Goal: Task Accomplishment & Management: Manage account settings

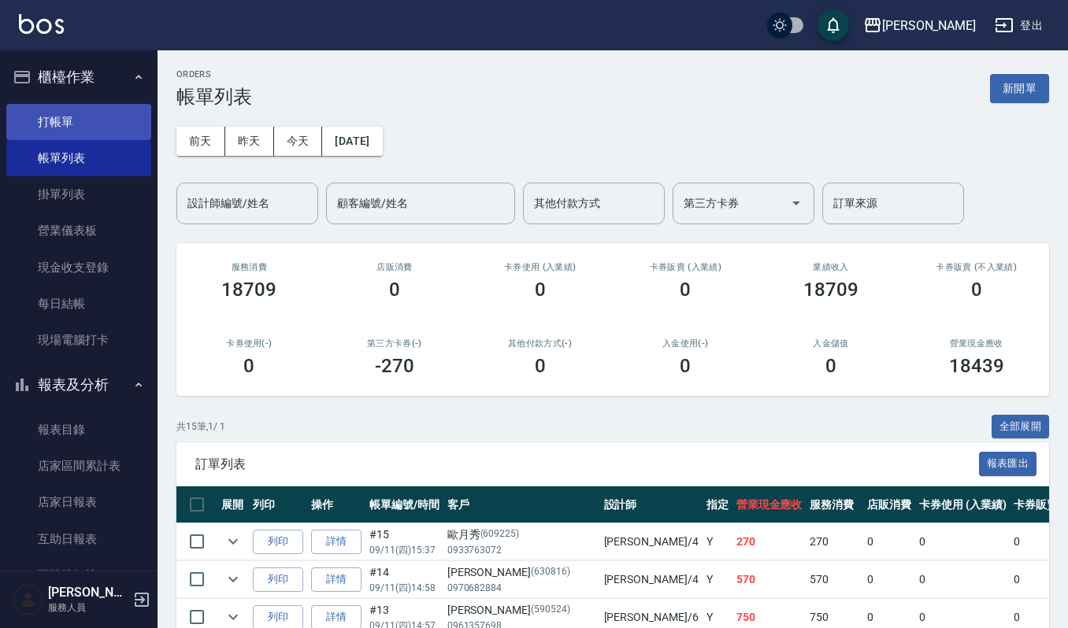
click at [73, 111] on link "打帳單" at bounding box center [78, 122] width 145 height 36
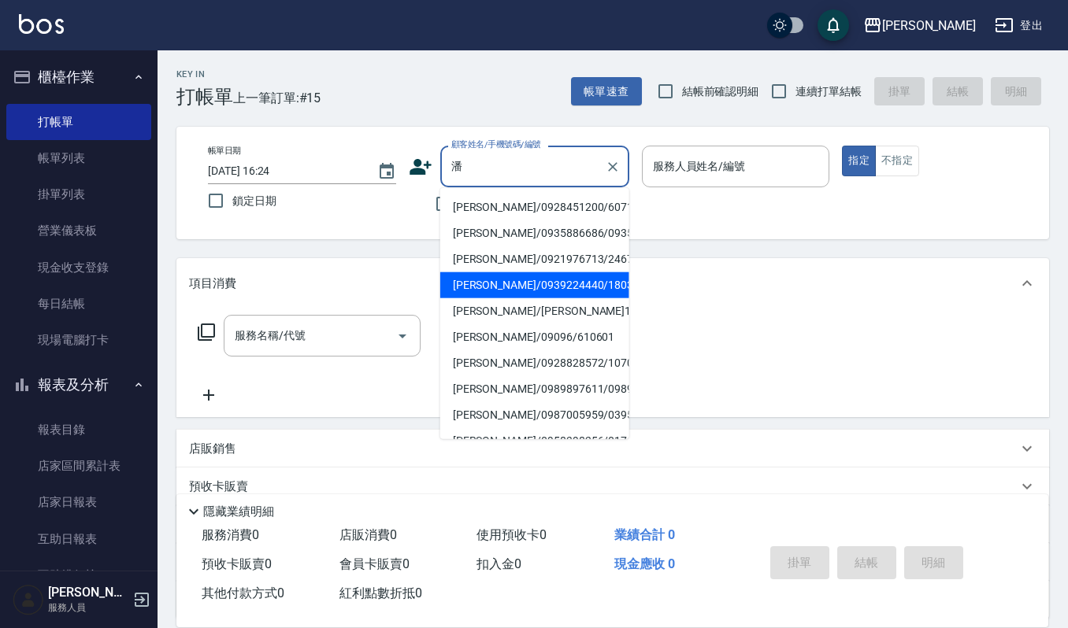
click at [575, 293] on li "[PERSON_NAME]/0939224440/180322" at bounding box center [534, 285] width 189 height 26
type input "[PERSON_NAME]/0939224440/180322"
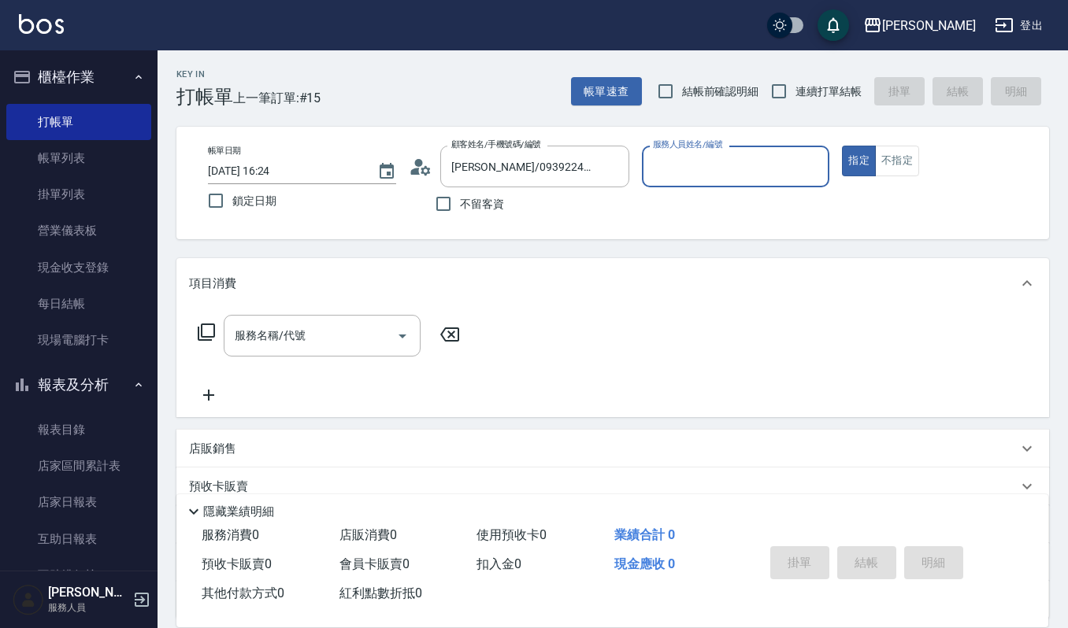
type input "Ruby-17"
click at [320, 350] on div "服務名稱/代號" at bounding box center [322, 336] width 197 height 42
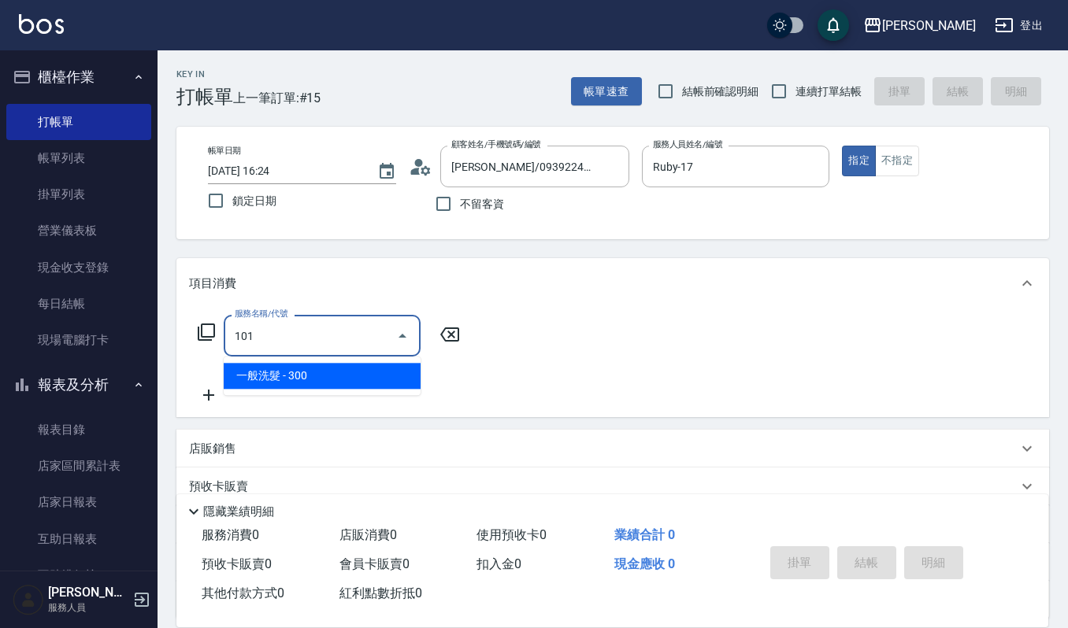
type input "一般洗髮(101)"
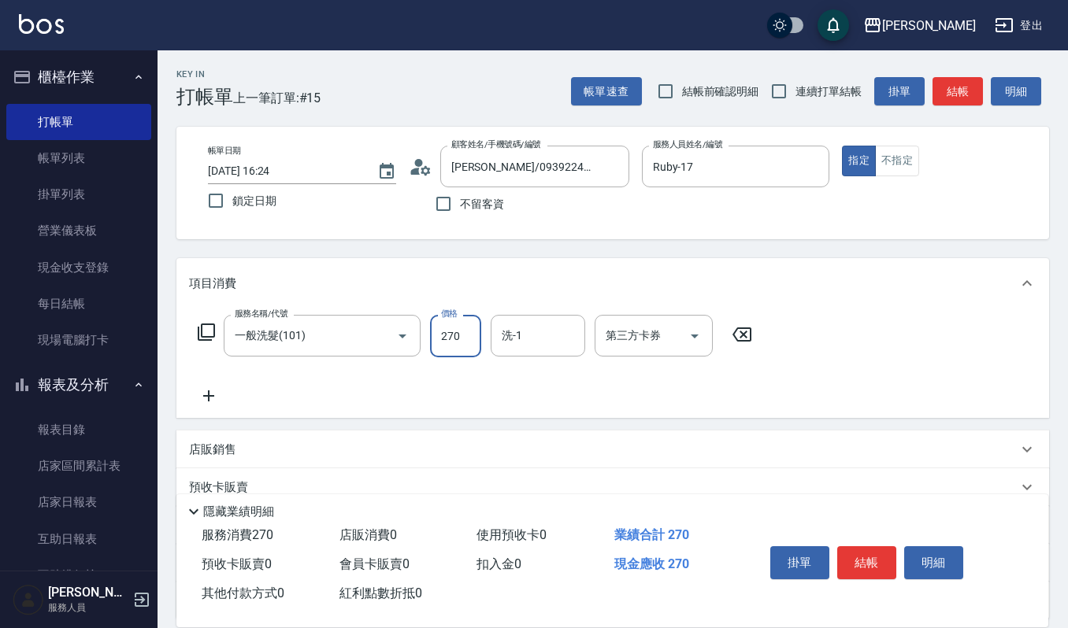
type input "270"
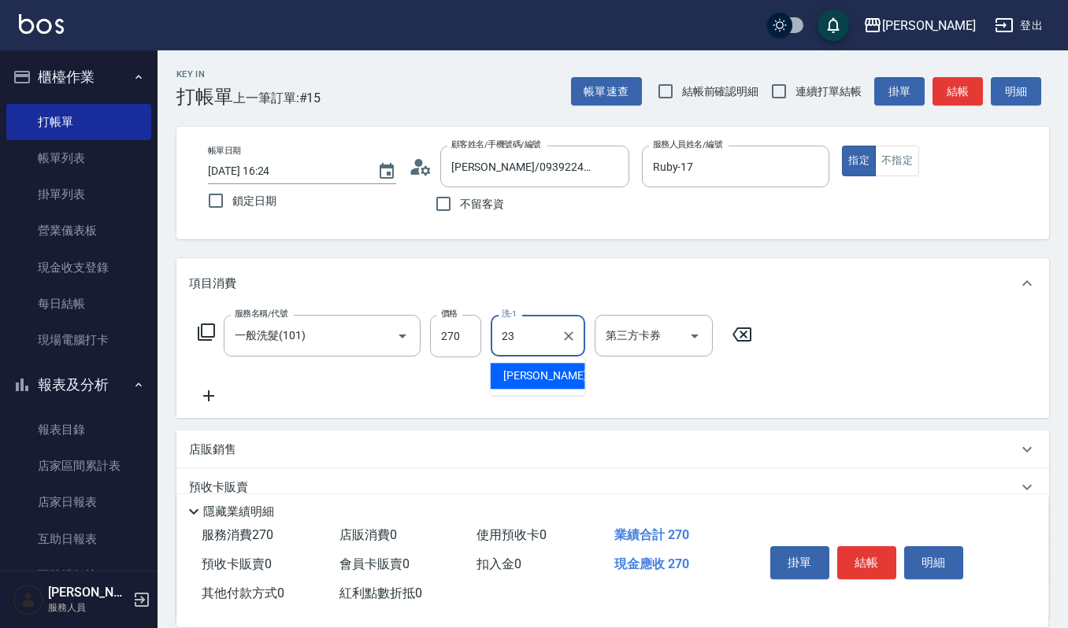
type input "[PERSON_NAME]-23"
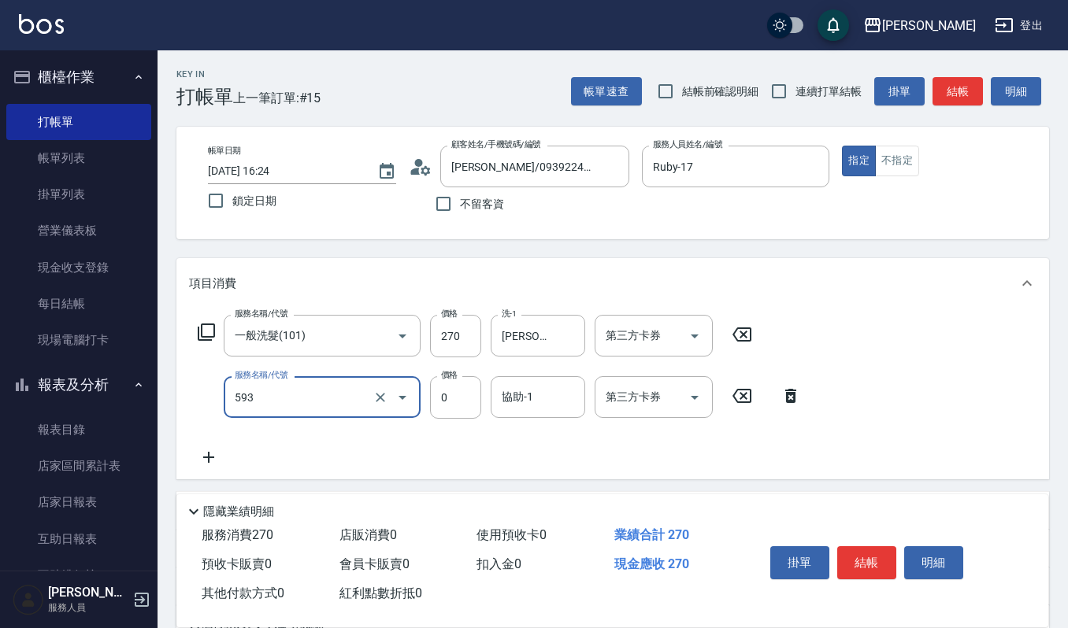
type input "使用頭皮卡卷0(593)"
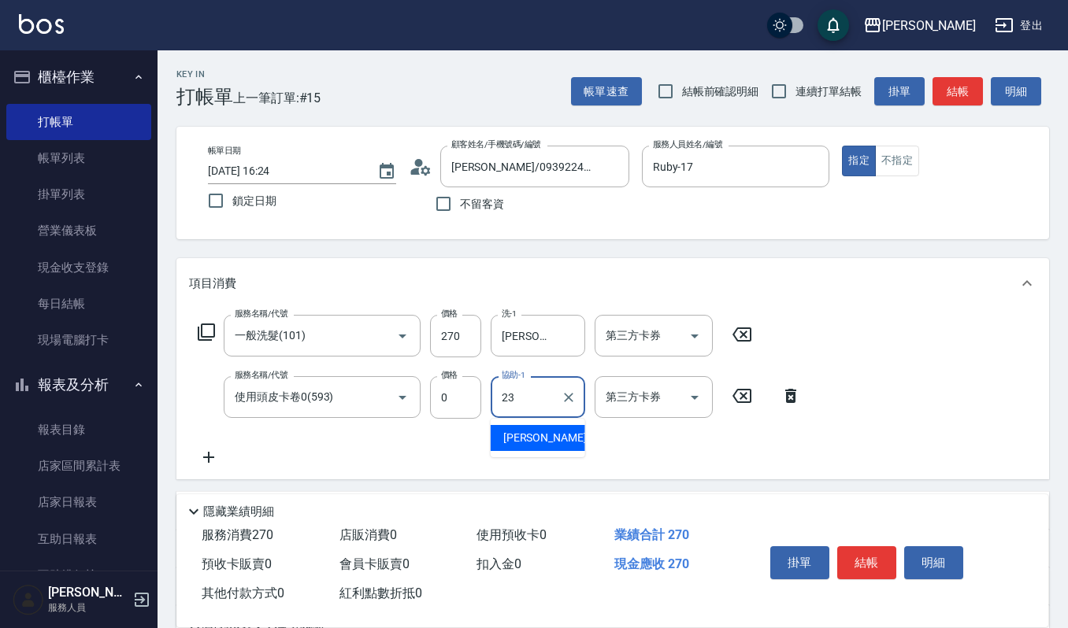
type input "[PERSON_NAME]-23"
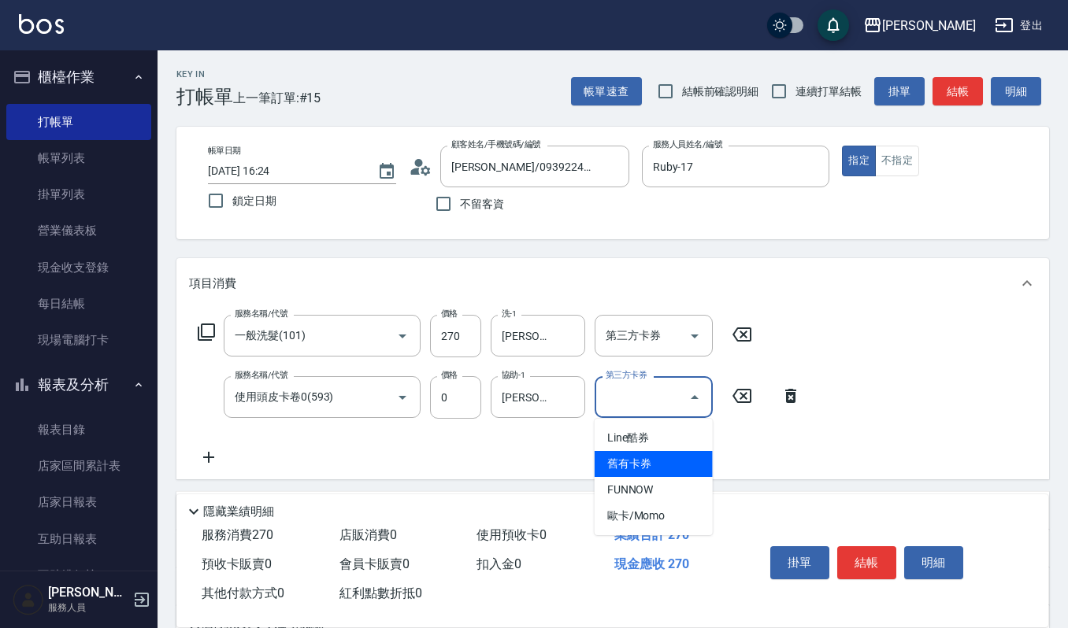
type input "舊有卡券"
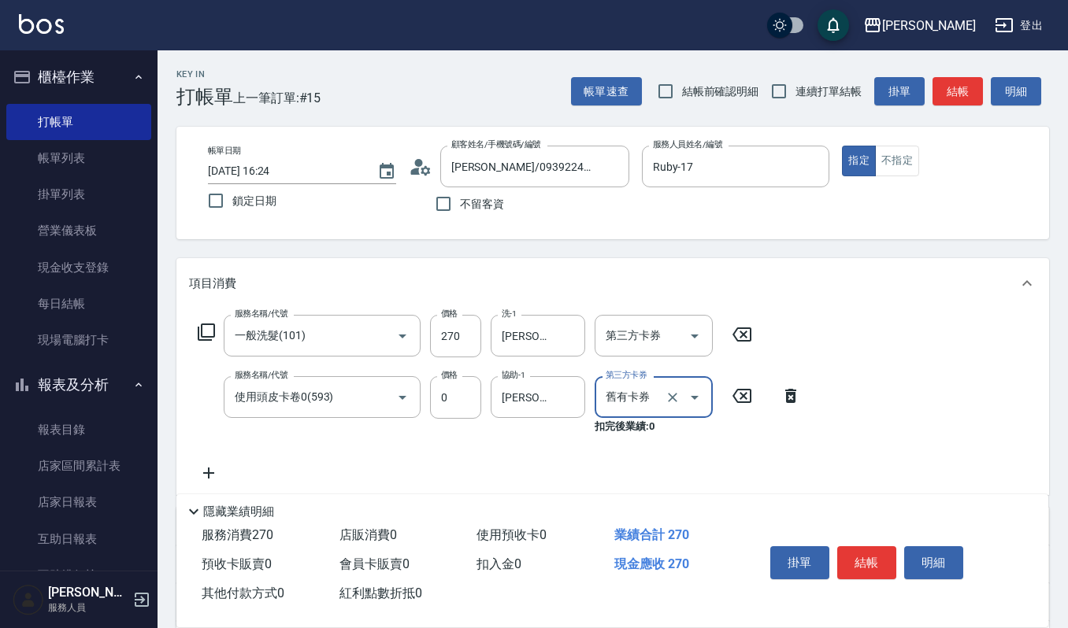
click at [219, 474] on icon at bounding box center [208, 473] width 39 height 19
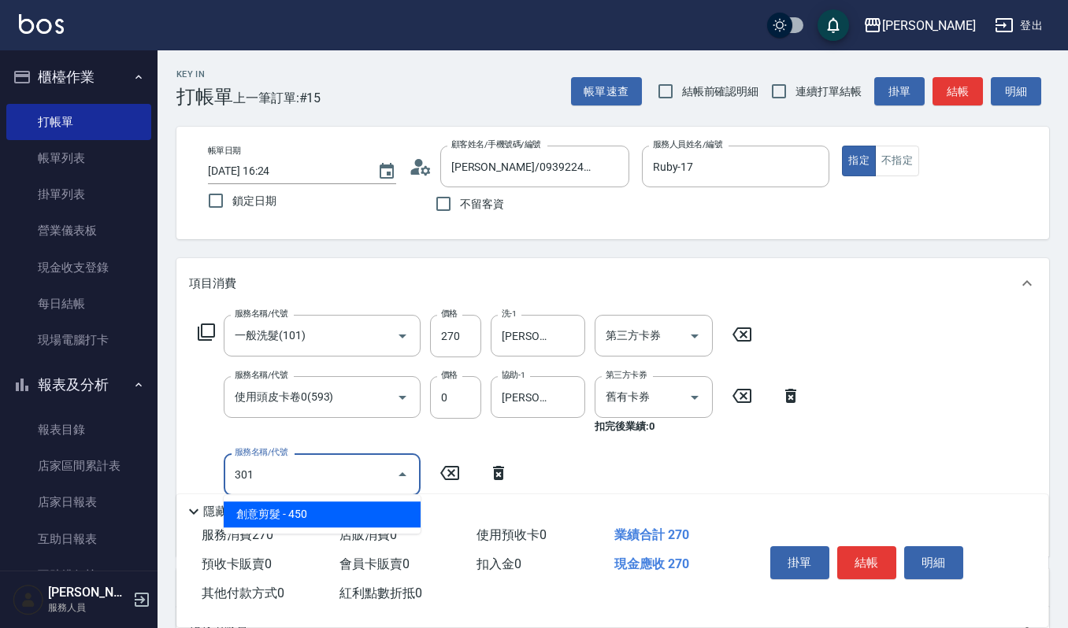
type input "創意剪髮(301)"
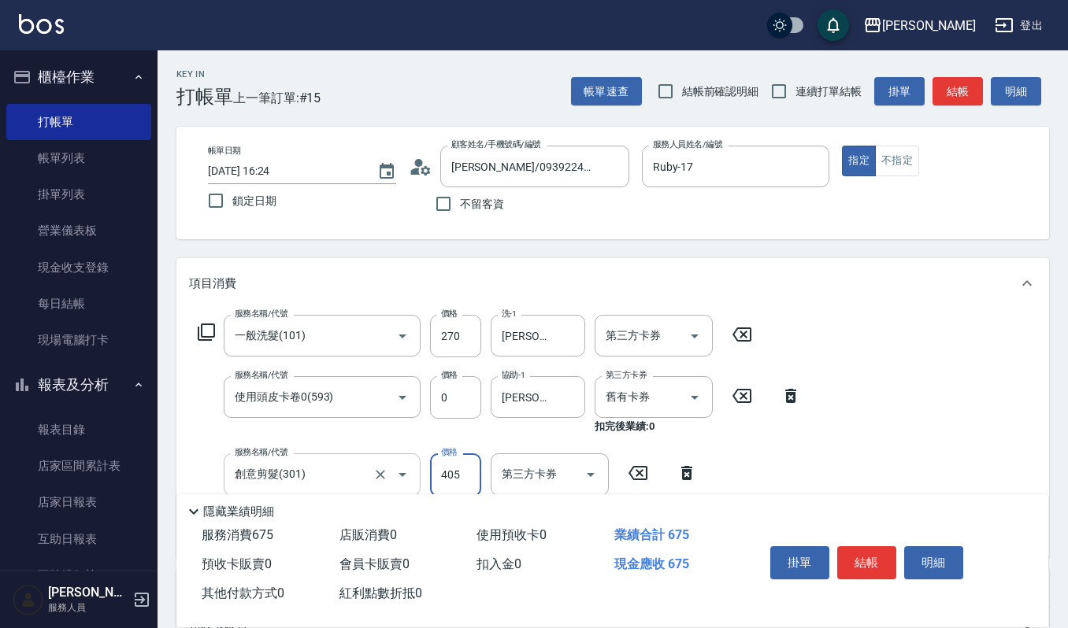
type input "405"
click at [921, 564] on button "明細" at bounding box center [933, 563] width 59 height 33
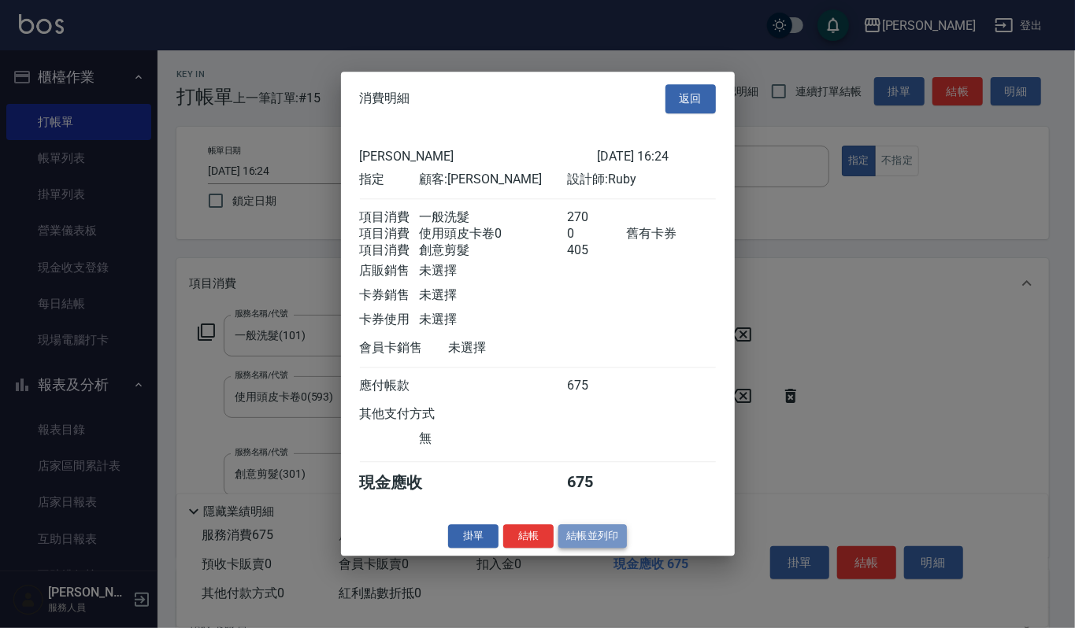
click at [573, 536] on button "結帳並列印" at bounding box center [592, 537] width 69 height 24
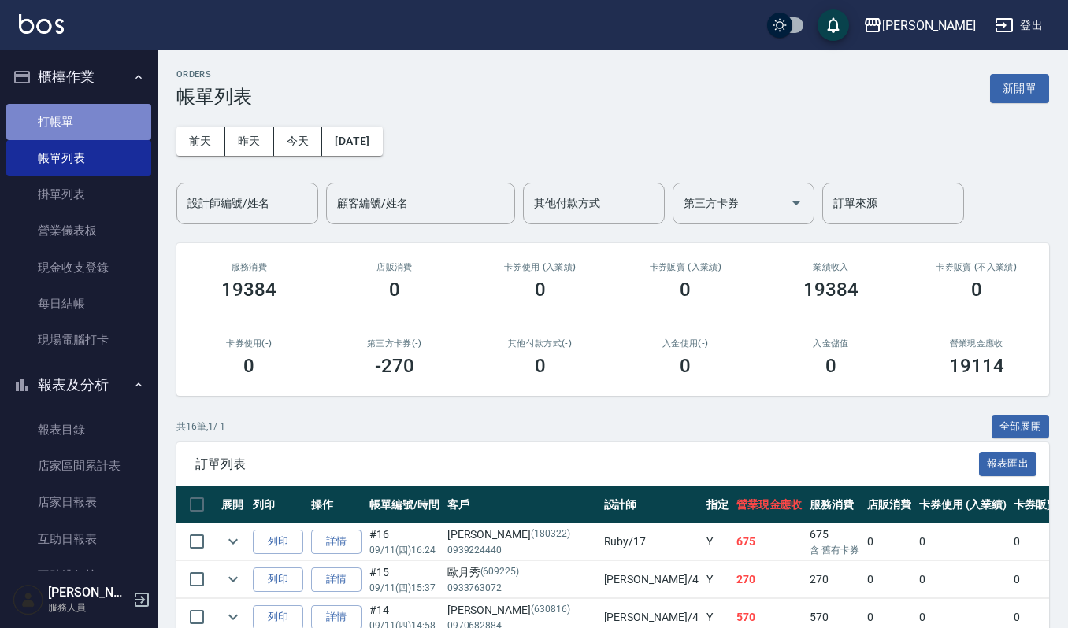
click at [117, 129] on link "打帳單" at bounding box center [78, 122] width 145 height 36
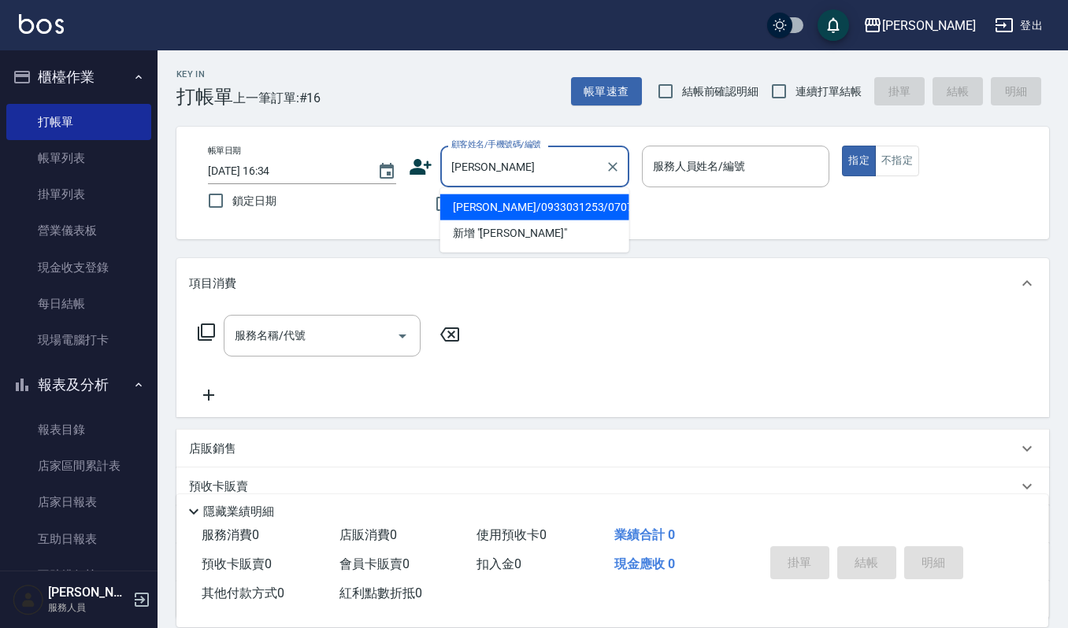
click at [491, 205] on li "[PERSON_NAME]/0933031253/070742" at bounding box center [534, 208] width 189 height 26
type input "[PERSON_NAME]/0933031253/070742"
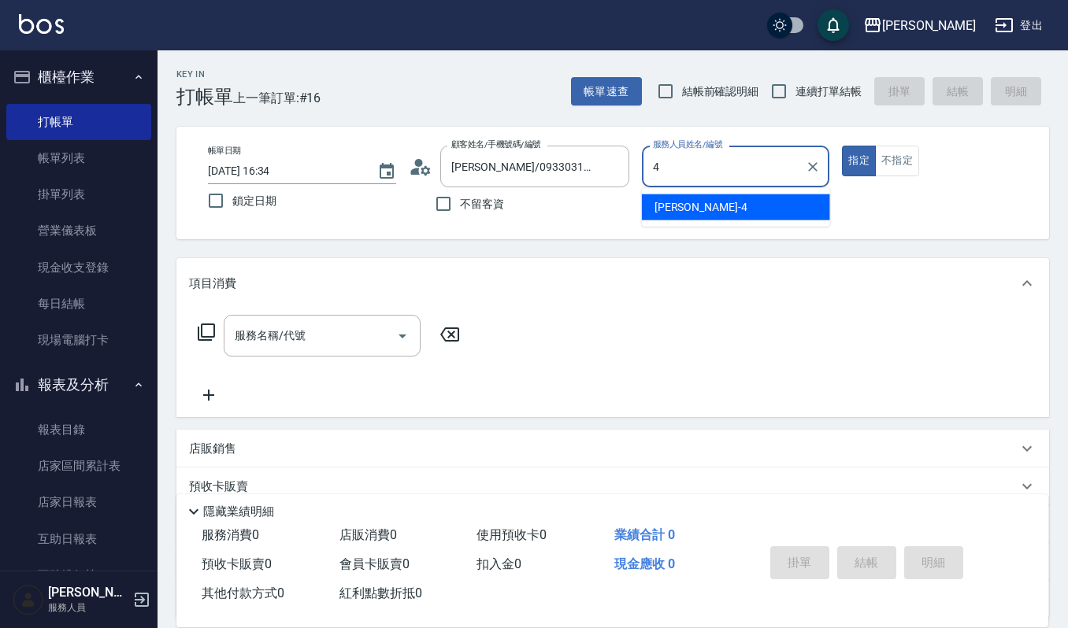
type input "吉兒-4"
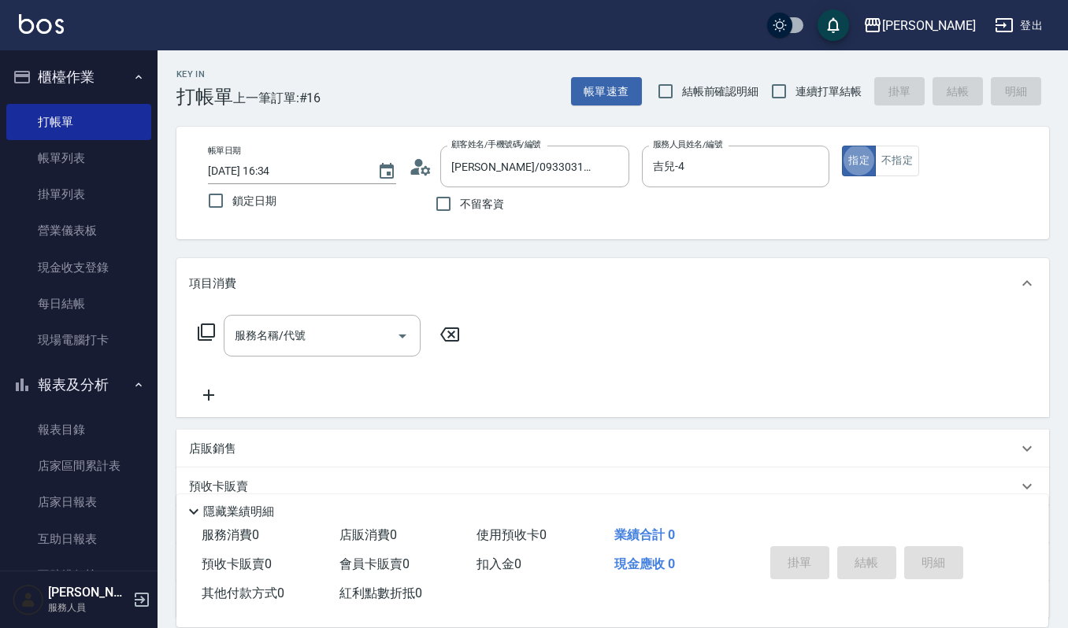
type button "true"
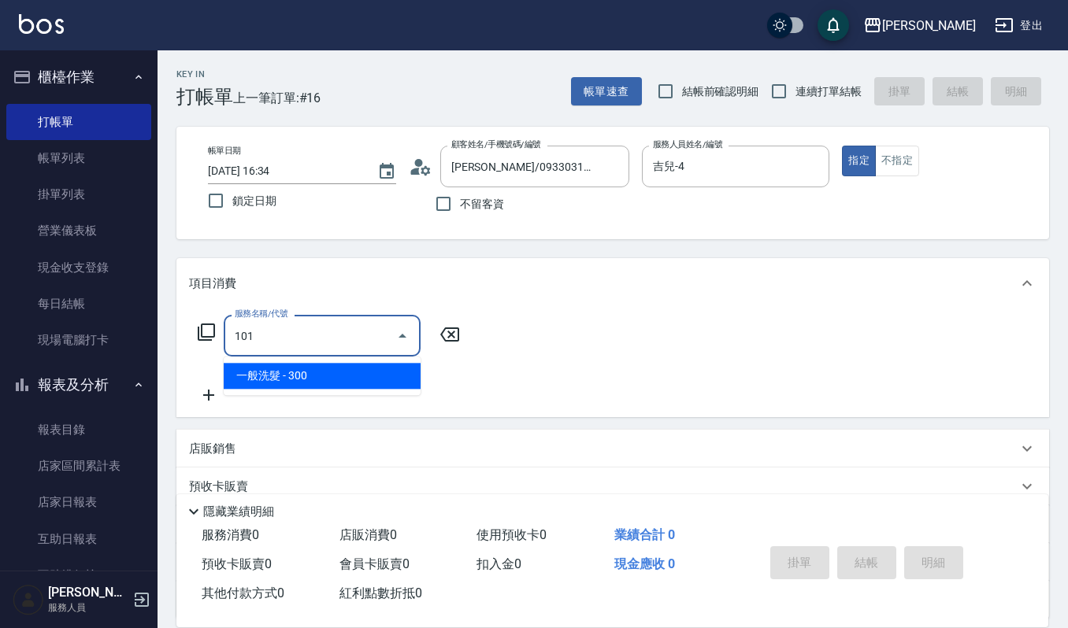
type input "一般洗髮(101)"
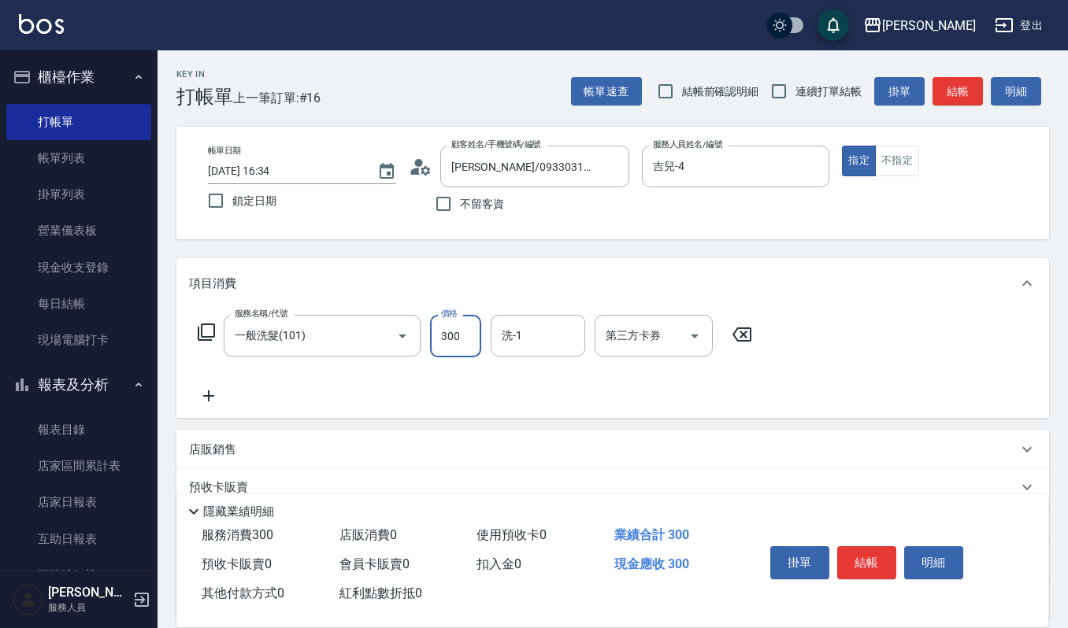
click at [439, 332] on input "300" at bounding box center [455, 336] width 51 height 43
type input "270"
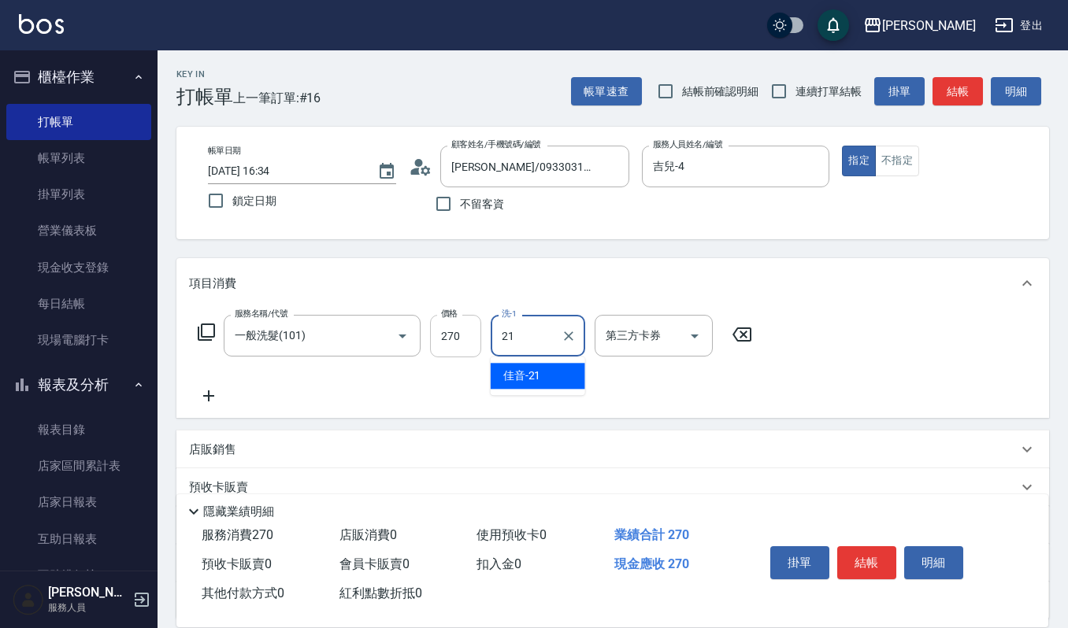
type input "佳音-21"
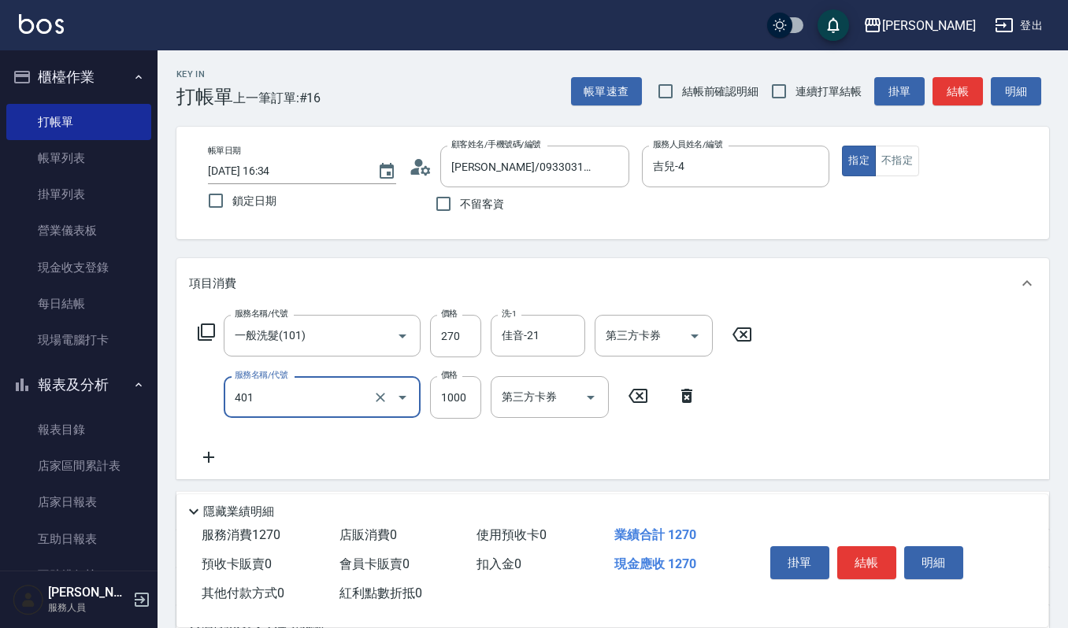
type input "造型染(401)"
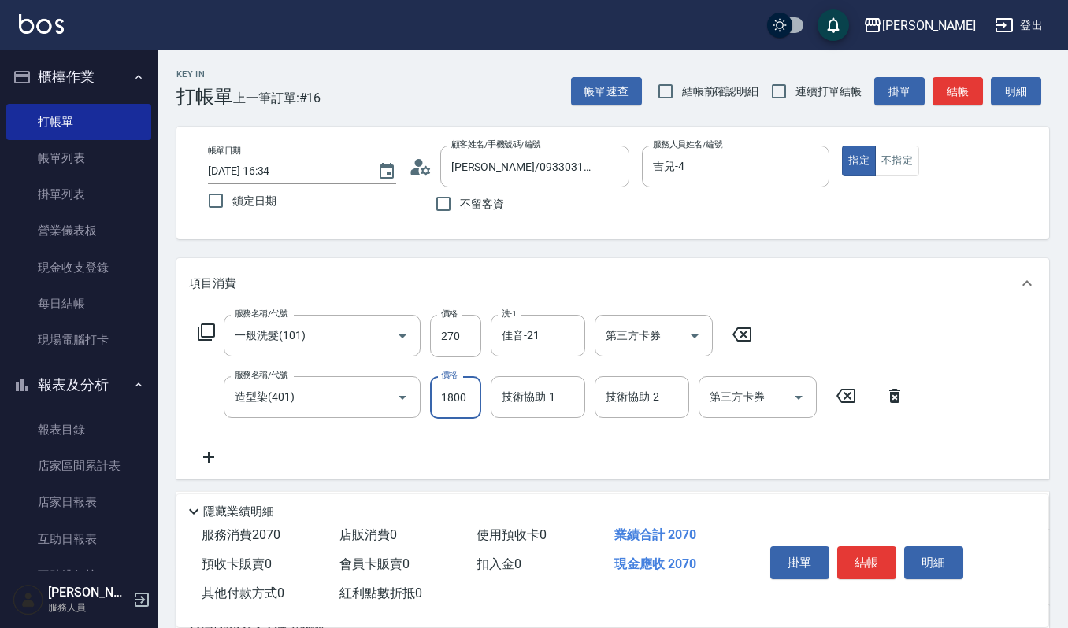
type input "1800"
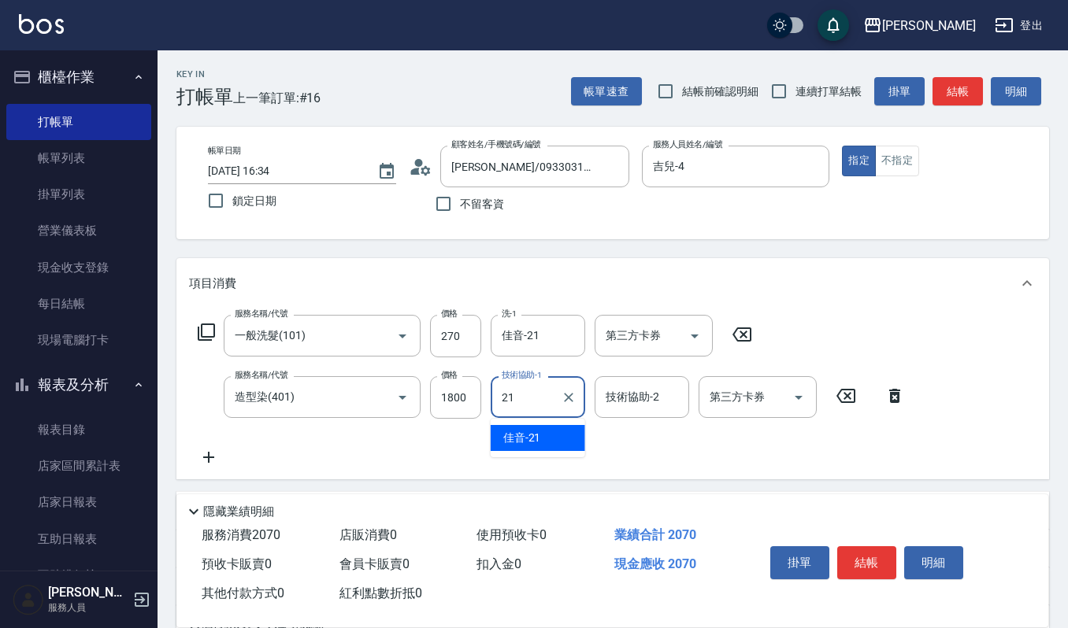
type input "佳音-21"
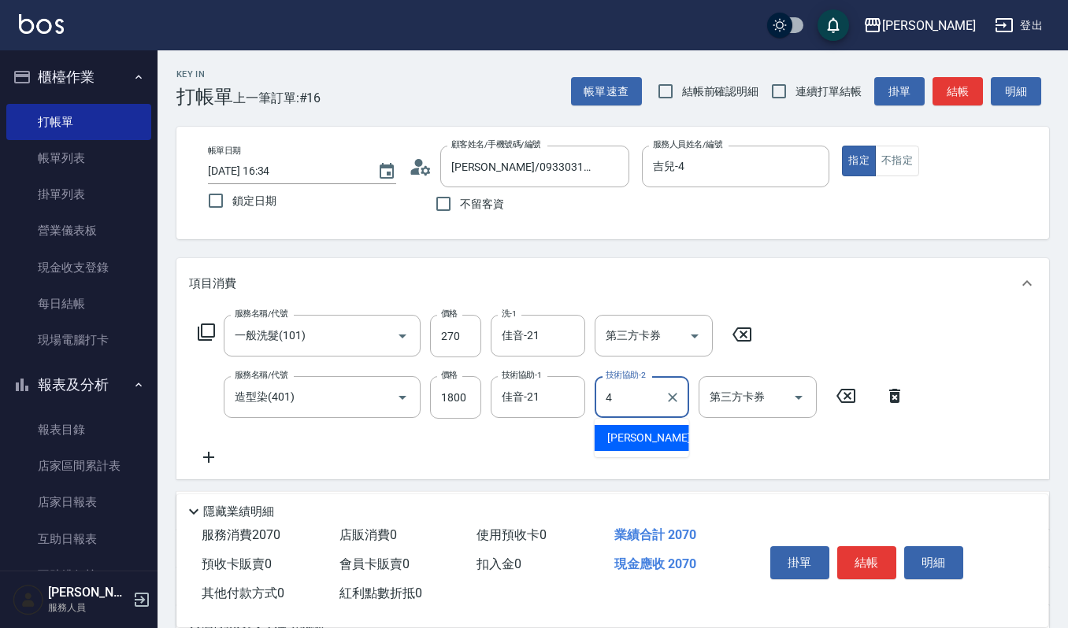
type input "吉兒-4"
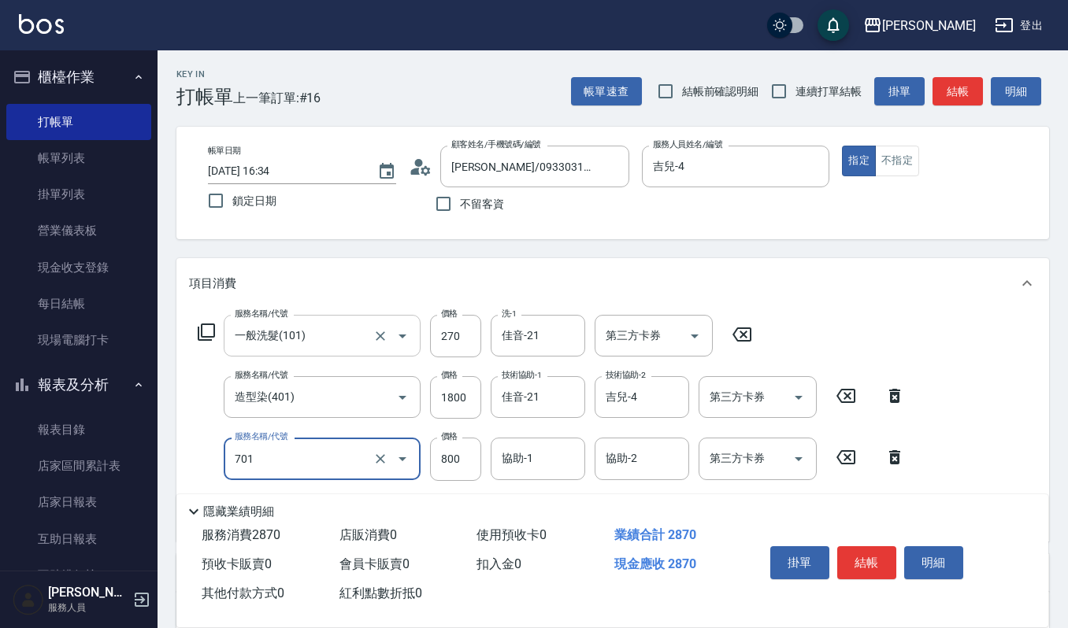
type input "CMC加購護(701)"
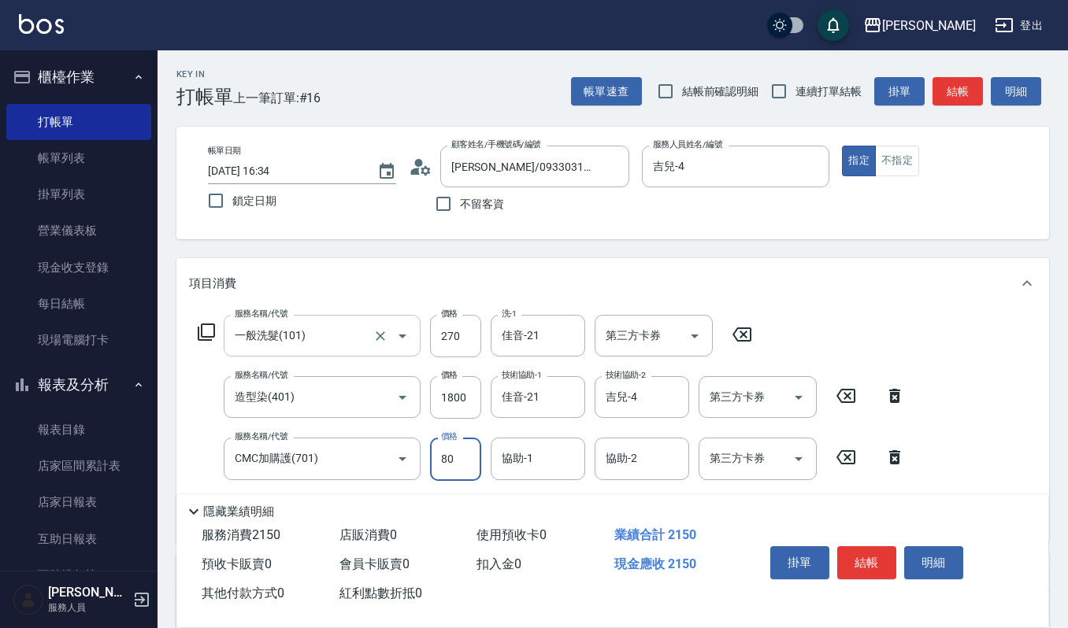
type input "800"
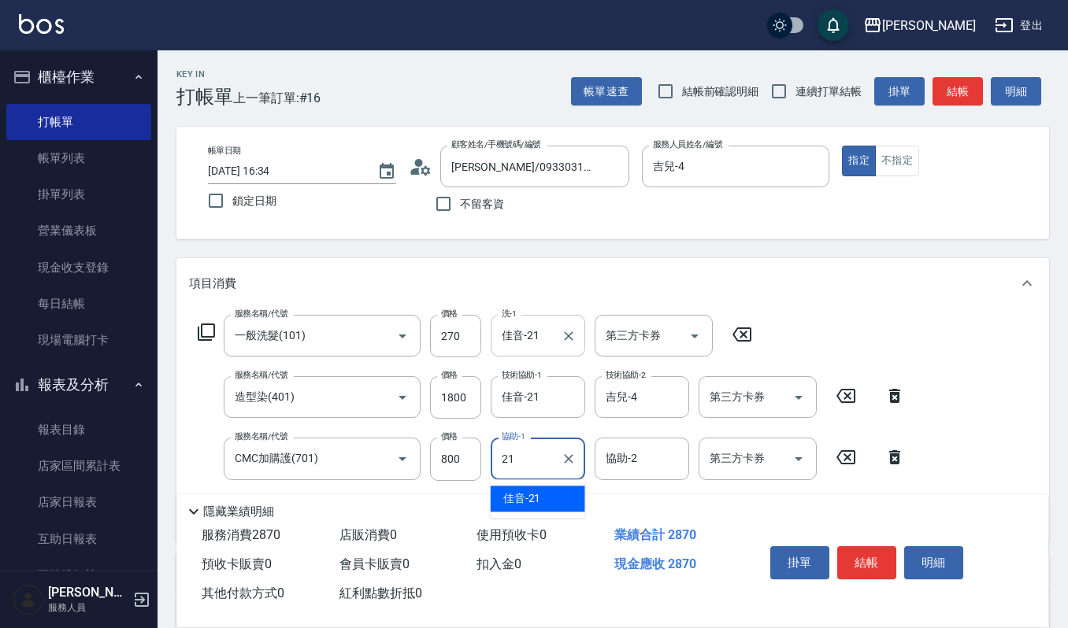
type input "佳音-21"
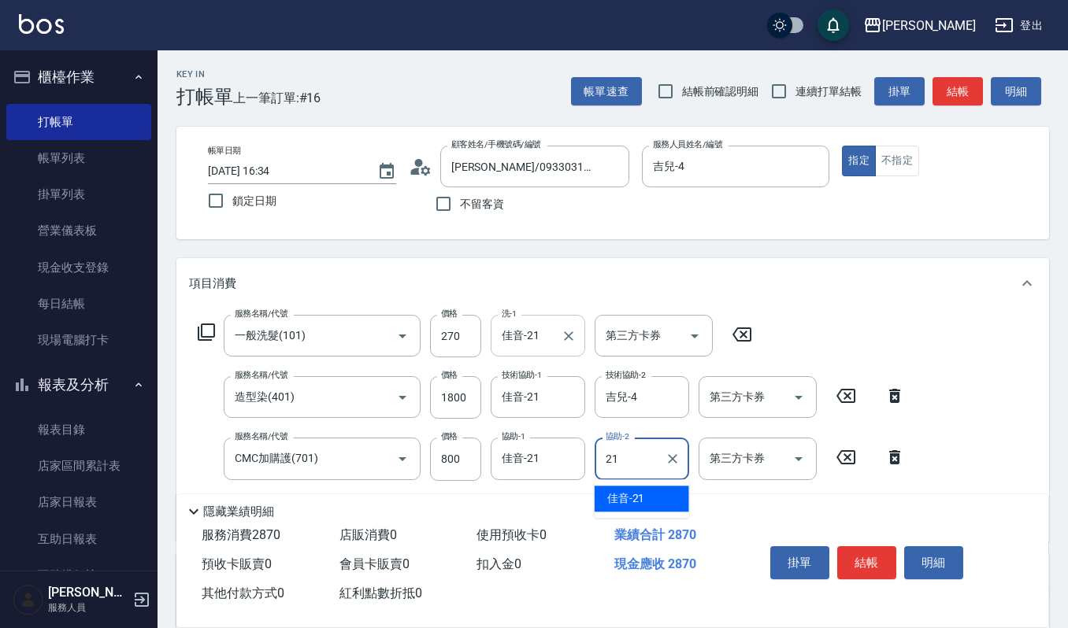
type input "佳音-21"
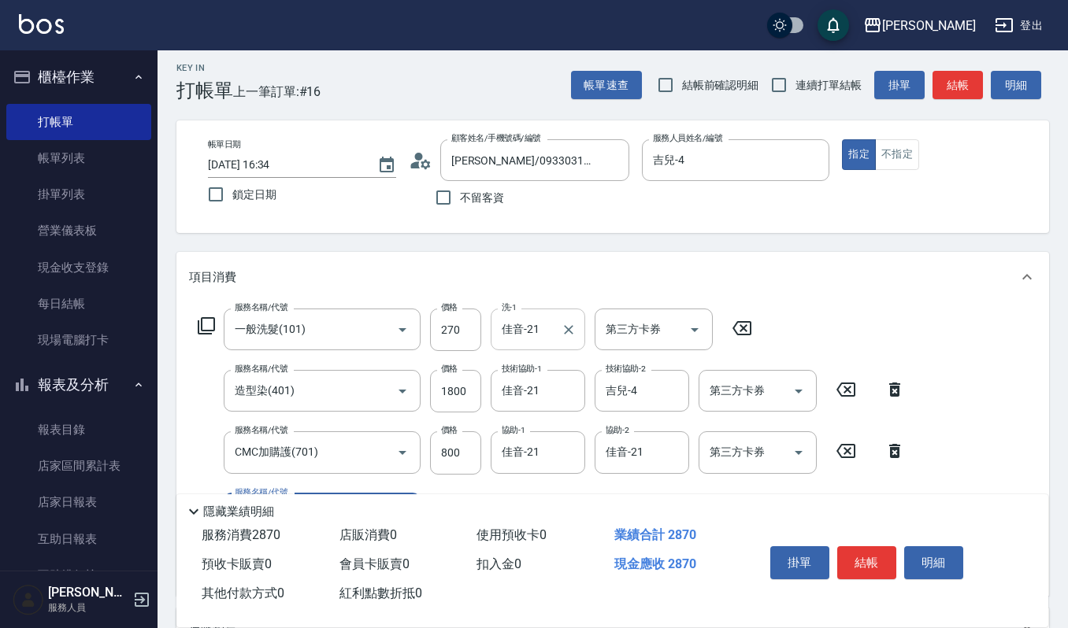
scroll to position [105, 0]
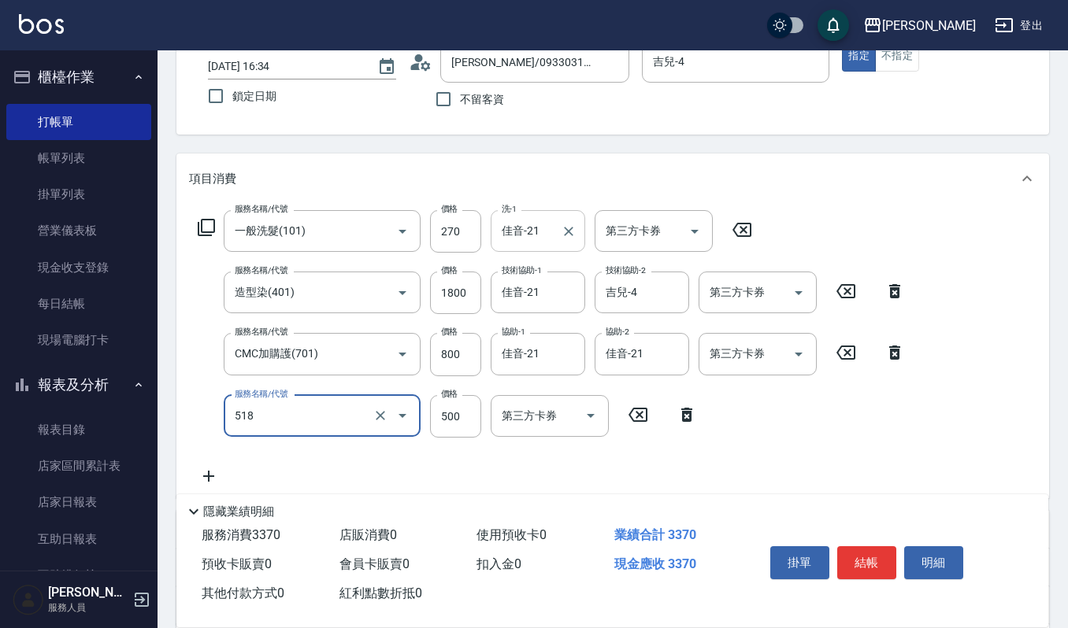
type input "(雲提)燙染前頭皮防護(518)"
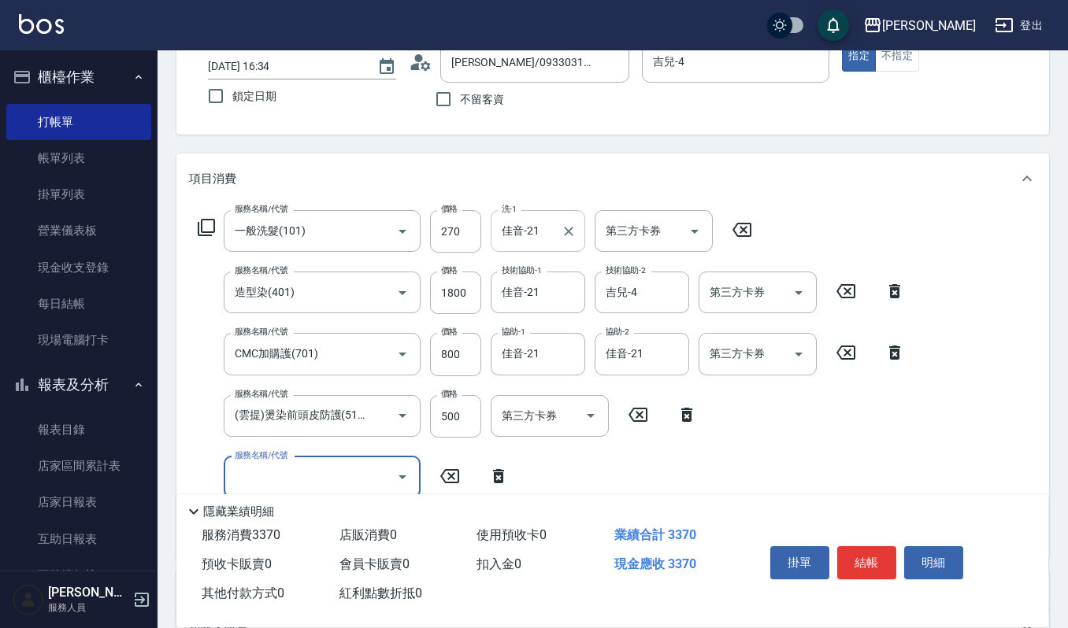
scroll to position [0, 0]
type input "打底染髮(402)"
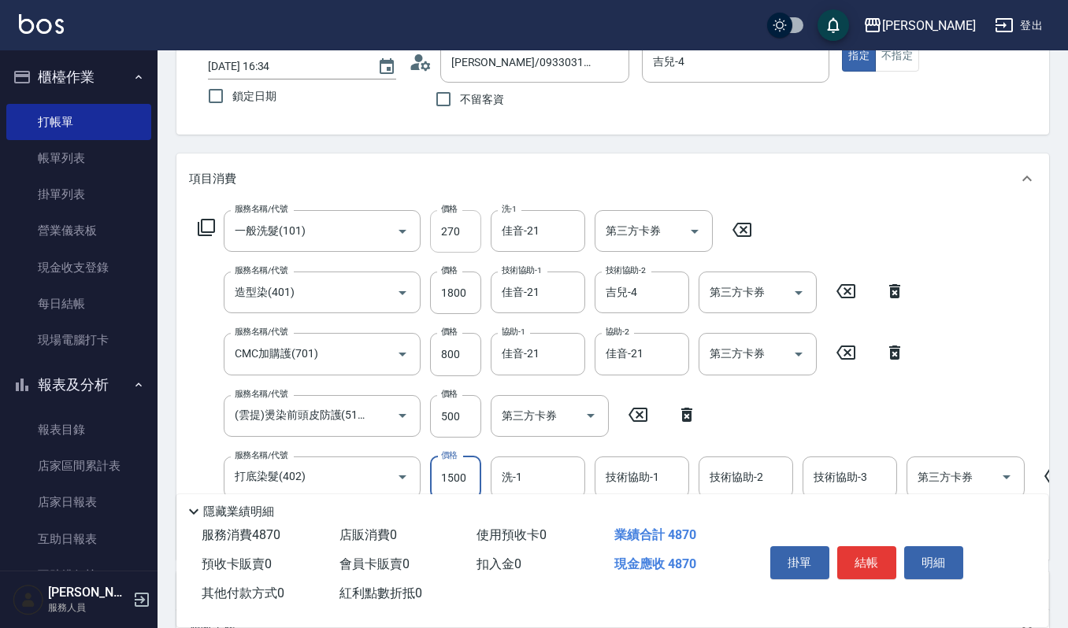
scroll to position [209, 0]
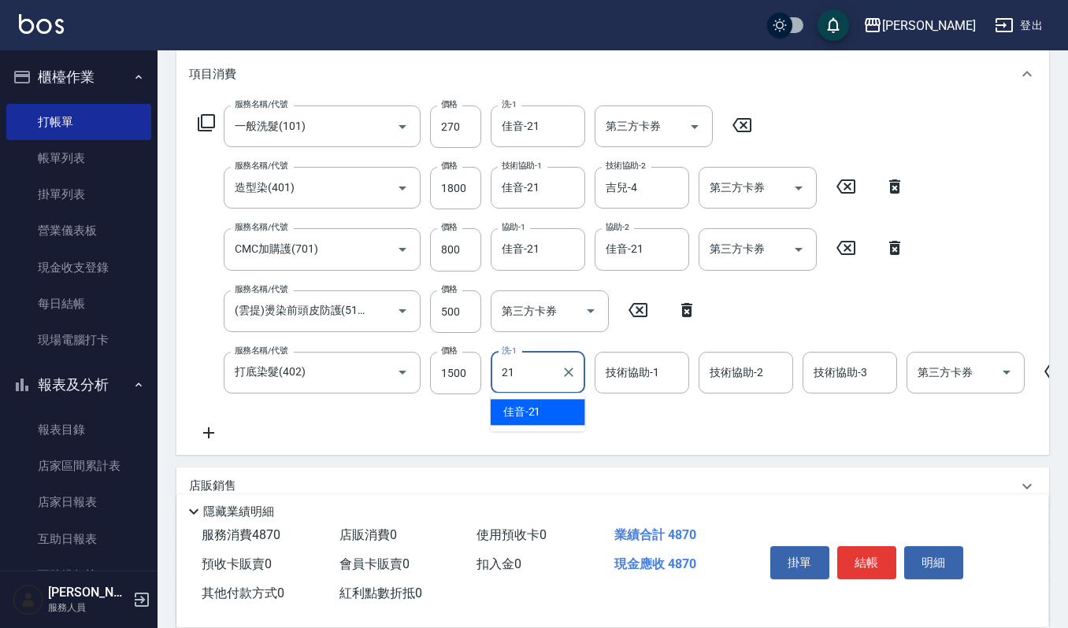
type input "佳音-21"
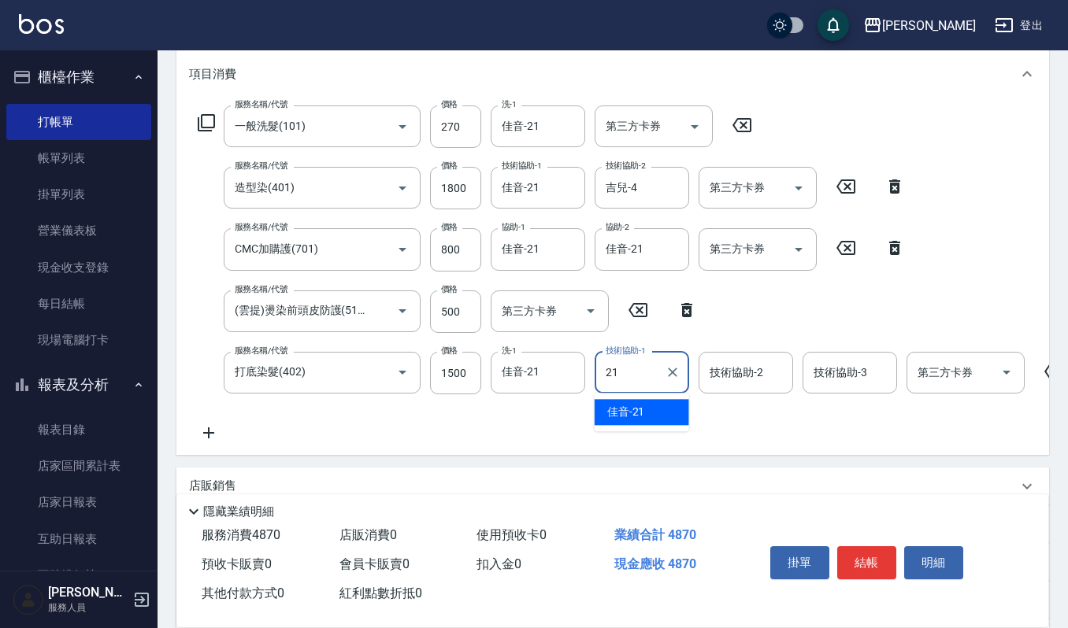
type input "佳音-21"
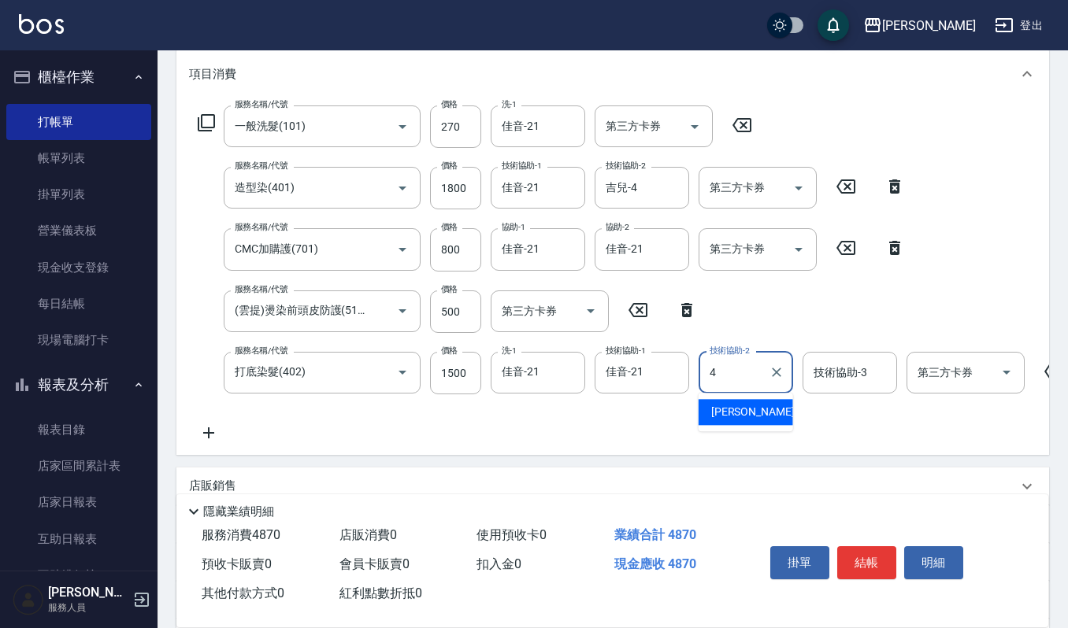
type input "吉兒-4"
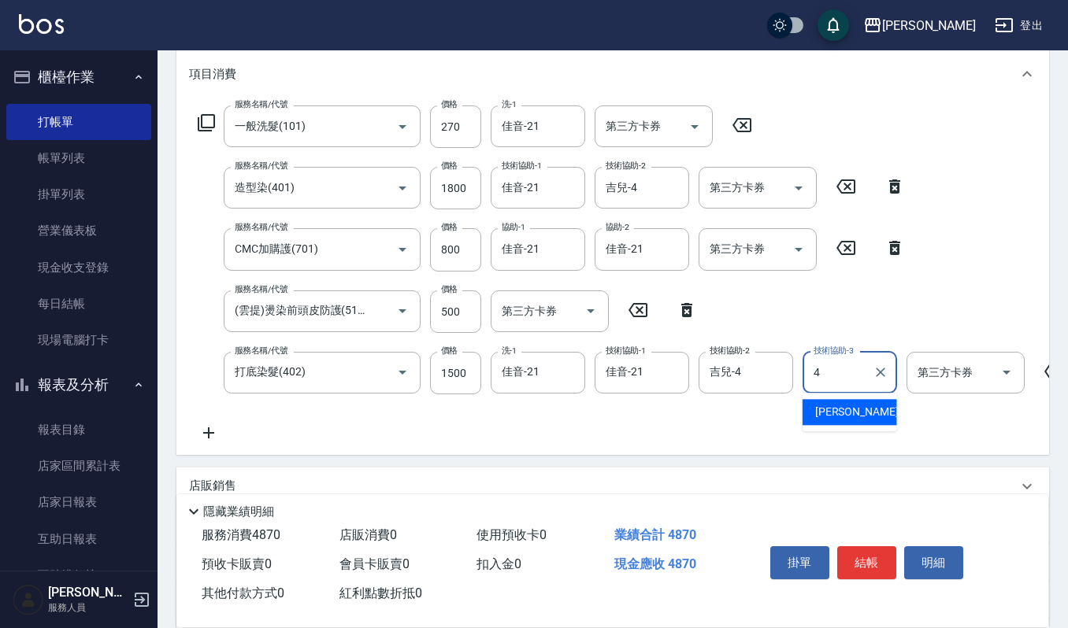
type input "吉兒-4"
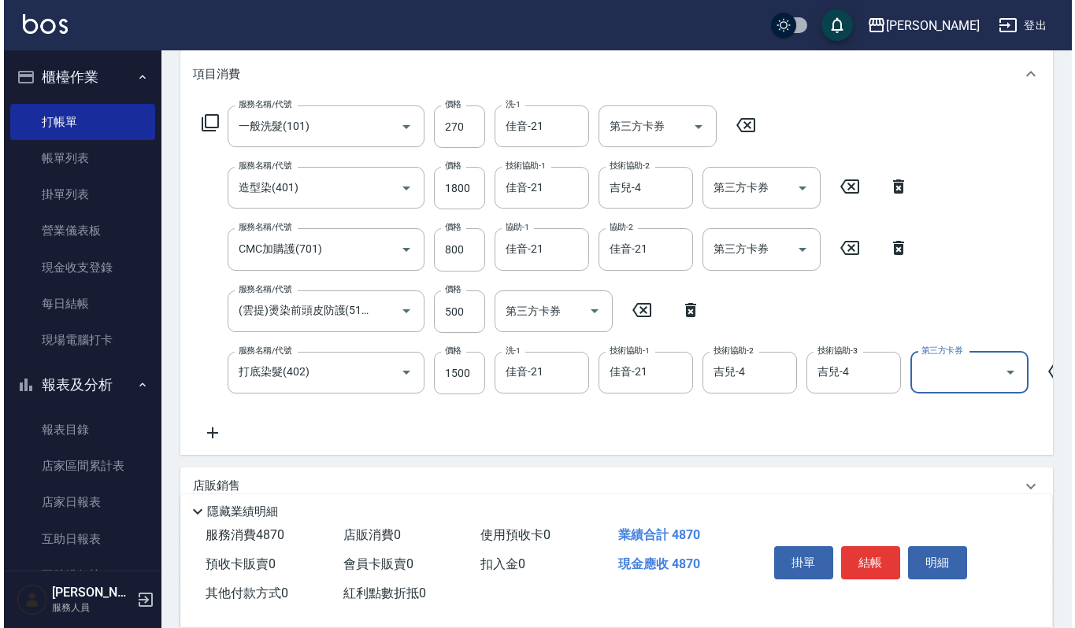
scroll to position [0, 0]
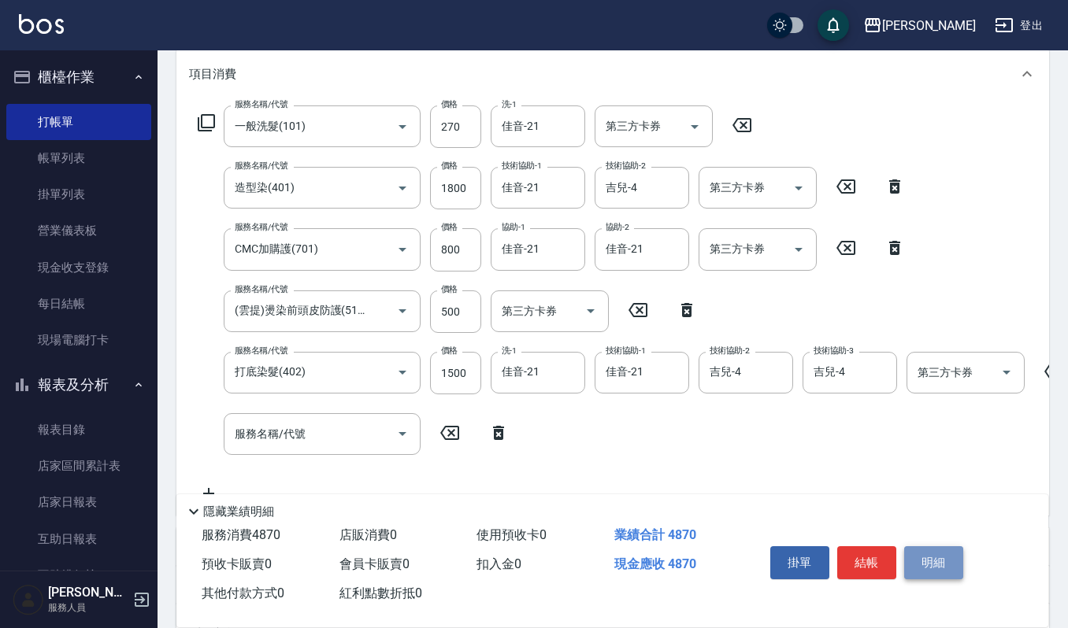
click at [946, 565] on button "明細" at bounding box center [933, 563] width 59 height 33
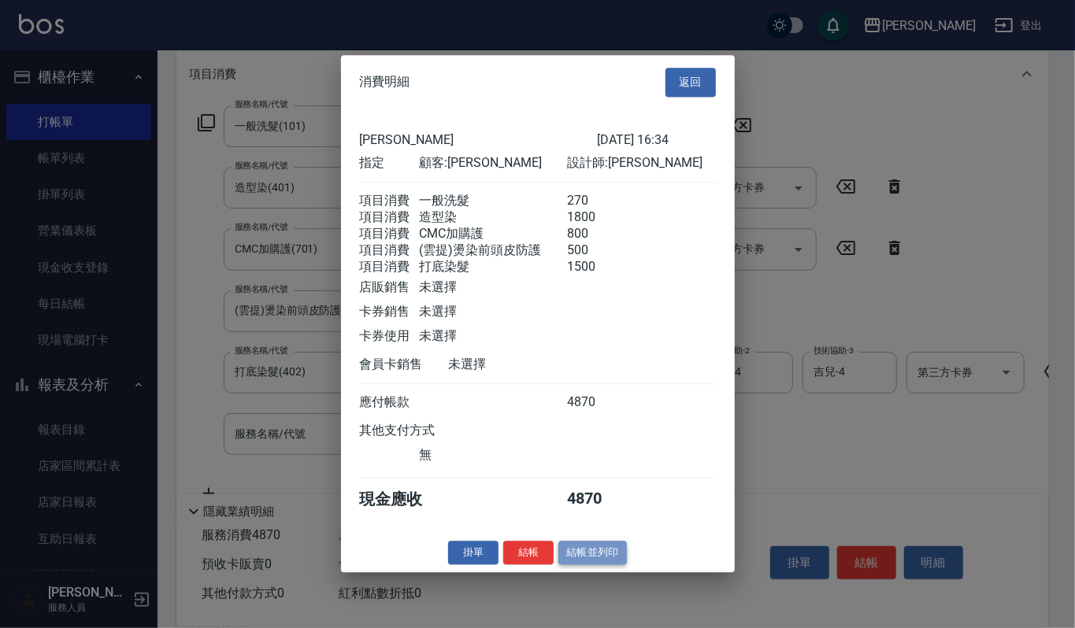
click at [589, 562] on button "結帳並列印" at bounding box center [592, 553] width 69 height 24
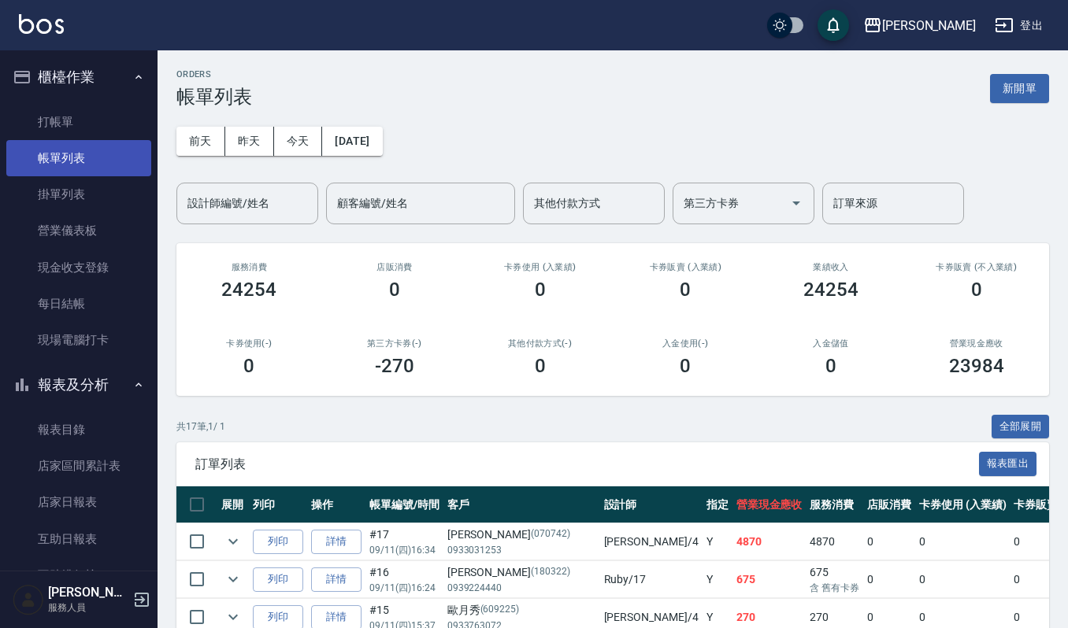
click at [77, 161] on link "帳單列表" at bounding box center [78, 158] width 145 height 36
click at [250, 211] on input "設計師編號/姓名" at bounding box center [248, 204] width 128 height 28
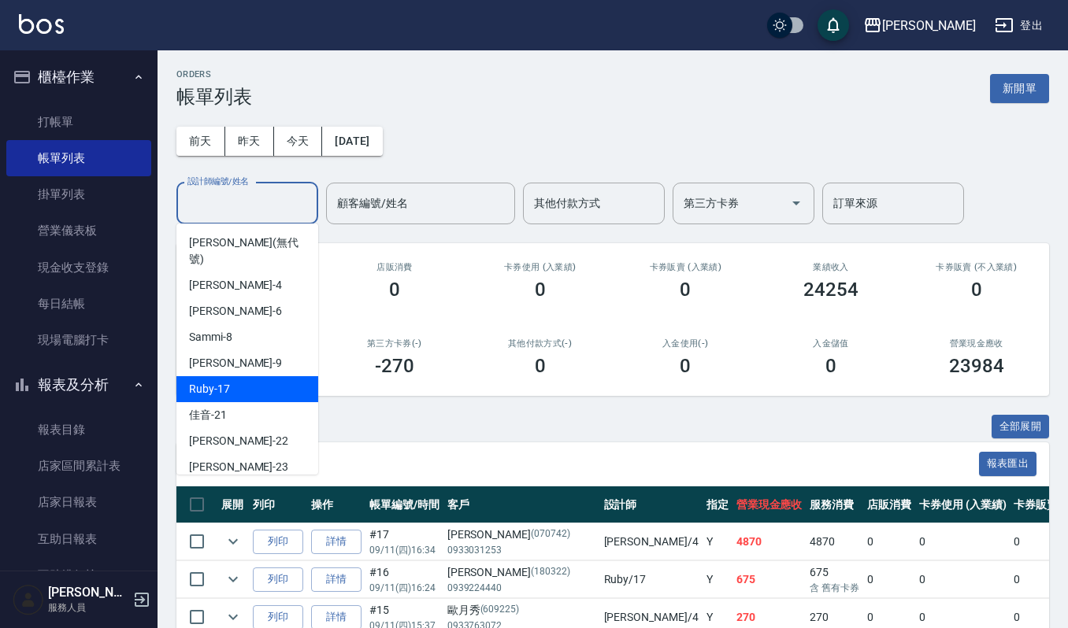
click at [243, 376] on div "Ruby -17" at bounding box center [247, 389] width 142 height 26
type input "Ruby-17"
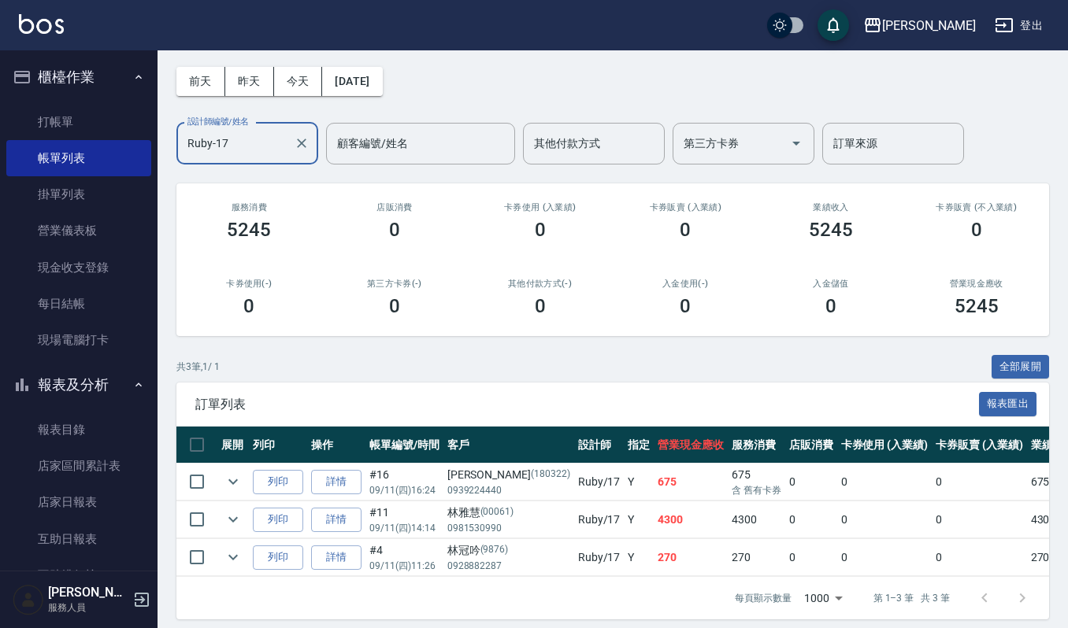
scroll to position [87, 0]
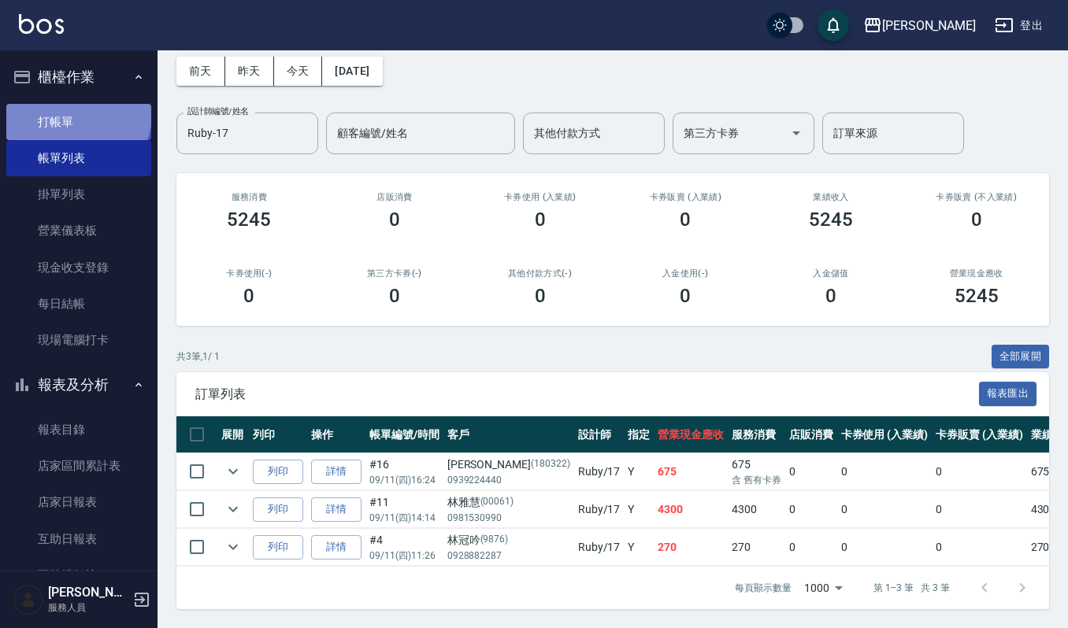
click at [74, 115] on link "打帳單" at bounding box center [78, 122] width 145 height 36
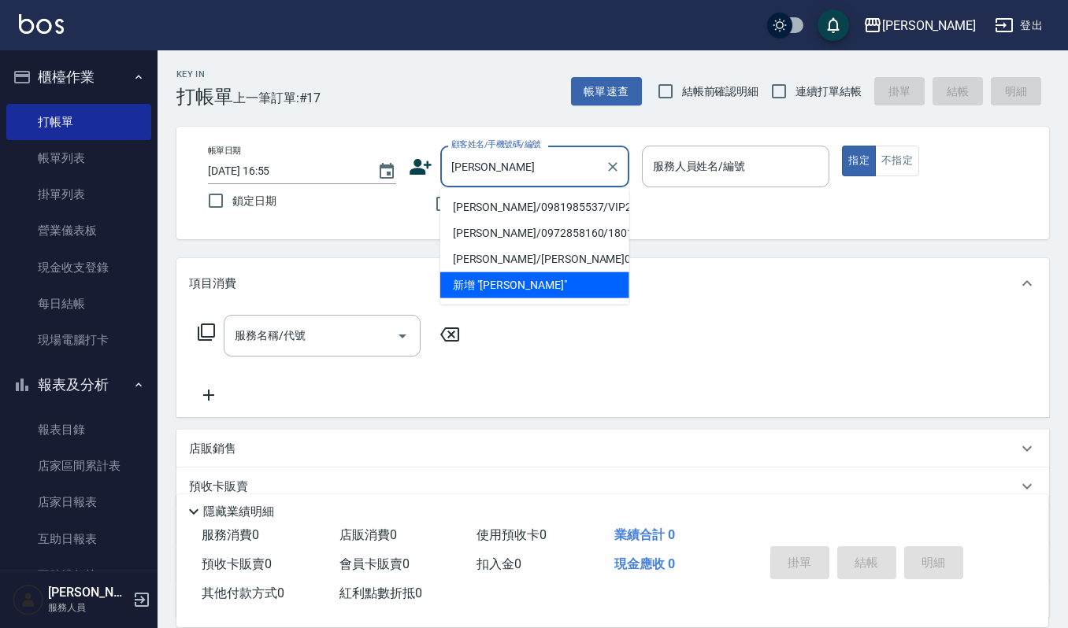
type input "[PERSON_NAME]/0981985537/VIP2491"
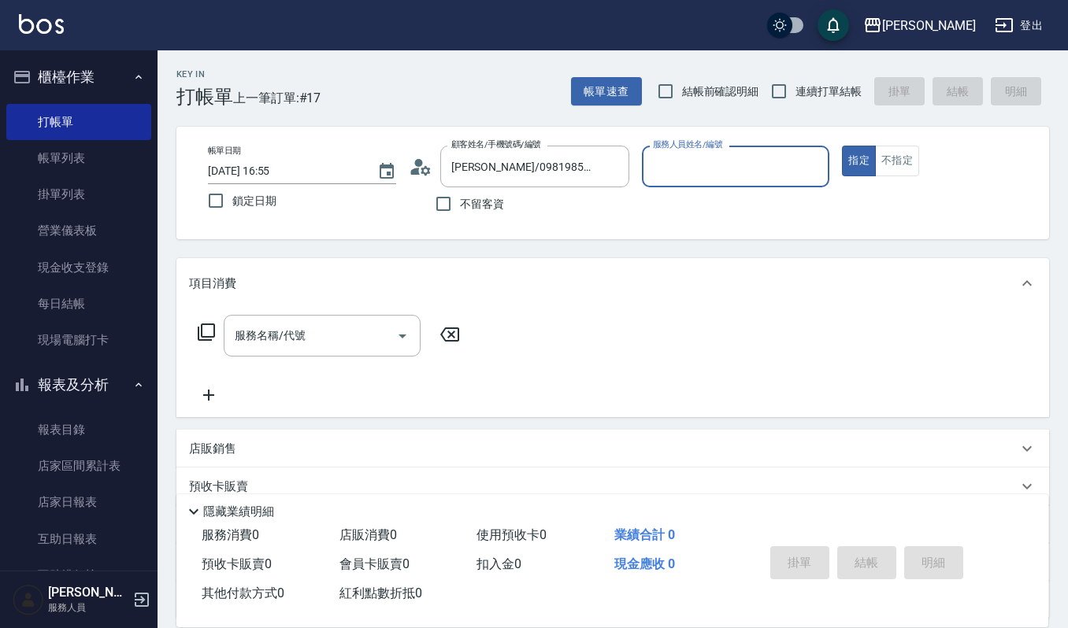
type input "Ruby-17"
click at [842, 146] on button "指定" at bounding box center [859, 161] width 34 height 31
type button "true"
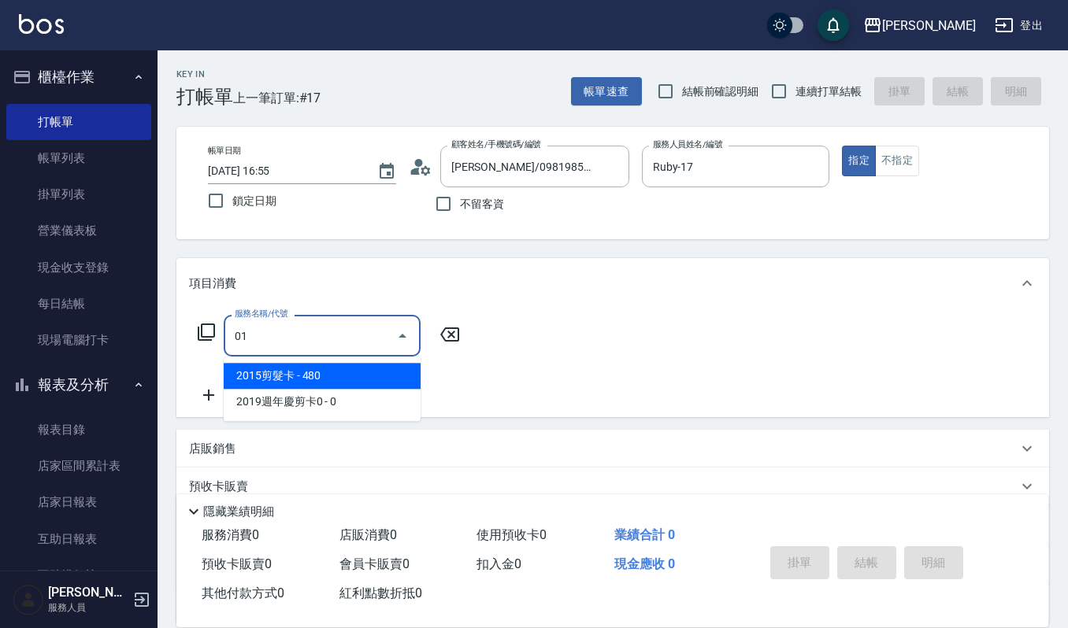
type input "0"
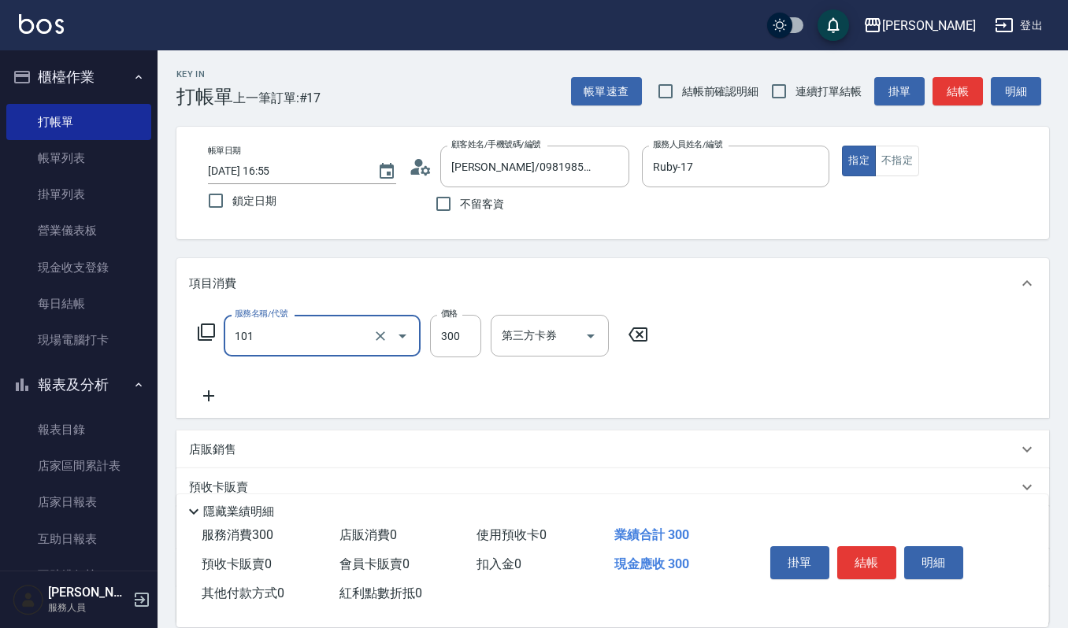
type input "一般洗髮(101)"
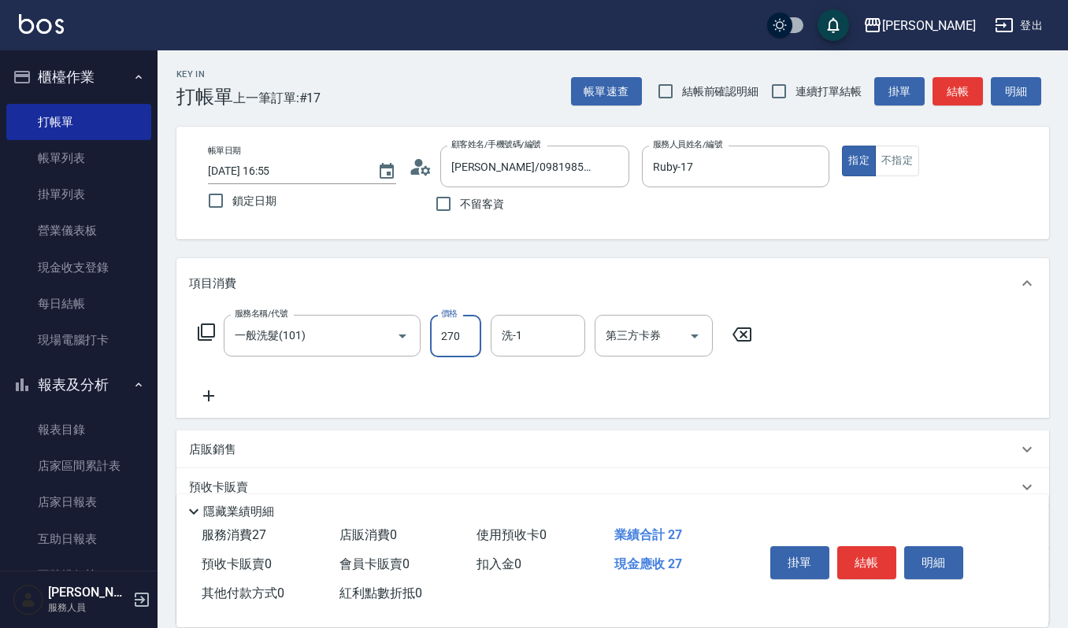
type input "270"
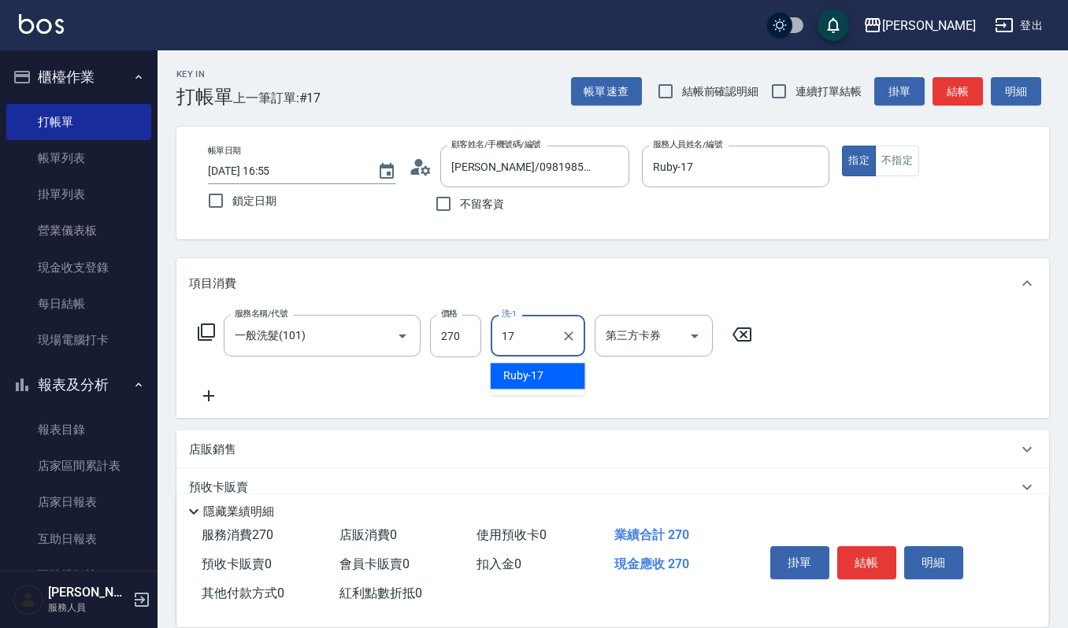
type input "Ruby-17"
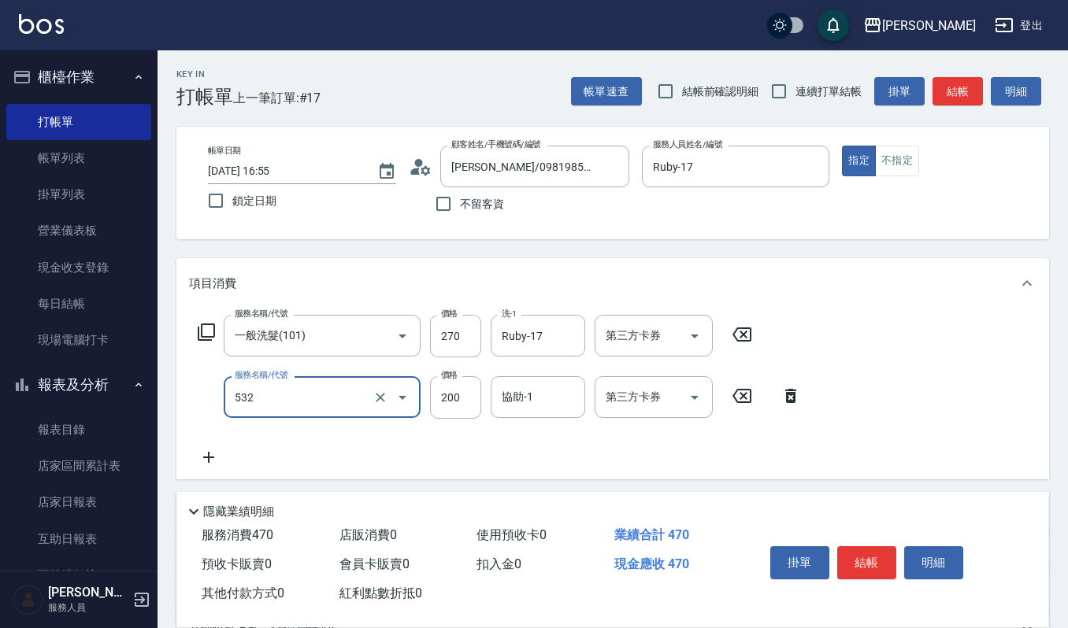
type input "自備複方.亞士(532)"
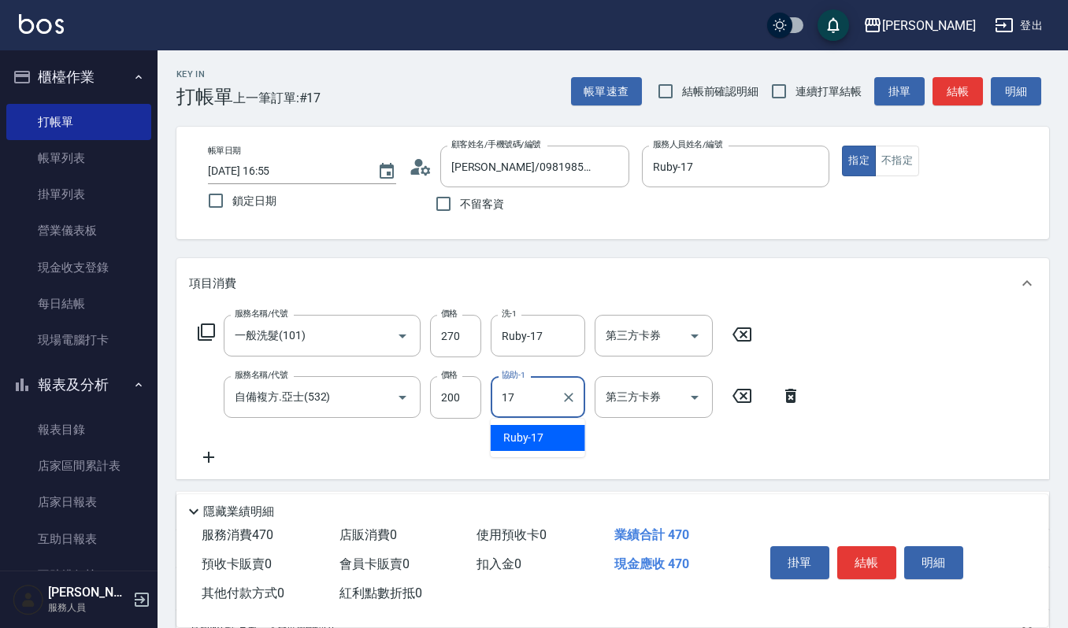
type input "Ruby-17"
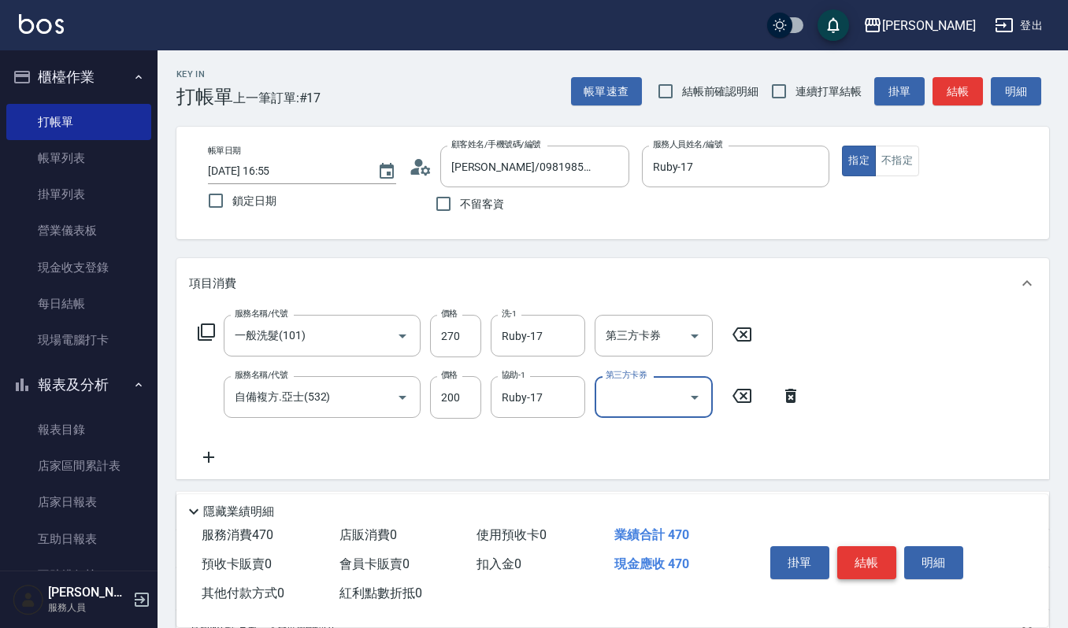
click at [877, 558] on button "結帳" at bounding box center [866, 563] width 59 height 33
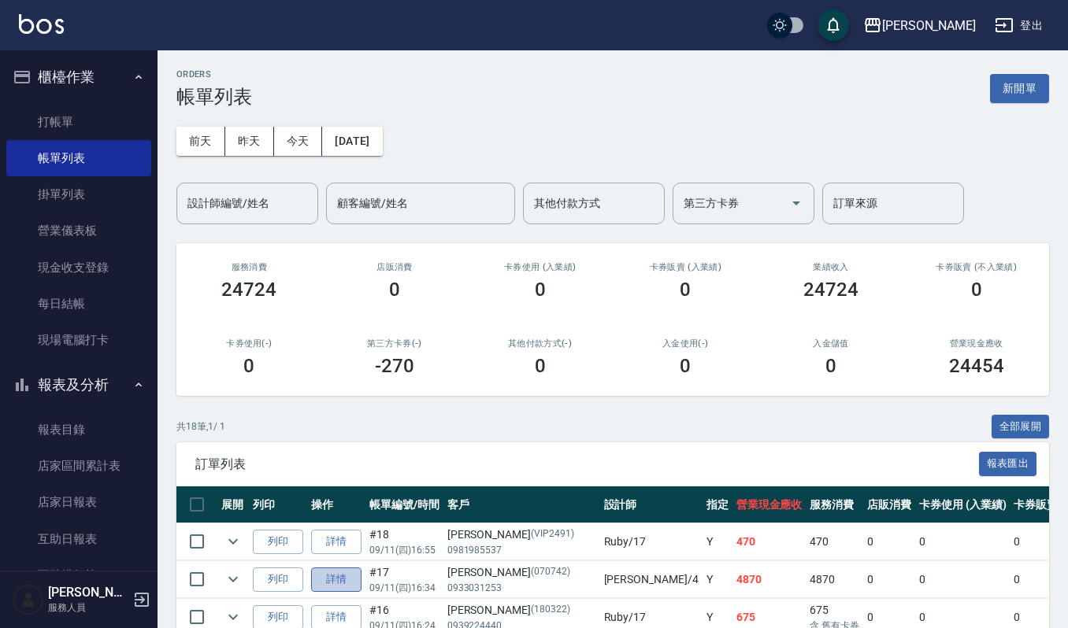
click at [353, 575] on link "詳情" at bounding box center [336, 580] width 50 height 24
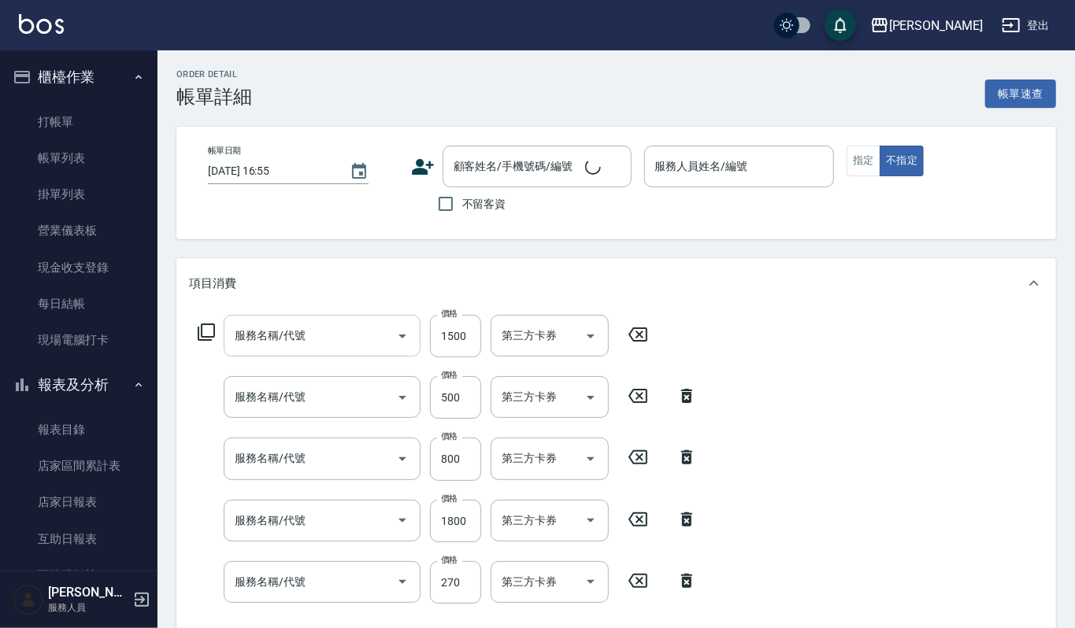
type input "2025/09/11 16:34"
type input "吉兒-4"
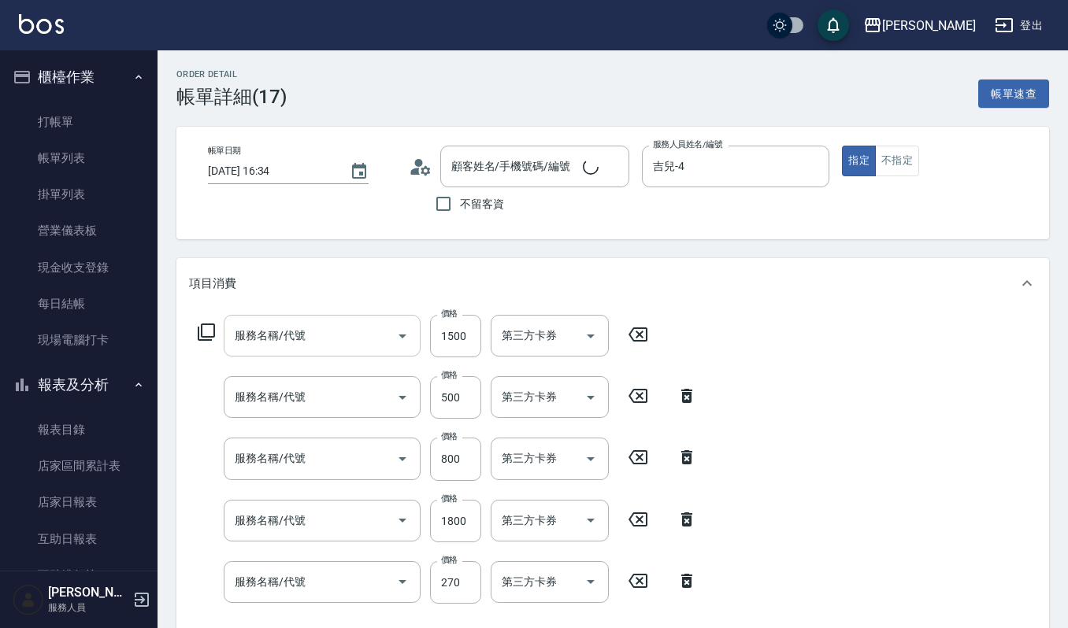
type input "[PERSON_NAME]/0933031253/070742"
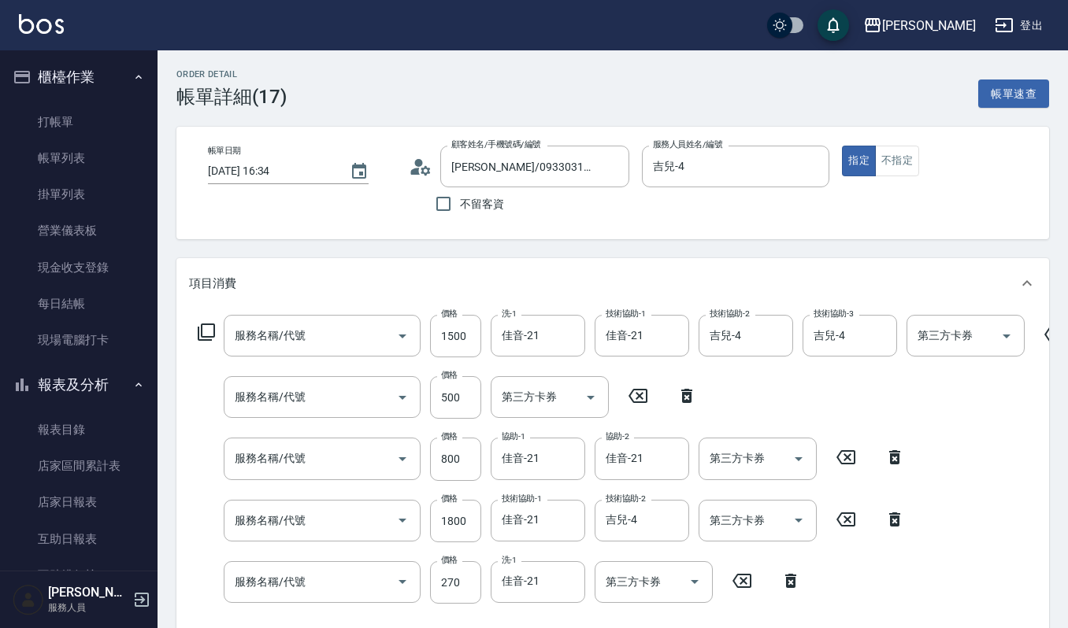
type input "打底染髮(402)"
type input "(雲提)燙染前頭皮防護(518)"
type input "CMC加購護(701)"
type input "造型染(401)"
type input "一般洗髮(101)"
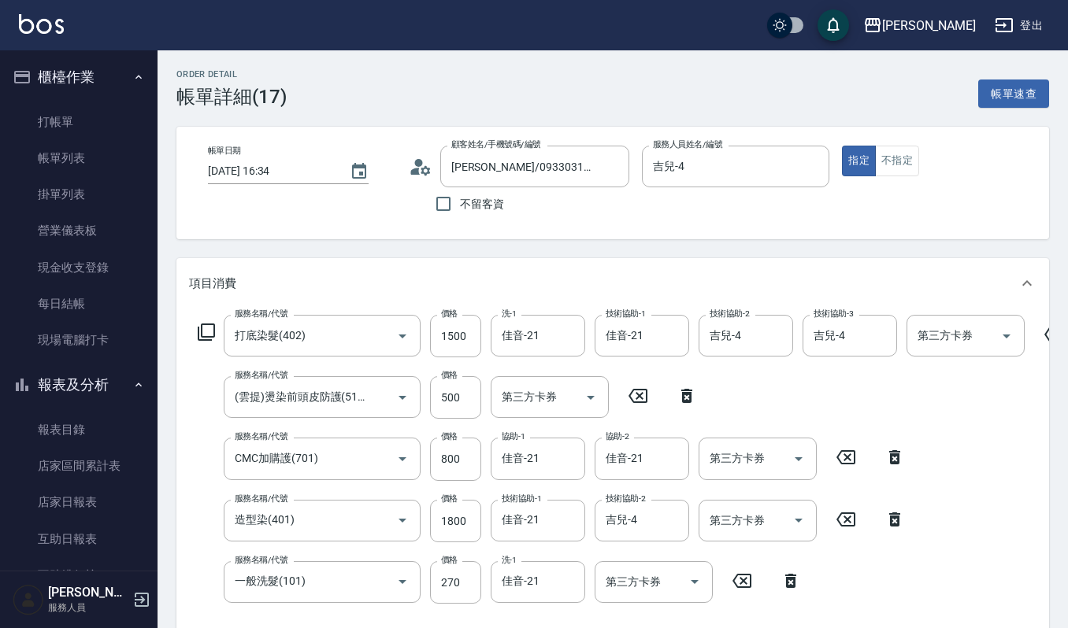
click at [789, 586] on icon at bounding box center [790, 581] width 11 height 14
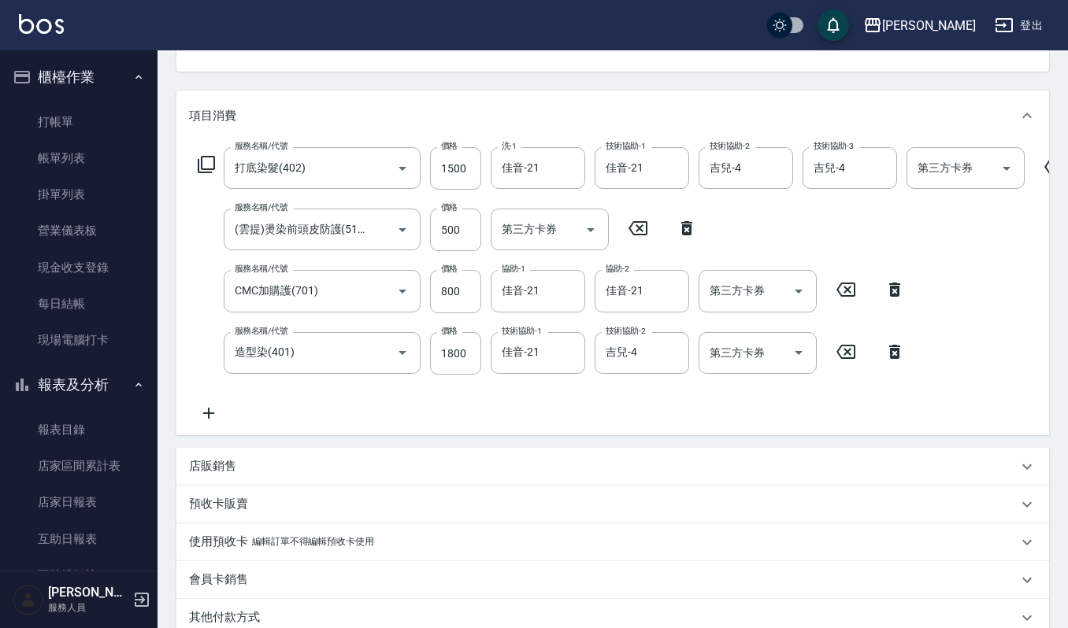
scroll to position [209, 0]
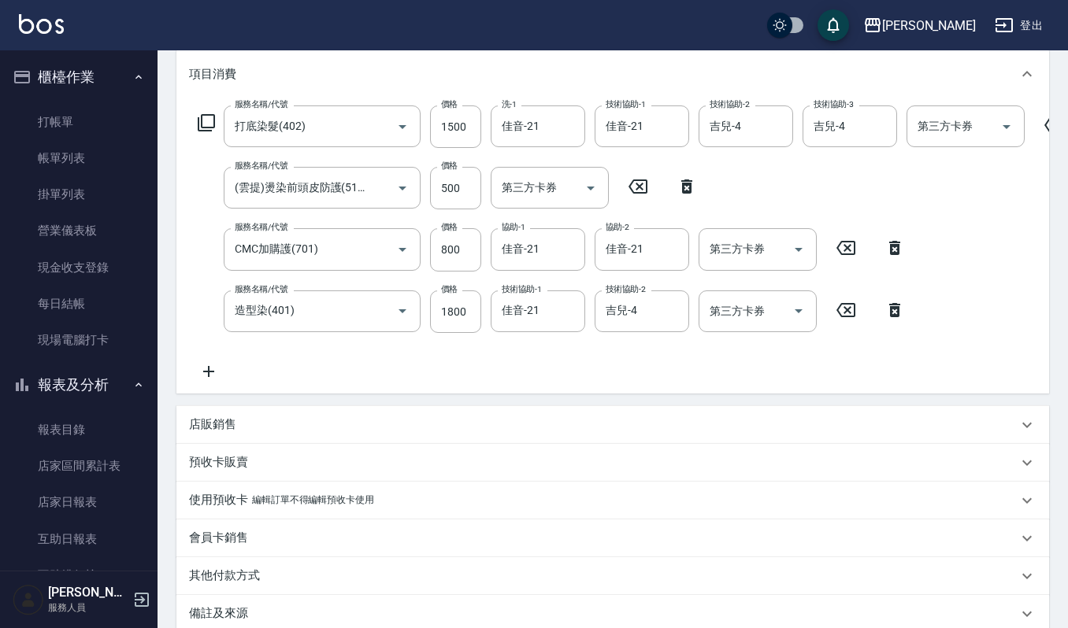
click at [221, 373] on icon at bounding box center [208, 371] width 39 height 19
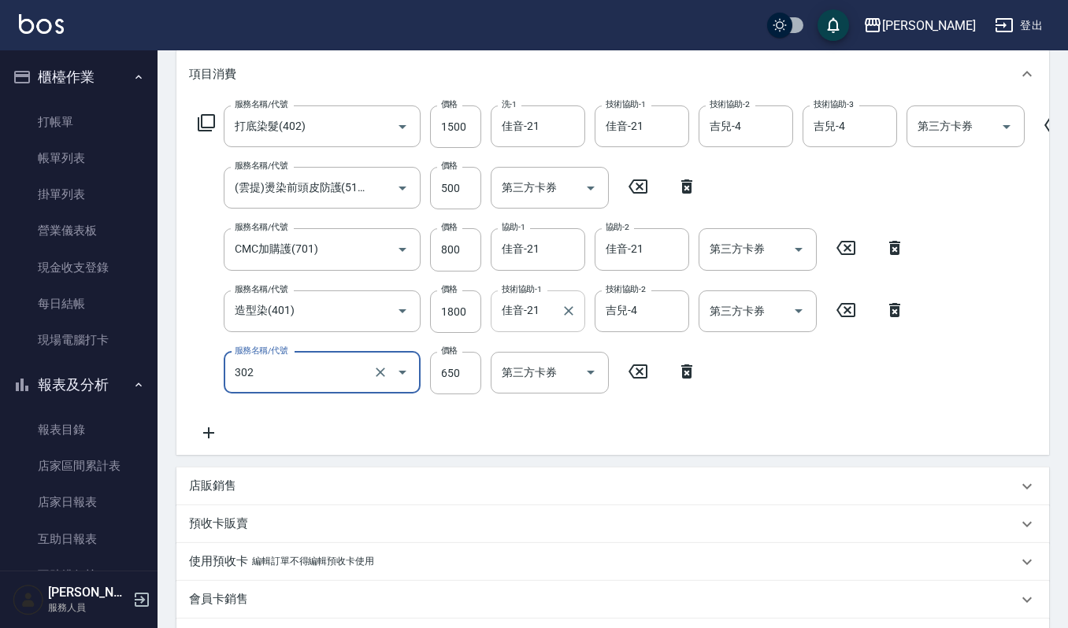
type input "經典剪髮-Gill(302)"
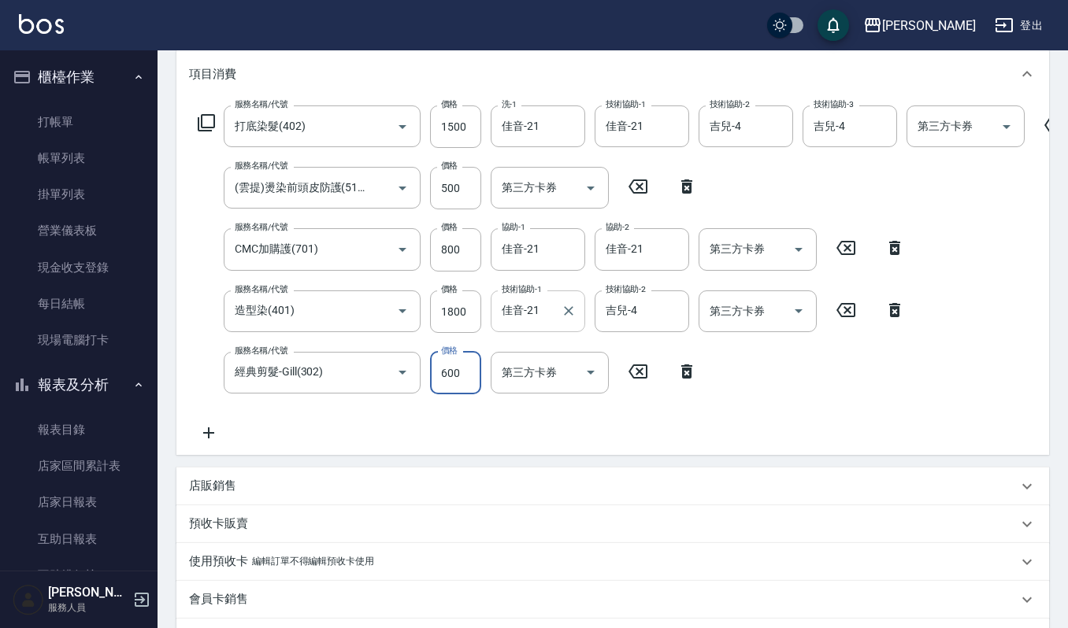
type input "600"
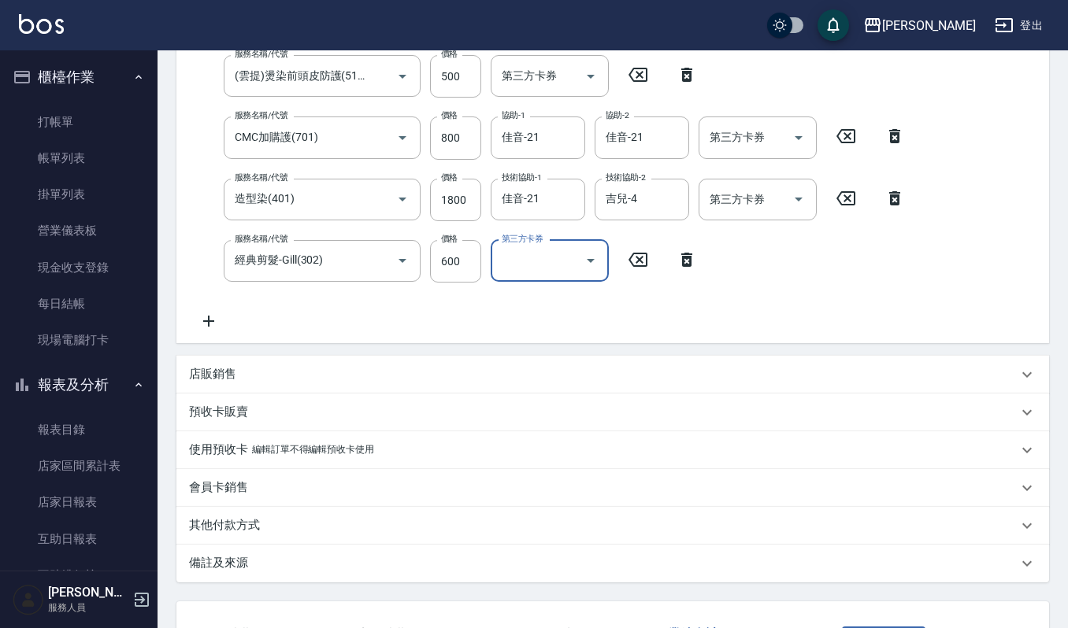
scroll to position [458, 0]
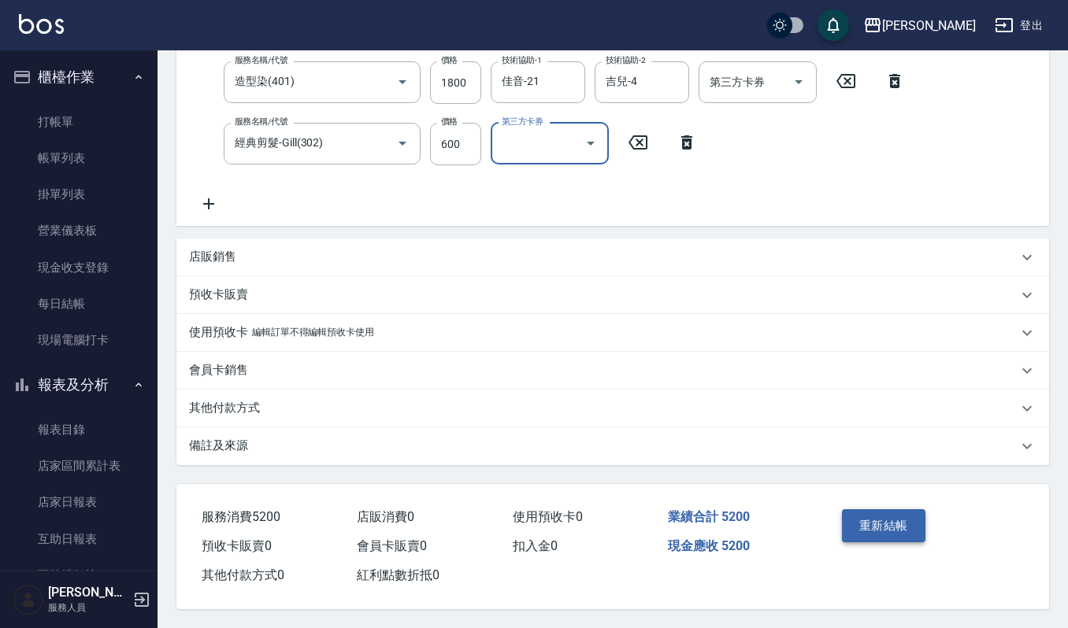
click at [877, 529] on button "重新結帳" at bounding box center [883, 526] width 83 height 33
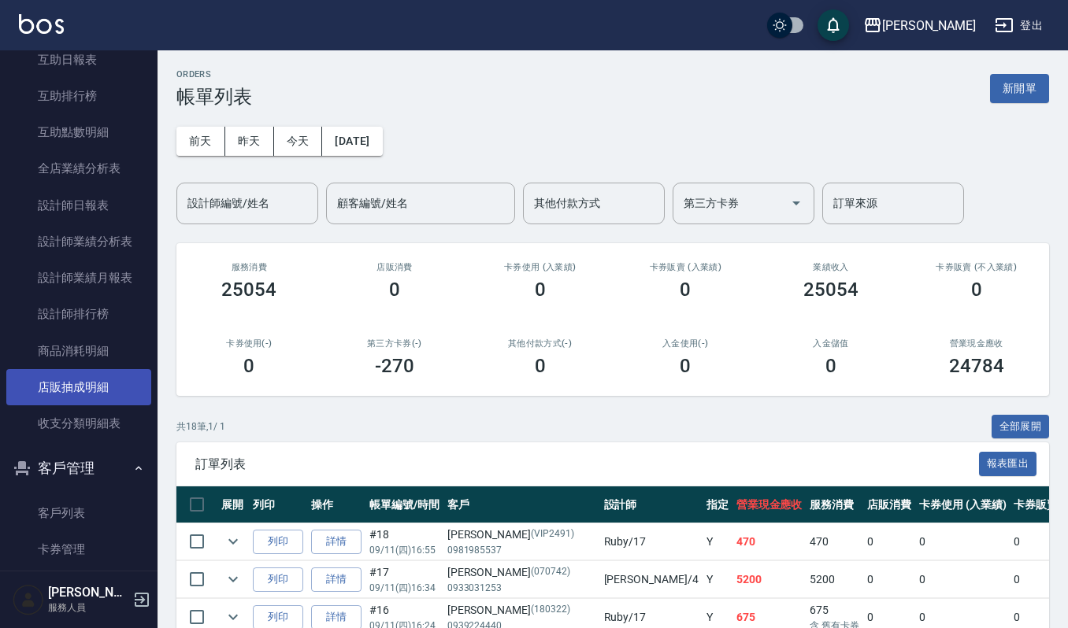
scroll to position [537, 0]
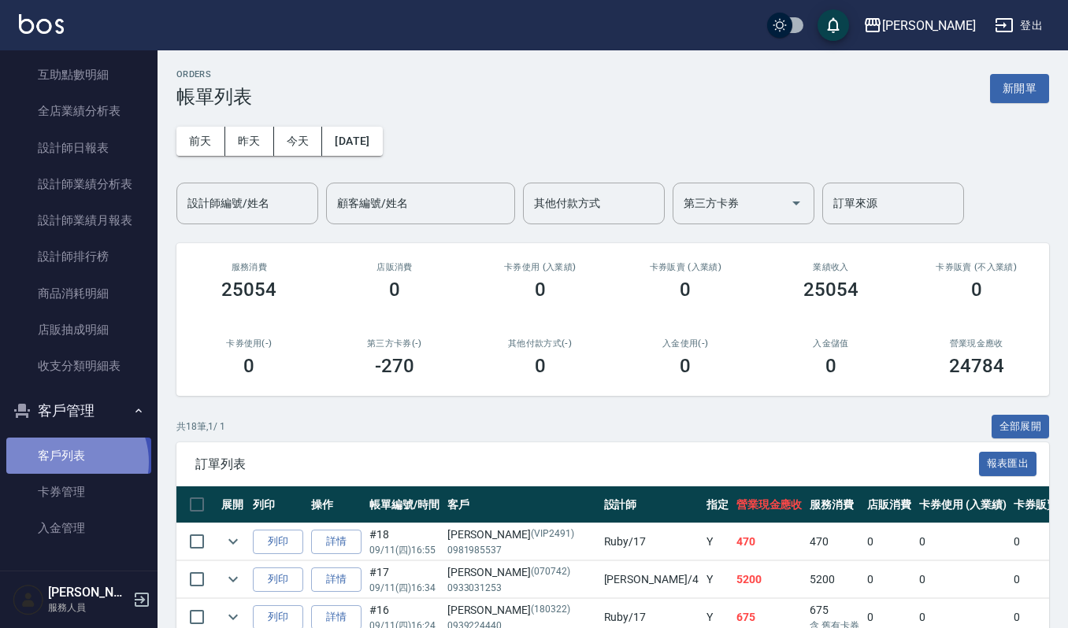
click at [68, 462] on link "客戶列表" at bounding box center [78, 456] width 145 height 36
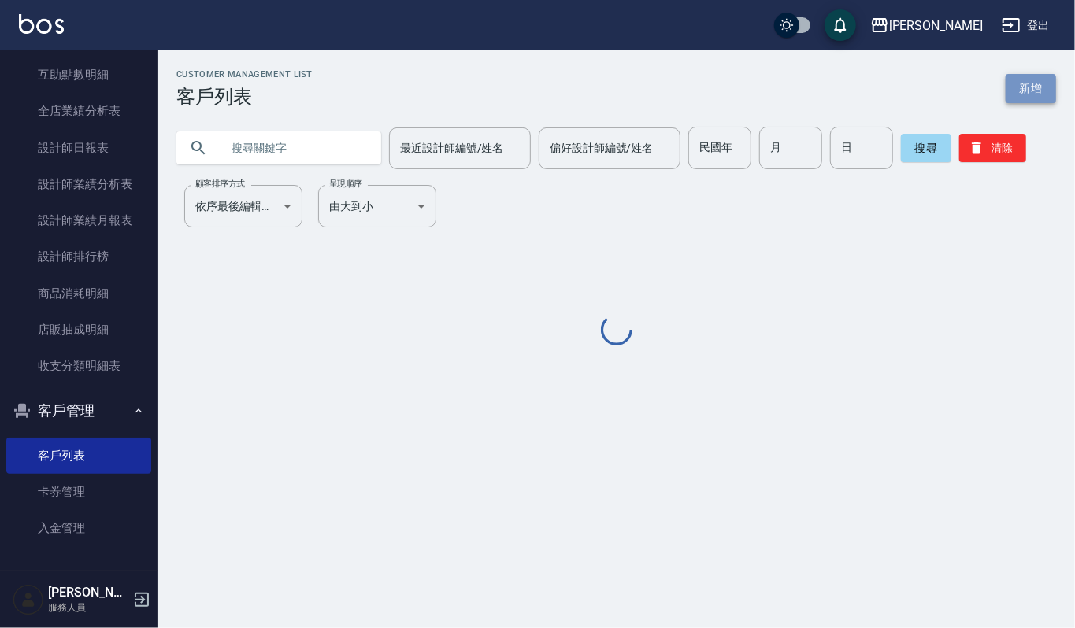
click at [1018, 85] on link "新增" at bounding box center [1031, 88] width 50 height 29
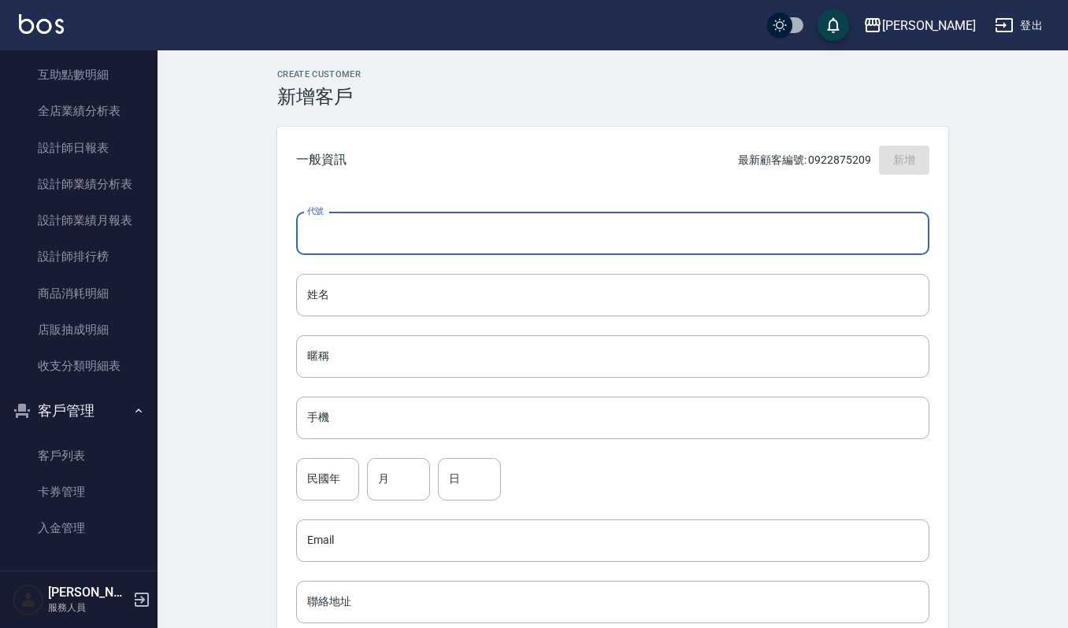
click at [332, 249] on input "代號" at bounding box center [612, 234] width 633 height 43
type input "5083"
click at [539, 301] on input "姓名" at bounding box center [612, 295] width 633 height 43
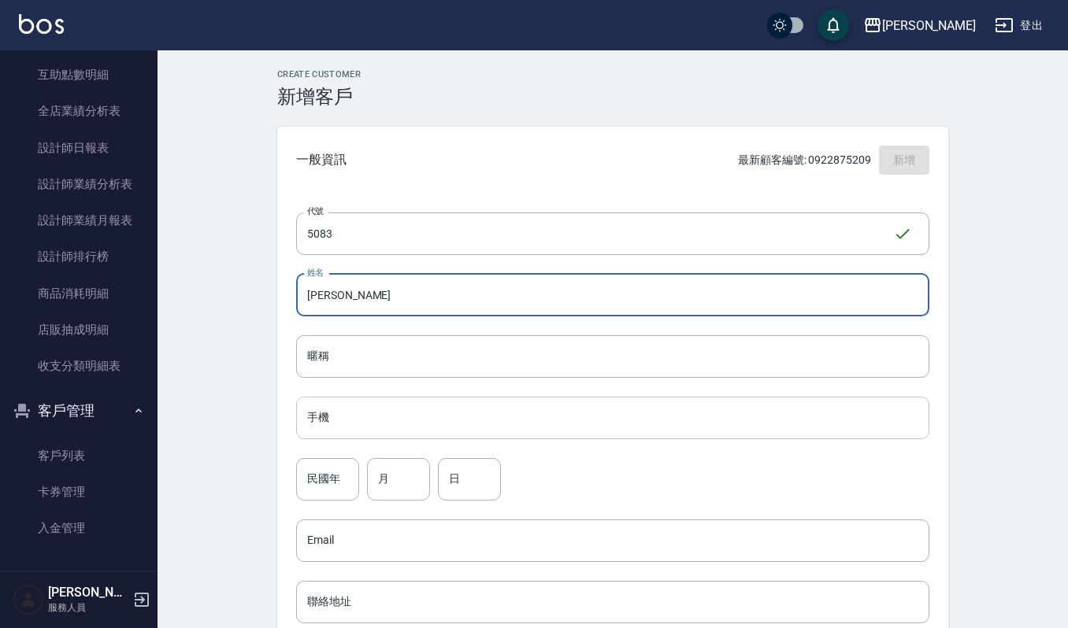
type input "[PERSON_NAME]"
click at [383, 439] on input "手機" at bounding box center [612, 418] width 633 height 43
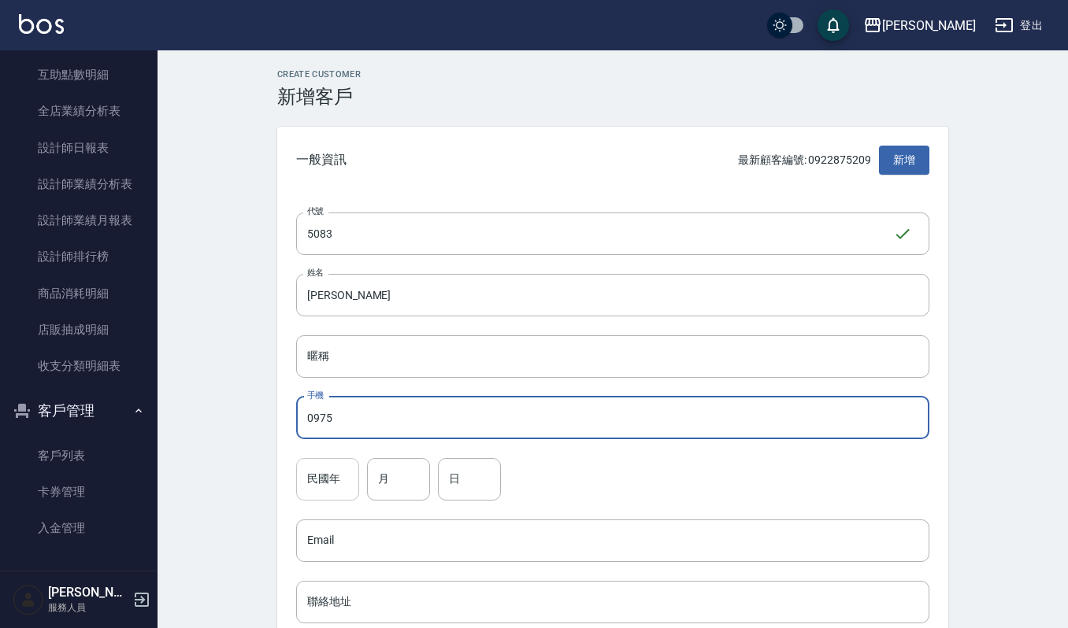
type input "0975"
click at [331, 484] on input "民國年" at bounding box center [327, 479] width 63 height 43
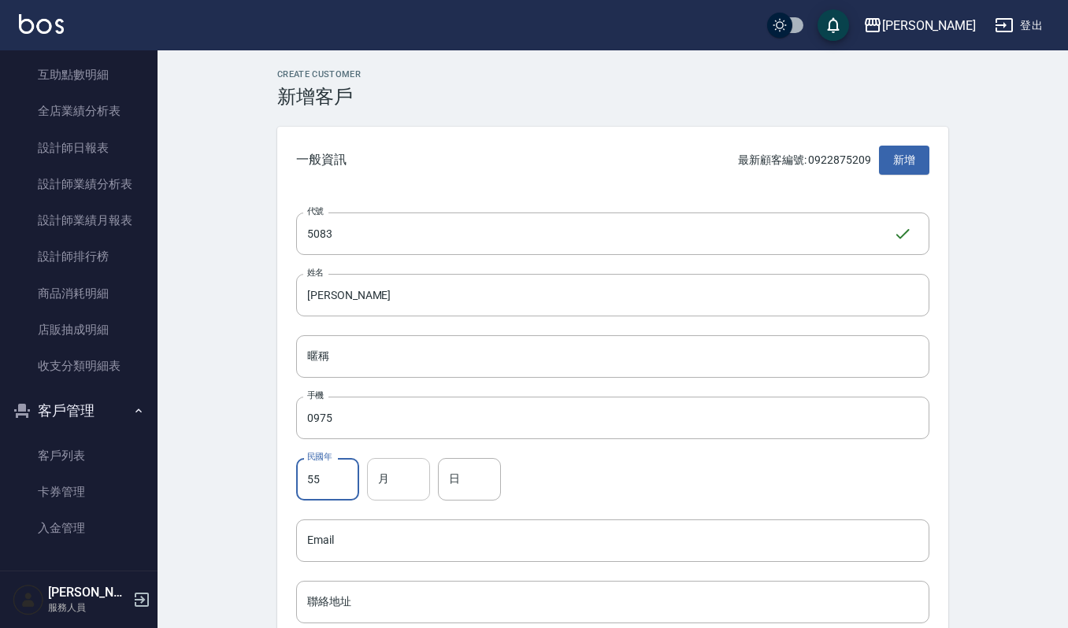
type input "55"
click at [403, 485] on input "月" at bounding box center [398, 479] width 63 height 43
type input "8"
click at [457, 469] on div "日 日" at bounding box center [469, 479] width 63 height 43
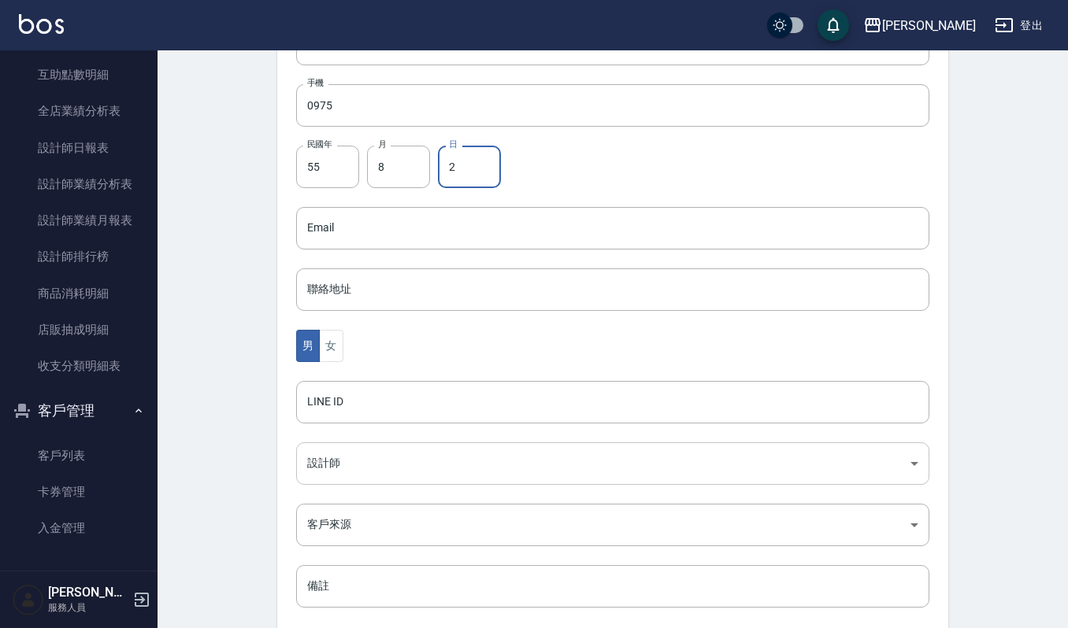
scroll to position [315, 0]
type input "2"
click at [331, 342] on button "女" at bounding box center [331, 344] width 24 height 32
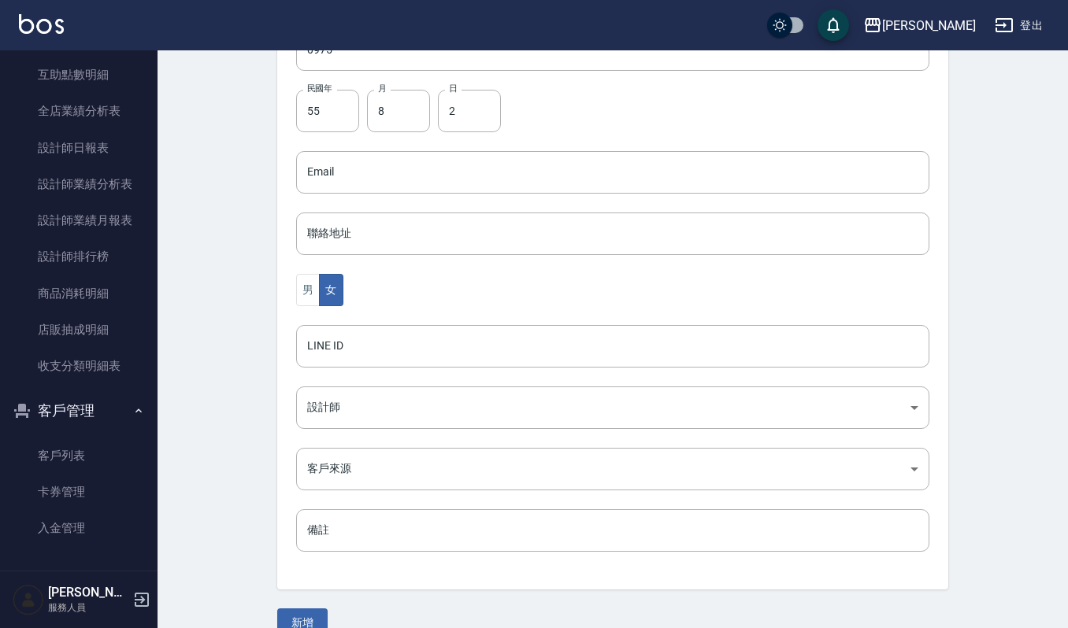
scroll to position [397, 0]
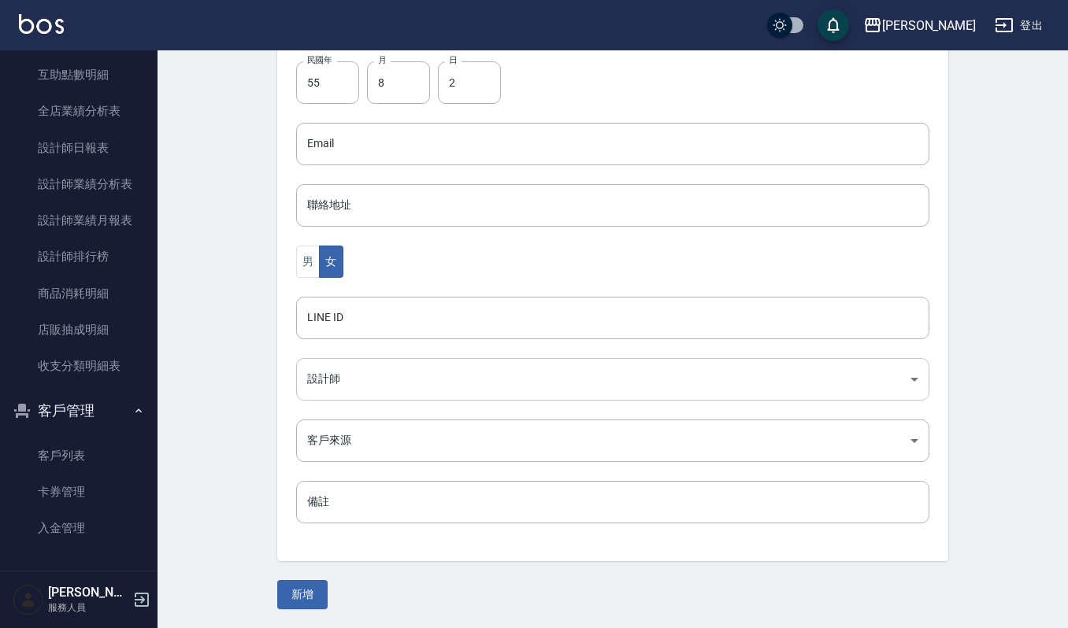
click at [380, 372] on body "上越傑森 登出 櫃檯作業 打帳單 帳單列表 掛單列表 營業儀表板 現金收支登錄 每日結帳 現場電腦打卡 報表及分析 報表目錄 店家區間累計表 店家日報表 互助…" at bounding box center [534, 115] width 1068 height 1025
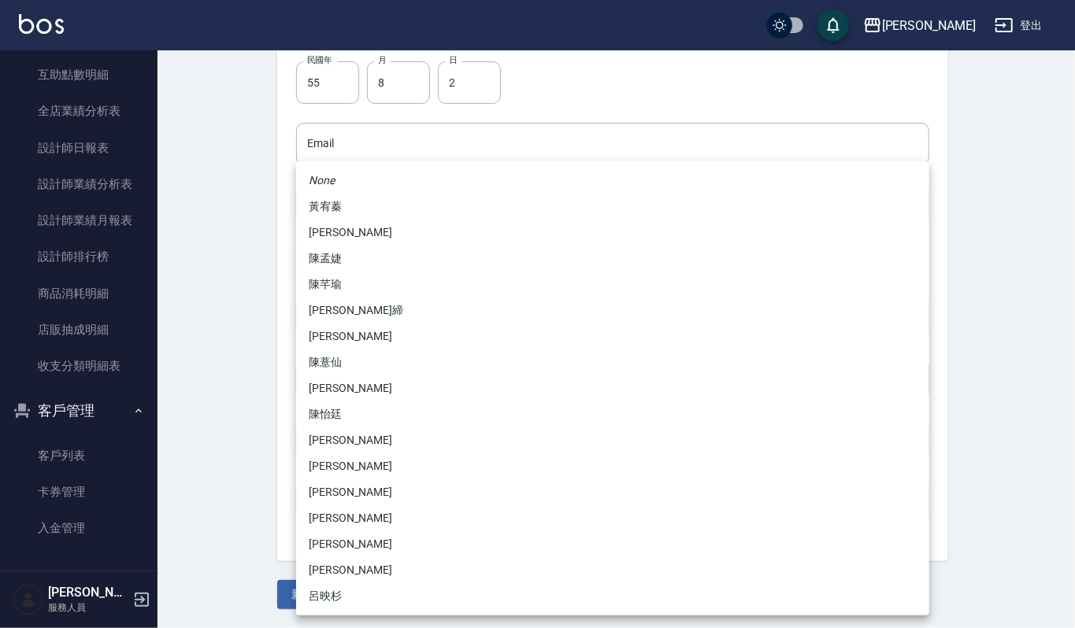
click at [353, 239] on li "[PERSON_NAME]" at bounding box center [612, 233] width 633 height 26
type input "5f0c63fe-9d83-42a0-a827-31068868de3a"
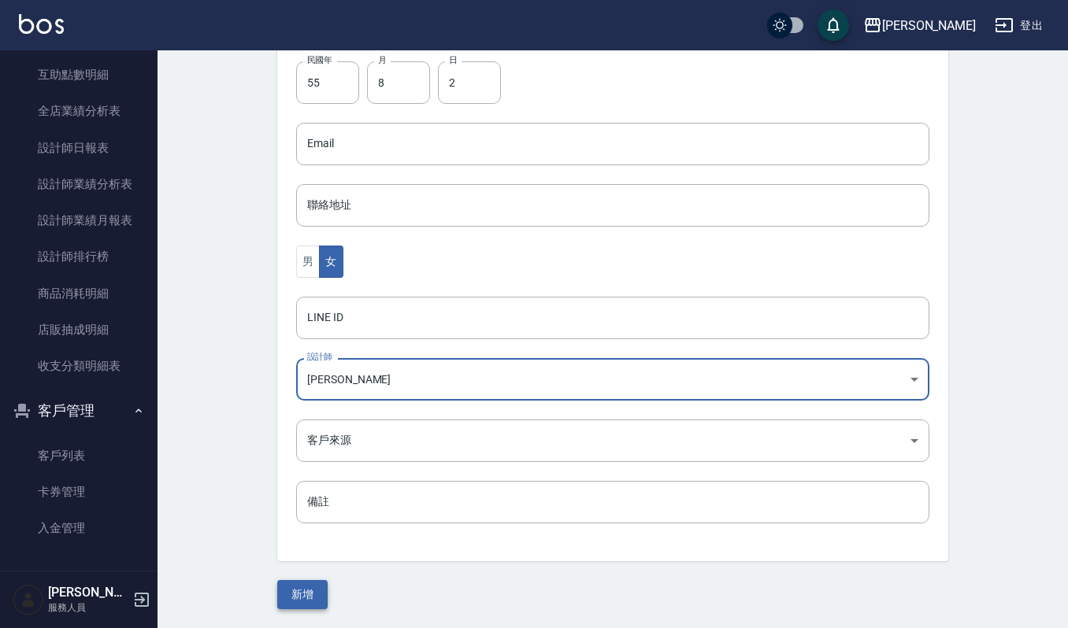
click at [287, 593] on button "新增" at bounding box center [302, 594] width 50 height 29
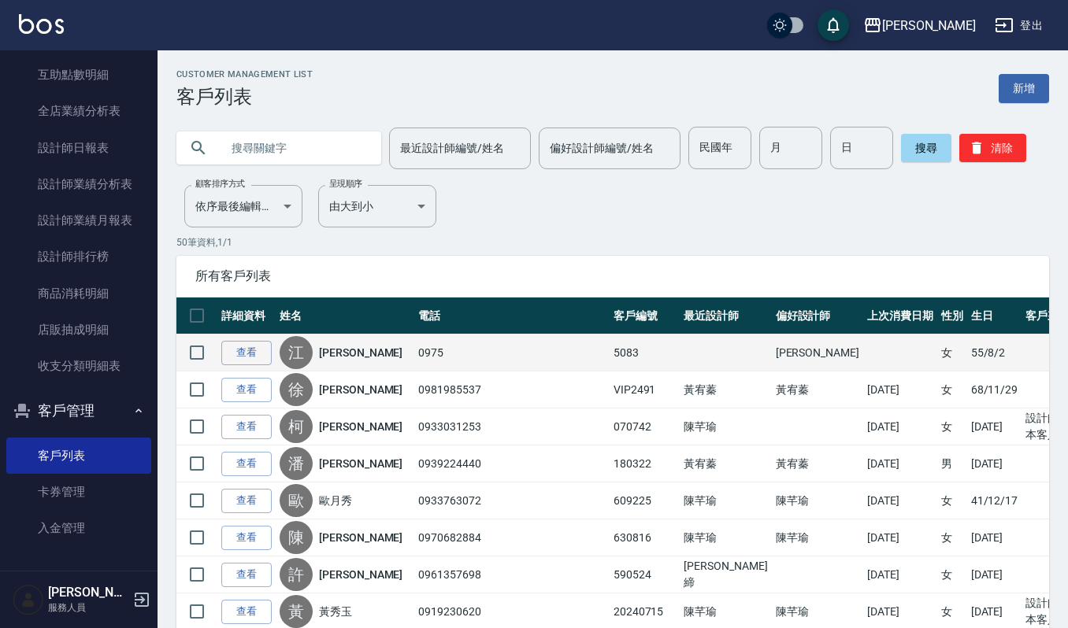
click at [444, 351] on td "0975" at bounding box center [511, 353] width 195 height 37
click at [247, 350] on link "查看" at bounding box center [246, 353] width 50 height 24
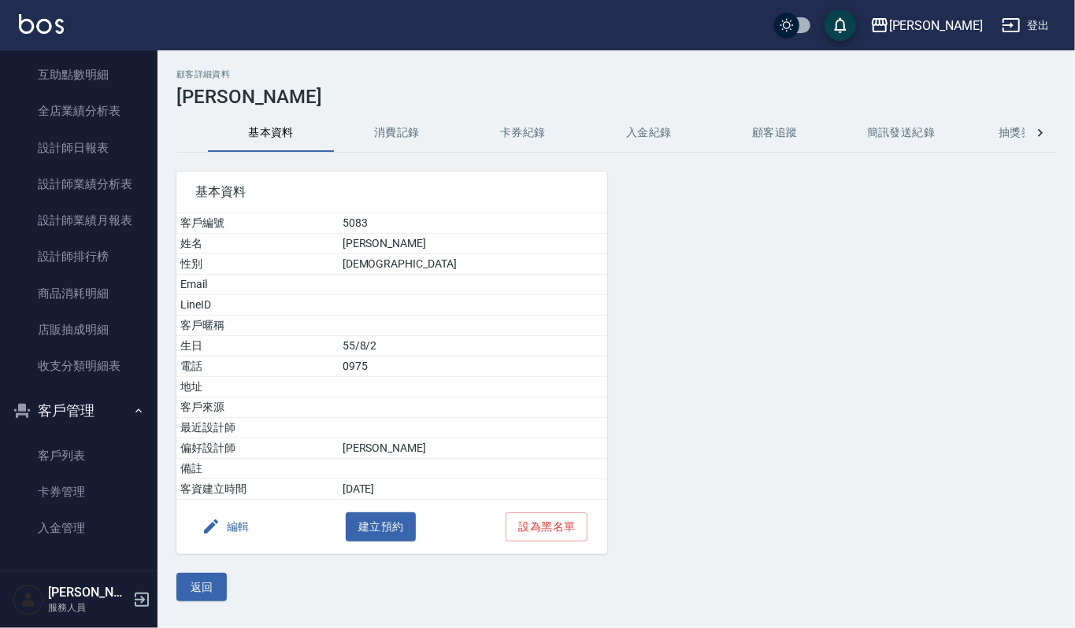
click at [238, 529] on button "編輯" at bounding box center [225, 527] width 61 height 29
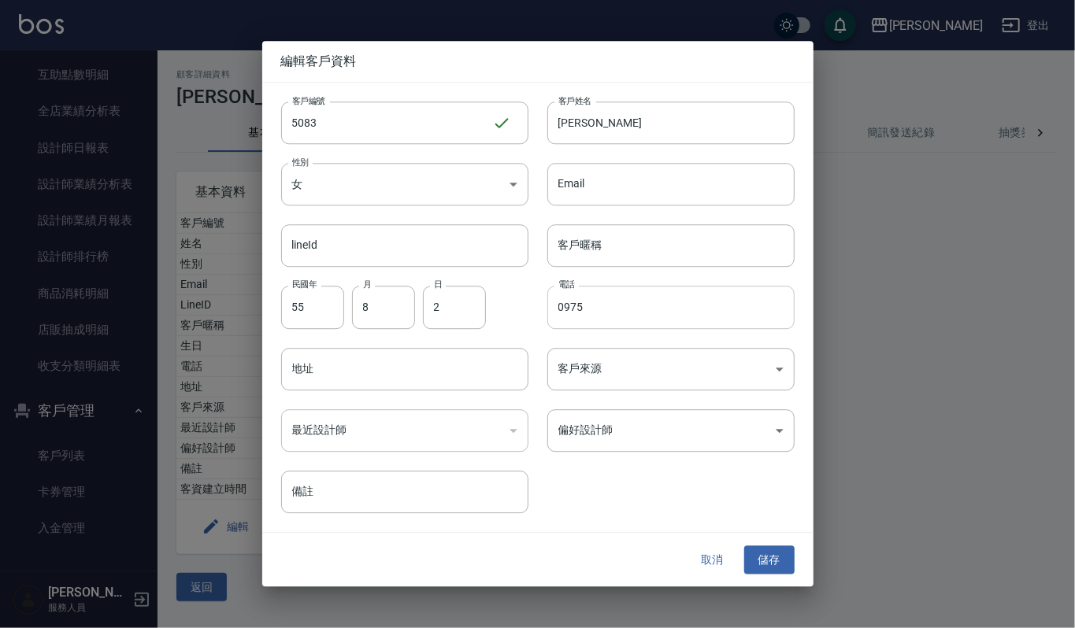
click at [592, 312] on input "0975" at bounding box center [670, 308] width 247 height 43
type input "0975155083"
click at [855, 382] on div at bounding box center [537, 314] width 1075 height 628
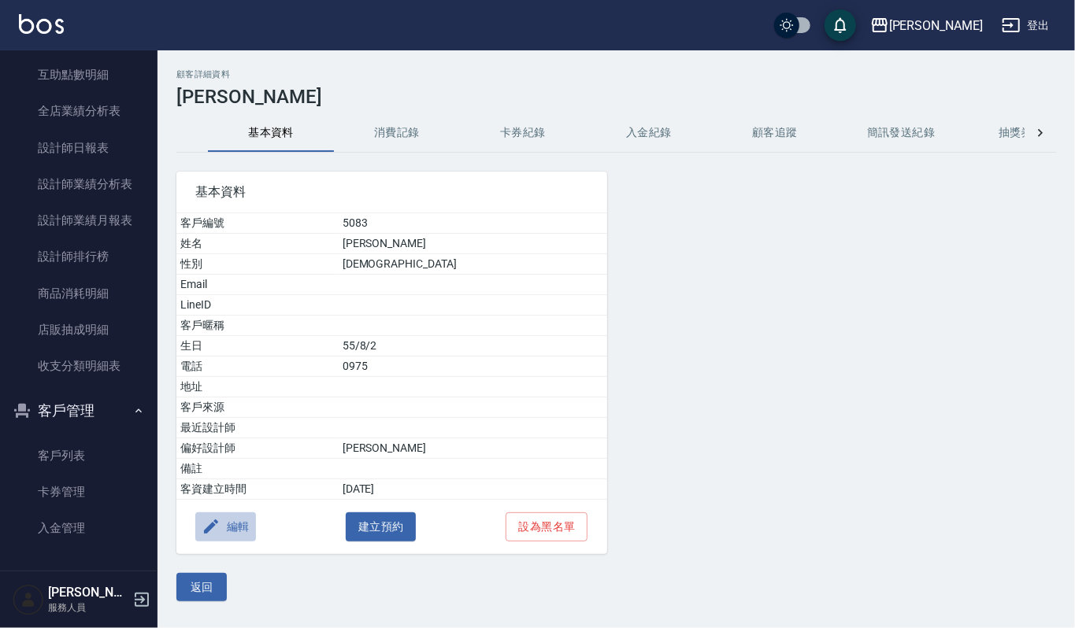
click at [238, 533] on button "編輯" at bounding box center [225, 527] width 61 height 29
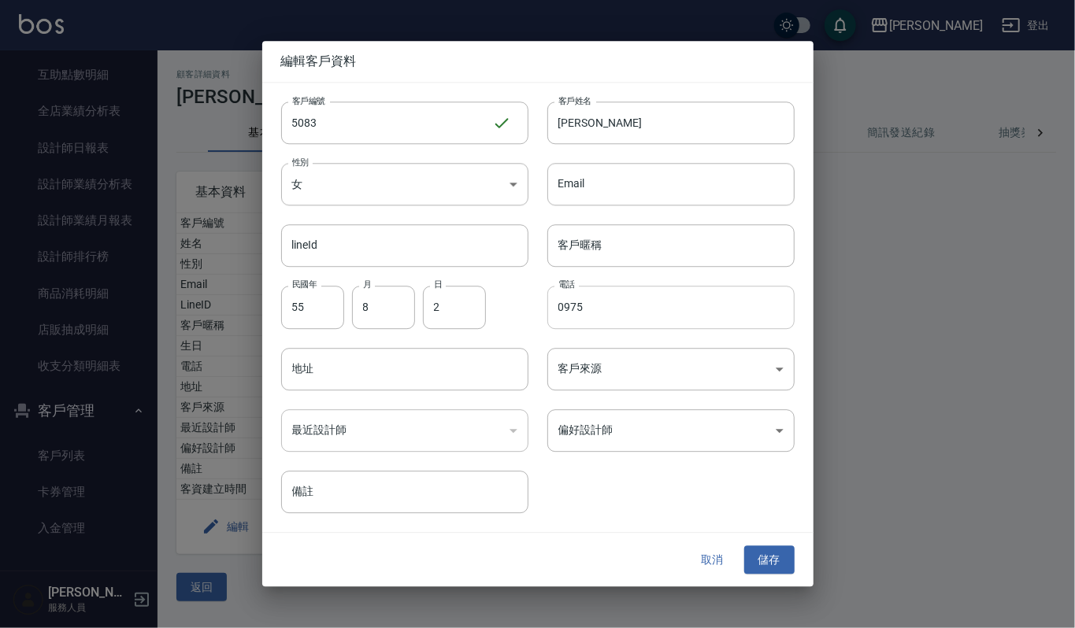
click at [612, 304] on input "0975" at bounding box center [670, 308] width 247 height 43
type input "0975155083"
click at [769, 558] on button "儲存" at bounding box center [769, 560] width 50 height 29
click at [760, 555] on button "儲存" at bounding box center [769, 560] width 50 height 29
click at [719, 564] on button "取消" at bounding box center [713, 560] width 50 height 29
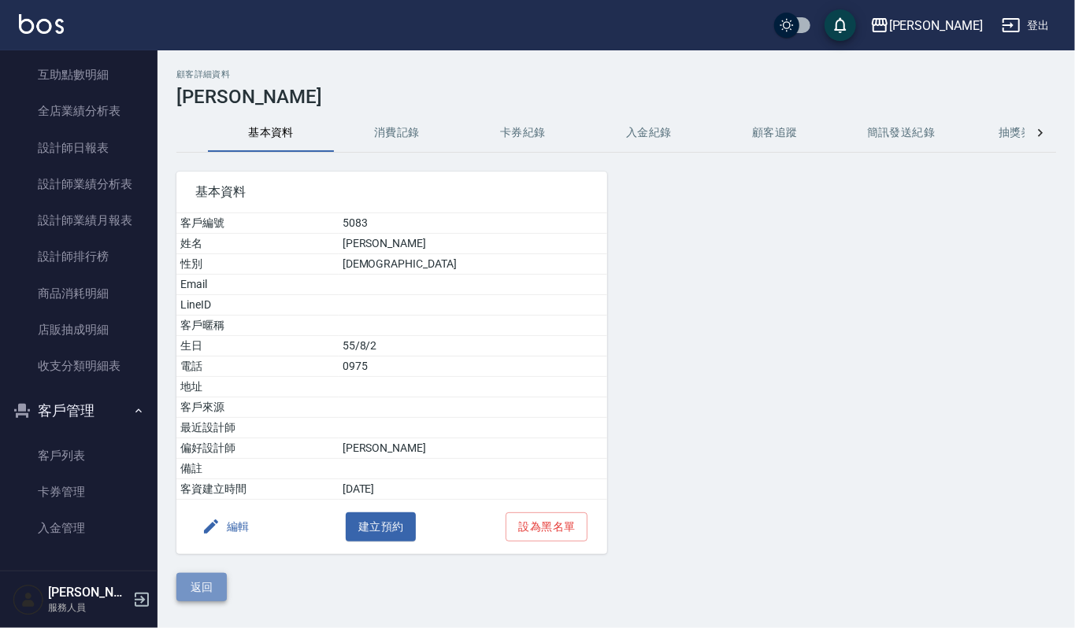
click at [202, 594] on button "返回" at bounding box center [201, 587] width 50 height 29
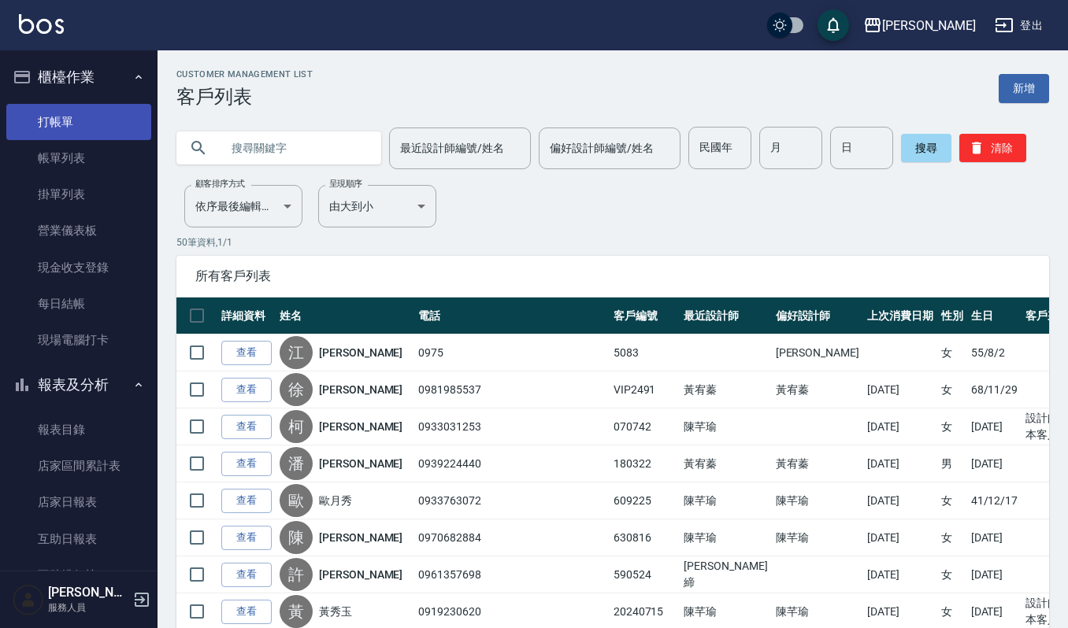
click at [102, 120] on link "打帳單" at bounding box center [78, 122] width 145 height 36
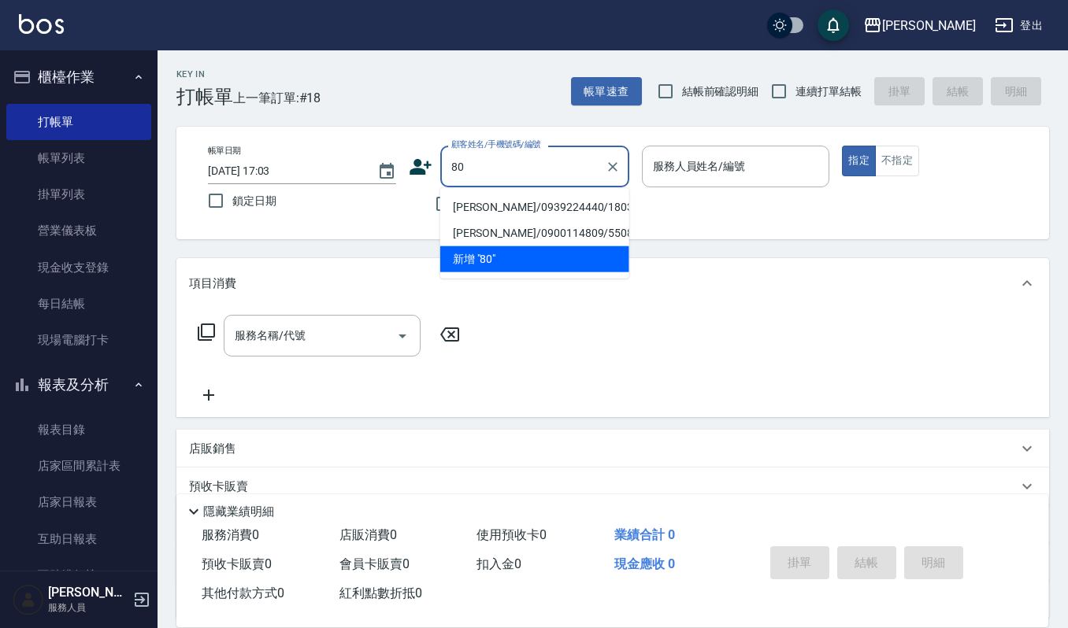
type input "8"
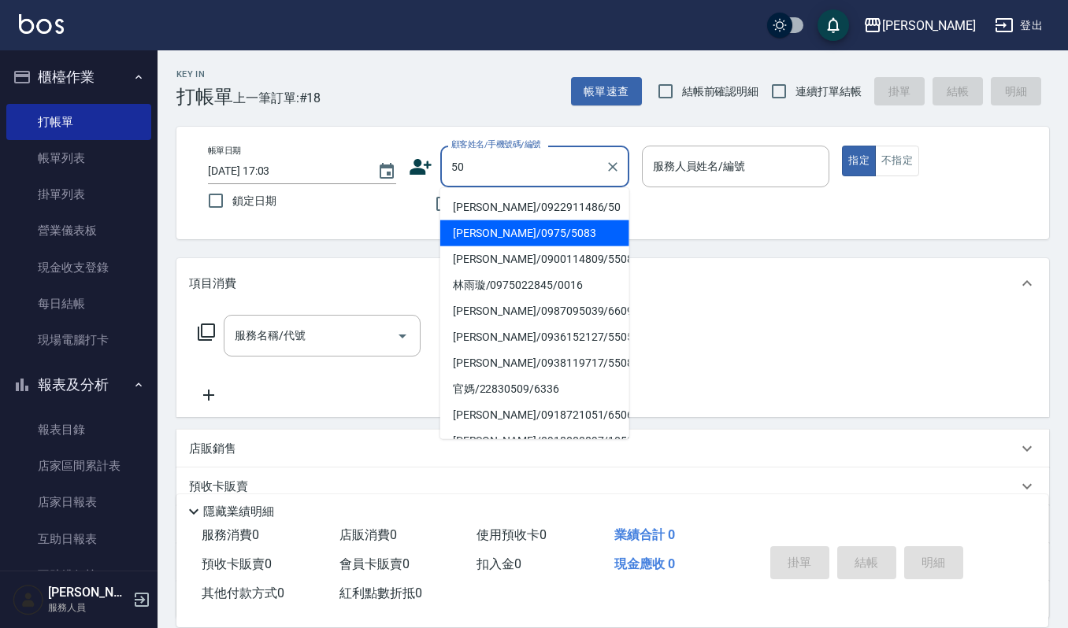
click at [518, 243] on li "[PERSON_NAME]/0975/5083" at bounding box center [534, 234] width 189 height 26
type input "[PERSON_NAME]/0975/5083"
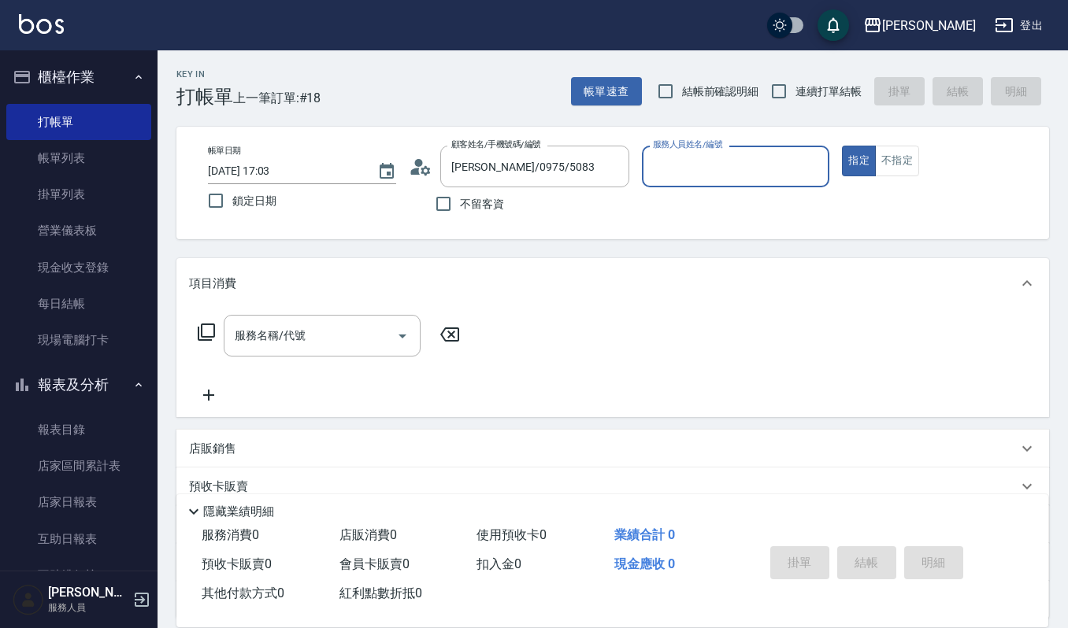
type input "Sammi-8"
click at [414, 164] on circle at bounding box center [418, 163] width 8 height 8
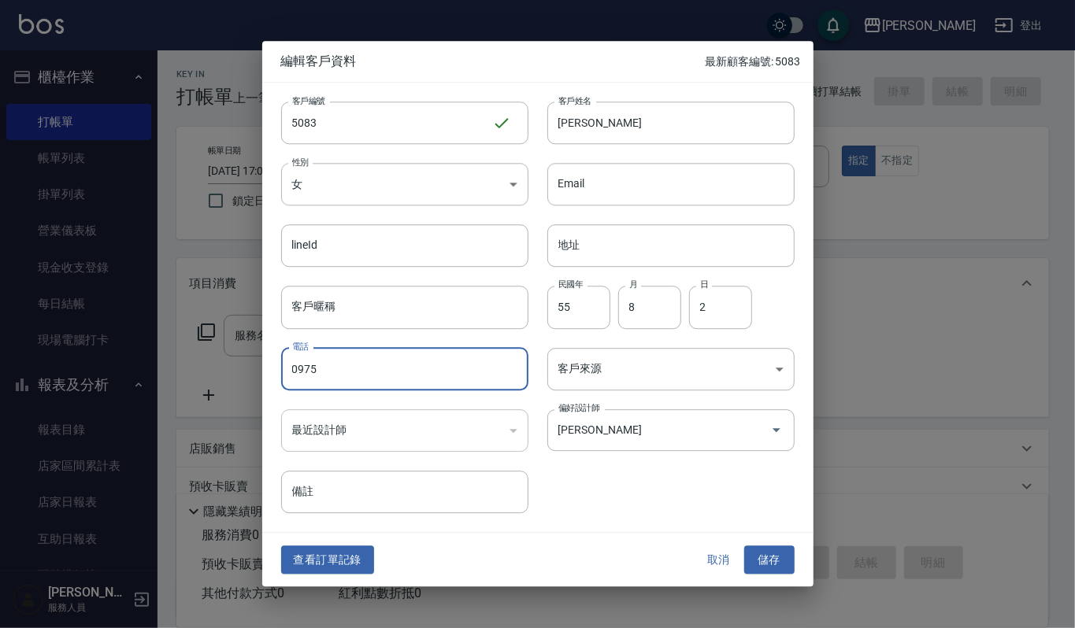
click at [386, 372] on input "0975" at bounding box center [404, 369] width 247 height 43
type input "0975155083"
click at [769, 554] on button "儲存" at bounding box center [769, 560] width 50 height 29
click at [762, 552] on button "儲存" at bounding box center [769, 560] width 50 height 29
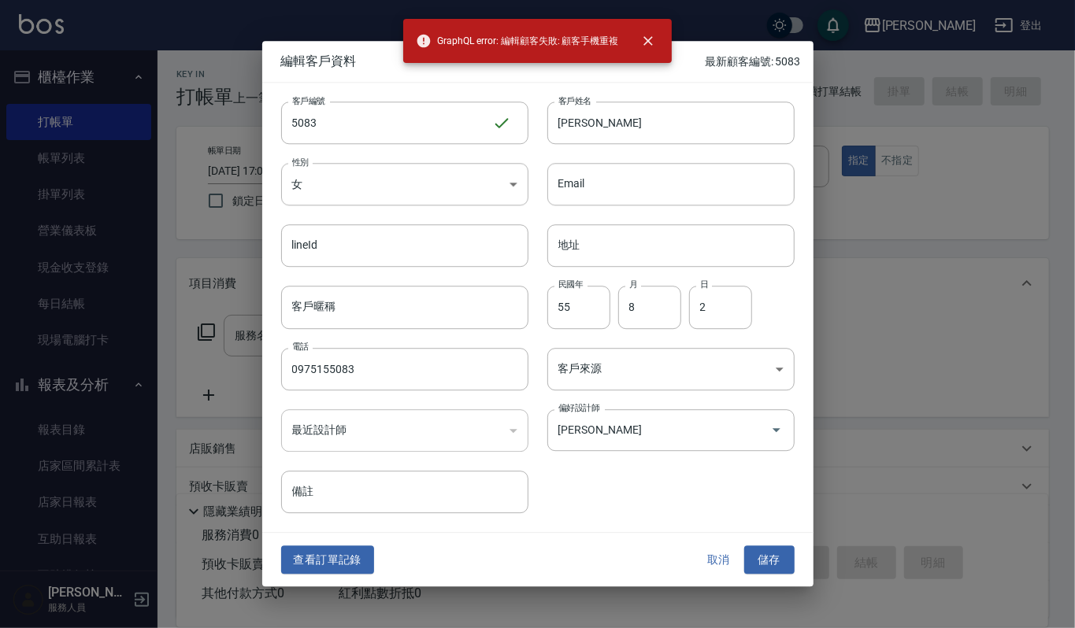
click at [723, 568] on button "取消" at bounding box center [719, 560] width 50 height 29
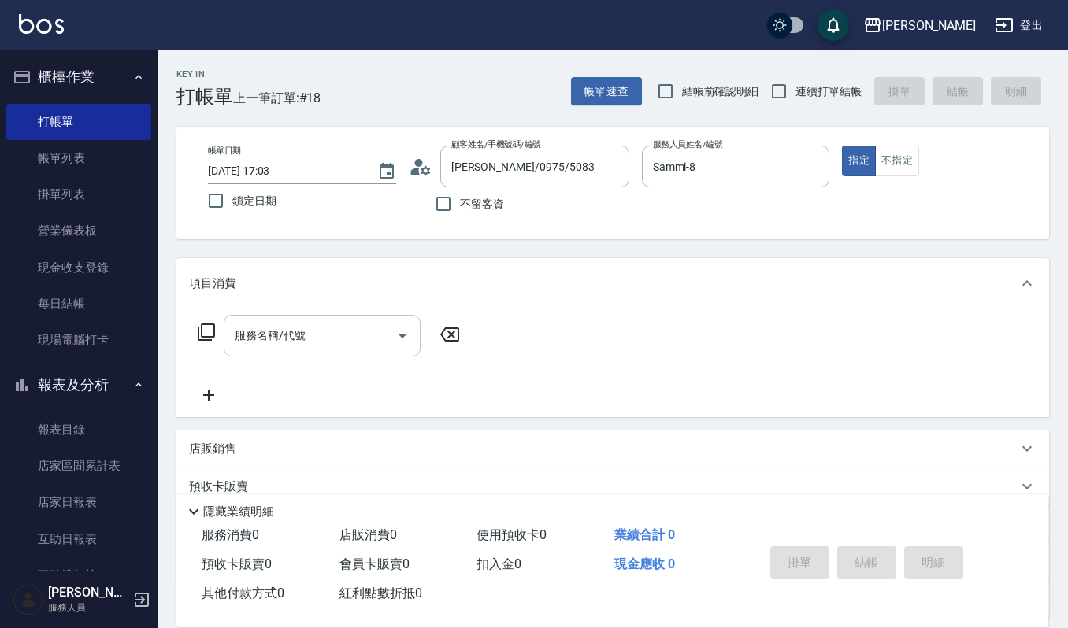
click at [285, 341] on input "服務名稱/代號" at bounding box center [310, 336] width 159 height 28
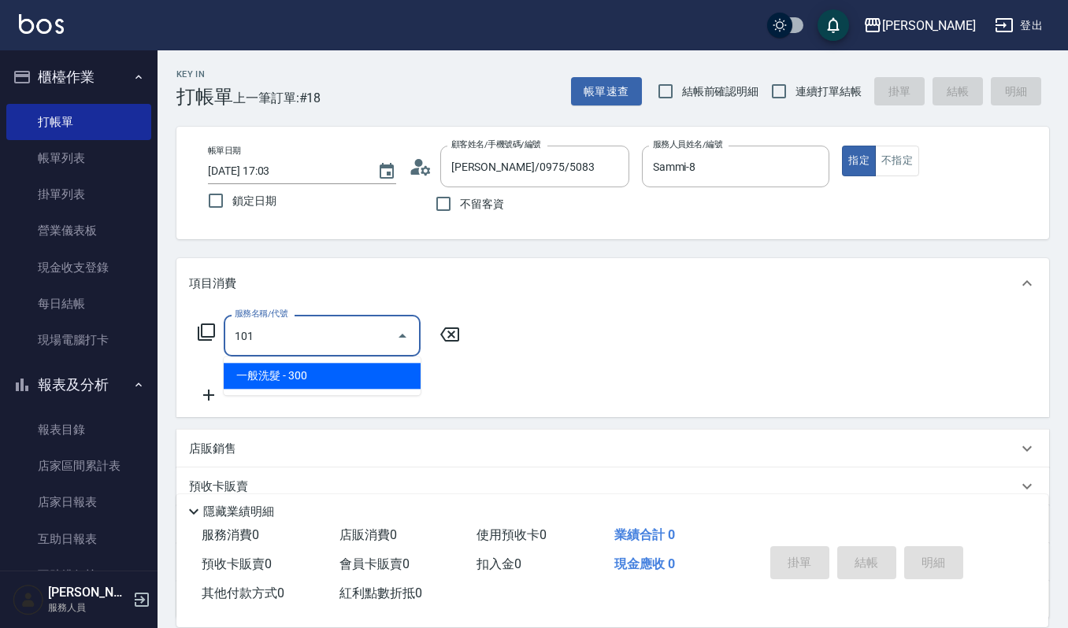
type input "一般洗髮(101)"
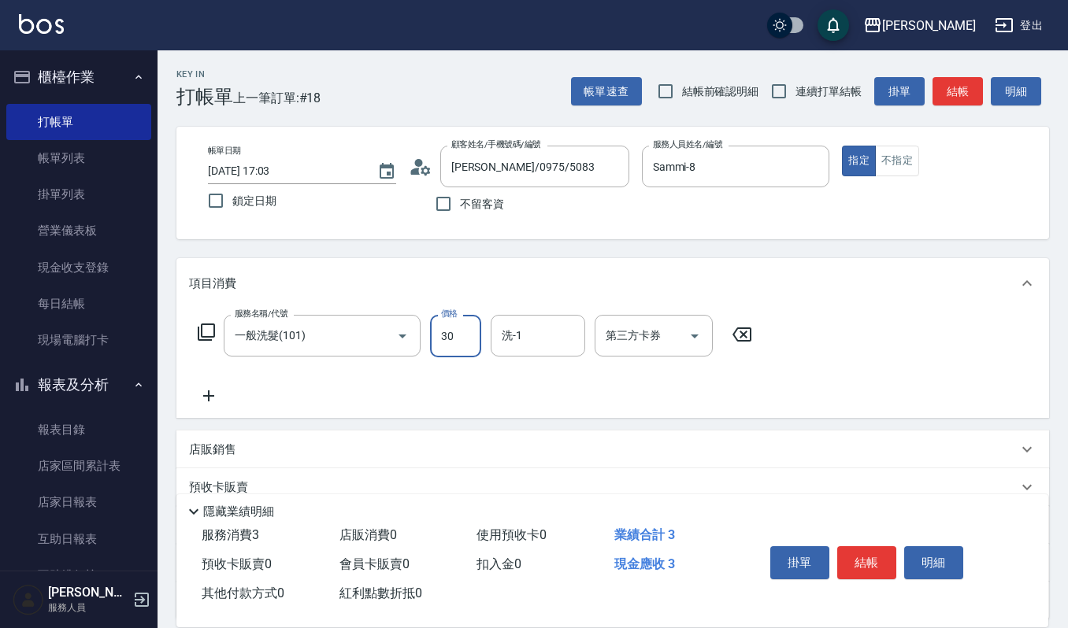
type input "300"
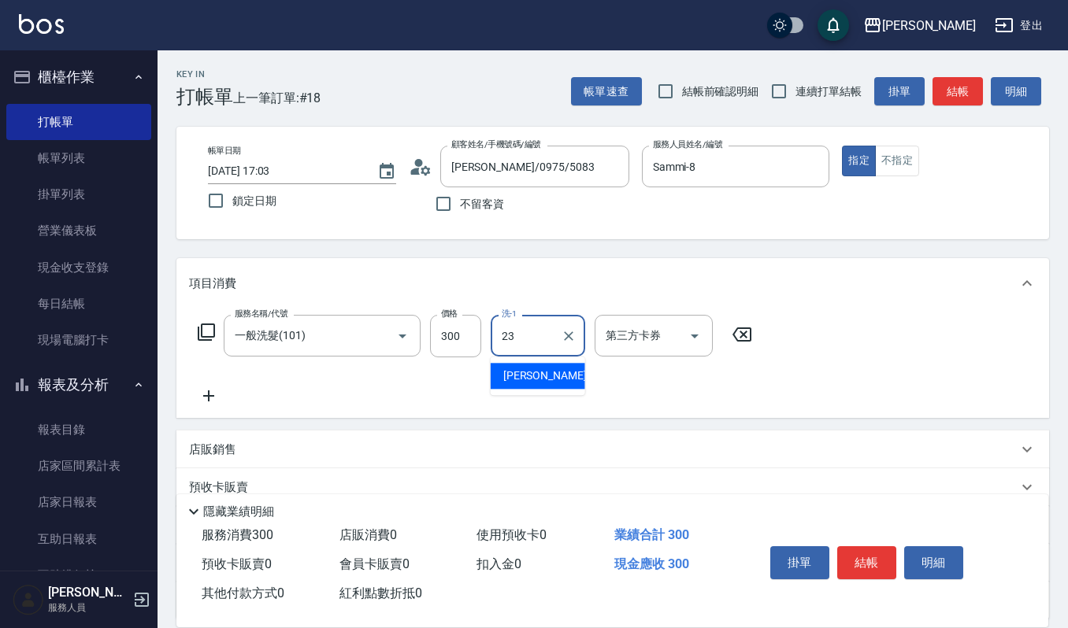
type input "[PERSON_NAME]-23"
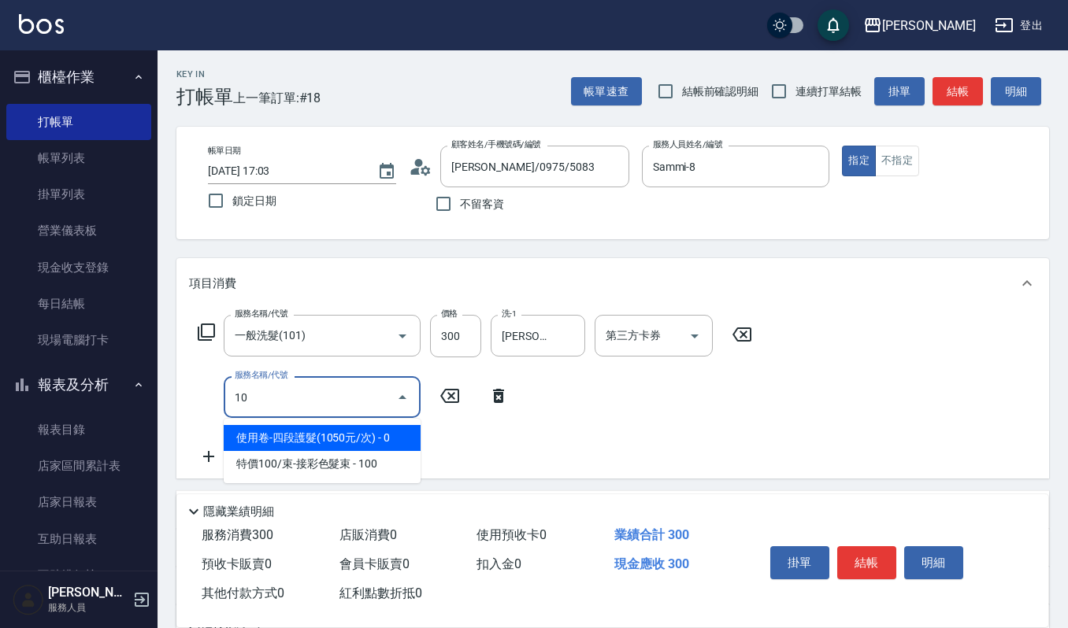
type input "1"
type input "4"
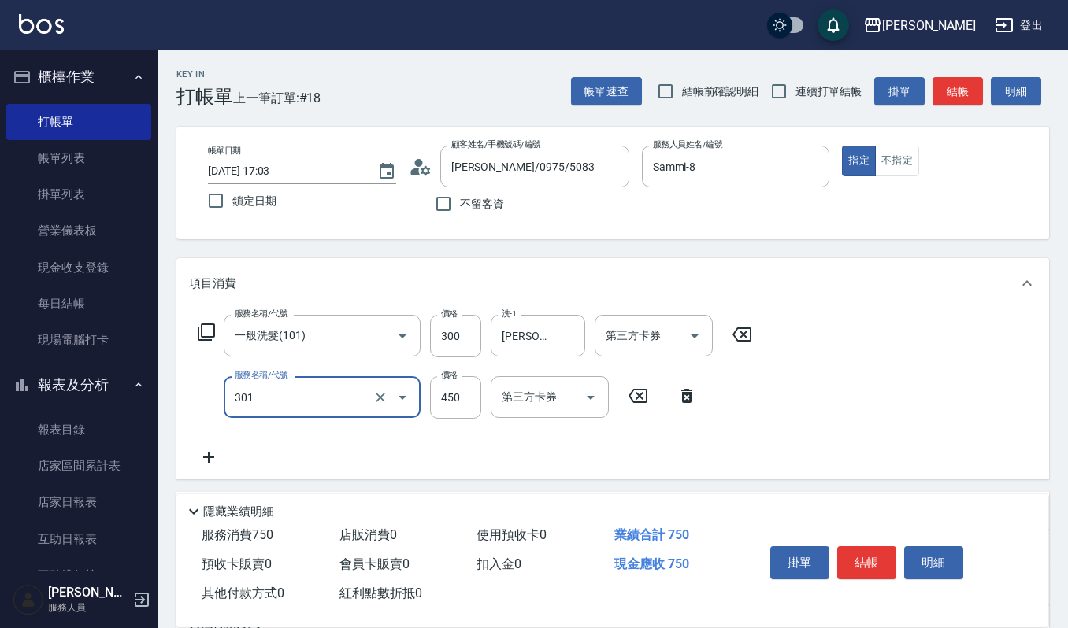
type input "創意剪髮(301)"
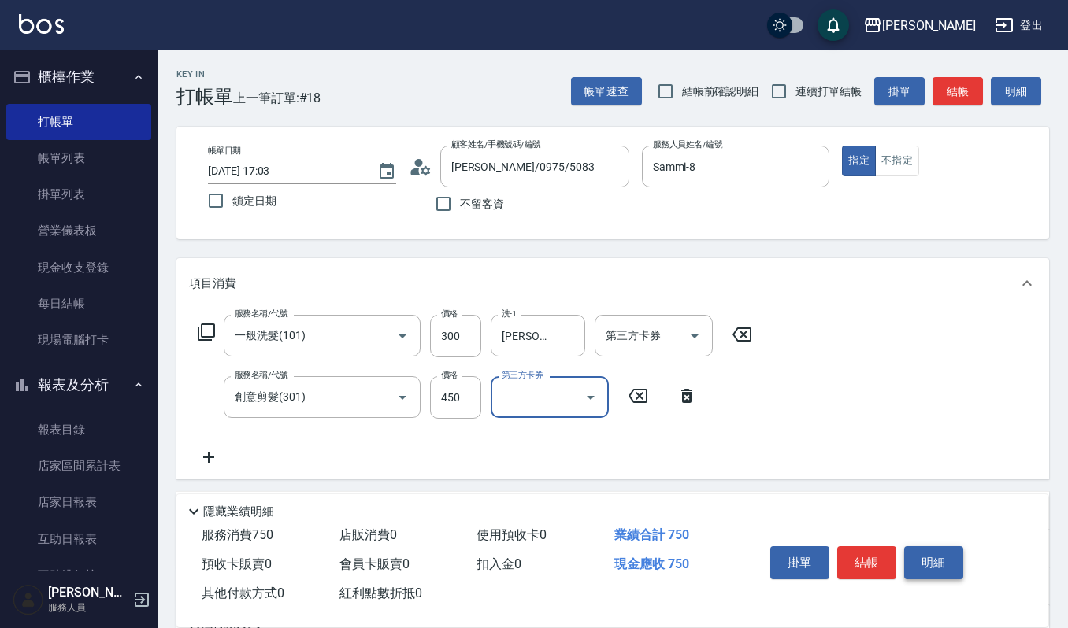
click at [936, 561] on button "明細" at bounding box center [933, 563] width 59 height 33
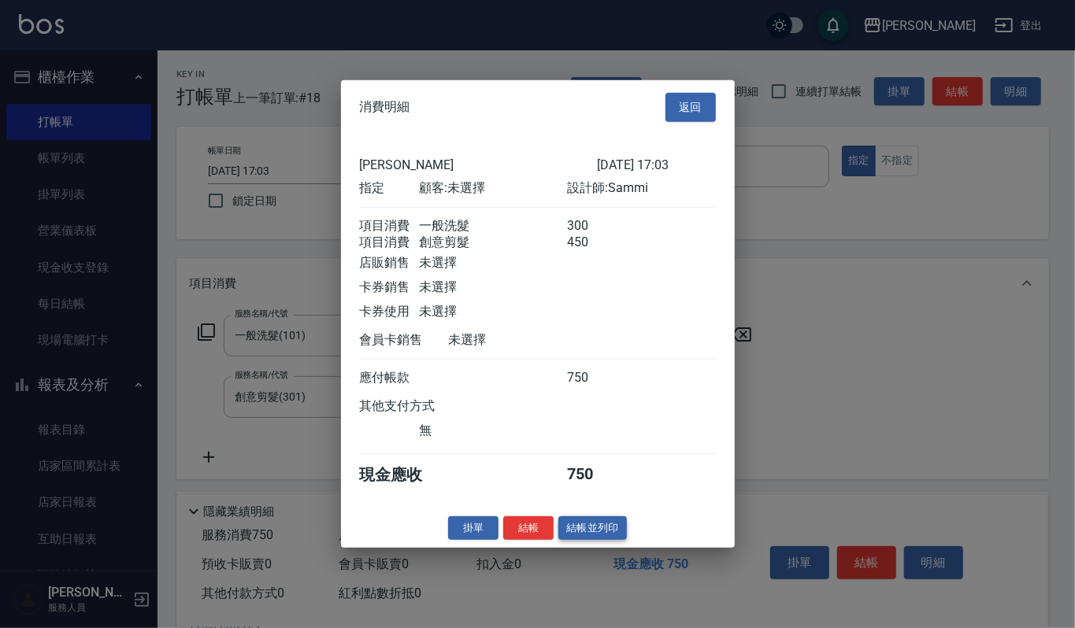
click at [570, 526] on button "結帳並列印" at bounding box center [592, 528] width 69 height 24
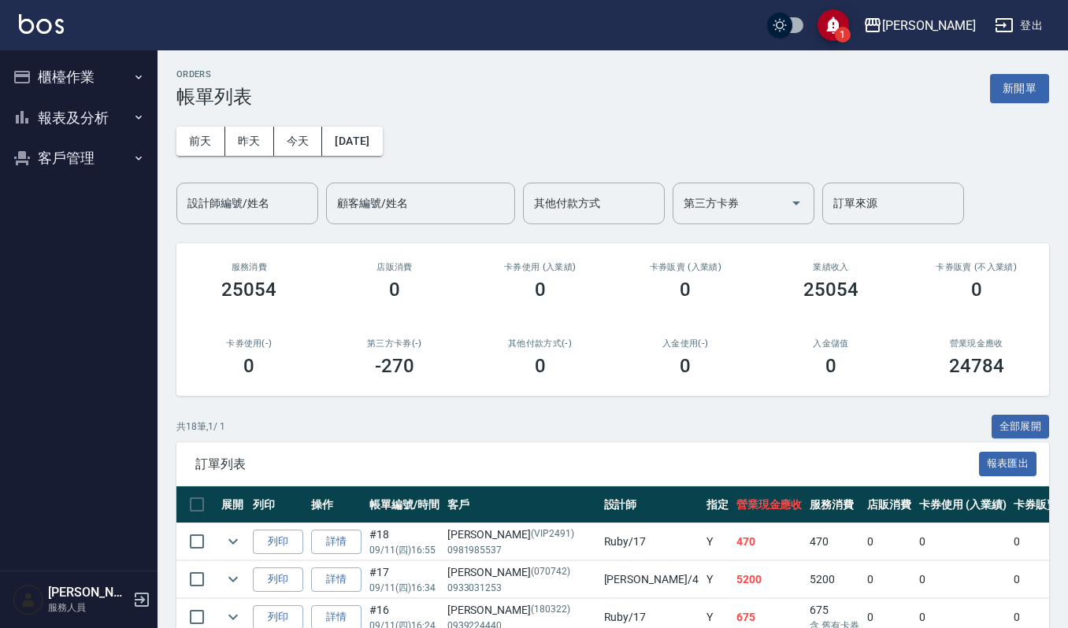
click at [88, 83] on button "櫃檯作業" at bounding box center [78, 77] width 145 height 41
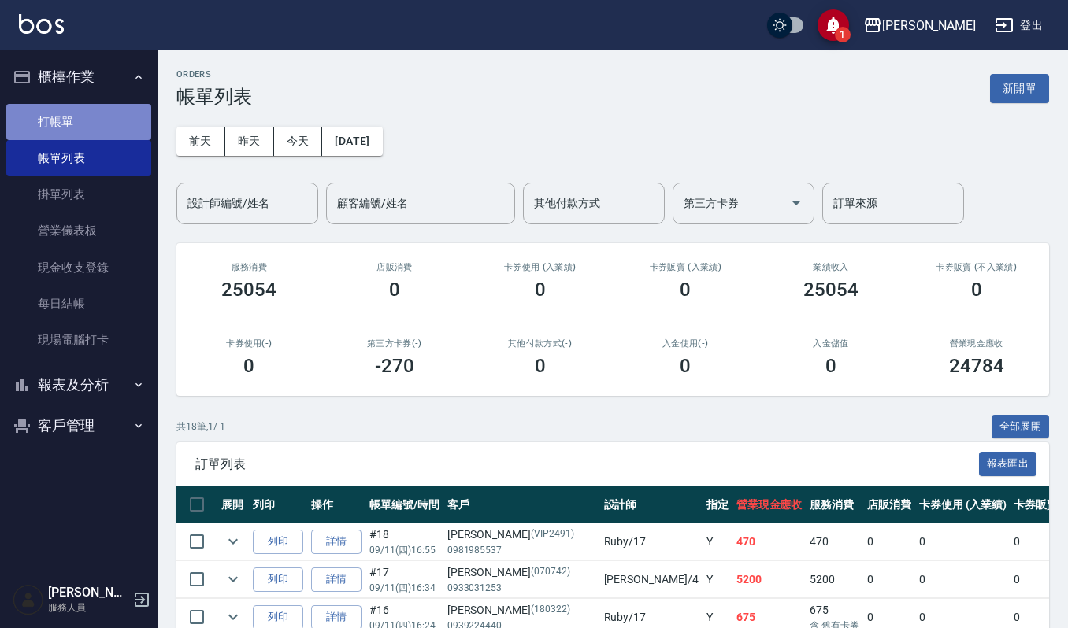
click at [108, 112] on link "打帳單" at bounding box center [78, 122] width 145 height 36
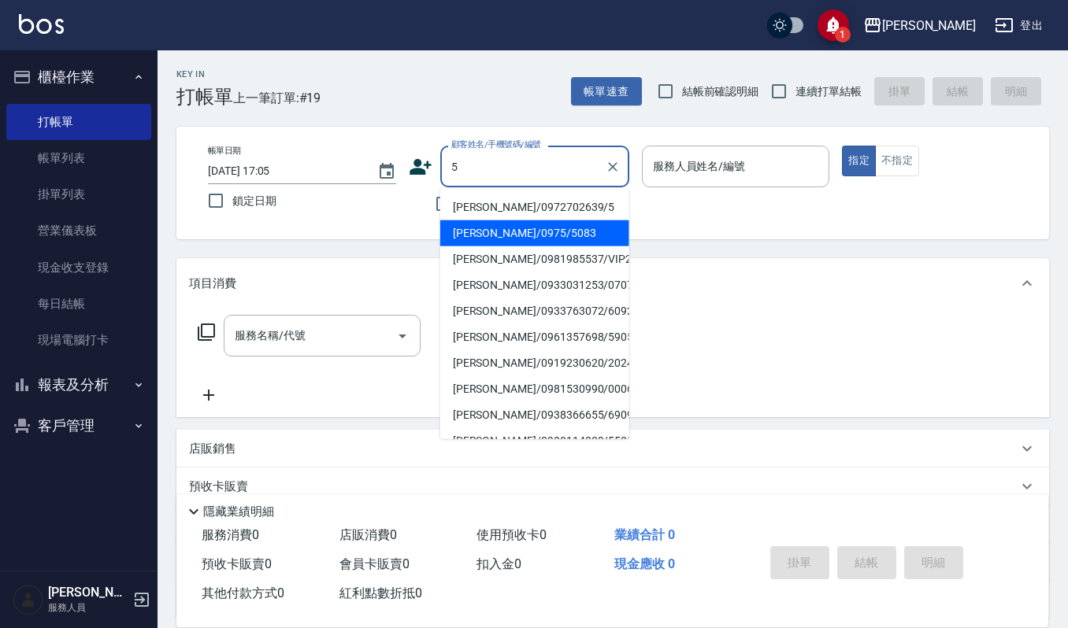
click at [526, 239] on li "[PERSON_NAME]/0975/5083" at bounding box center [534, 234] width 189 height 26
type input "[PERSON_NAME]/0975/5083"
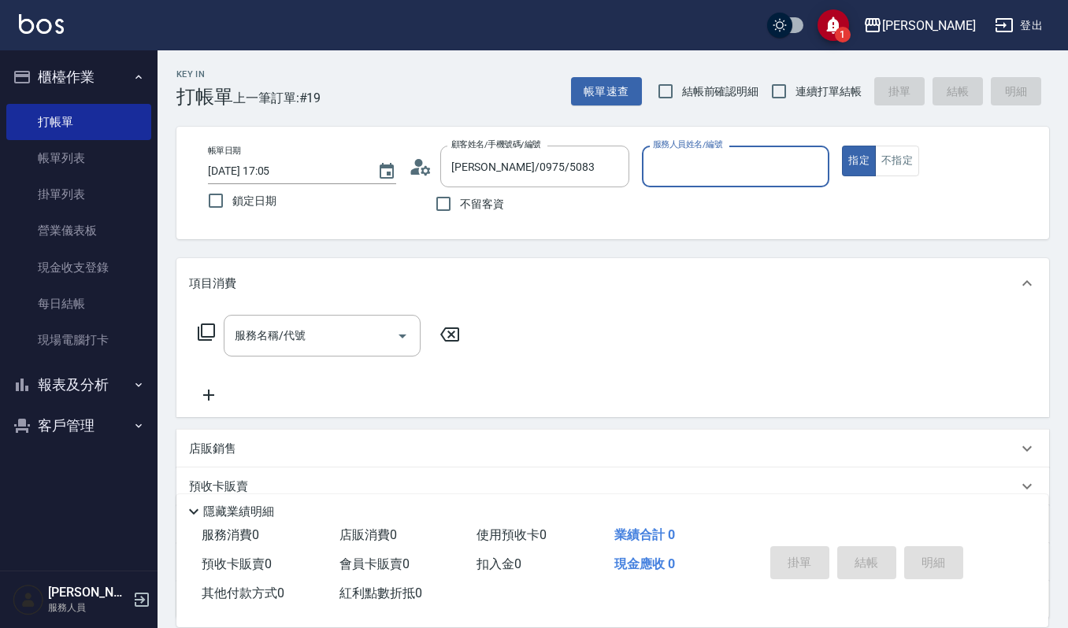
type input "Sammi-8"
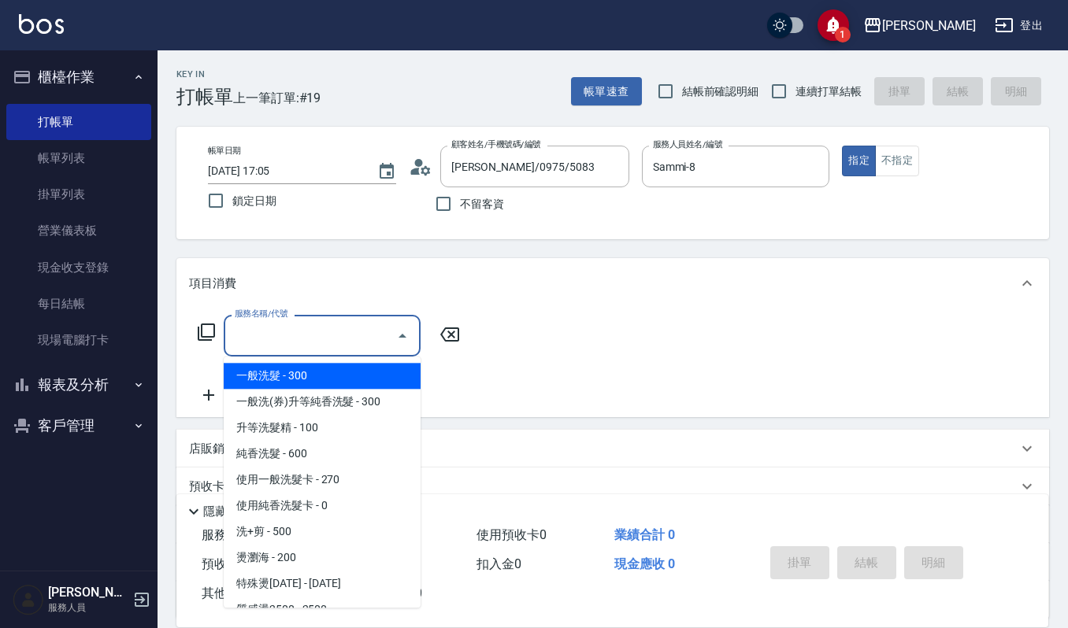
click at [319, 339] on input "服務名稱/代號" at bounding box center [310, 336] width 159 height 28
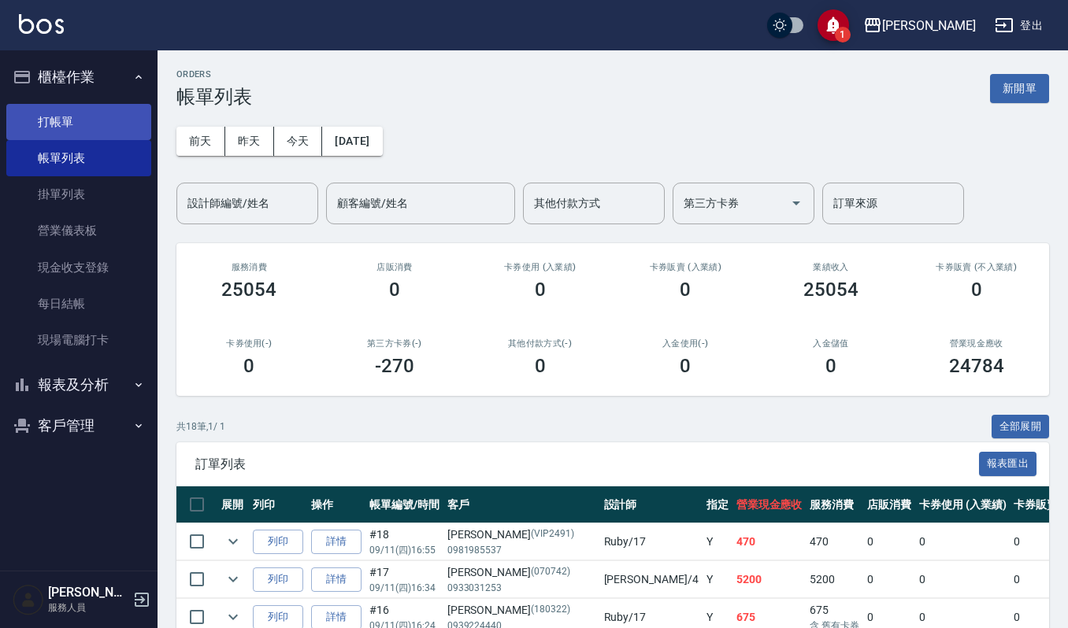
click at [79, 114] on link "打帳單" at bounding box center [78, 122] width 145 height 36
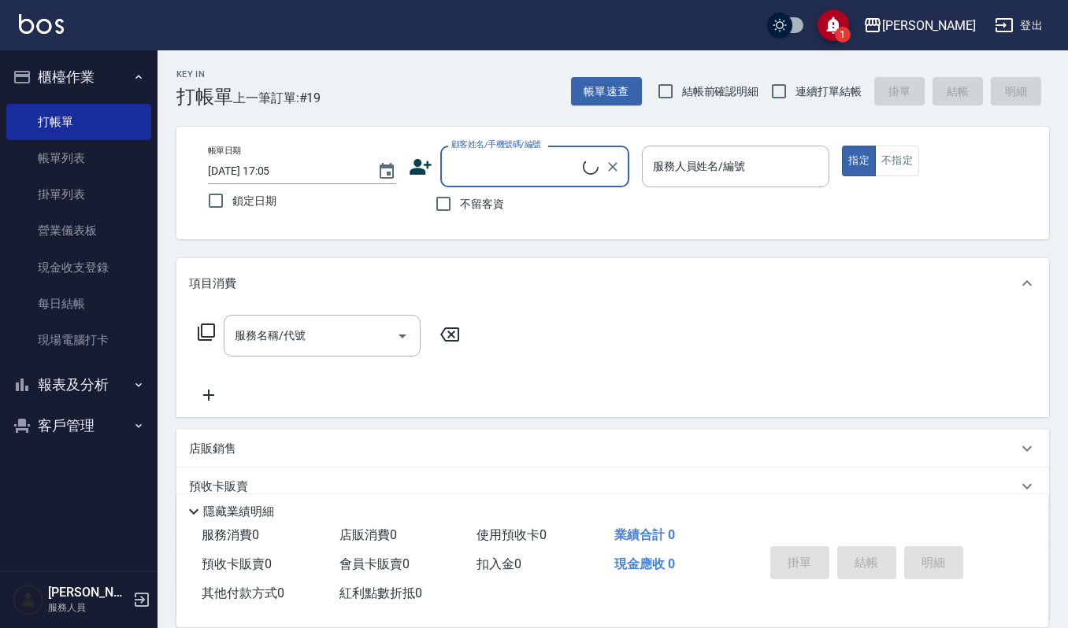
click at [528, 170] on input "顧客姓名/手機號碼/編號" at bounding box center [514, 167] width 135 height 28
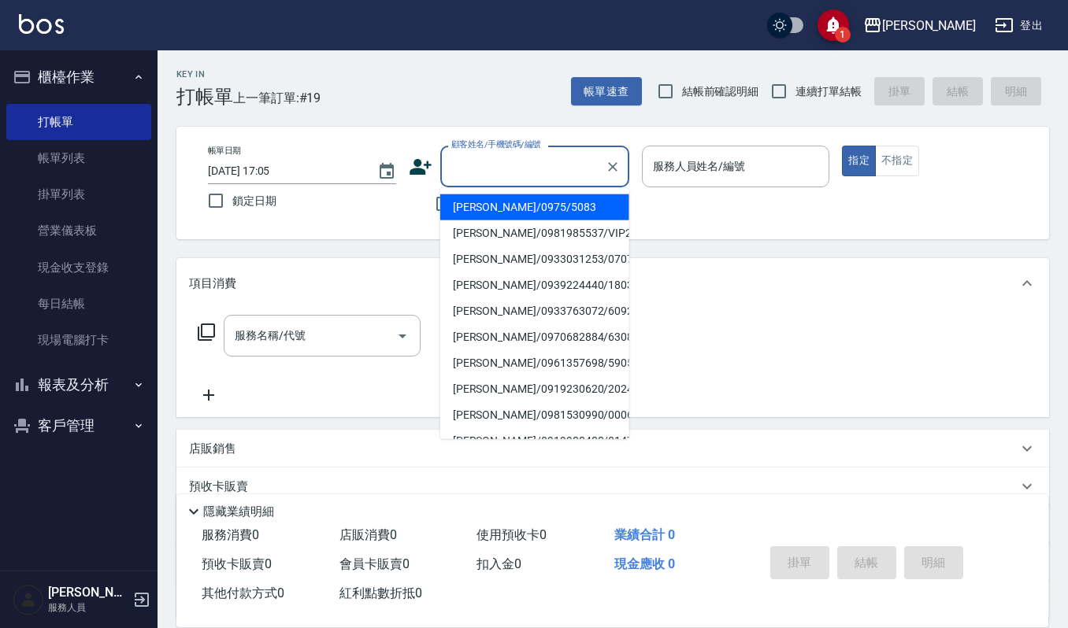
click at [528, 214] on li "[PERSON_NAME]/0975/5083" at bounding box center [534, 208] width 189 height 26
type input "[PERSON_NAME]/0975/5083"
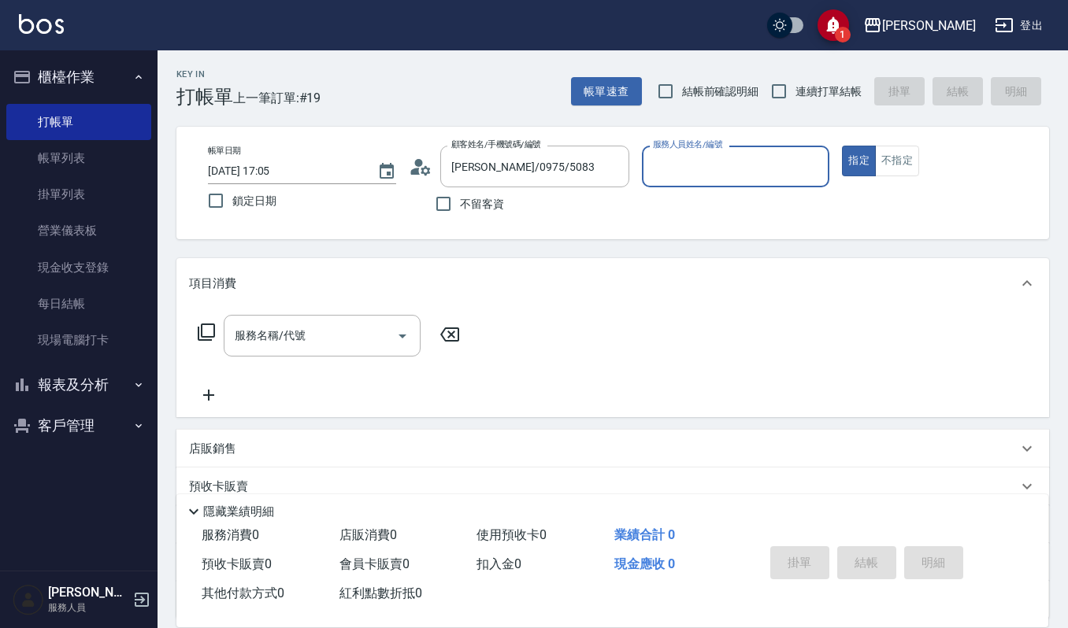
type input "Sammi-8"
click at [324, 329] on input "服務名稱/代號" at bounding box center [310, 336] width 159 height 28
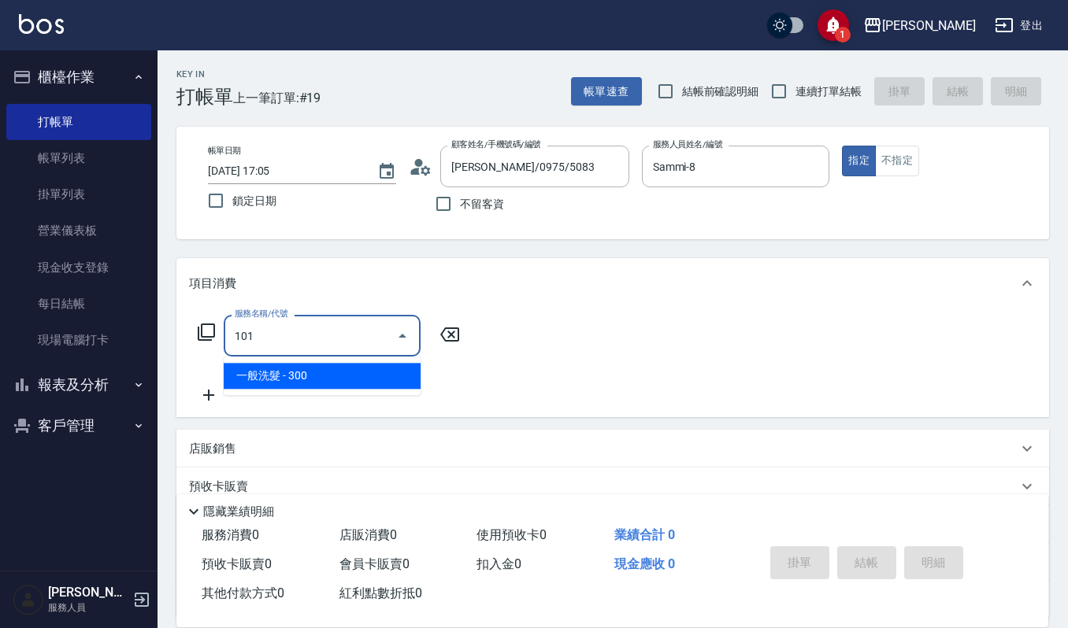
type input "一般洗髮(101)"
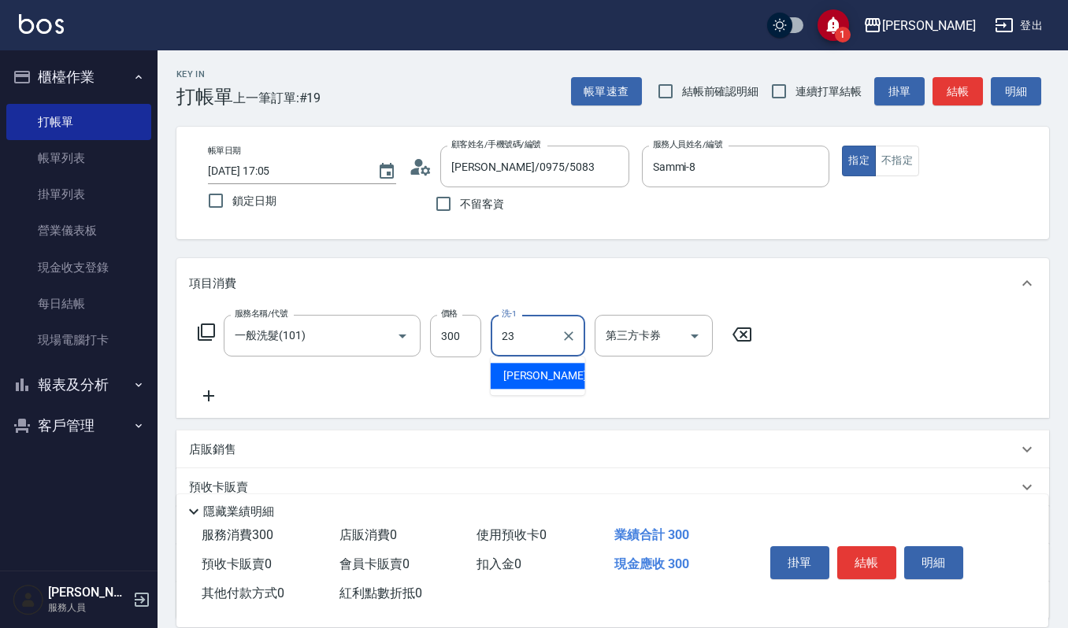
type input "[PERSON_NAME]-23"
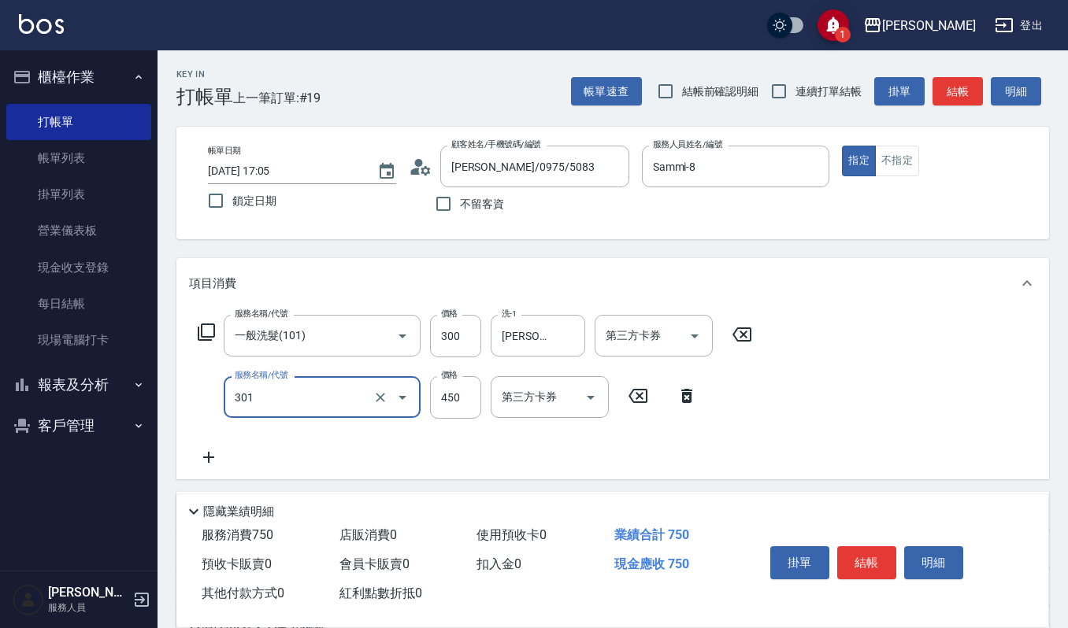
type input "創意剪髮(301)"
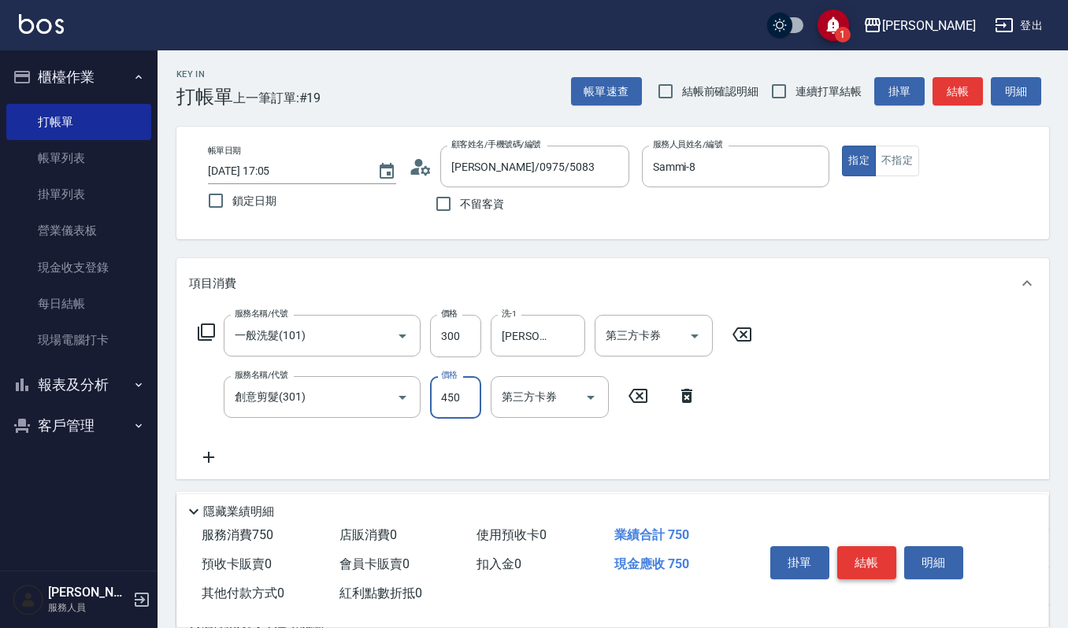
click at [886, 561] on button "結帳" at bounding box center [866, 563] width 59 height 33
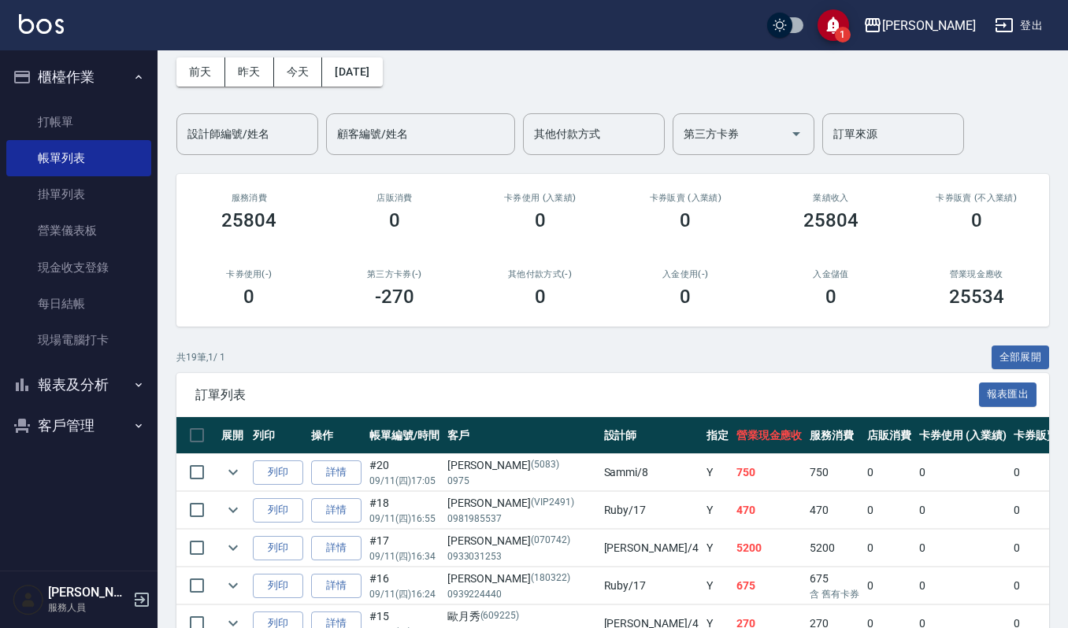
scroll to position [105, 0]
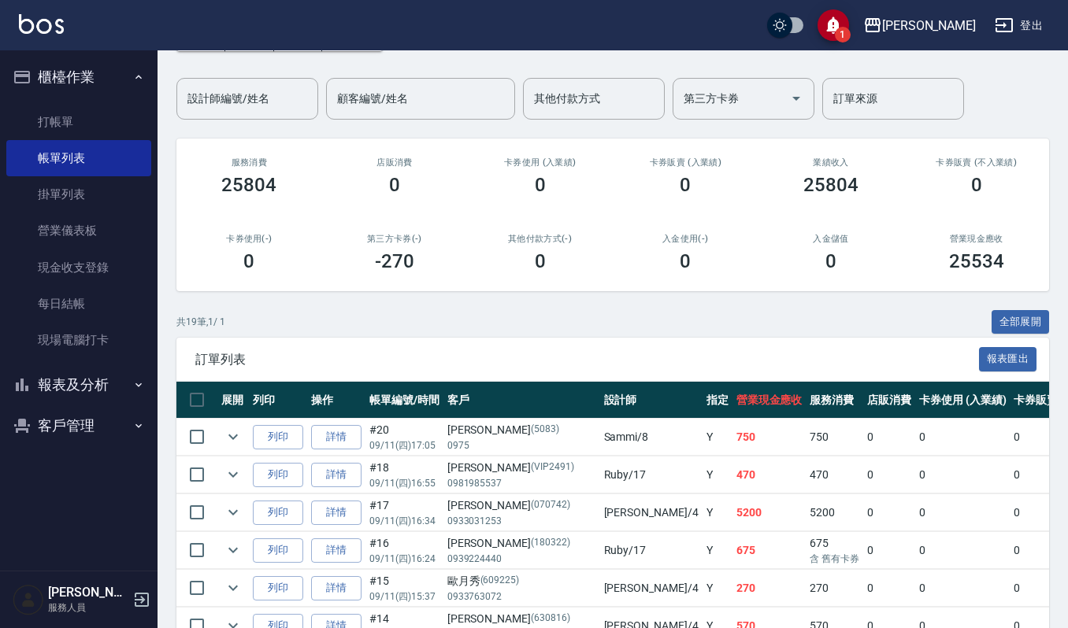
click at [218, 436] on td at bounding box center [233, 437] width 32 height 37
click at [228, 441] on icon "expand row" at bounding box center [233, 437] width 19 height 19
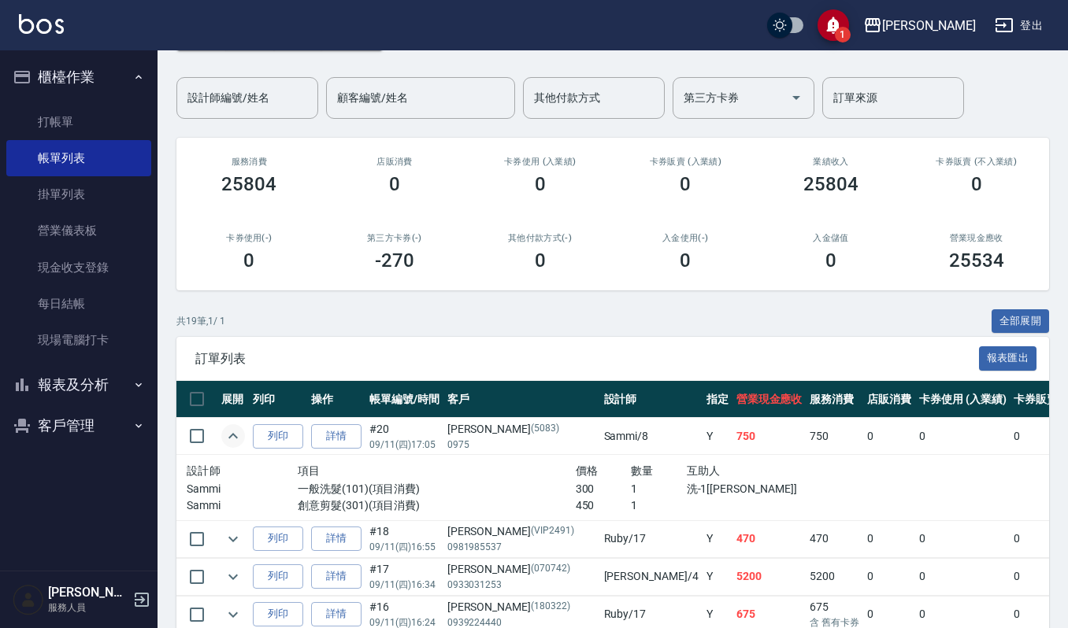
scroll to position [209, 0]
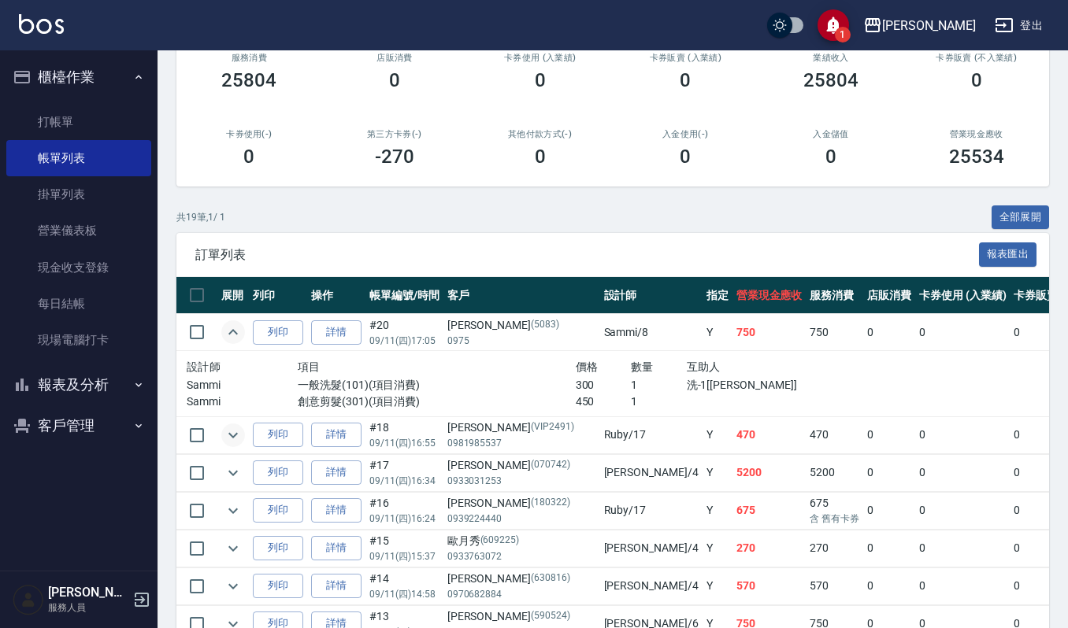
click at [231, 432] on icon "expand row" at bounding box center [233, 435] width 19 height 19
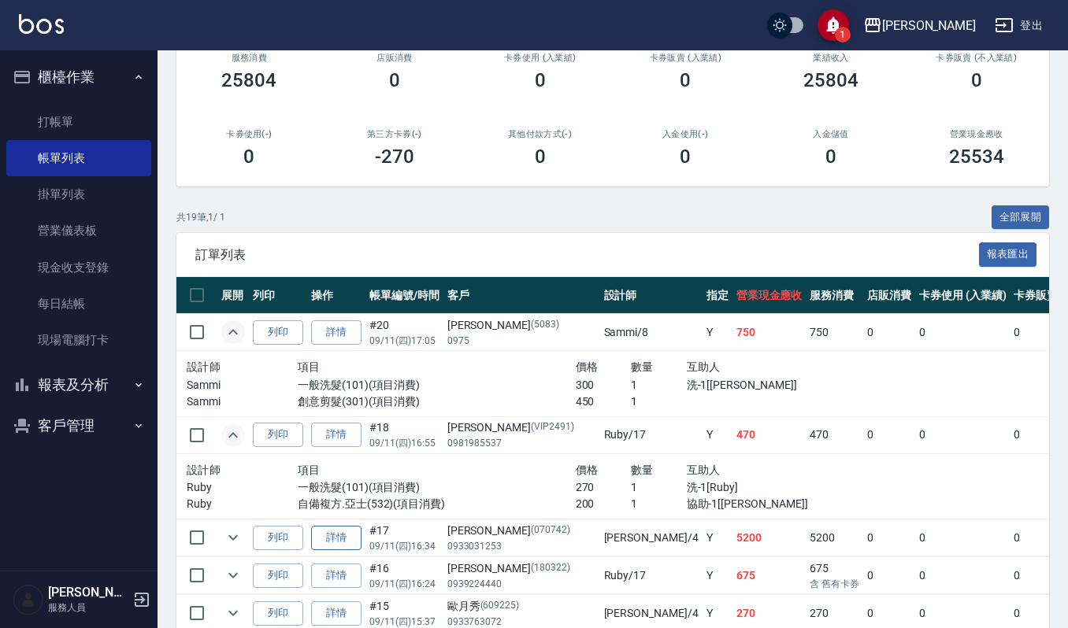
scroll to position [315, 0]
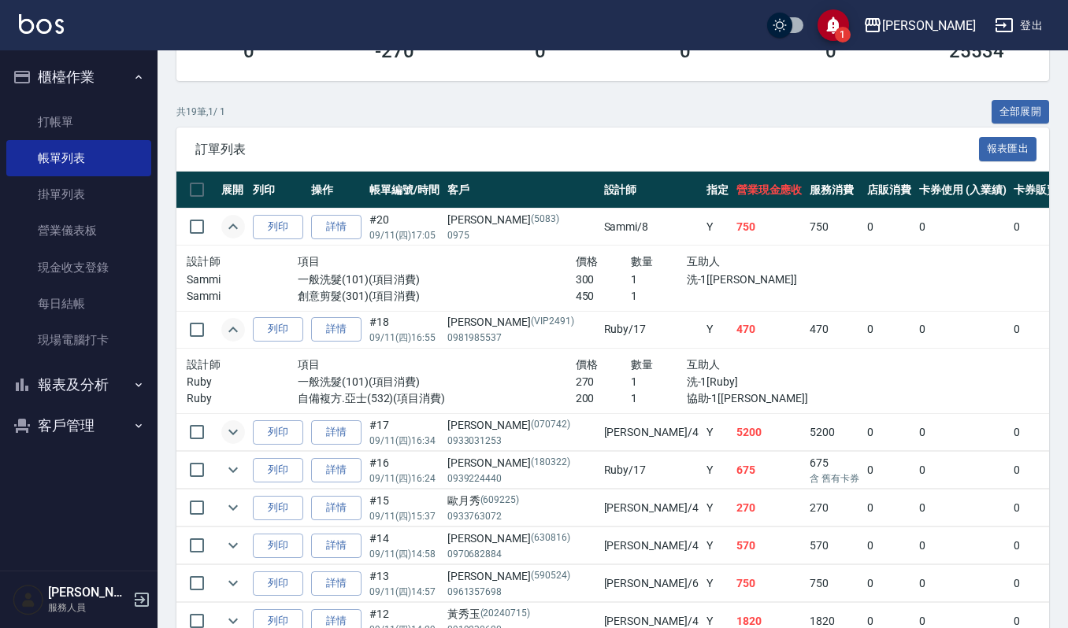
click at [225, 432] on icon "expand row" at bounding box center [233, 432] width 19 height 19
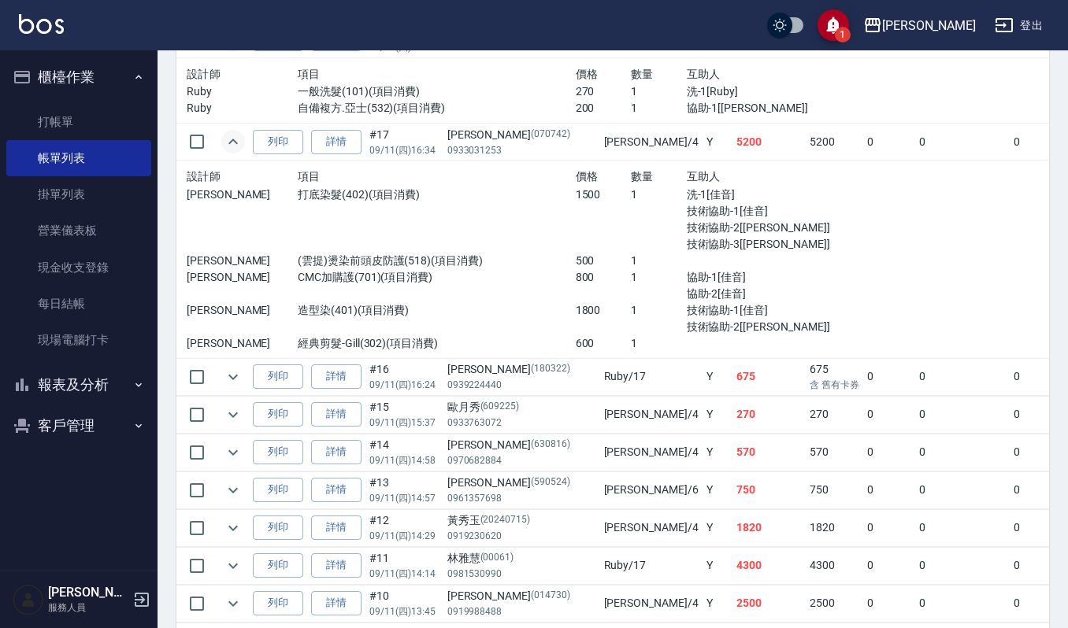
scroll to position [630, 0]
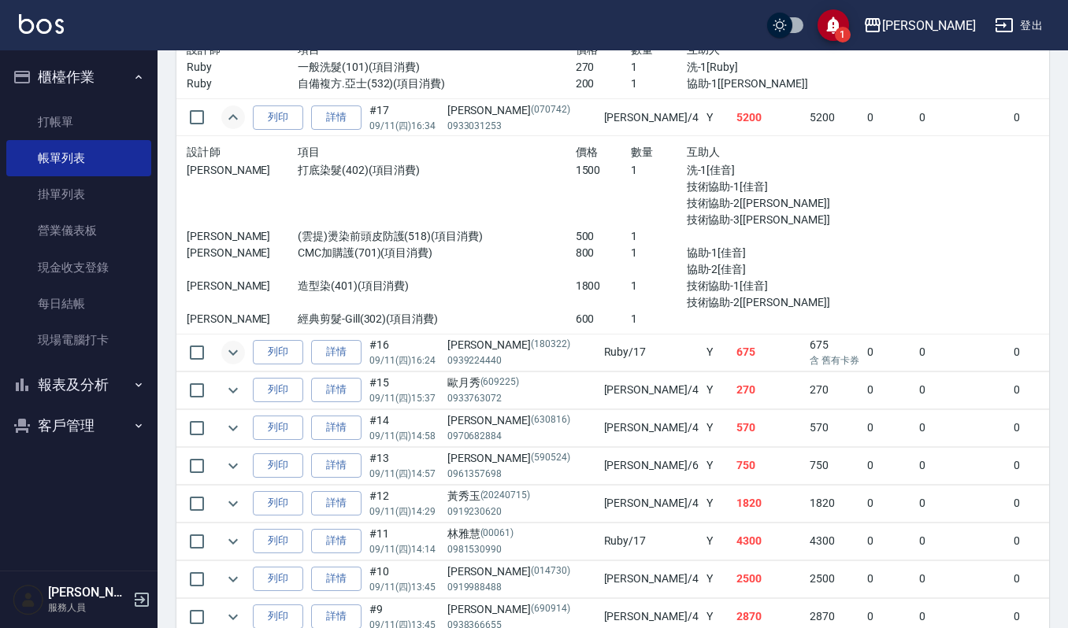
click at [239, 354] on icon "expand row" at bounding box center [233, 352] width 19 height 19
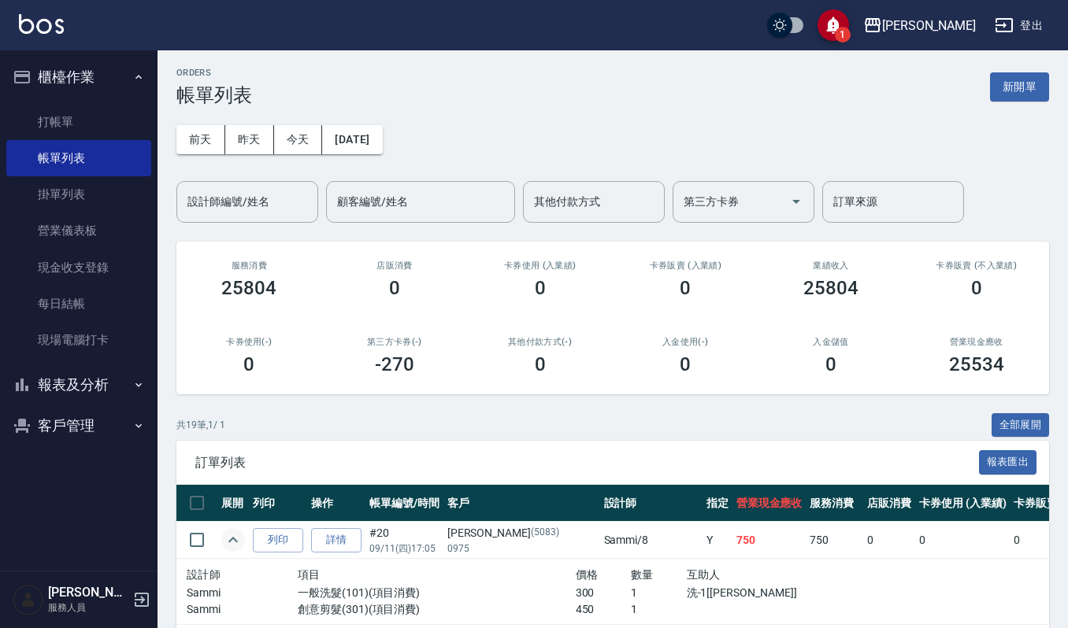
scroll to position [0, 0]
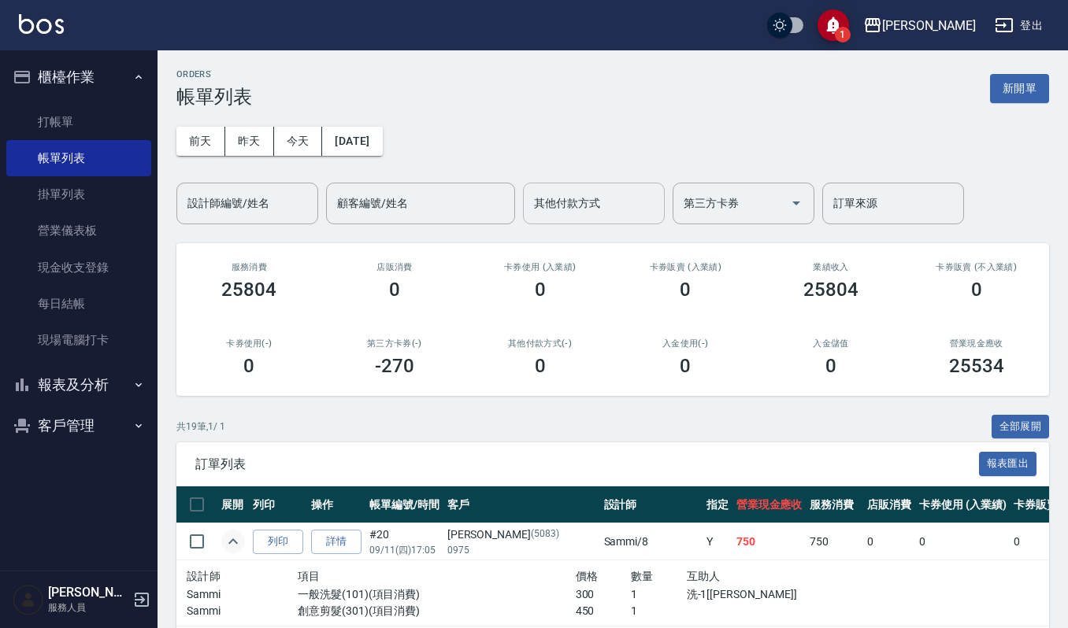
click at [592, 203] on input "其他付款方式" at bounding box center [594, 204] width 128 height 28
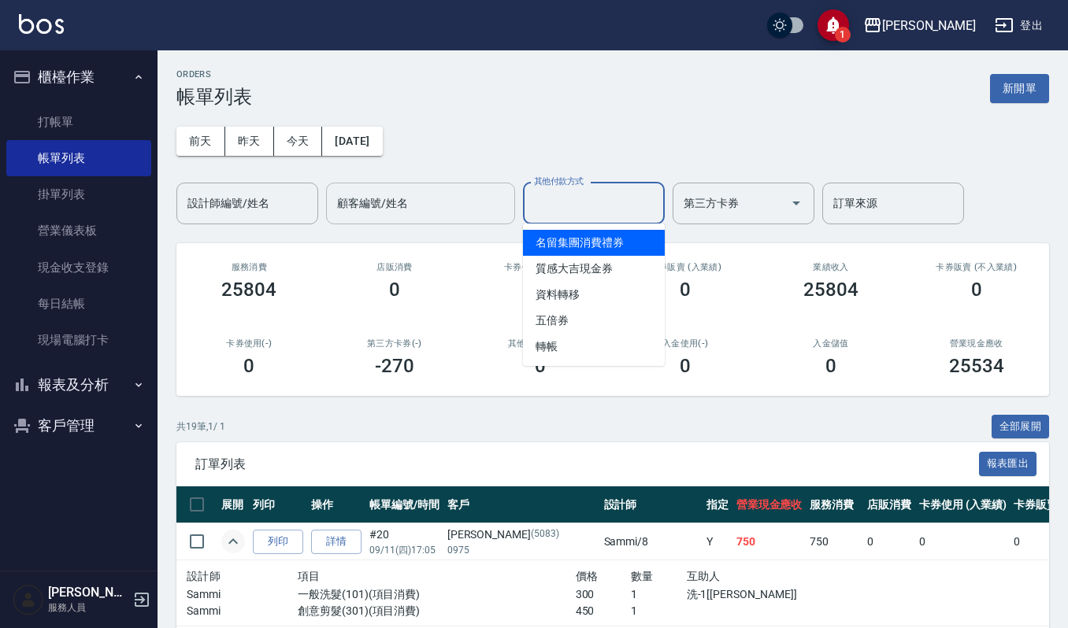
click at [428, 208] on input "顧客編號/姓名" at bounding box center [420, 204] width 175 height 28
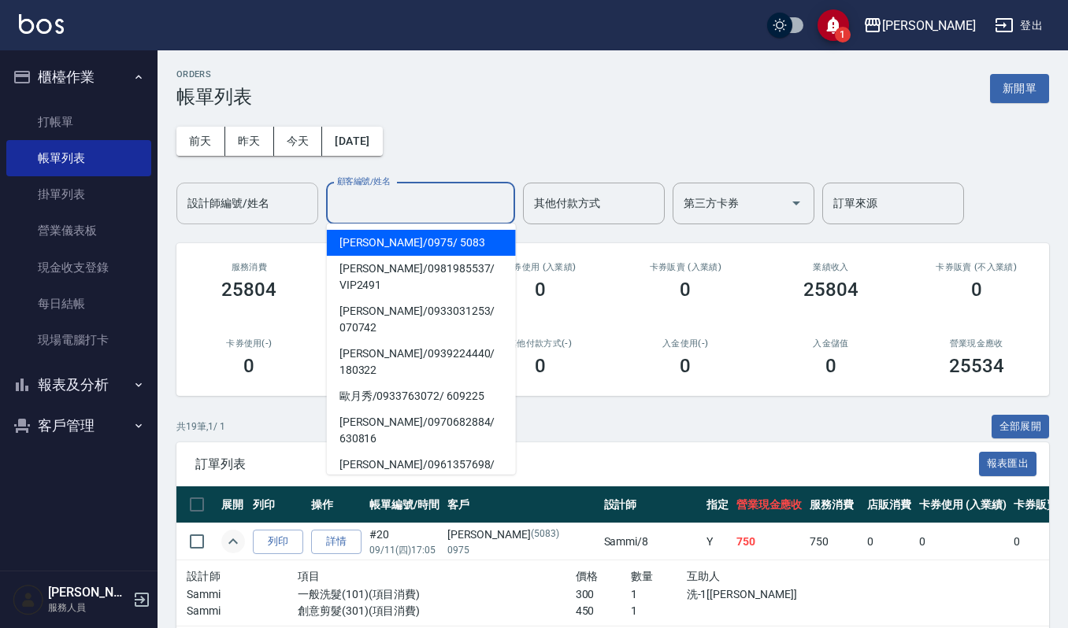
click at [259, 208] on input "設計師編號/姓名" at bounding box center [248, 204] width 128 height 28
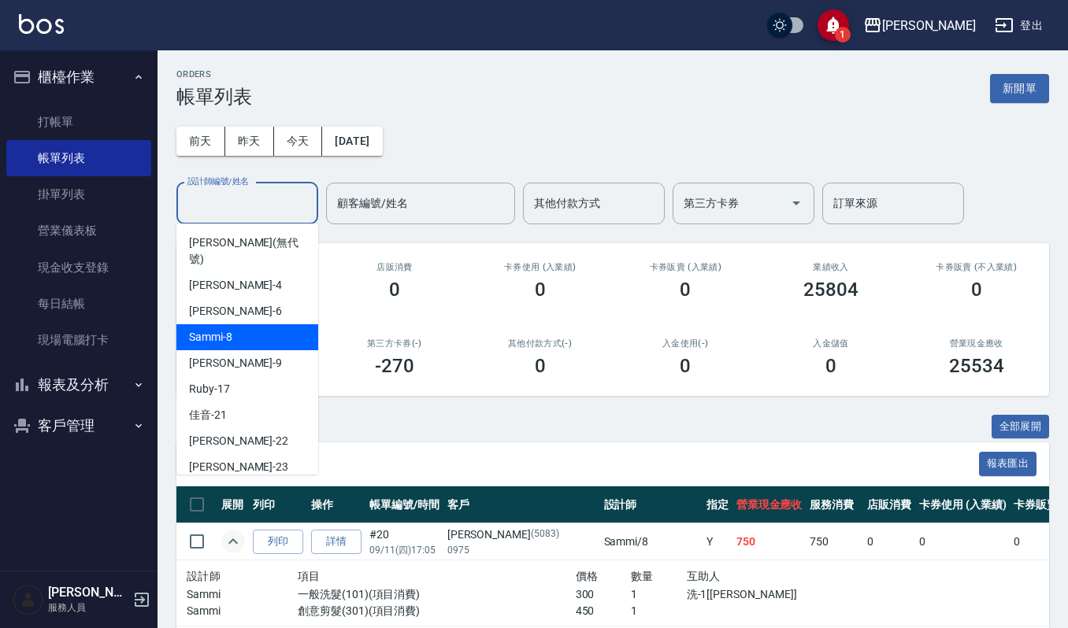
click at [237, 324] on div "Sammi -8" at bounding box center [247, 337] width 142 height 26
type input "Sammi-8"
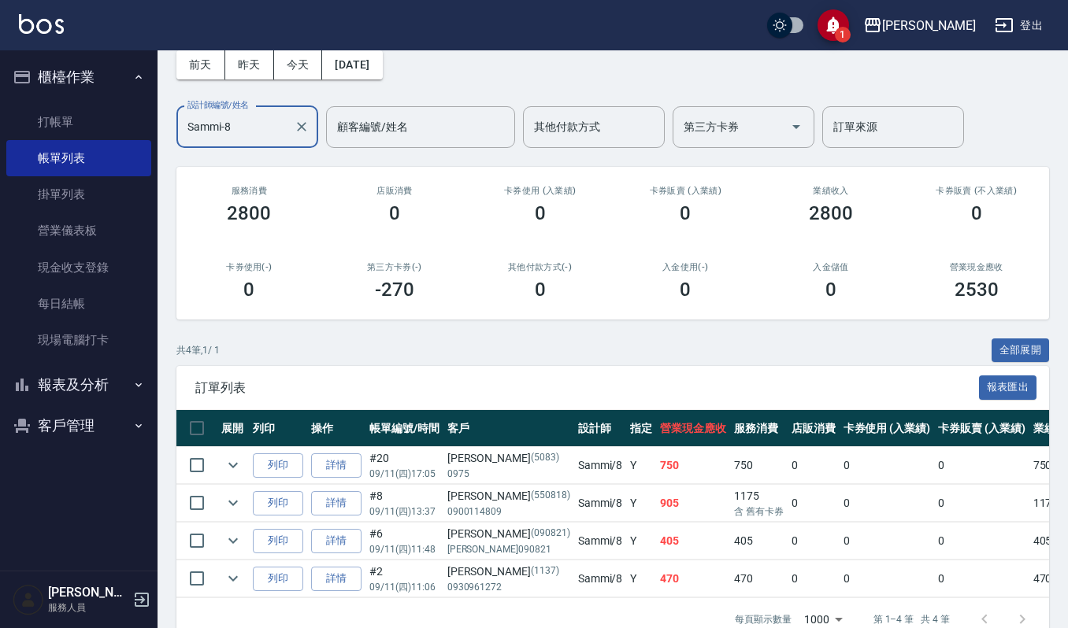
scroll to position [126, 0]
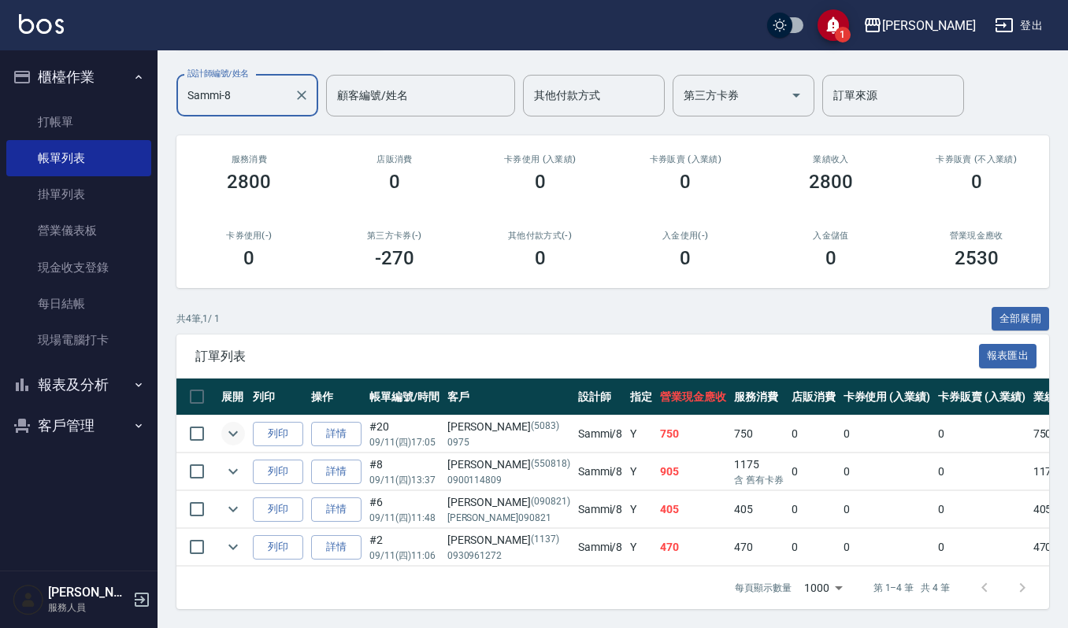
click at [232, 424] on icon "expand row" at bounding box center [233, 433] width 19 height 19
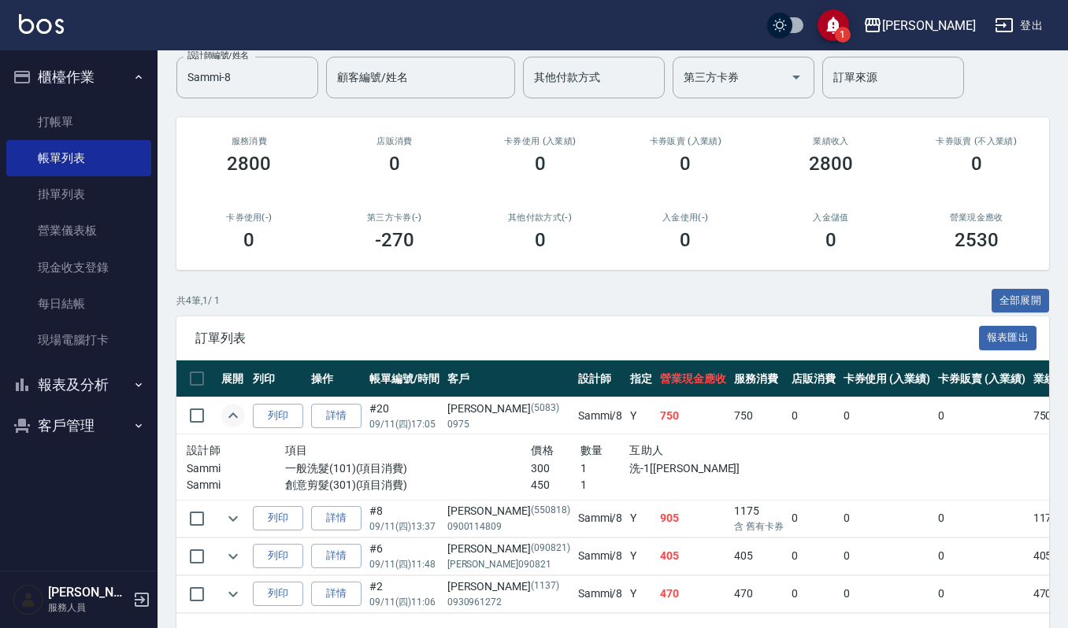
click at [221, 529] on td at bounding box center [233, 518] width 32 height 37
click at [347, 414] on link "詳情" at bounding box center [336, 416] width 50 height 24
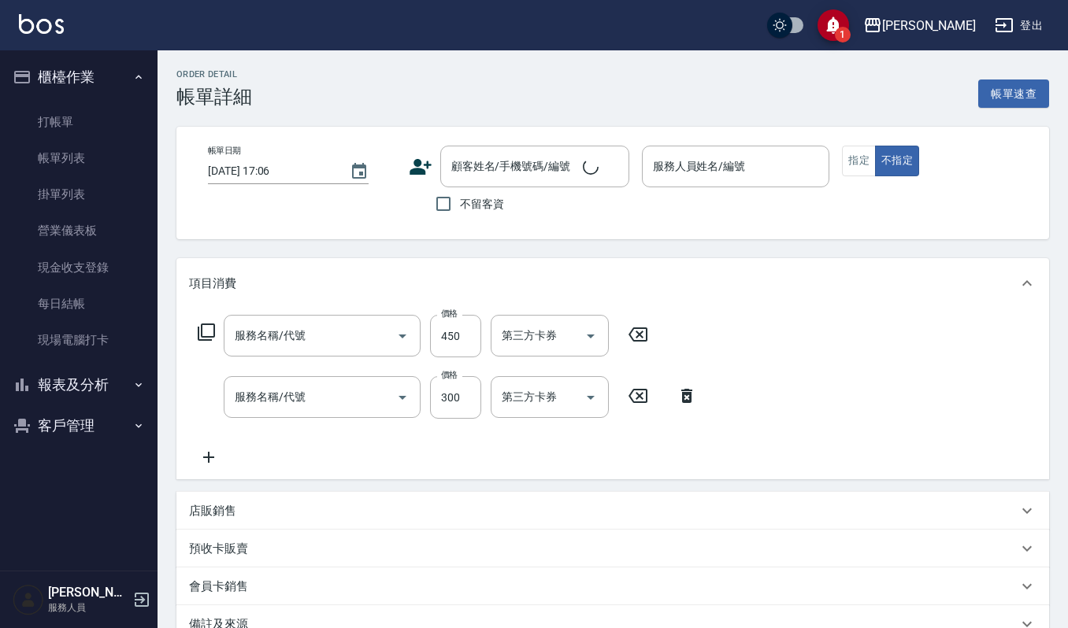
type input "創意剪髮(301)"
type input "一般洗髮(101)"
type input "[DATE] 17:05"
type input "Sammi-8"
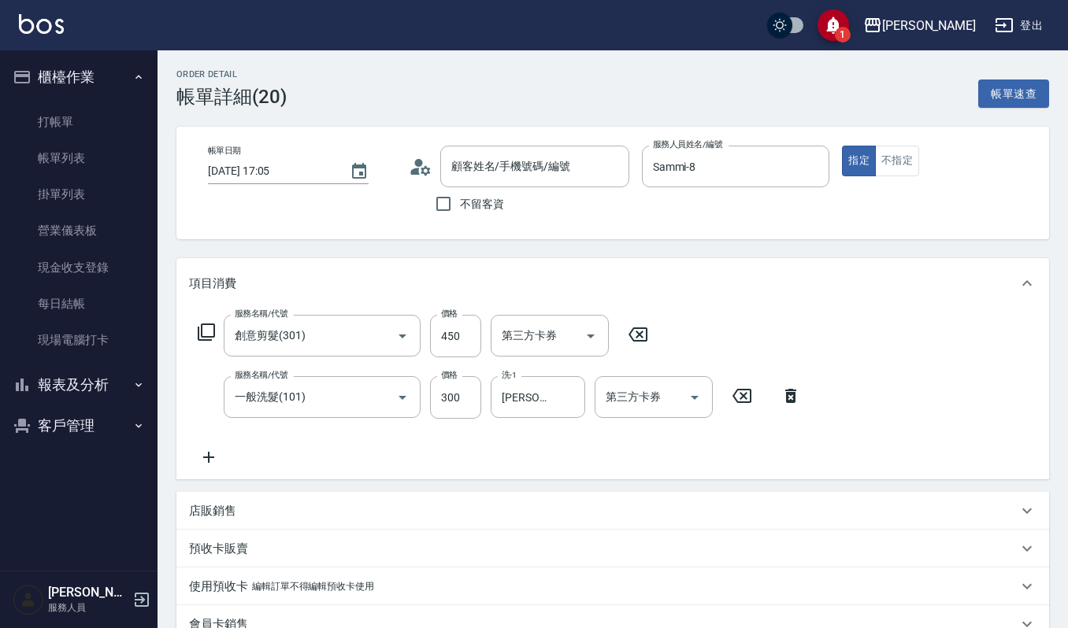
type input "[PERSON_NAME]/0975/5083"
click at [889, 155] on button "不指定" at bounding box center [897, 161] width 44 height 31
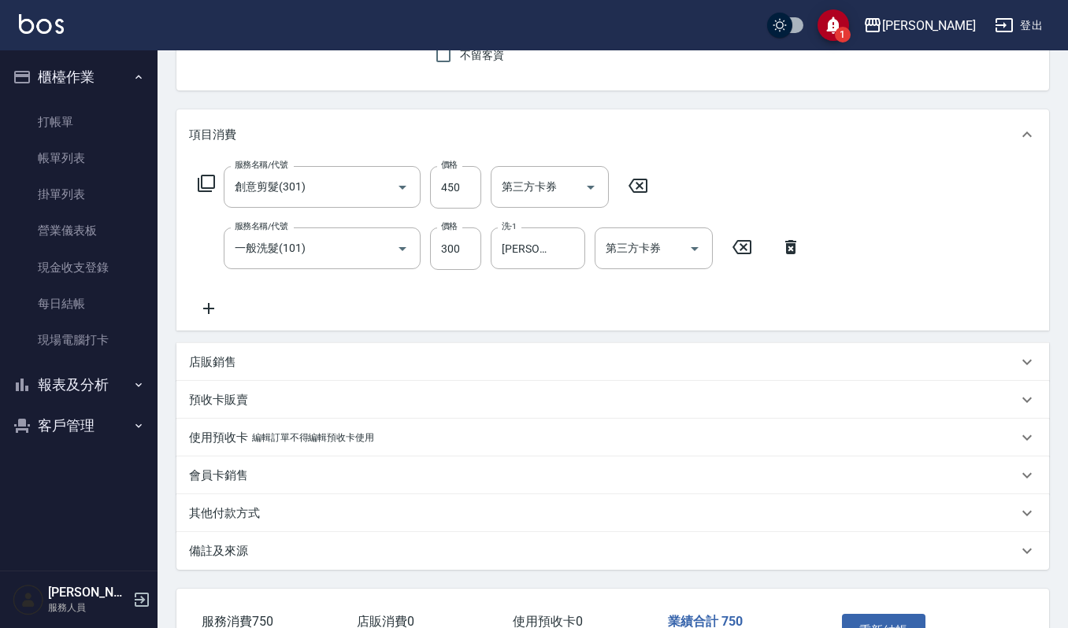
scroll to position [257, 0]
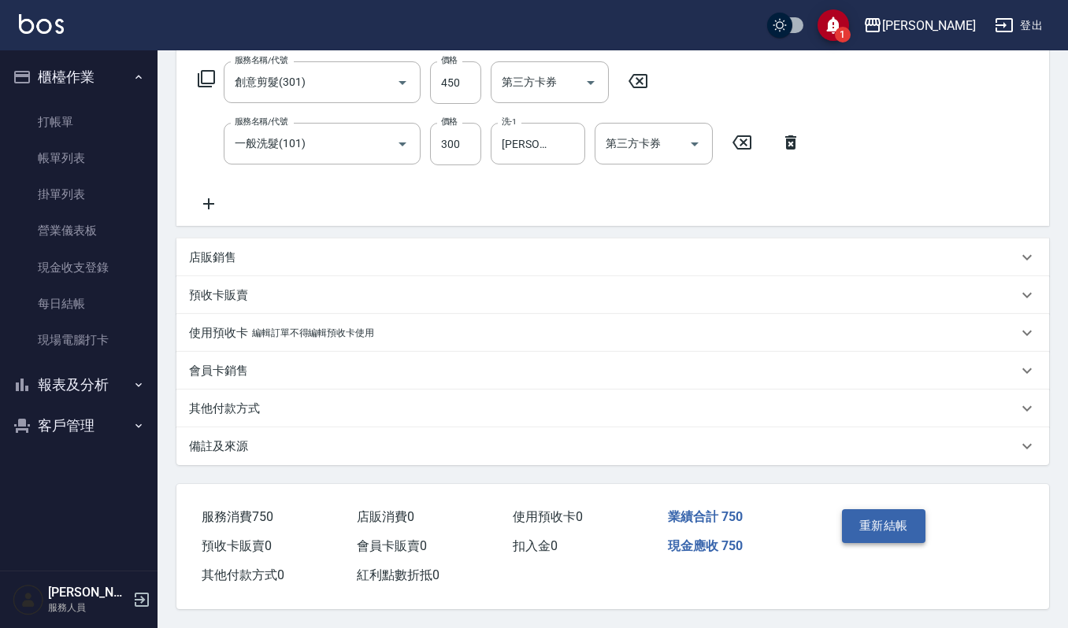
click at [880, 527] on button "重新結帳" at bounding box center [883, 526] width 83 height 33
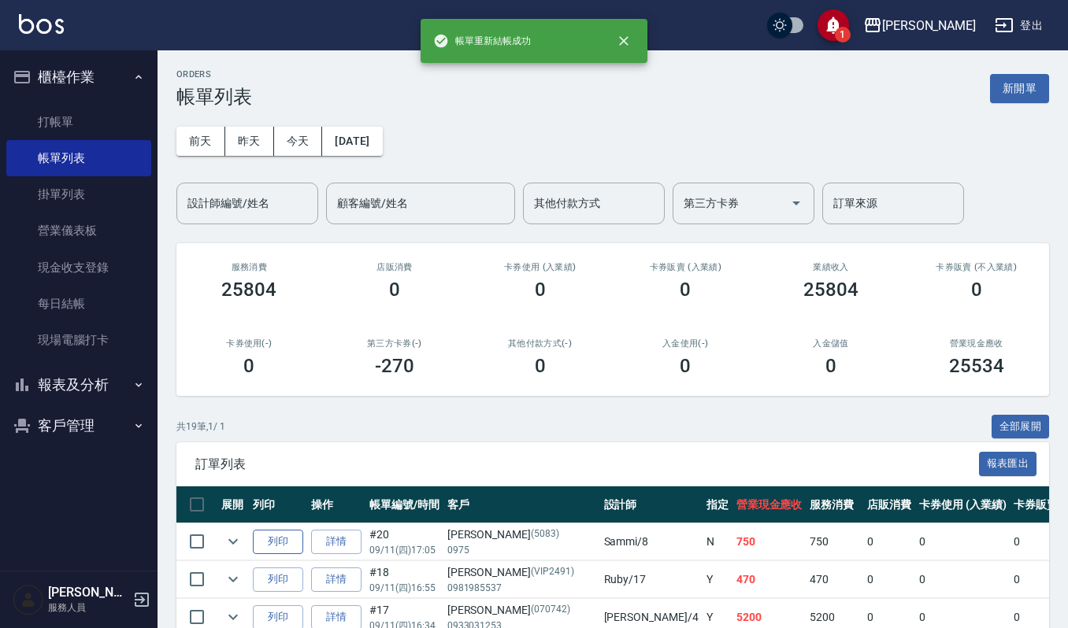
click at [285, 548] on button "列印" at bounding box center [278, 542] width 50 height 24
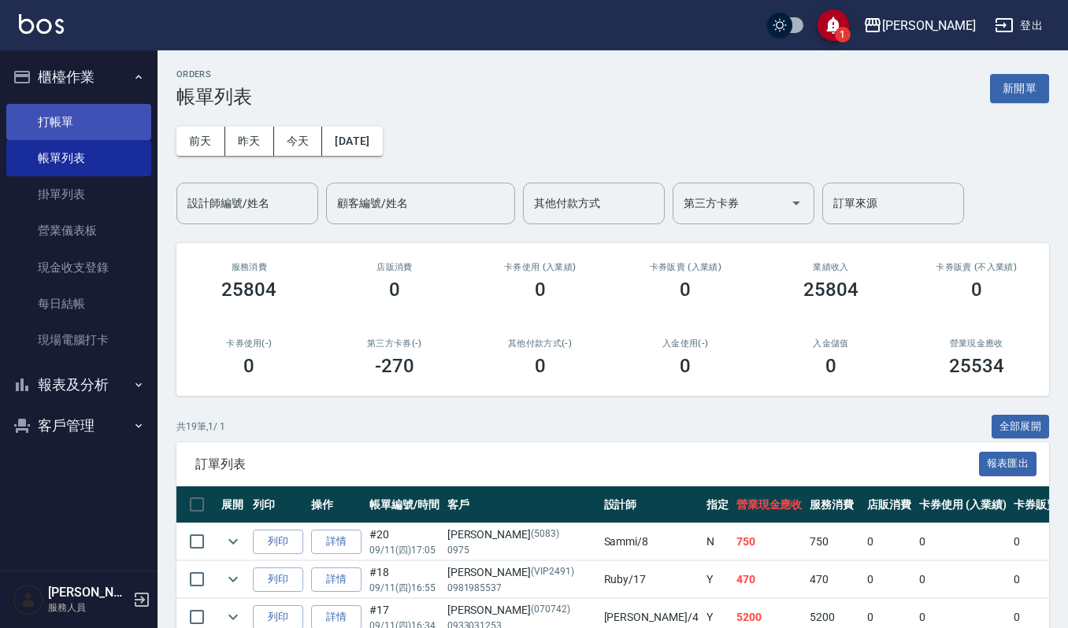
click at [65, 130] on link "打帳單" at bounding box center [78, 122] width 145 height 36
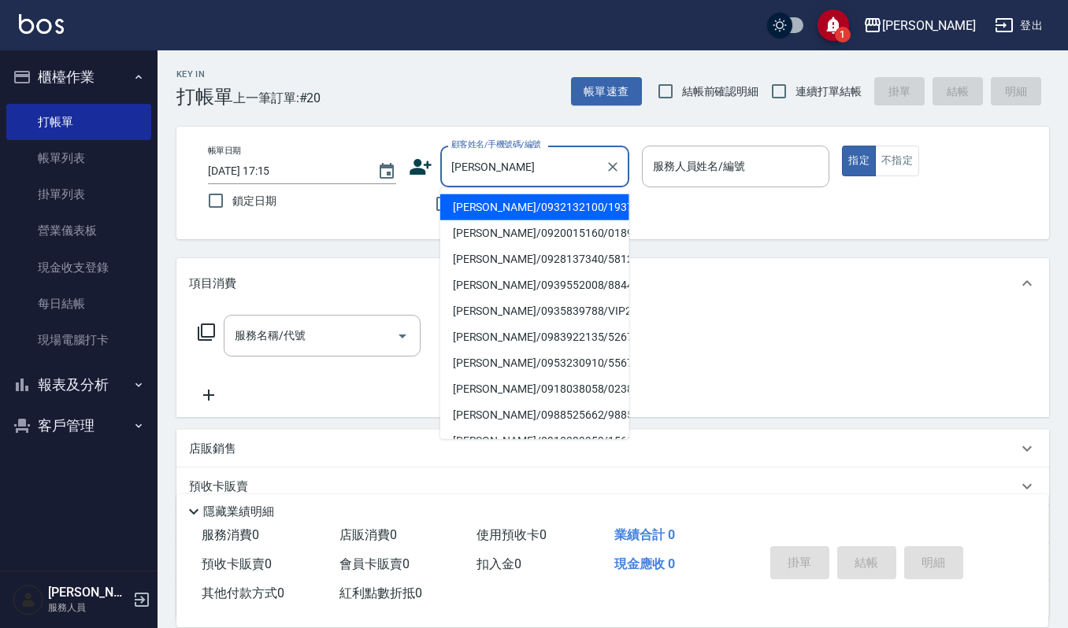
click at [539, 360] on li "[PERSON_NAME]/0953230910/55679" at bounding box center [534, 363] width 189 height 26
type input "[PERSON_NAME]/0953230910/55679"
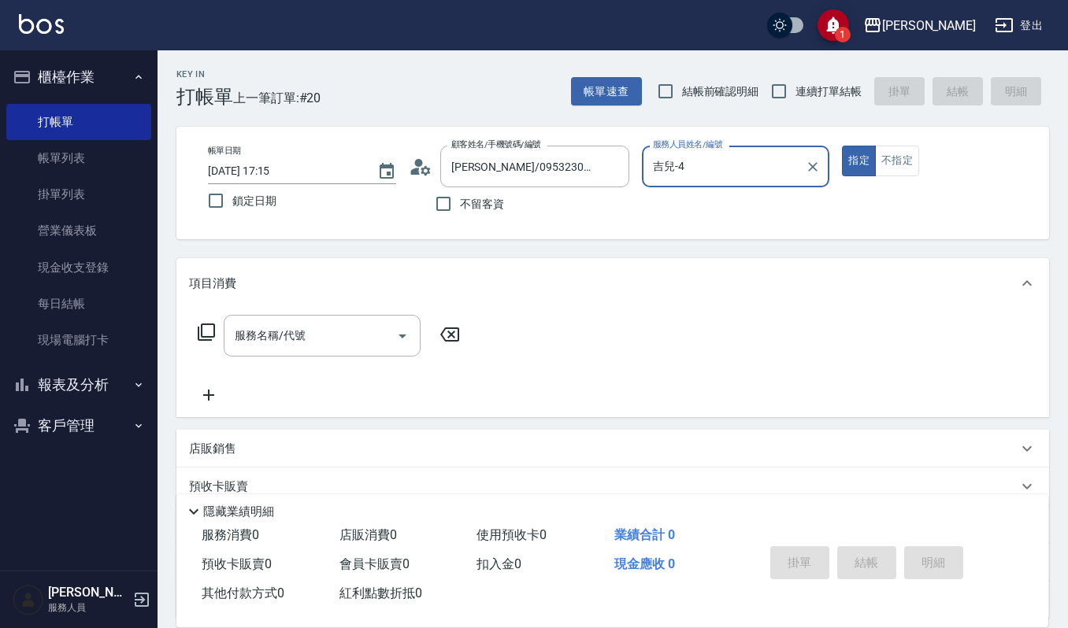
type input "吉兒-4"
click at [213, 455] on p "店販銷售" at bounding box center [212, 449] width 47 height 17
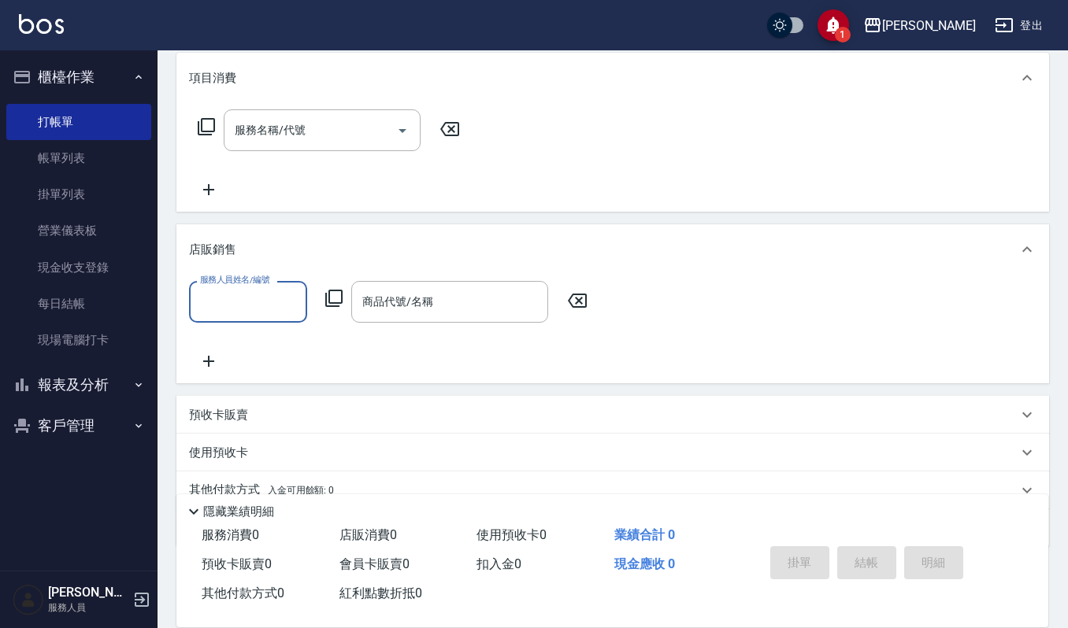
scroll to position [209, 0]
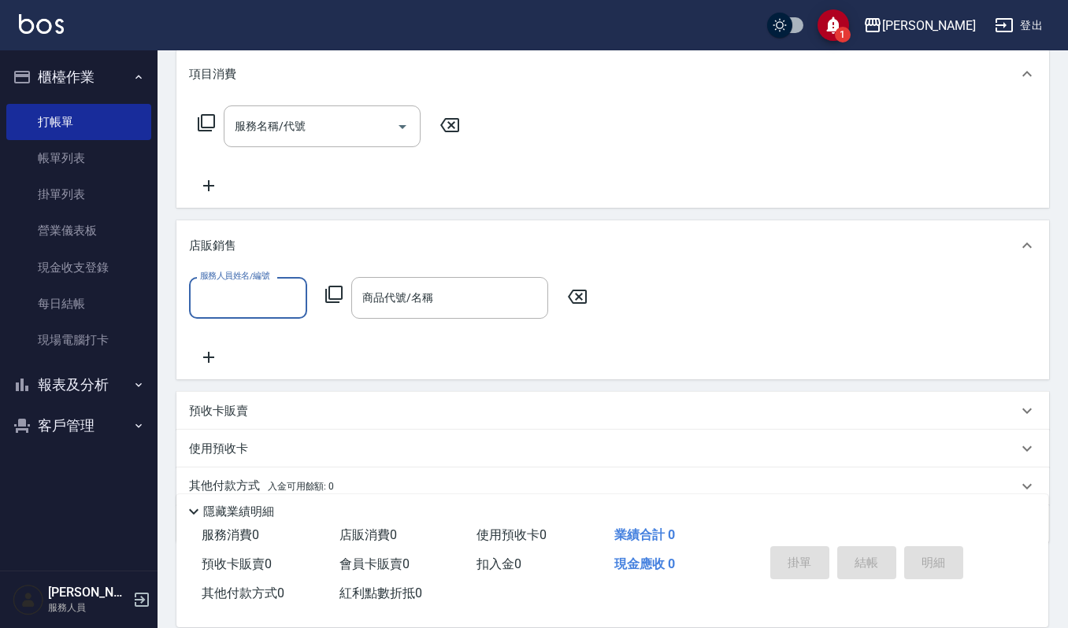
click at [232, 294] on input "服務人員姓名/編號" at bounding box center [248, 298] width 104 height 28
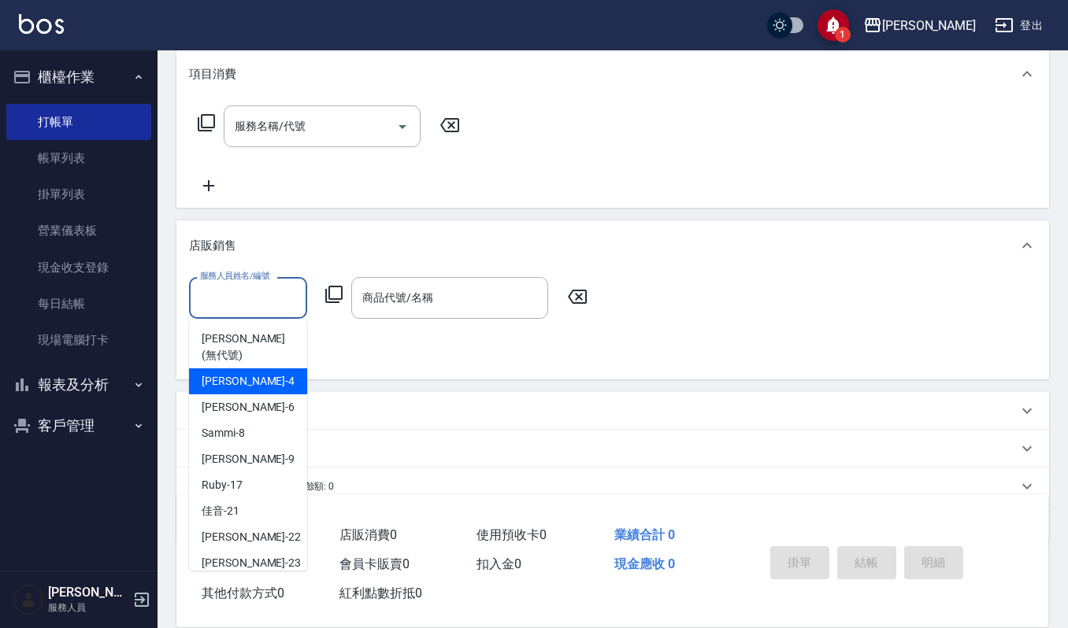
click at [214, 373] on span "吉兒 -4" at bounding box center [248, 381] width 93 height 17
type input "吉兒-4"
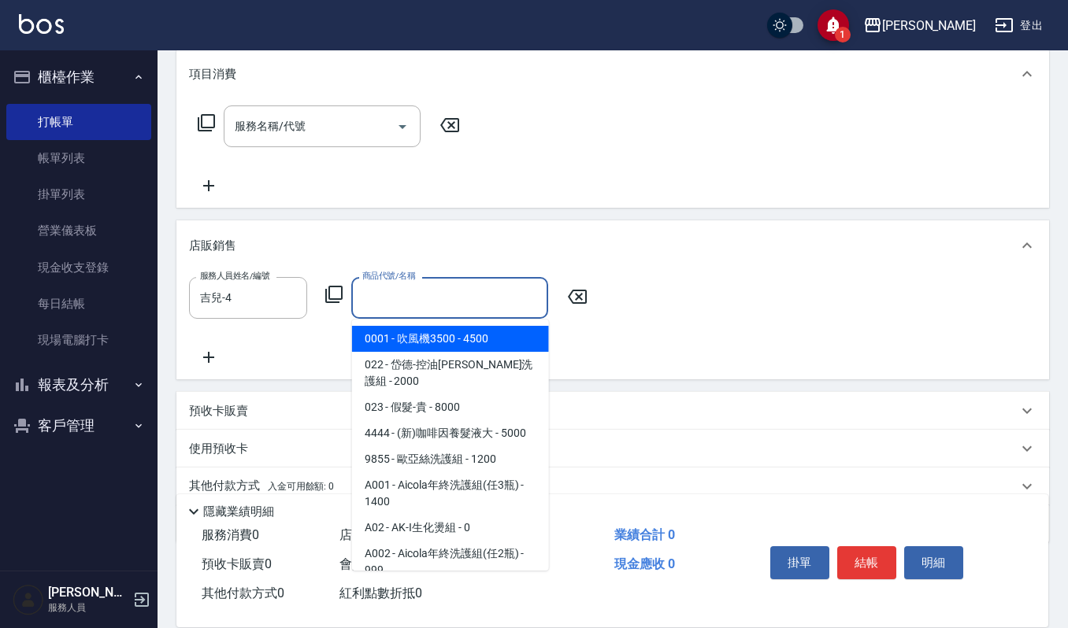
click at [380, 309] on input "商品代號/名稱" at bounding box center [449, 298] width 183 height 28
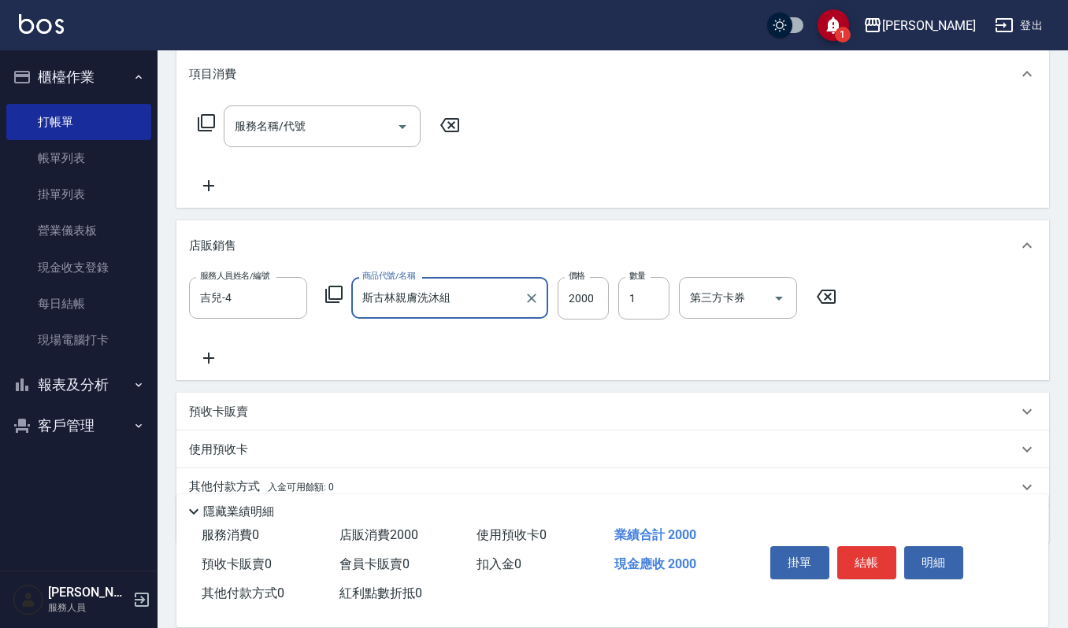
click at [507, 281] on div "斯古林親膚洗沐組 商品代號/名稱" at bounding box center [449, 298] width 197 height 42
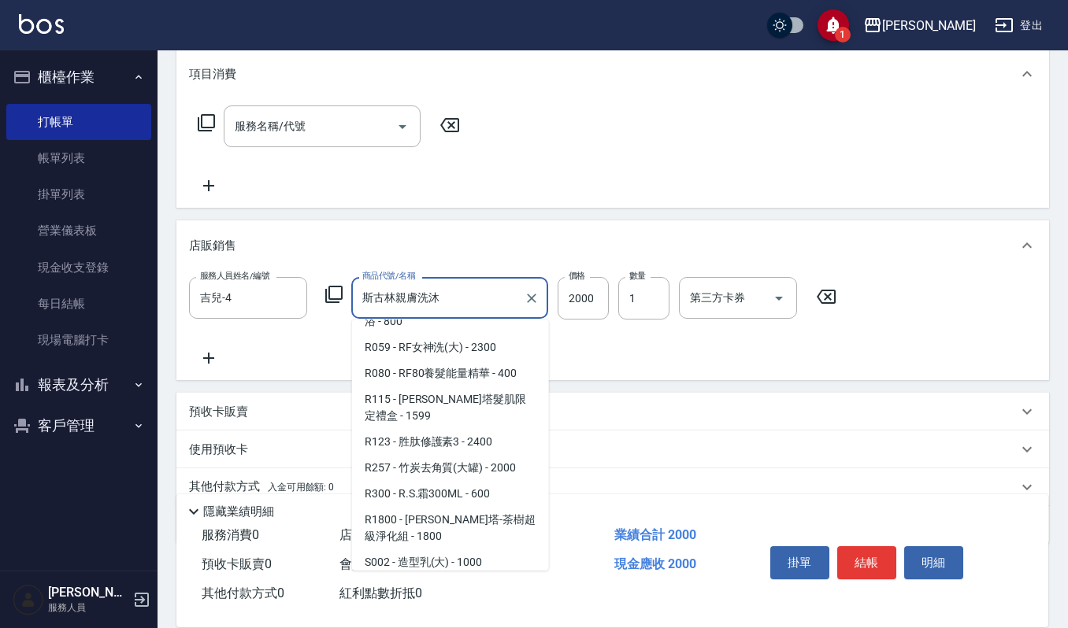
scroll to position [0, 0]
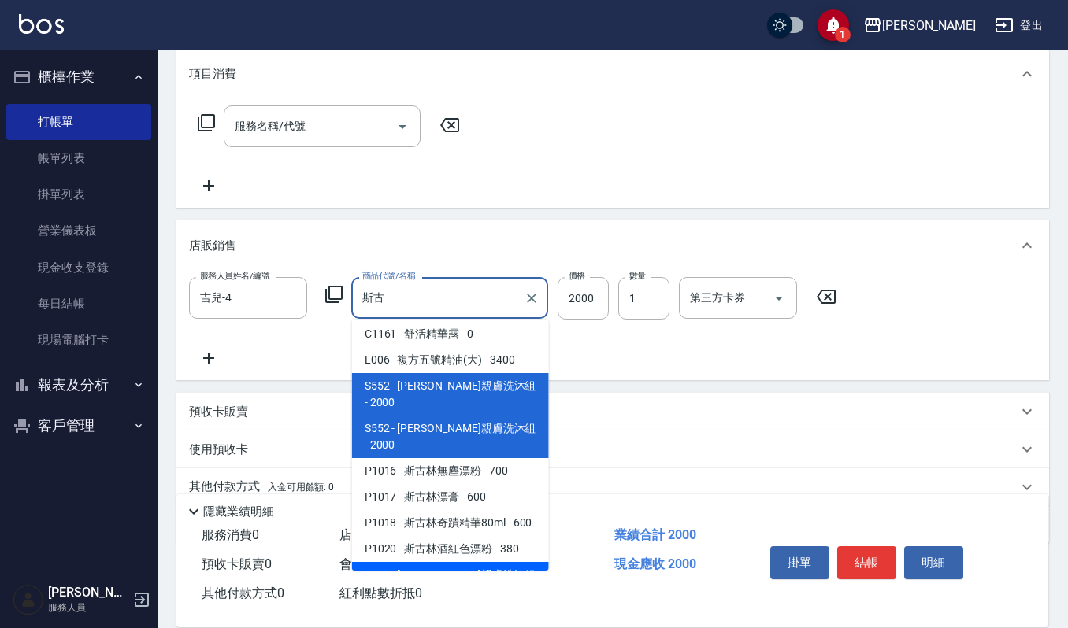
type input "斯"
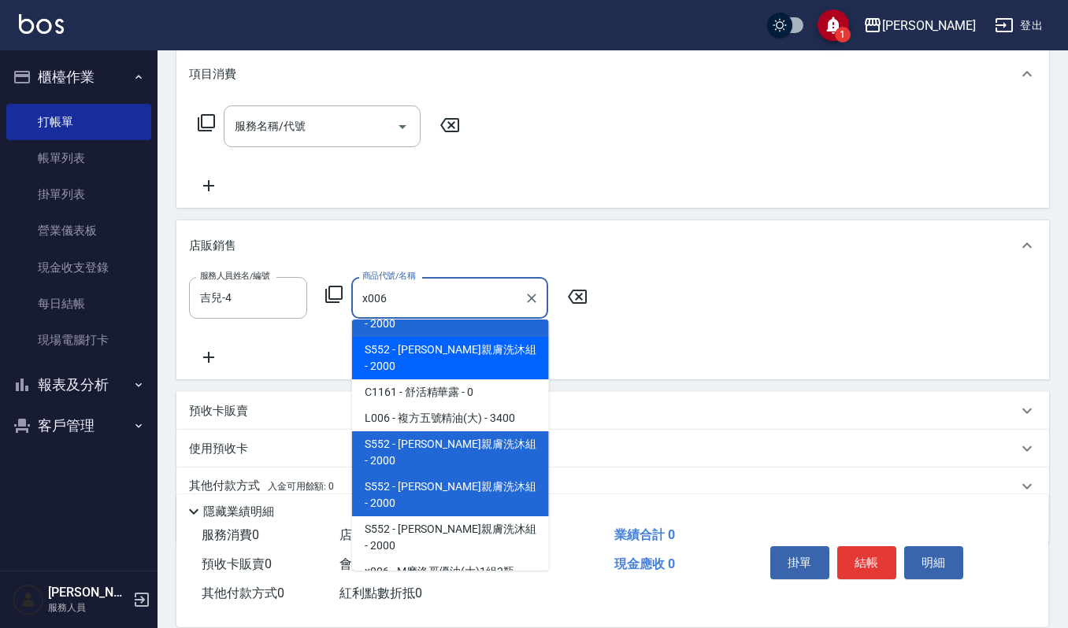
scroll to position [36, 0]
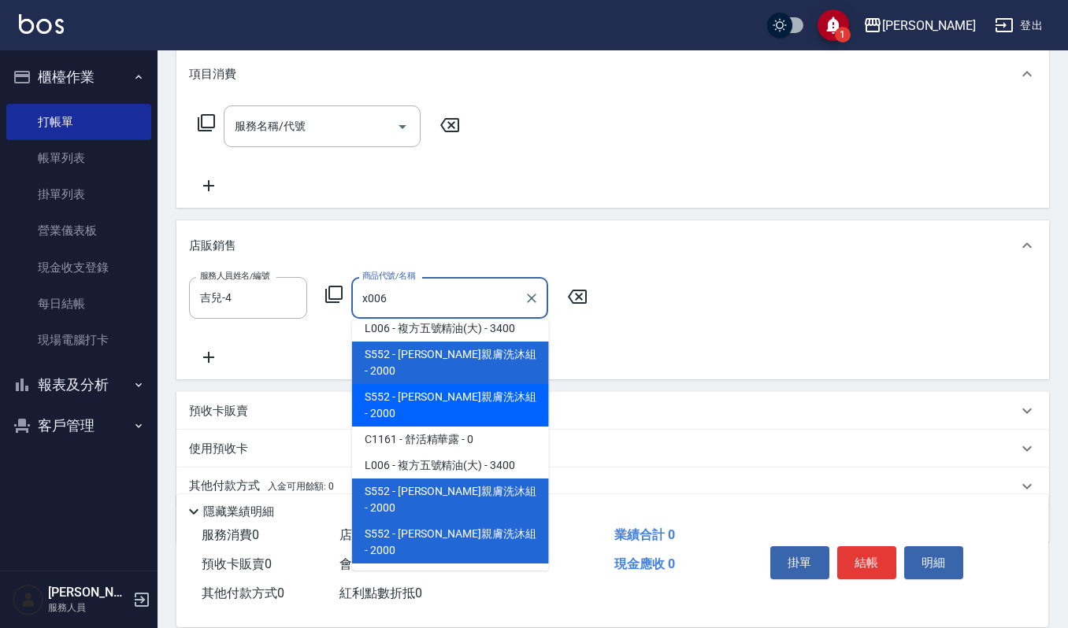
click at [404, 606] on span "x006 - M摩洛哥優油(大)1組2瓶 - 2880" at bounding box center [450, 627] width 197 height 43
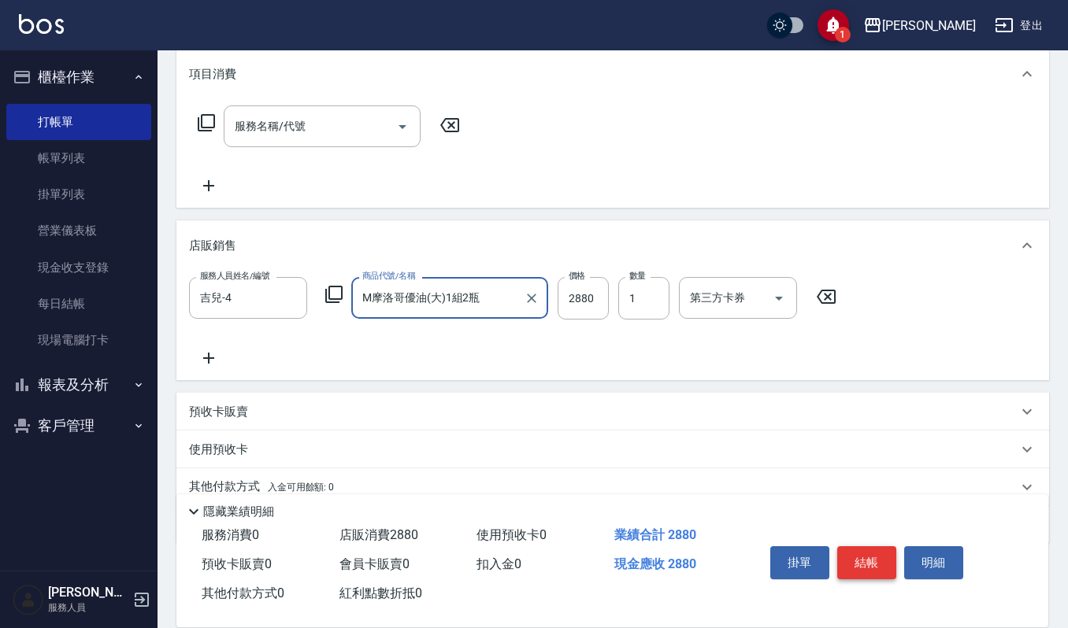
type input "M摩洛哥優油(大)1組2瓶"
click at [865, 564] on button "結帳" at bounding box center [866, 563] width 59 height 33
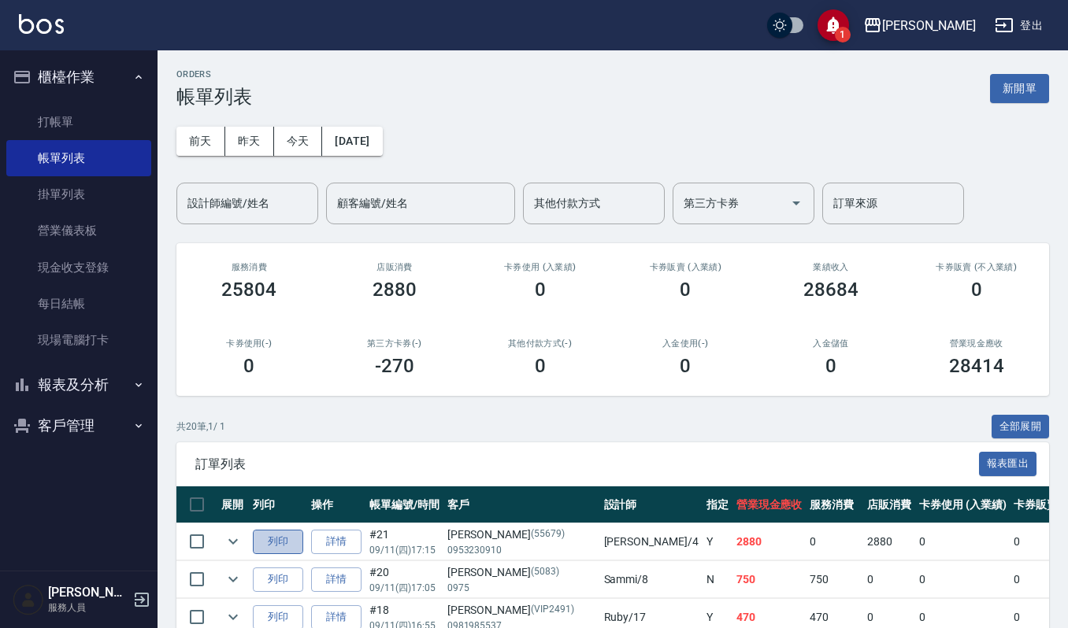
click at [284, 546] on button "列印" at bounding box center [278, 542] width 50 height 24
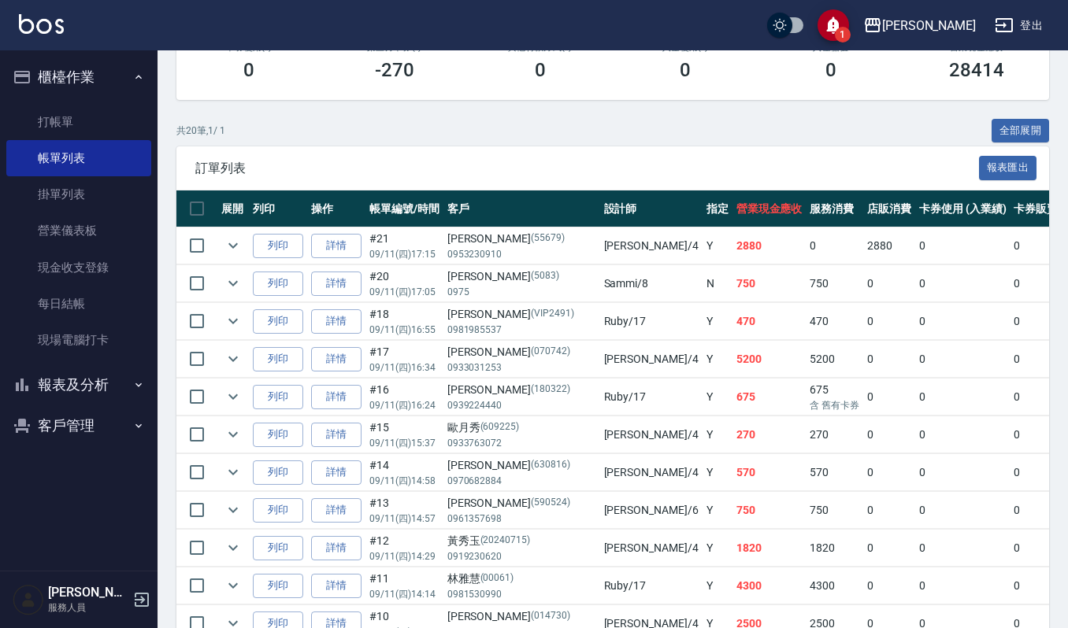
scroll to position [315, 0]
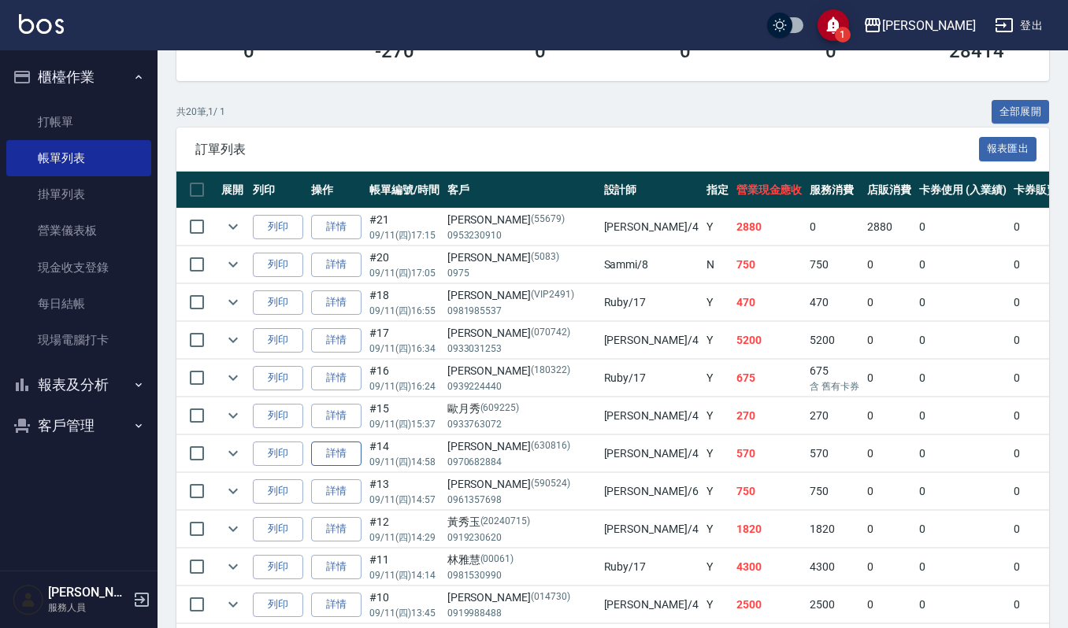
click at [331, 454] on link "詳情" at bounding box center [336, 454] width 50 height 24
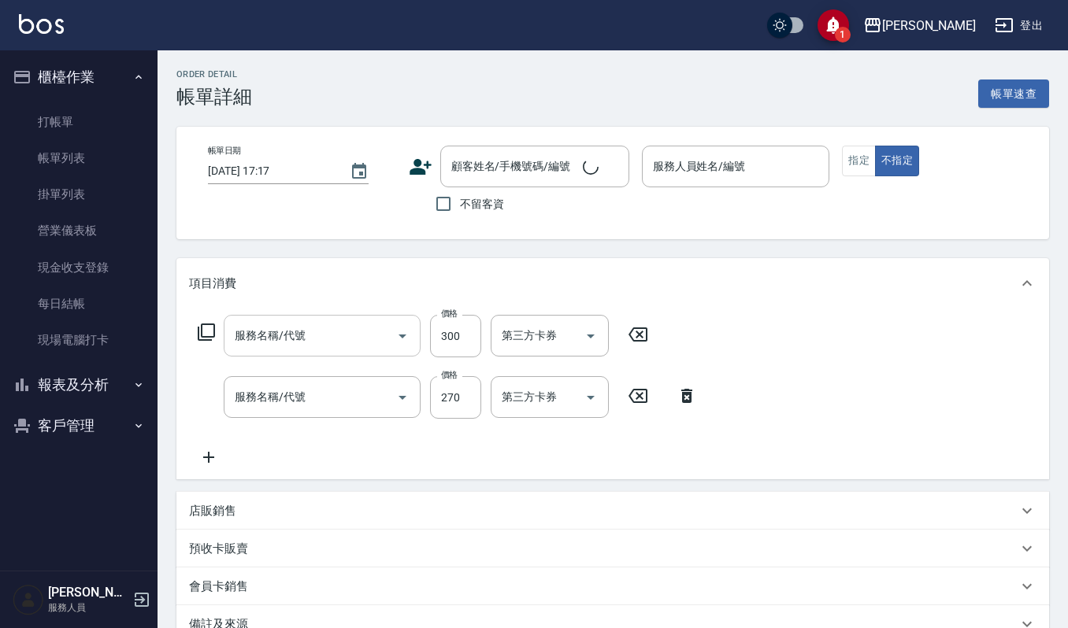
type input "2025/09/11 14:58"
type input "吉兒-4"
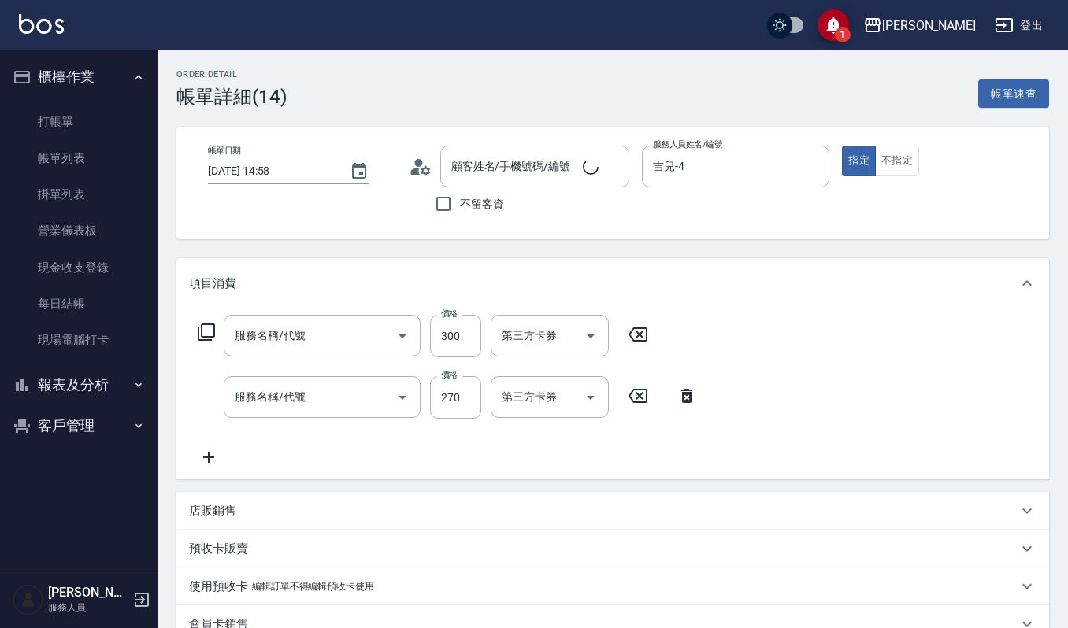
type input "經典剪髮-Gill(302)"
type input "一般洗髮(101)"
type input "[PERSON_NAME]/0970682884/630816"
click at [202, 461] on icon at bounding box center [208, 457] width 39 height 19
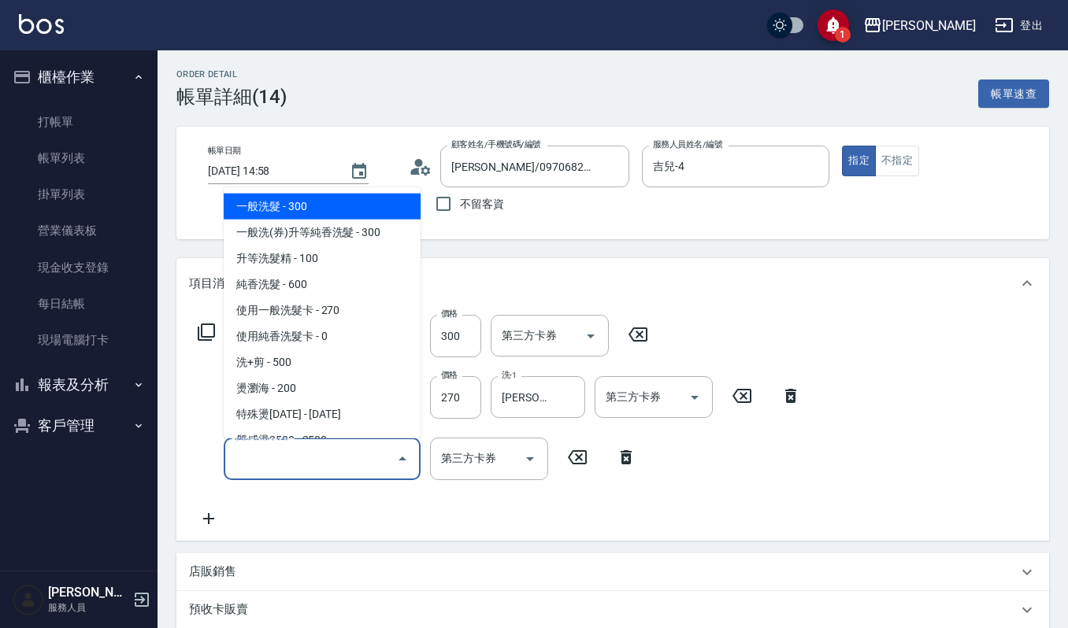
click at [258, 454] on input "服務名稱/代號" at bounding box center [310, 459] width 159 height 28
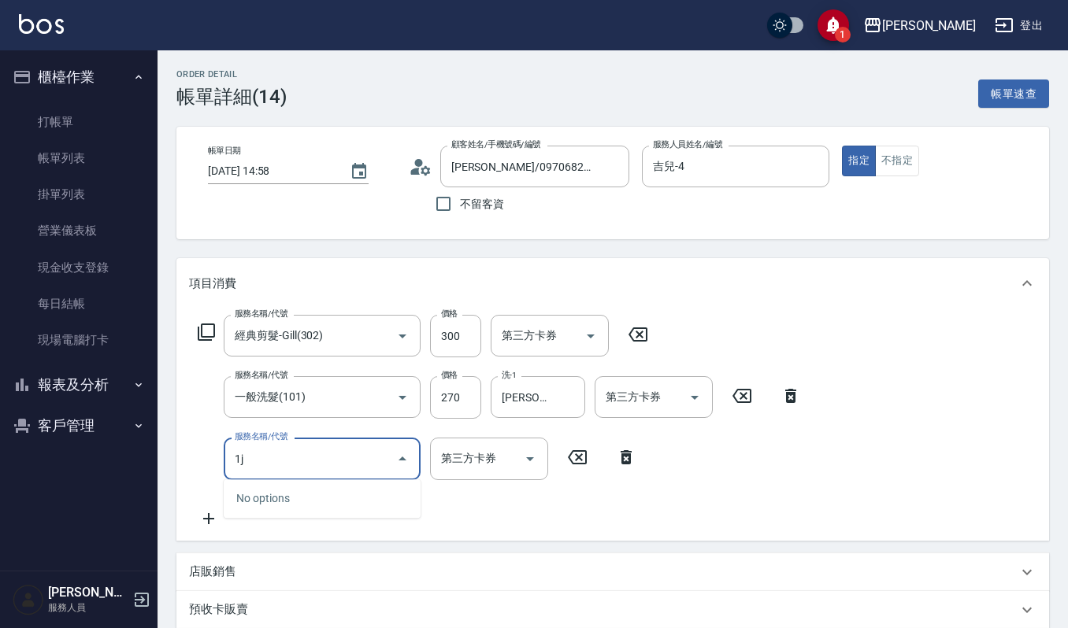
type input "1"
type input "ㄅ"
click at [247, 495] on span "區塊燙髮 - 699" at bounding box center [322, 499] width 197 height 26
type input "區塊燙髮(217)"
click at [471, 457] on input "699" at bounding box center [455, 459] width 51 height 43
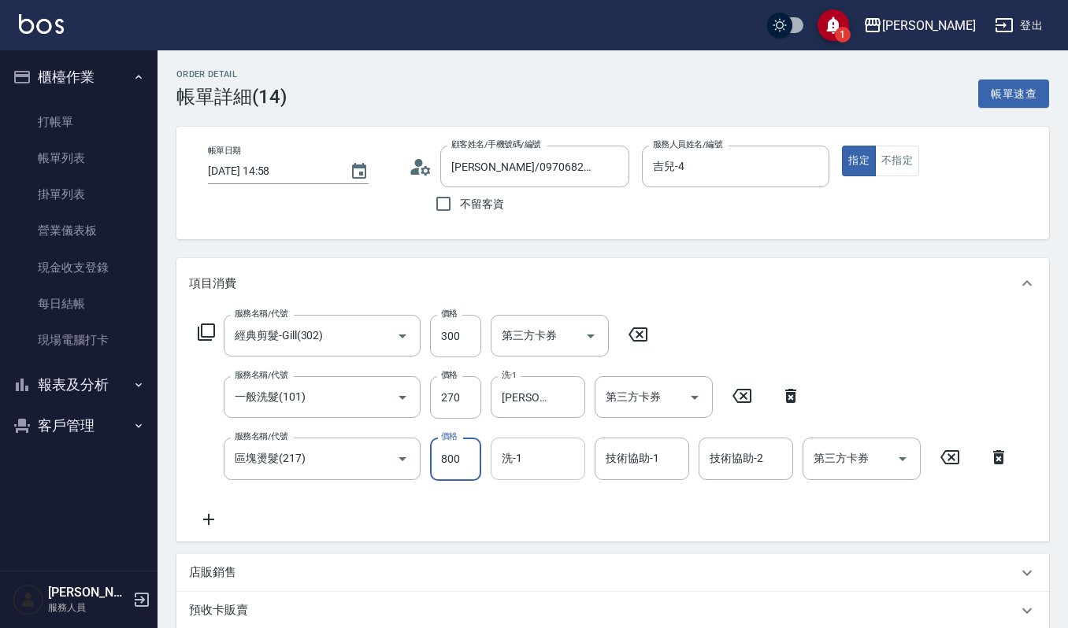
type input "800"
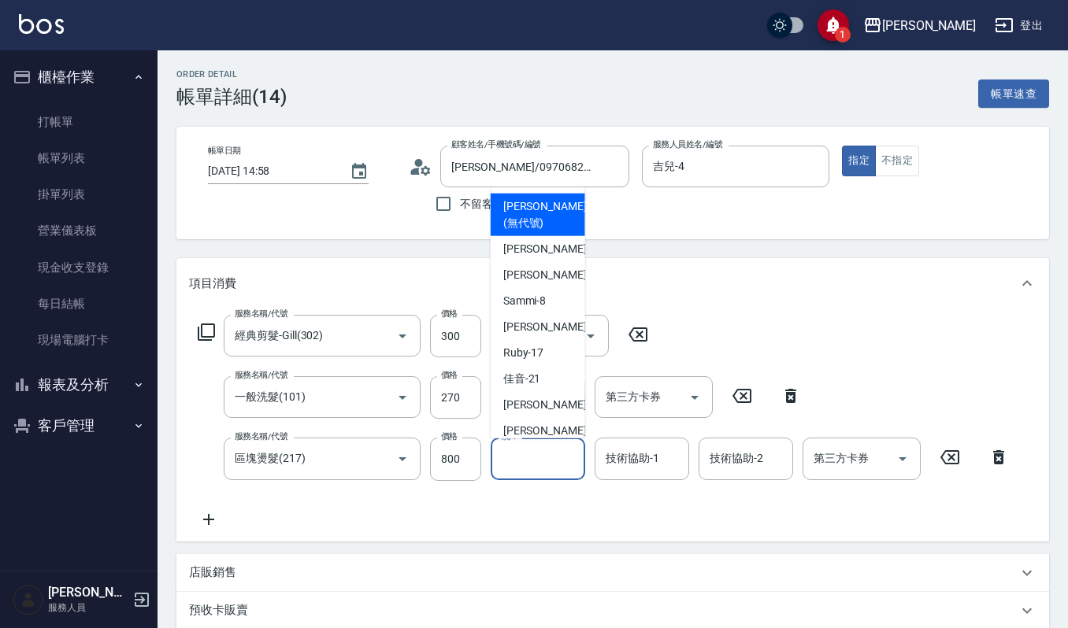
click at [534, 461] on input "洗-1" at bounding box center [538, 459] width 80 height 28
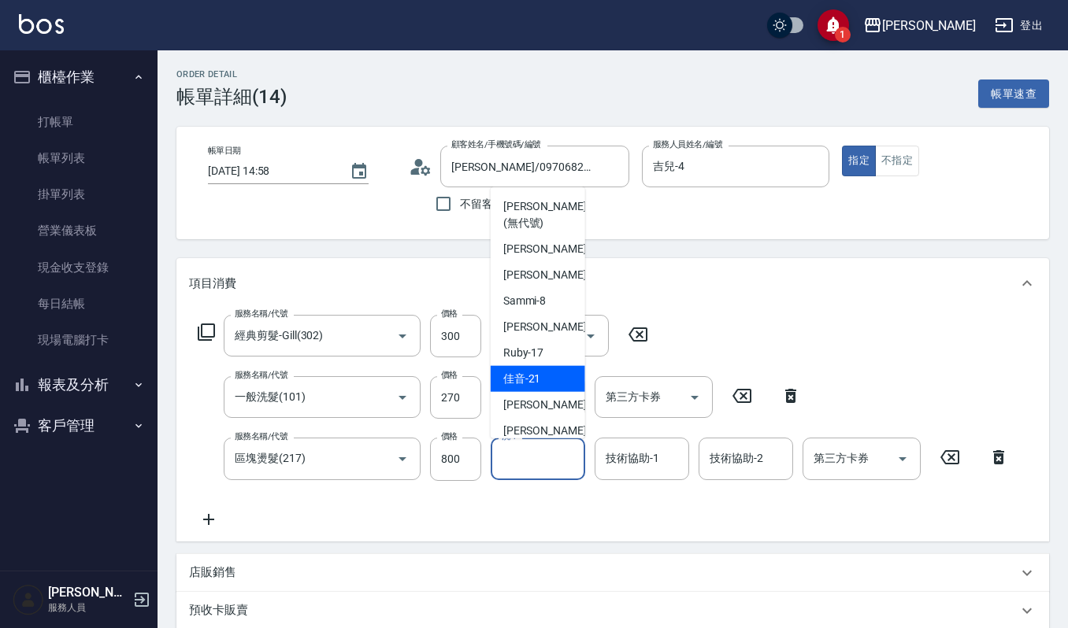
click at [552, 376] on div "佳音 -21" at bounding box center [538, 378] width 95 height 26
type input "佳音-21"
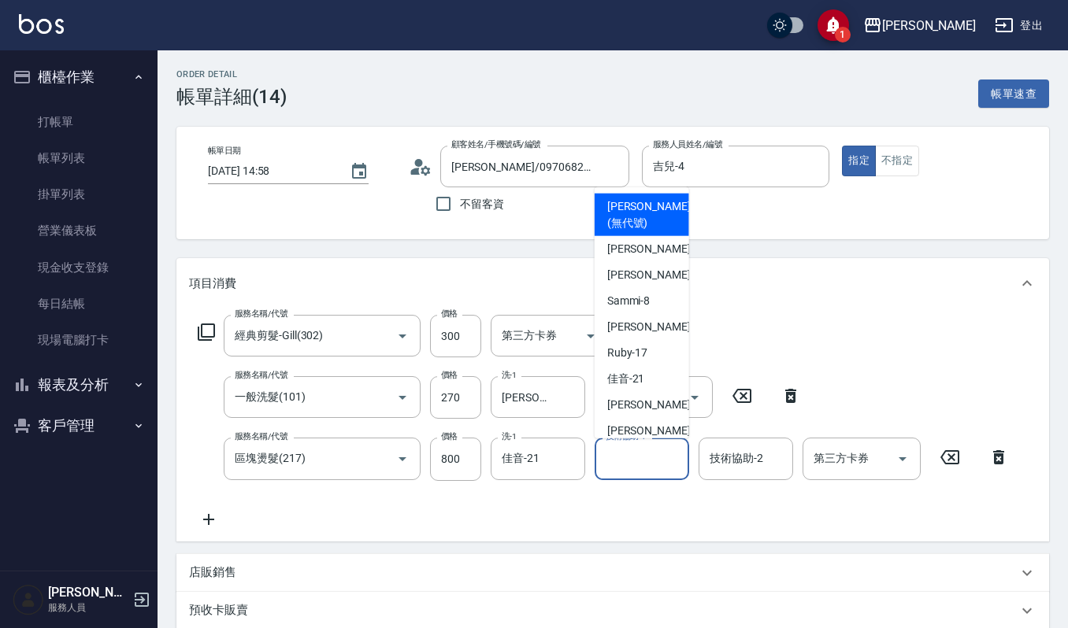
click at [643, 457] on input "技術協助-1" at bounding box center [642, 459] width 80 height 28
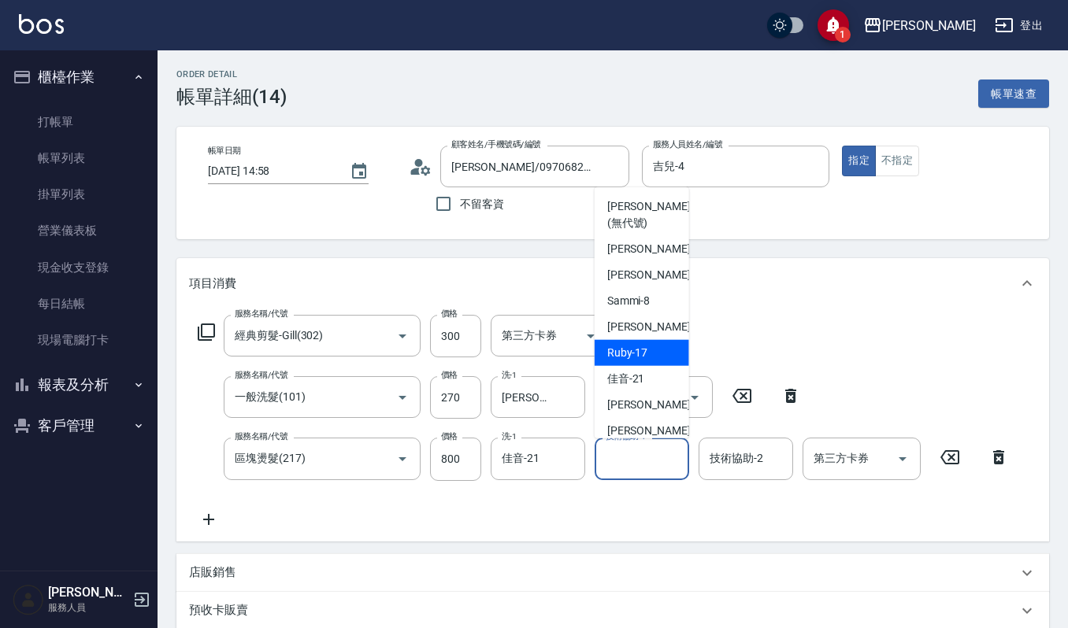
click at [649, 361] on div "Ruby -17" at bounding box center [642, 352] width 95 height 26
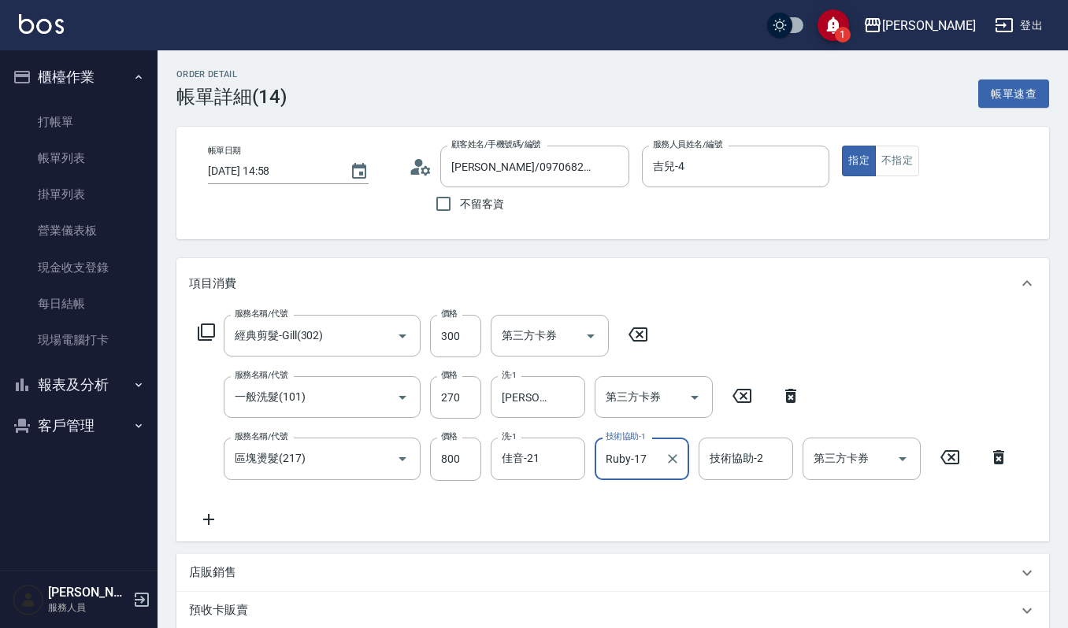
click at [652, 461] on input "Ruby-17" at bounding box center [630, 459] width 57 height 28
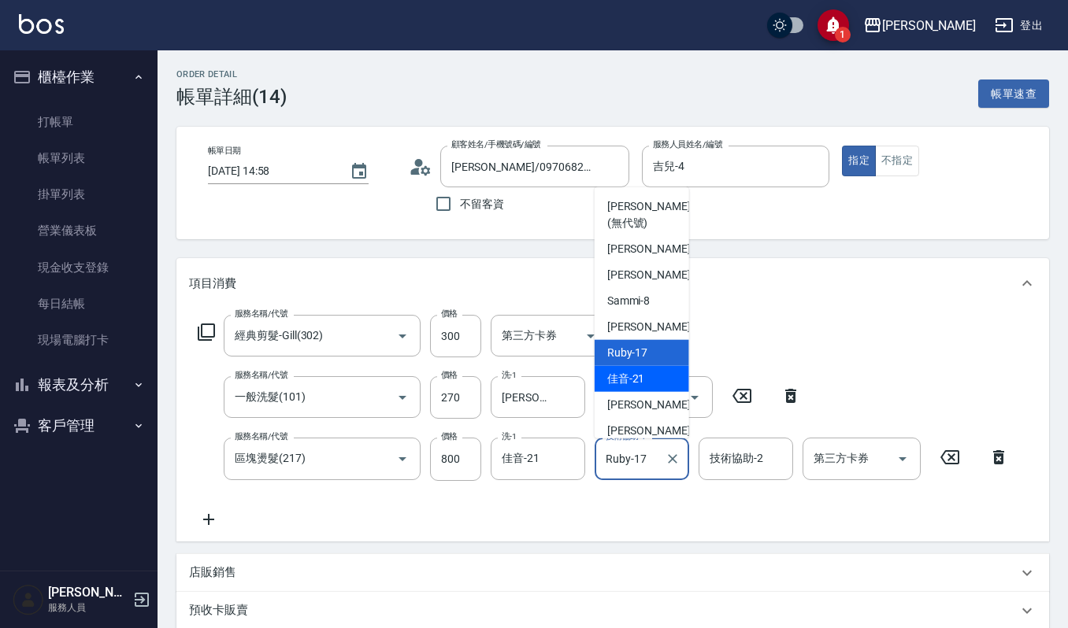
click at [662, 378] on div "佳音 -21" at bounding box center [642, 378] width 95 height 26
type input "佳音-21"
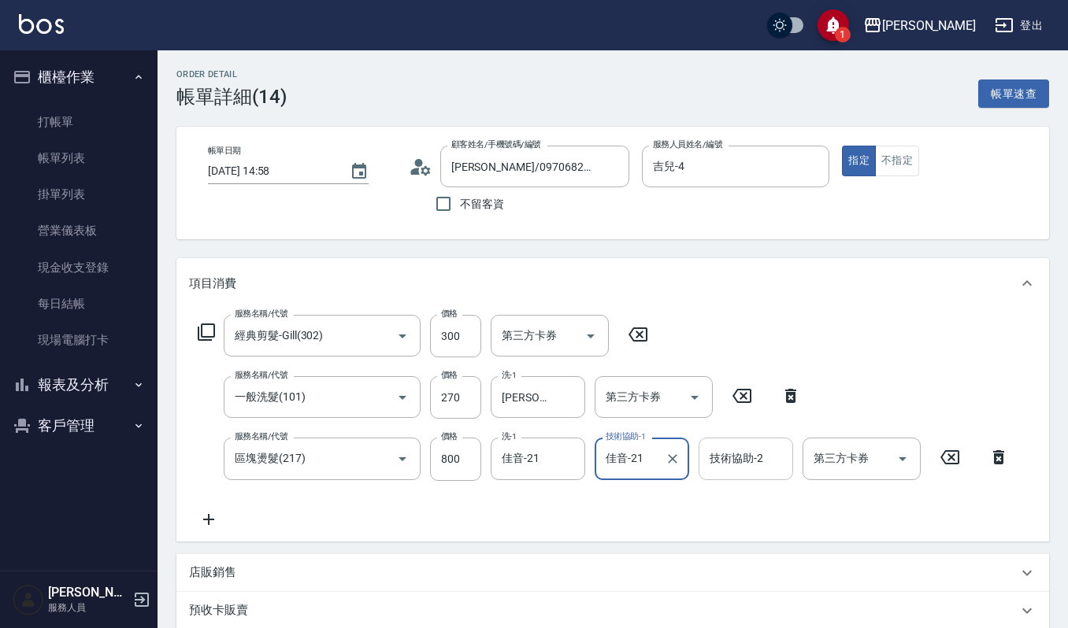
click at [699, 441] on div "技術協助-2" at bounding box center [746, 459] width 95 height 42
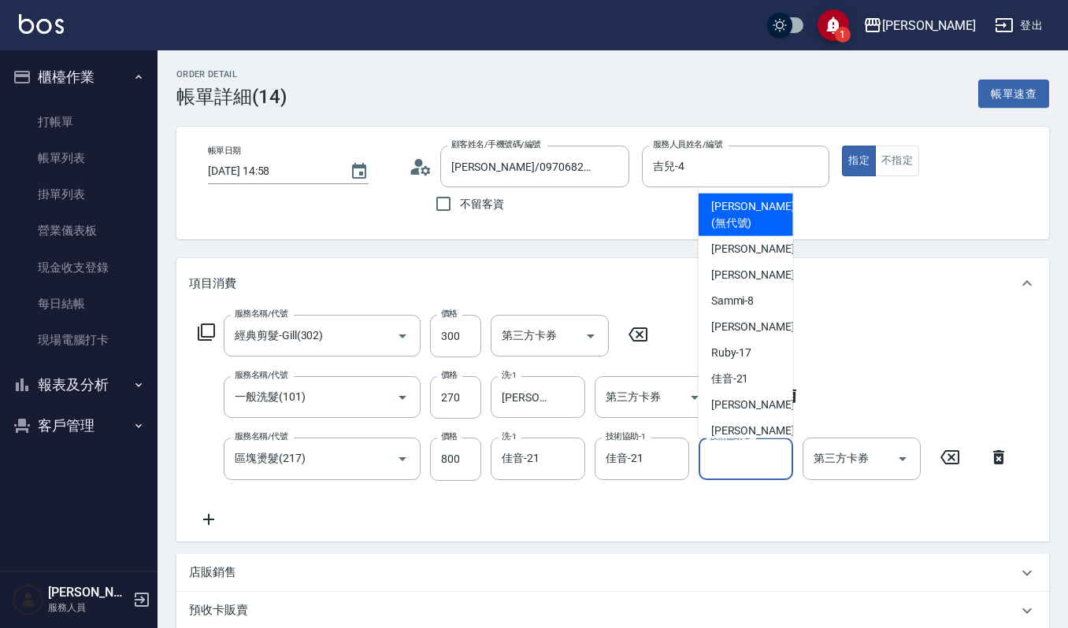
click at [718, 462] on input "技術協助-2" at bounding box center [746, 459] width 80 height 28
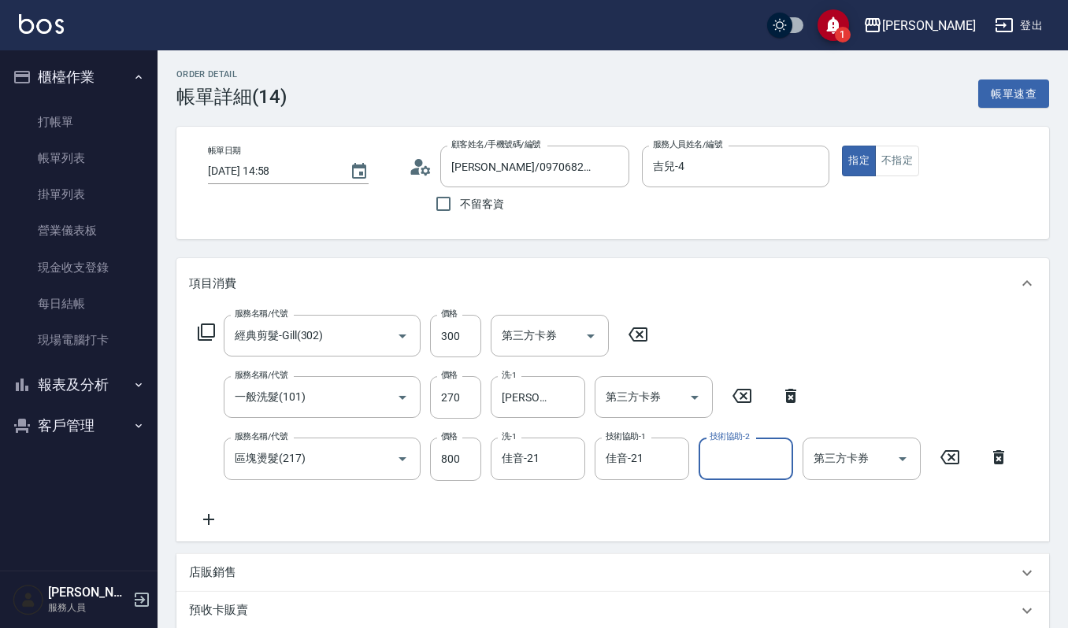
click at [722, 454] on input "技術協助-2" at bounding box center [746, 459] width 80 height 28
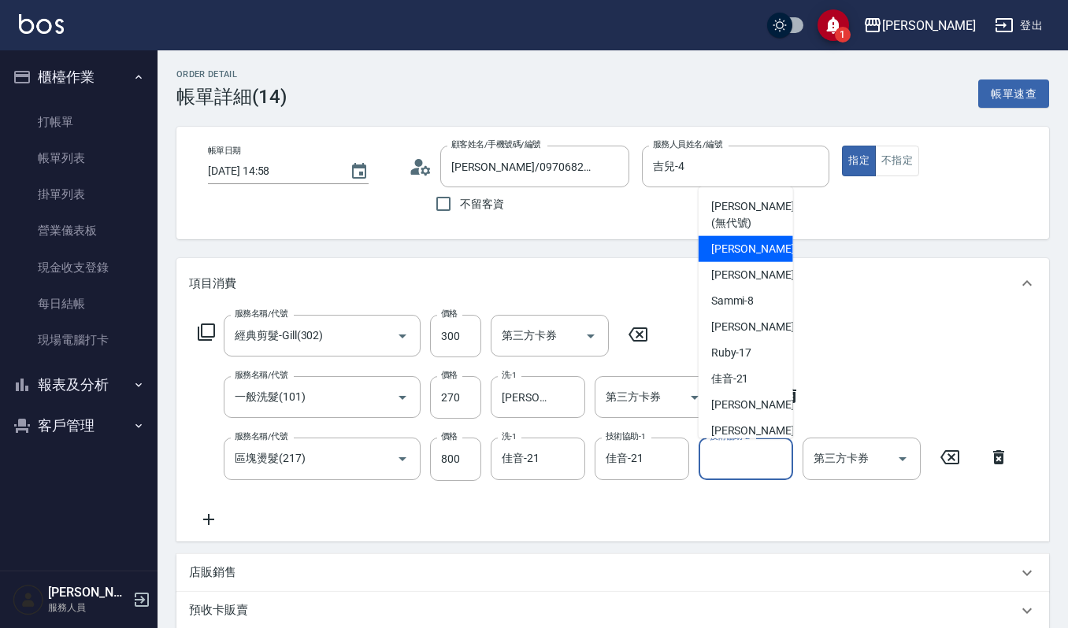
drag, startPoint x: 732, startPoint y: 247, endPoint x: 744, endPoint y: 307, distance: 61.8
click at [732, 249] on span "吉兒 -4" at bounding box center [757, 248] width 93 height 17
type input "吉兒-4"
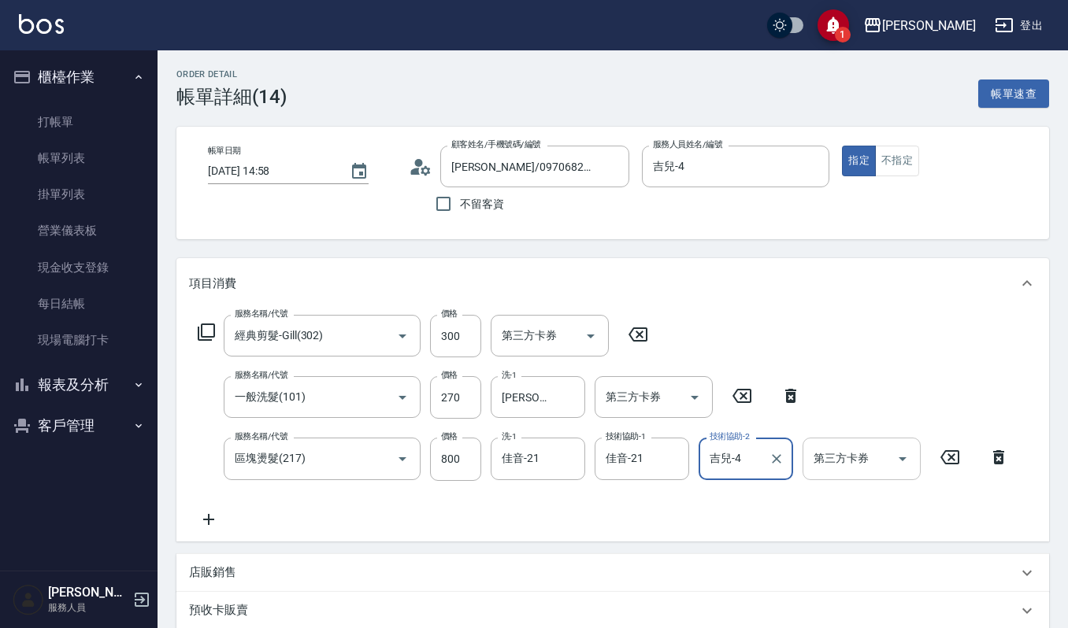
click at [855, 458] on input "第三方卡券" at bounding box center [850, 459] width 80 height 28
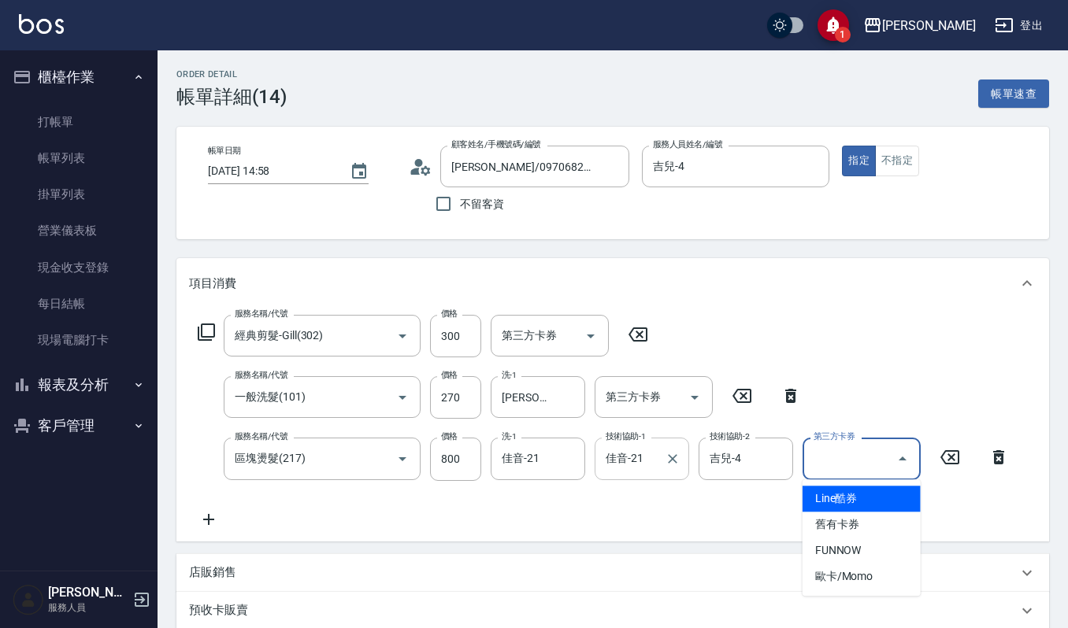
click at [659, 465] on div "佳音-21 技術協助-1" at bounding box center [642, 459] width 95 height 42
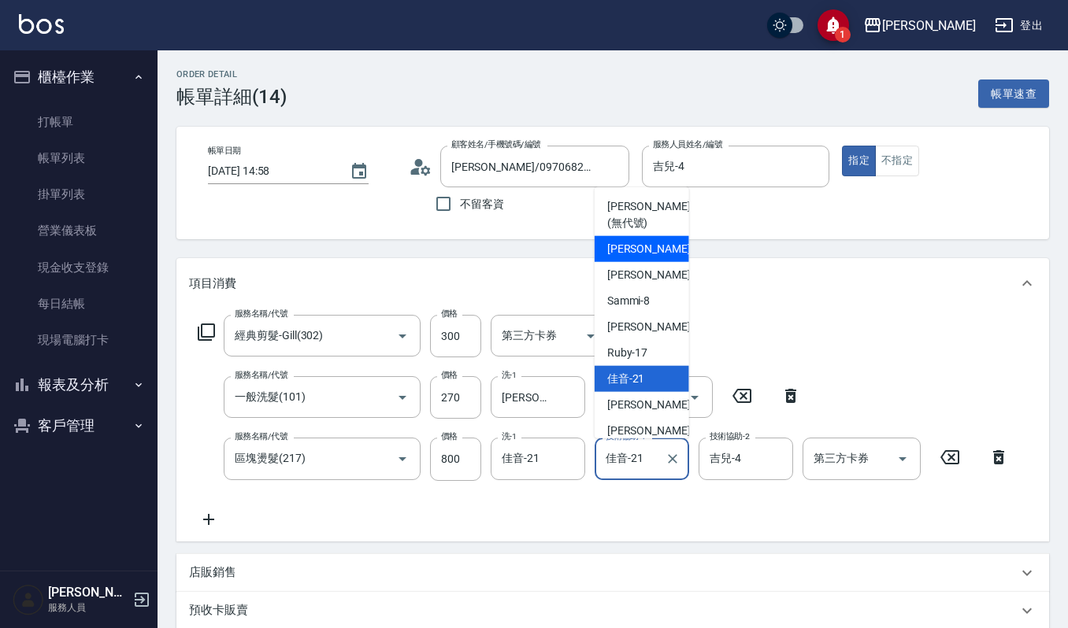
click at [618, 253] on span "吉兒 -4" at bounding box center [653, 248] width 93 height 17
type input "吉兒-4"
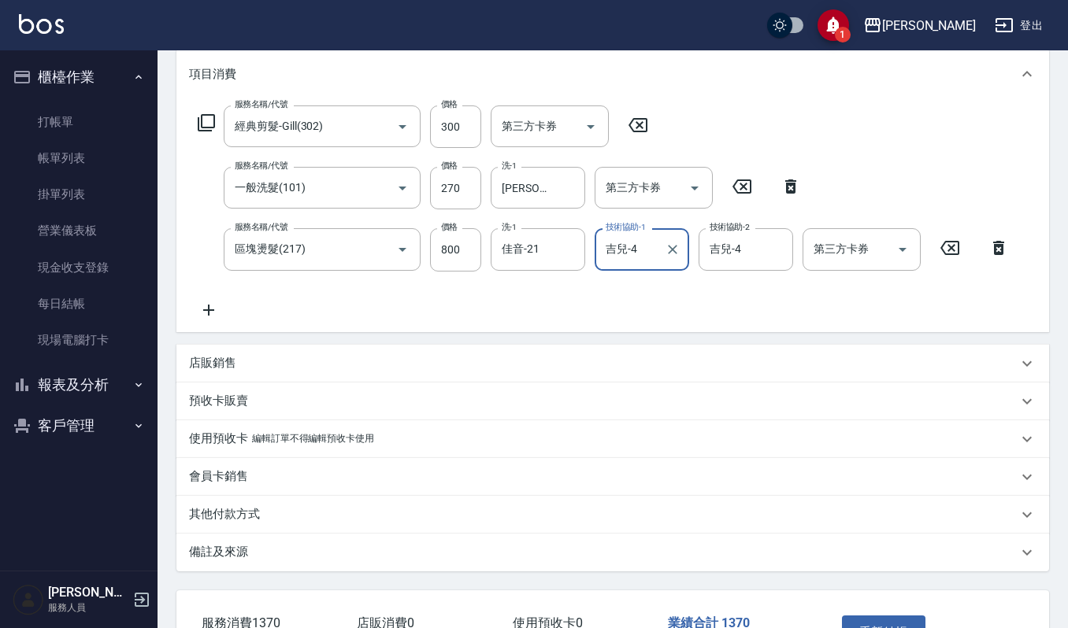
scroll to position [315, 0]
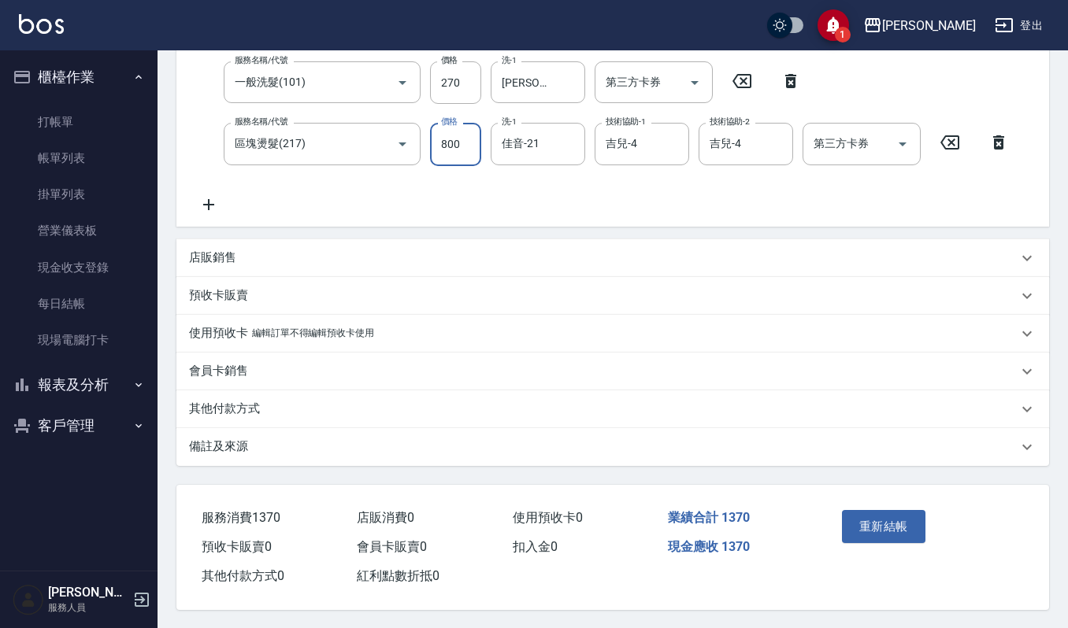
click at [457, 139] on input "800" at bounding box center [455, 144] width 51 height 43
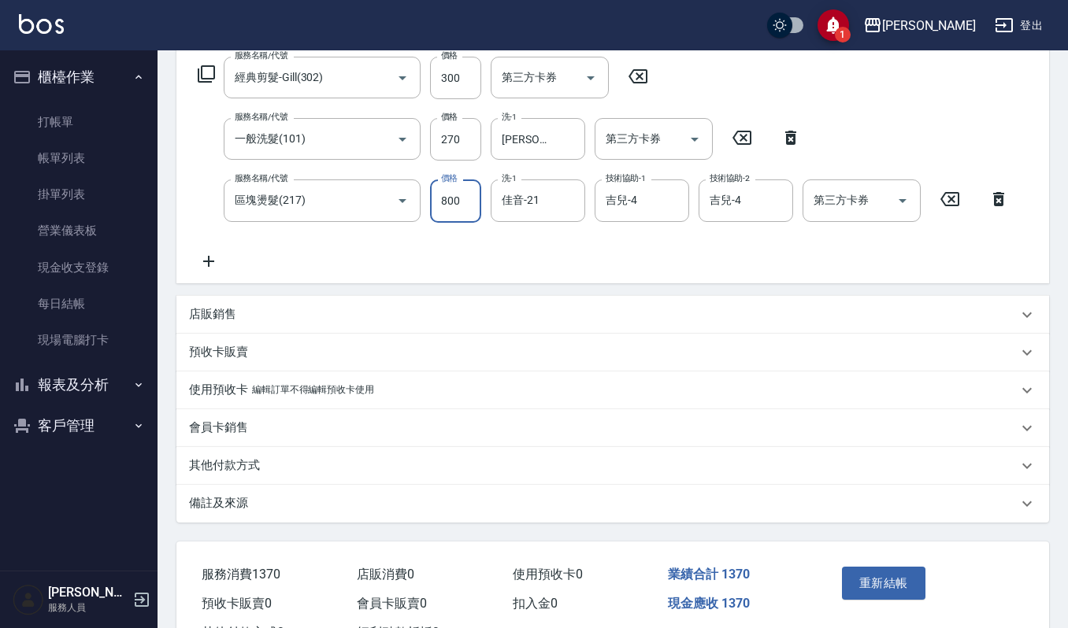
scroll to position [209, 0]
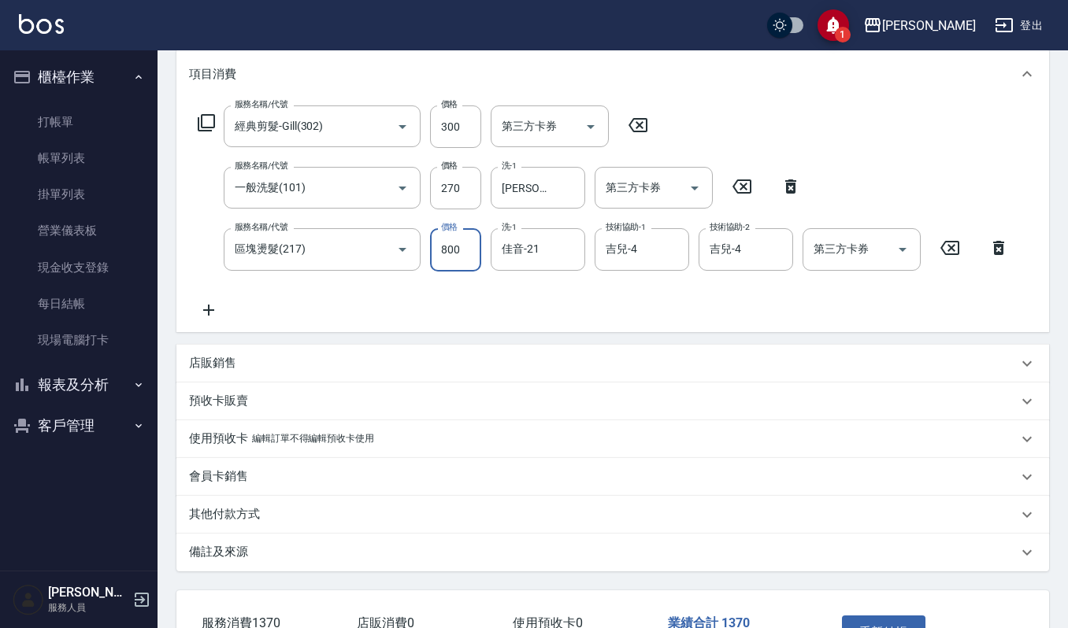
click at [460, 247] on input "800" at bounding box center [455, 249] width 51 height 43
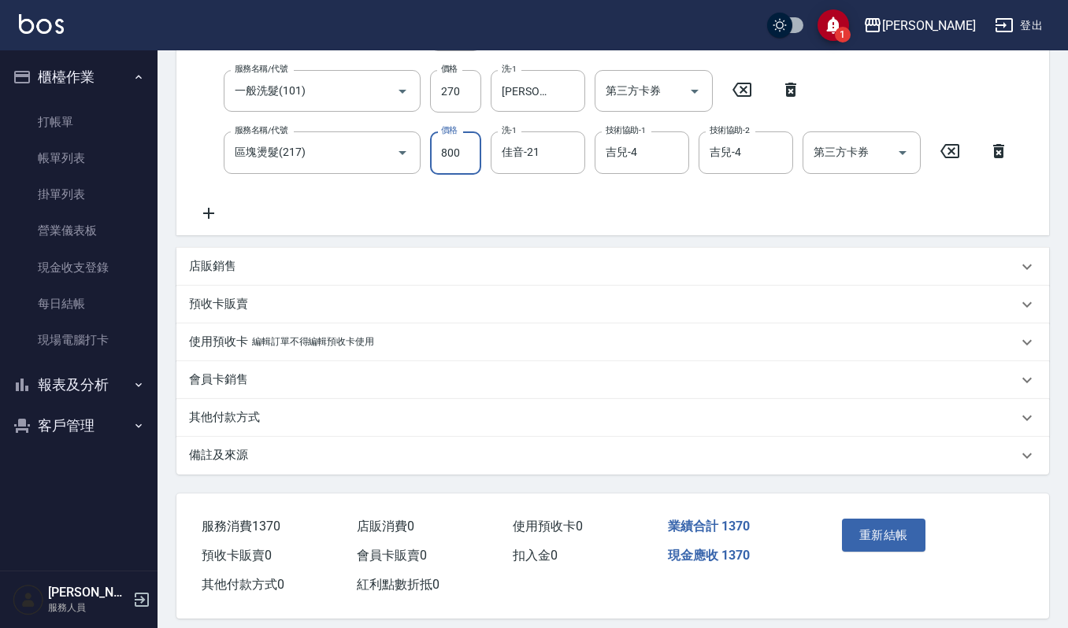
scroll to position [319, 0]
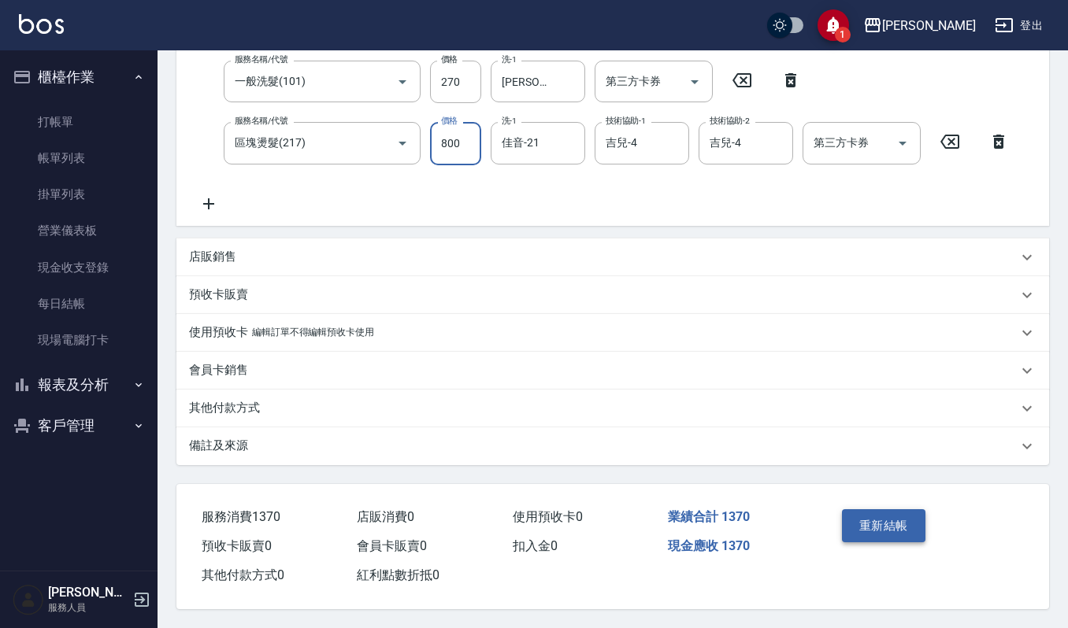
click at [880, 514] on button "重新結帳" at bounding box center [883, 526] width 83 height 33
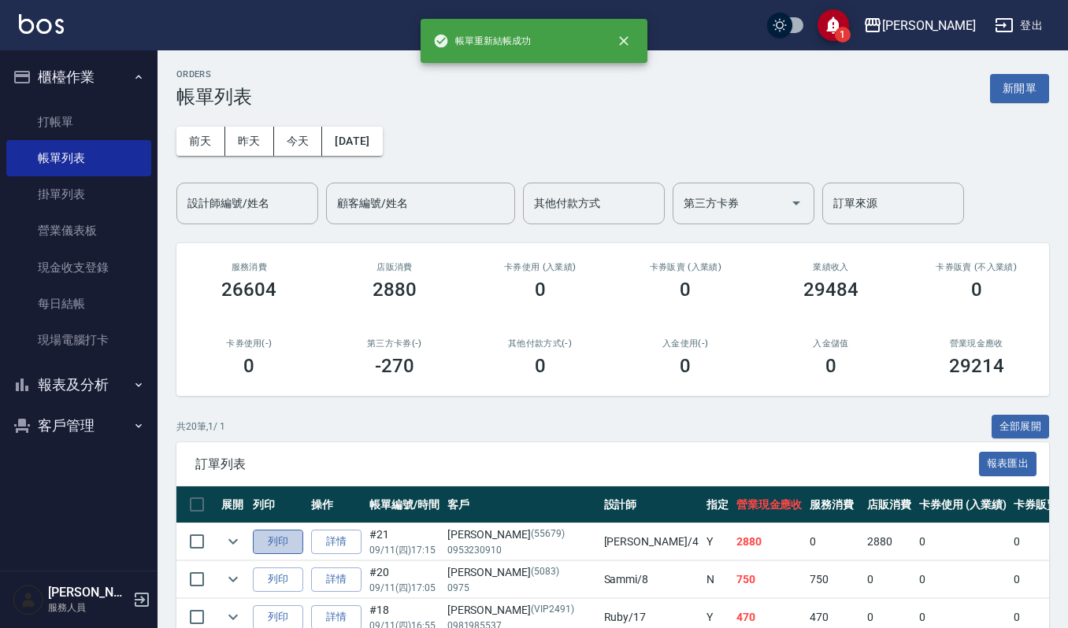
click at [295, 543] on button "列印" at bounding box center [278, 542] width 50 height 24
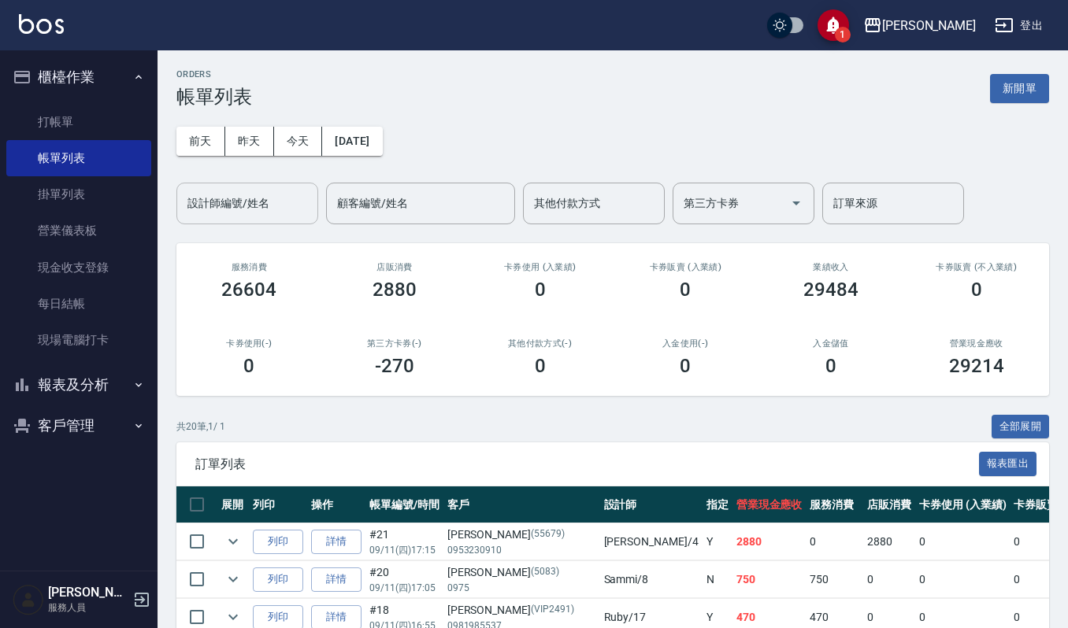
click at [231, 203] on input "設計師編號/姓名" at bounding box center [248, 204] width 128 height 28
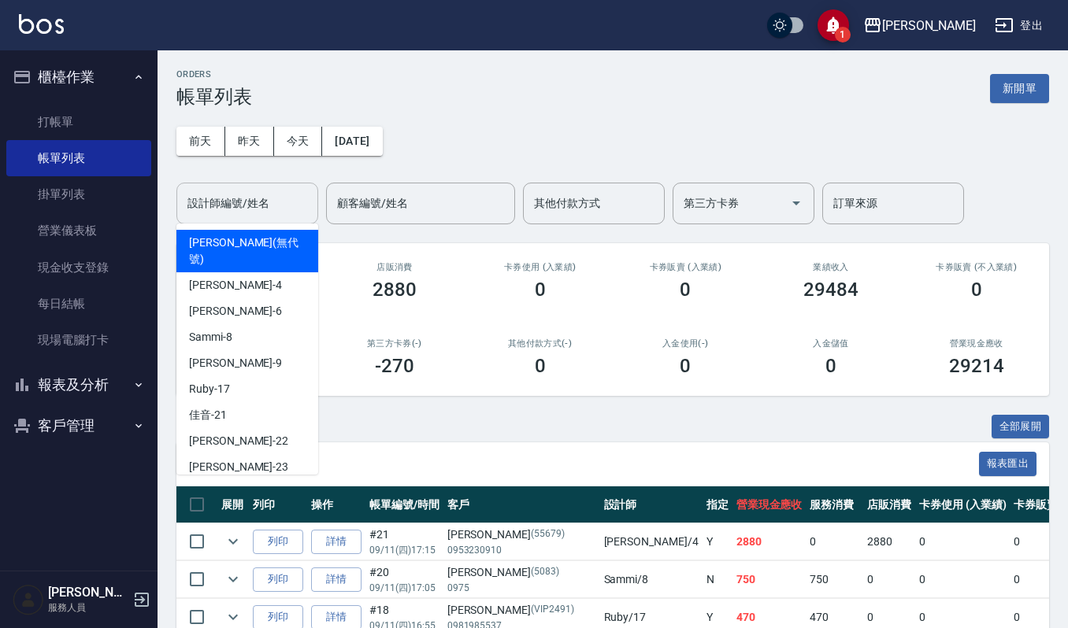
type input "[PERSON_NAME](無代號)"
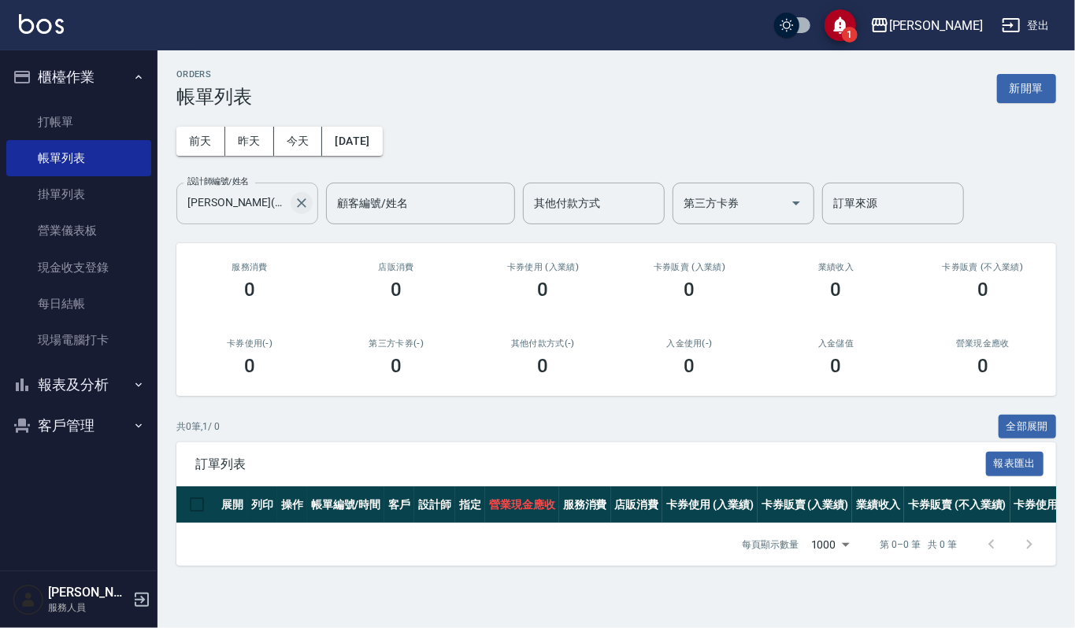
click at [294, 202] on icon "Clear" at bounding box center [302, 203] width 16 height 16
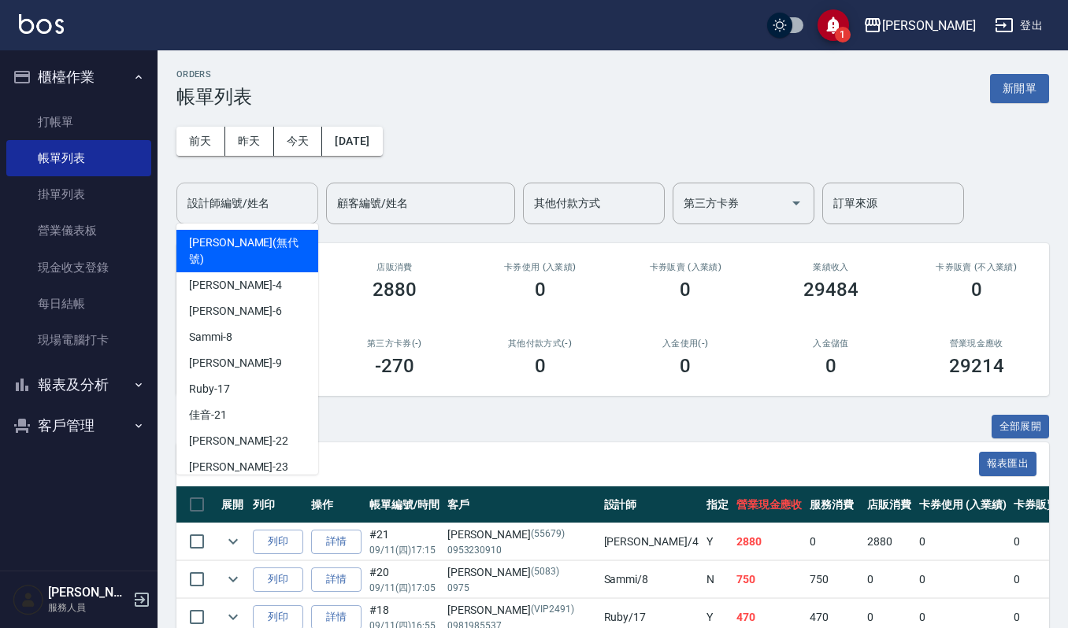
click at [291, 202] on input "設計師編號/姓名" at bounding box center [248, 204] width 128 height 28
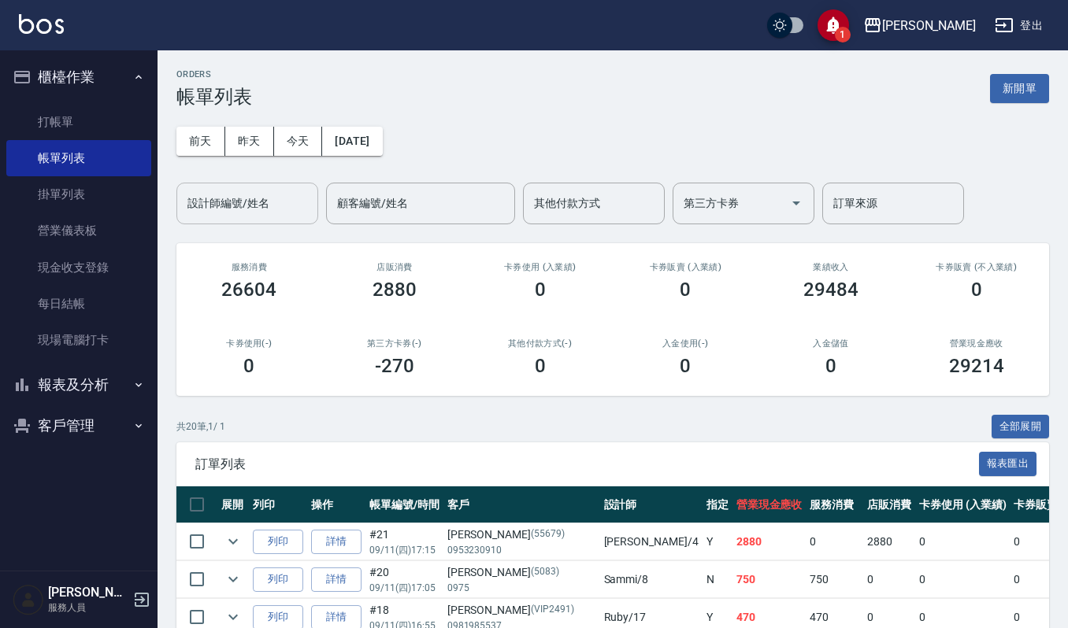
click at [260, 197] on input "設計師編號/姓名" at bounding box center [248, 204] width 128 height 28
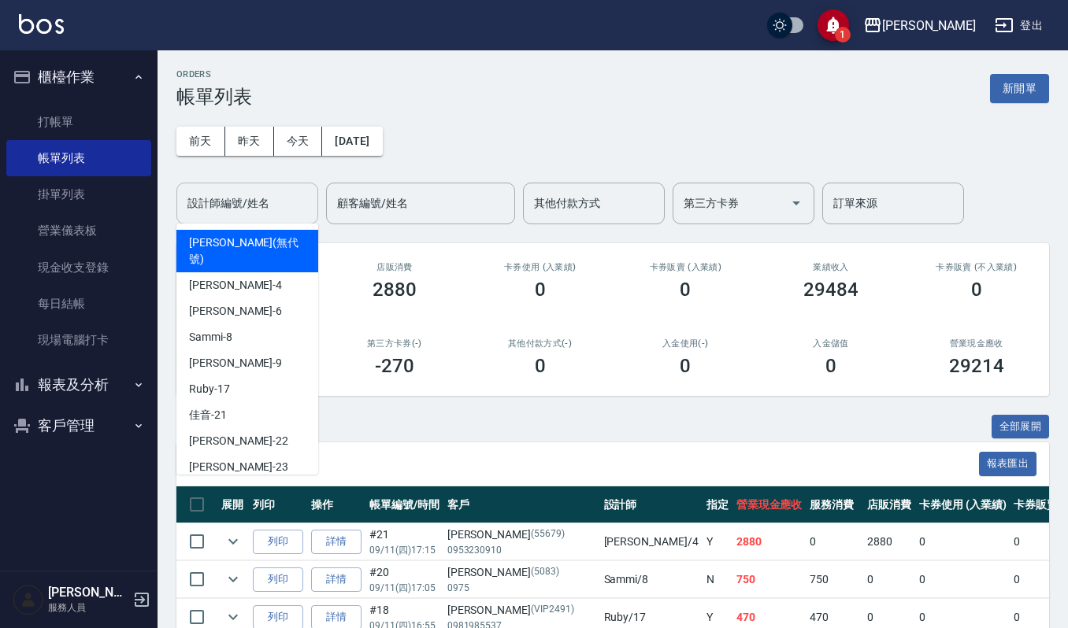
click at [260, 197] on input "設計師編號/姓名" at bounding box center [248, 204] width 128 height 28
type input "[PERSON_NAME](無代號)"
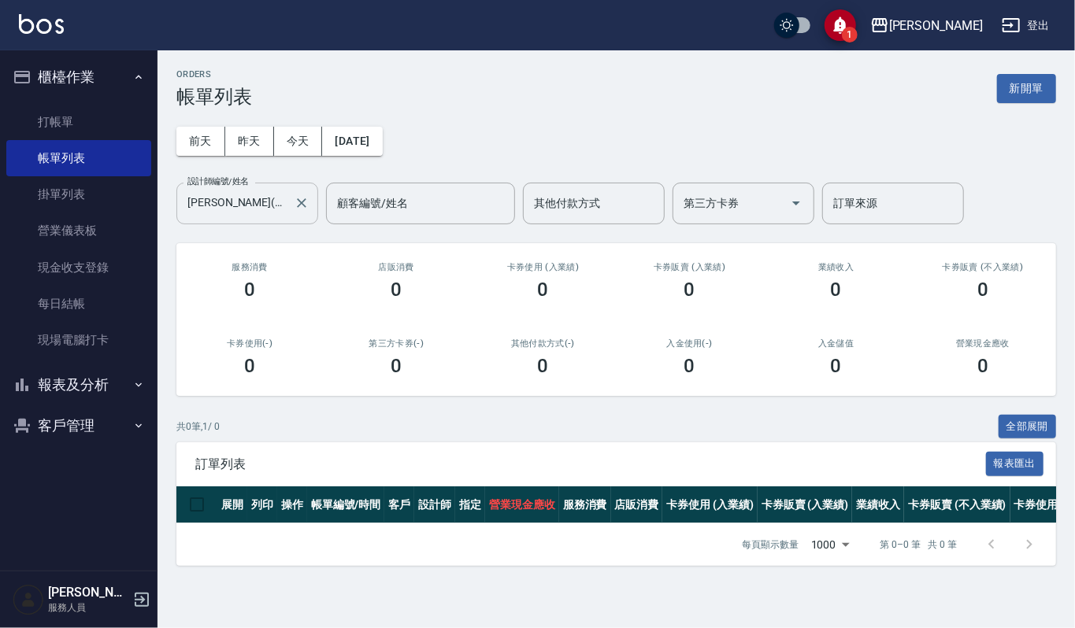
click at [241, 198] on input "[PERSON_NAME](無代號)" at bounding box center [236, 204] width 104 height 28
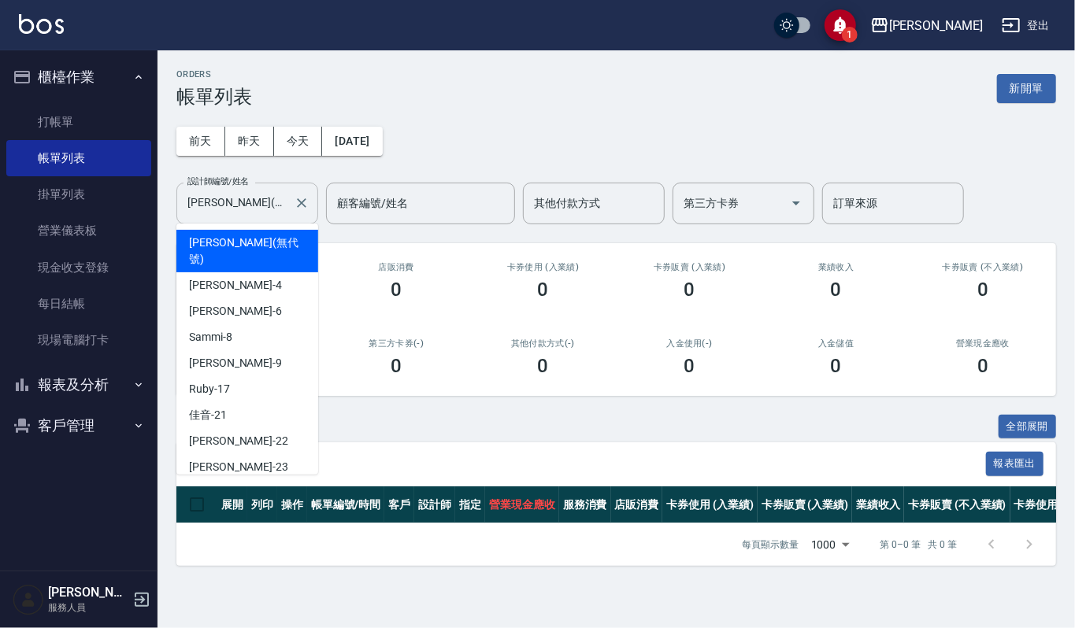
click at [236, 197] on input "[PERSON_NAME](無代號)" at bounding box center [236, 204] width 104 height 28
click at [303, 205] on icon "Clear" at bounding box center [301, 202] width 9 height 9
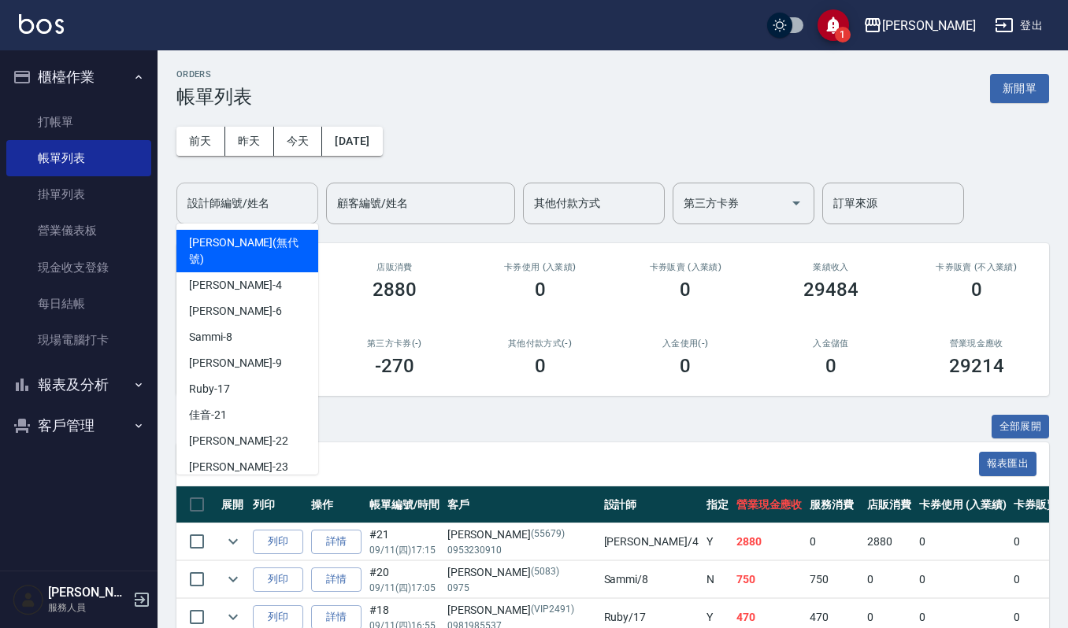
click at [285, 183] on div "設計師編號/姓名" at bounding box center [247, 204] width 142 height 42
drag, startPoint x: 247, startPoint y: 191, endPoint x: 239, endPoint y: 211, distance: 21.9
click at [239, 209] on input "設計師編號/姓名" at bounding box center [248, 204] width 128 height 28
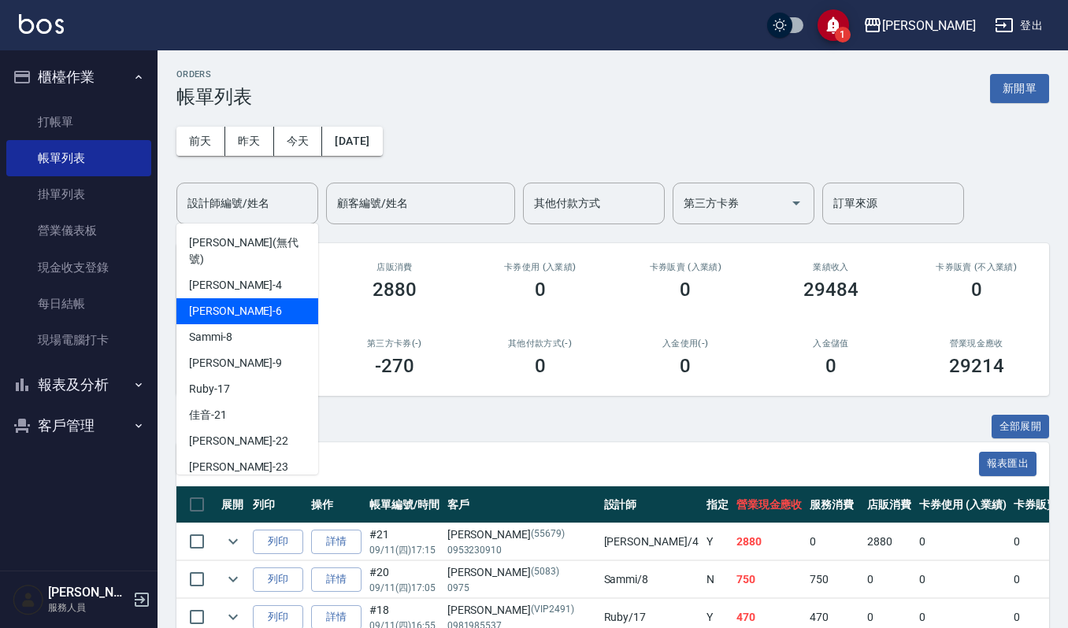
click at [232, 298] on div "Joalin -6" at bounding box center [247, 311] width 142 height 26
type input "Joalin-6"
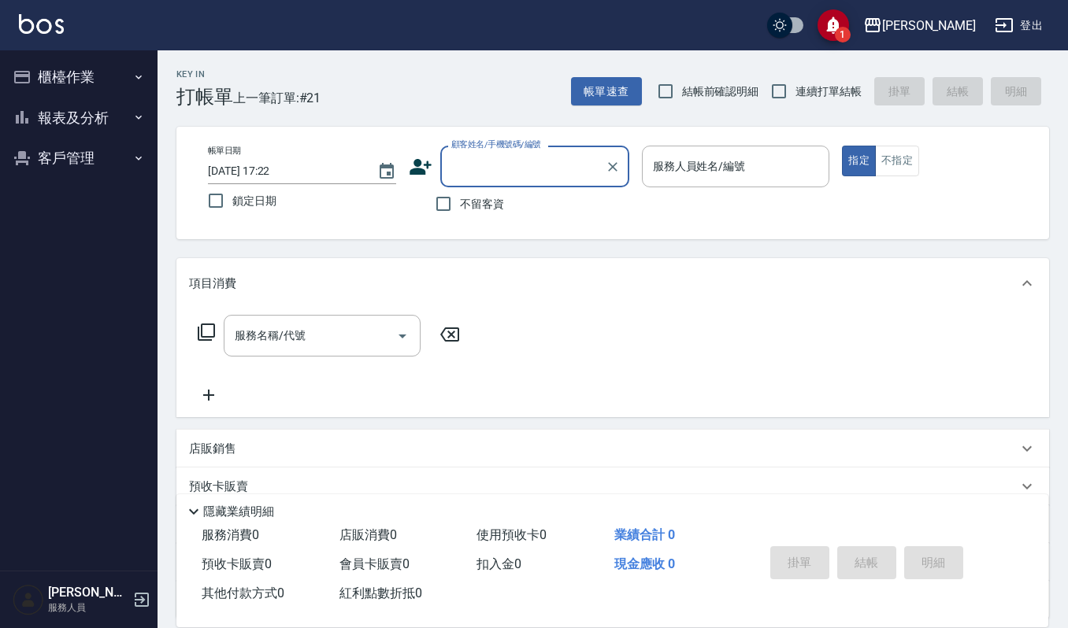
click at [111, 80] on button "櫃檯作業" at bounding box center [78, 77] width 145 height 41
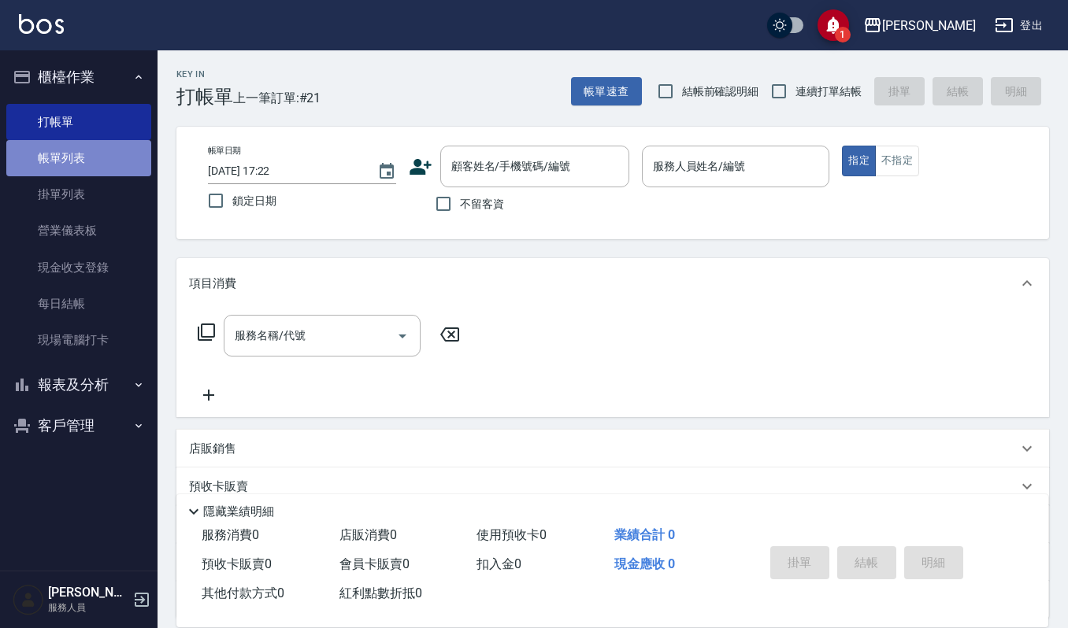
click at [112, 148] on link "帳單列表" at bounding box center [78, 158] width 145 height 36
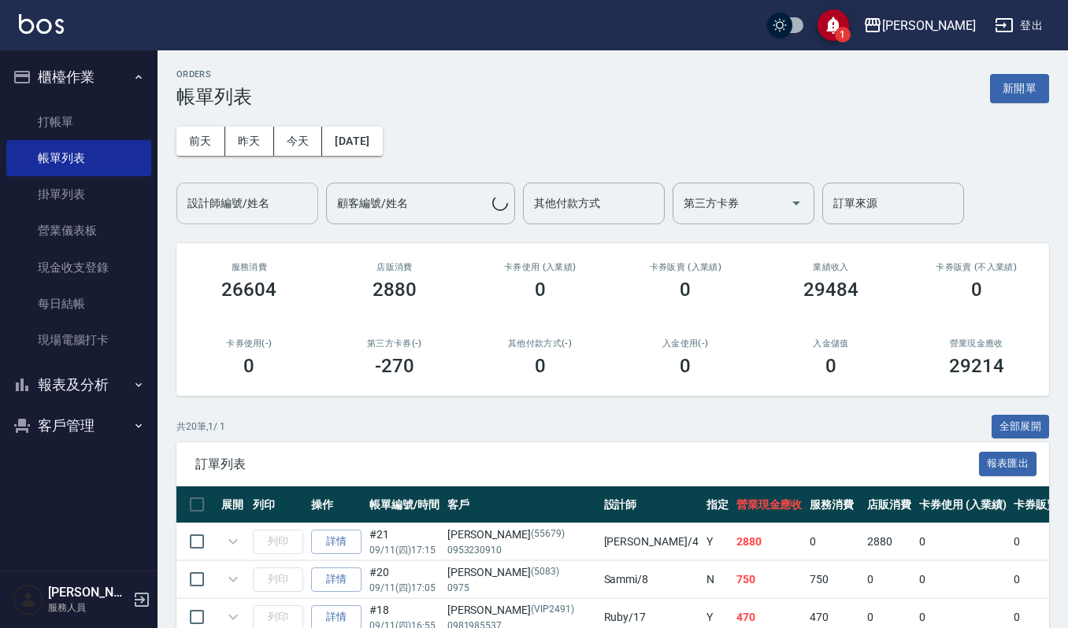
click at [266, 198] on input "設計師編號/姓名" at bounding box center [248, 204] width 128 height 28
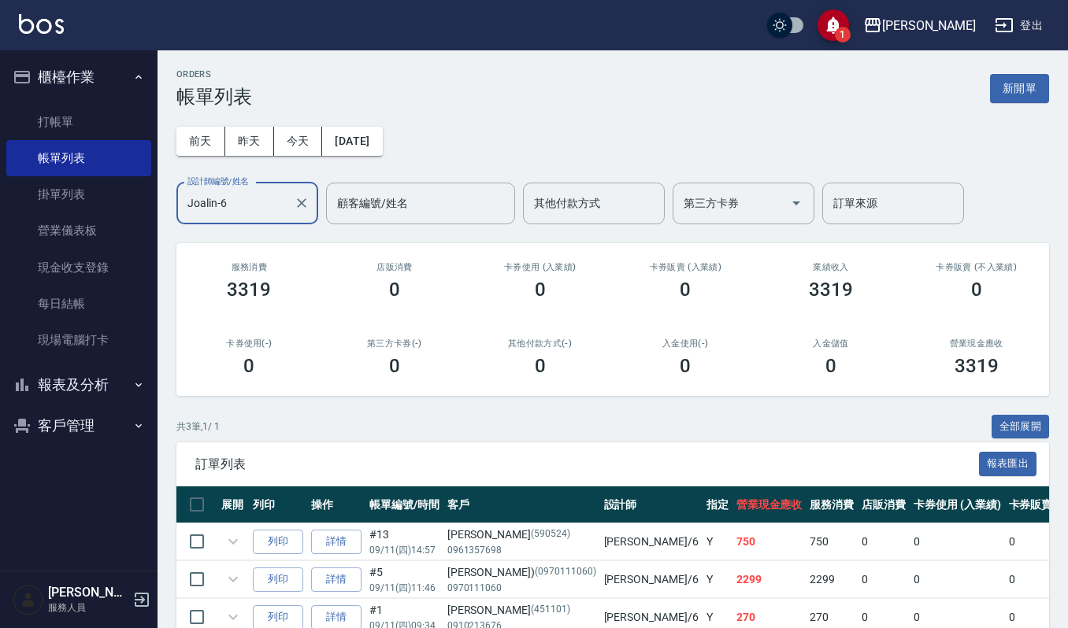
type input "Joalin-6"
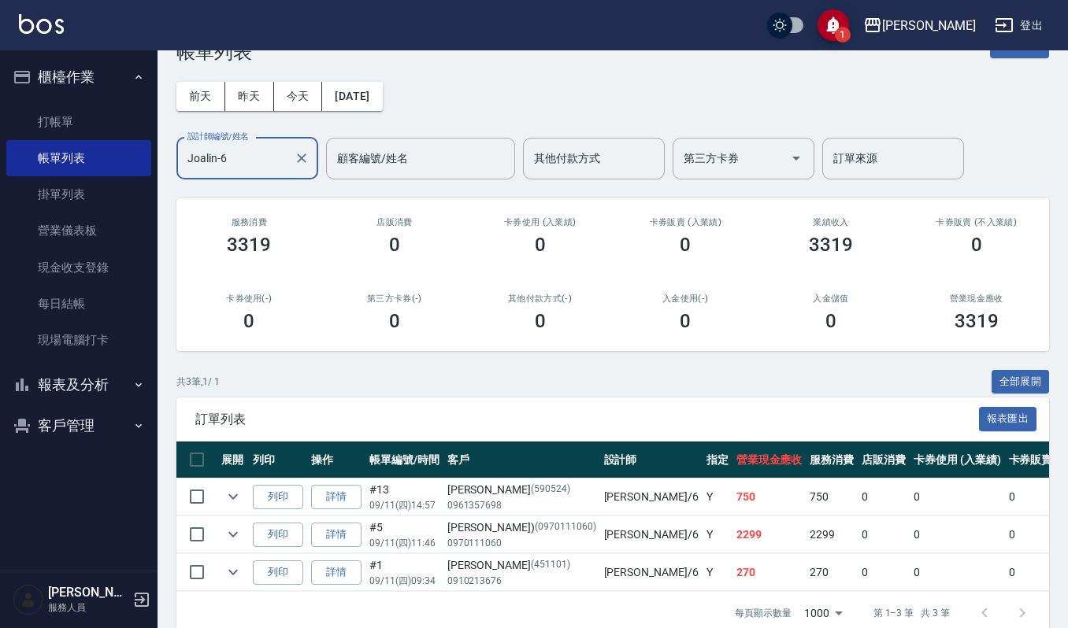
scroll to position [87, 0]
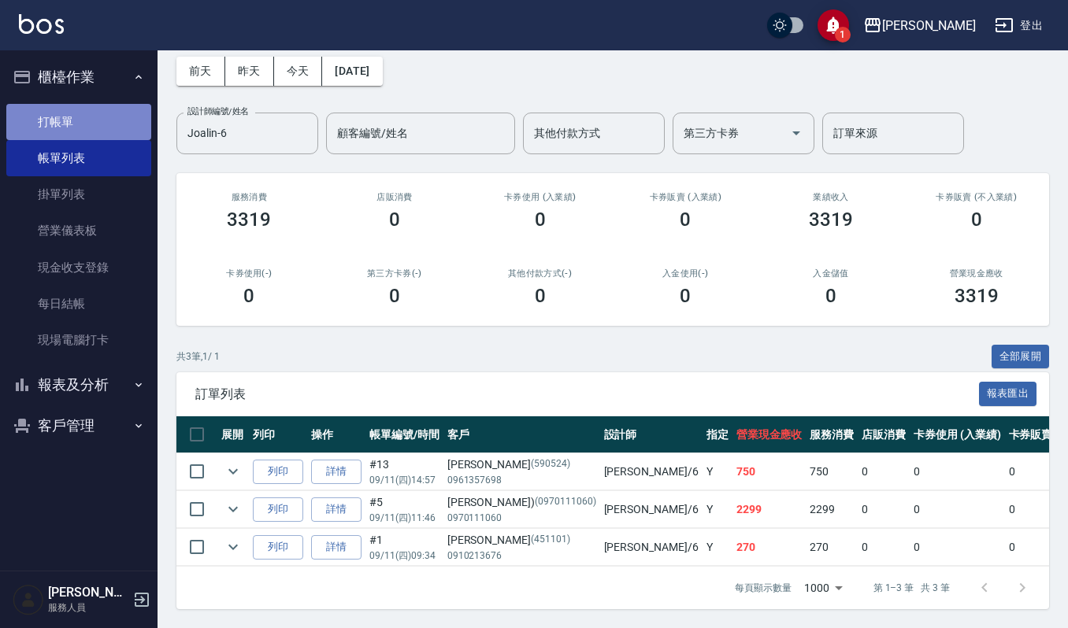
click at [95, 128] on link "打帳單" at bounding box center [78, 122] width 145 height 36
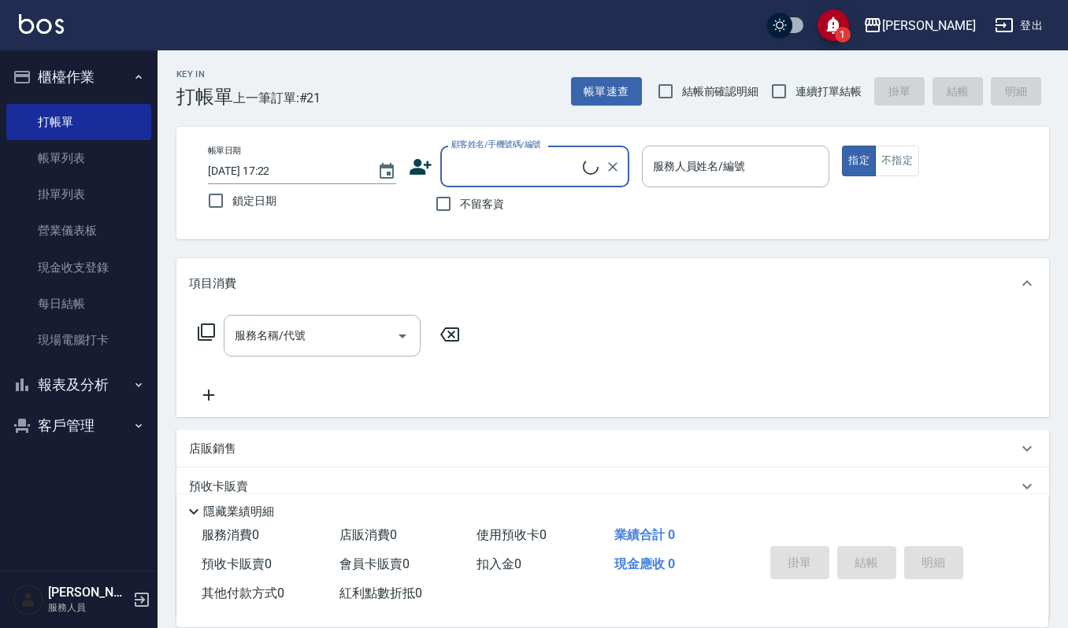
click at [526, 175] on input "顧客姓名/手機號碼/編號" at bounding box center [514, 167] width 135 height 28
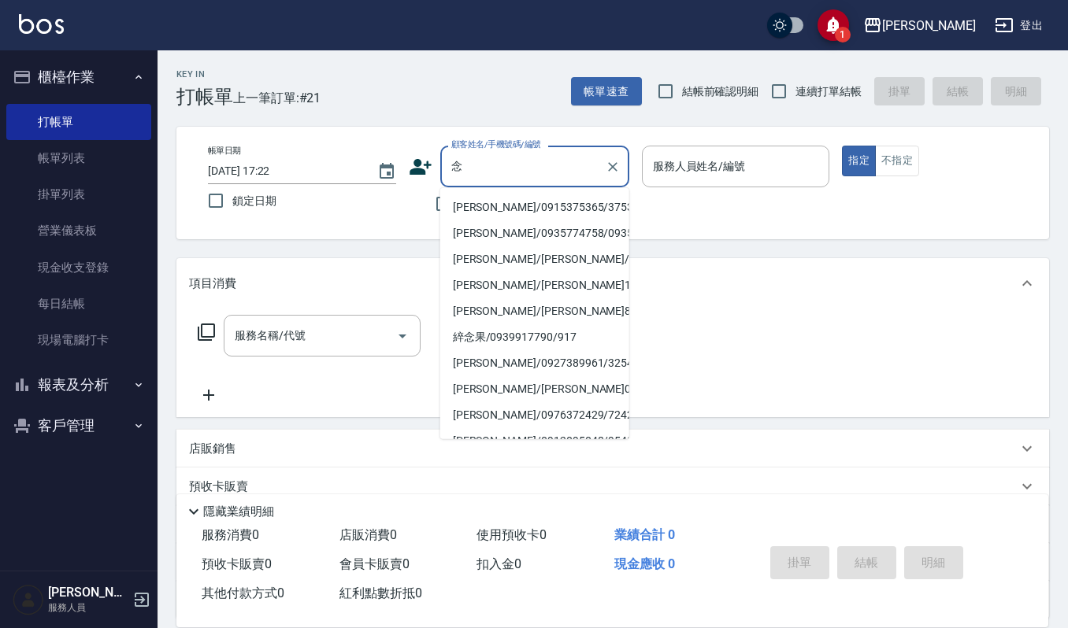
click at [543, 203] on li "[PERSON_NAME]/0915375365/375365" at bounding box center [534, 208] width 189 height 26
type input "[PERSON_NAME]/0915375365/375365"
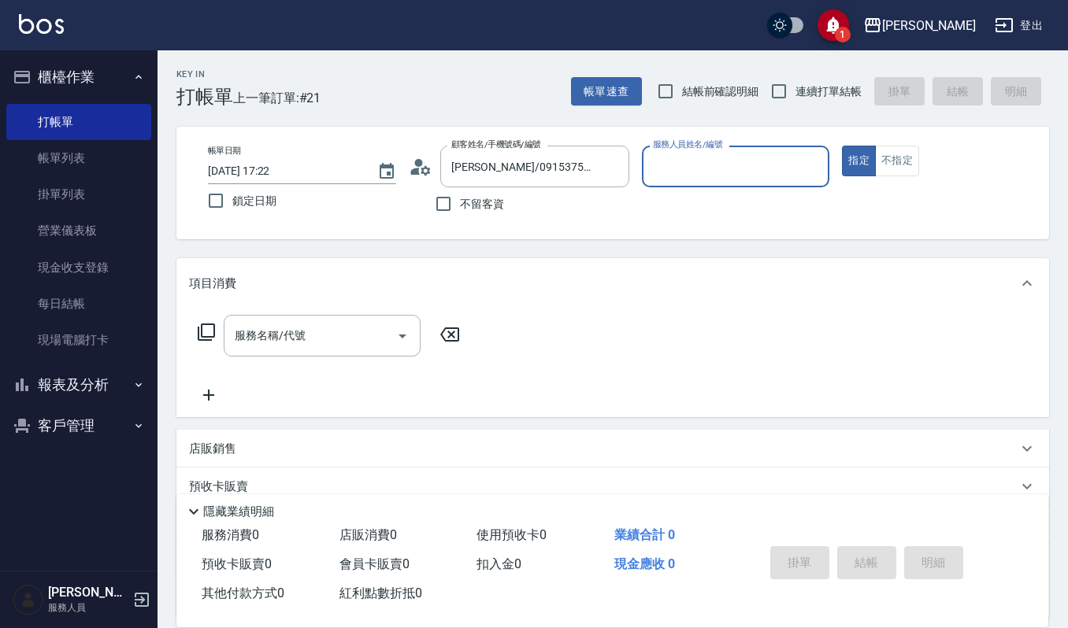
click at [725, 167] on input "服務人員姓名/編號" at bounding box center [736, 167] width 174 height 28
type input "Joalin-6"
type button "true"
click at [294, 340] on input "服務名稱/代號" at bounding box center [310, 336] width 159 height 28
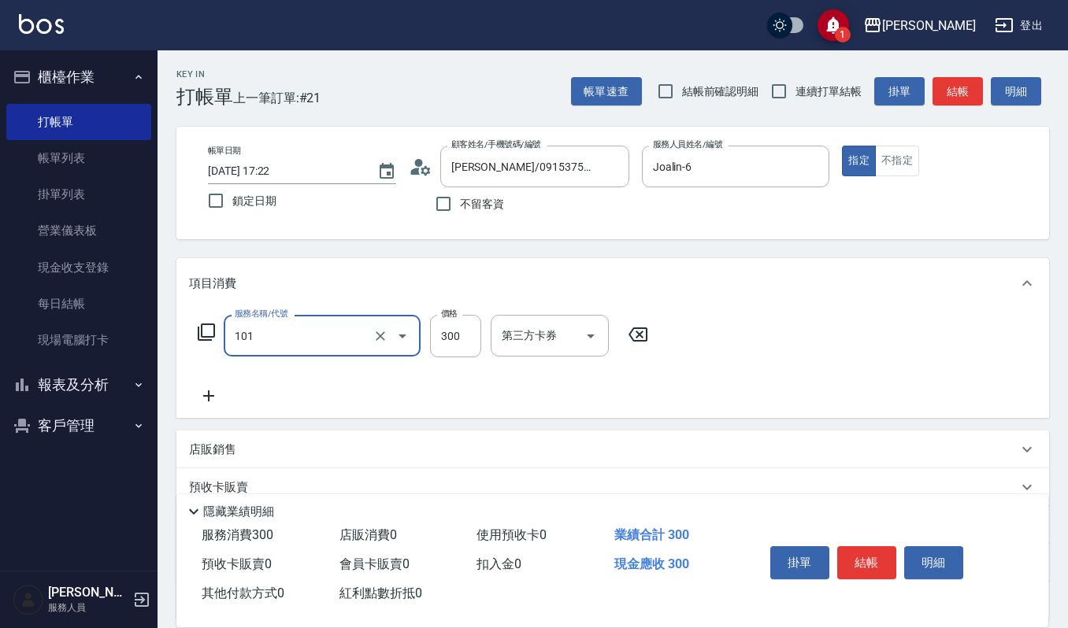
type input "一般洗髮(101)"
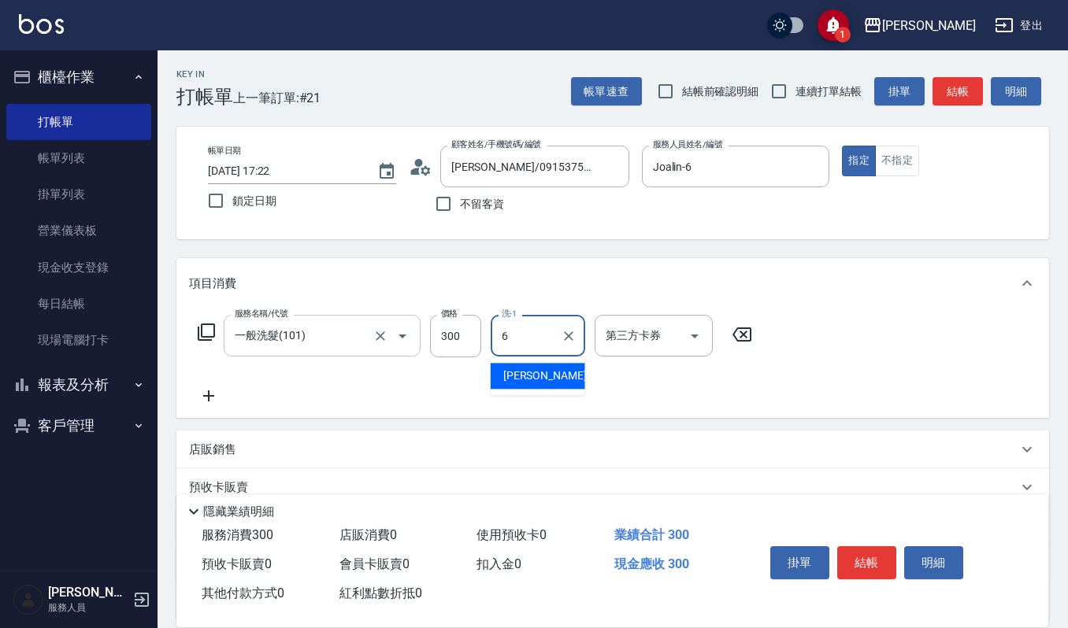
type input "Joalin-6"
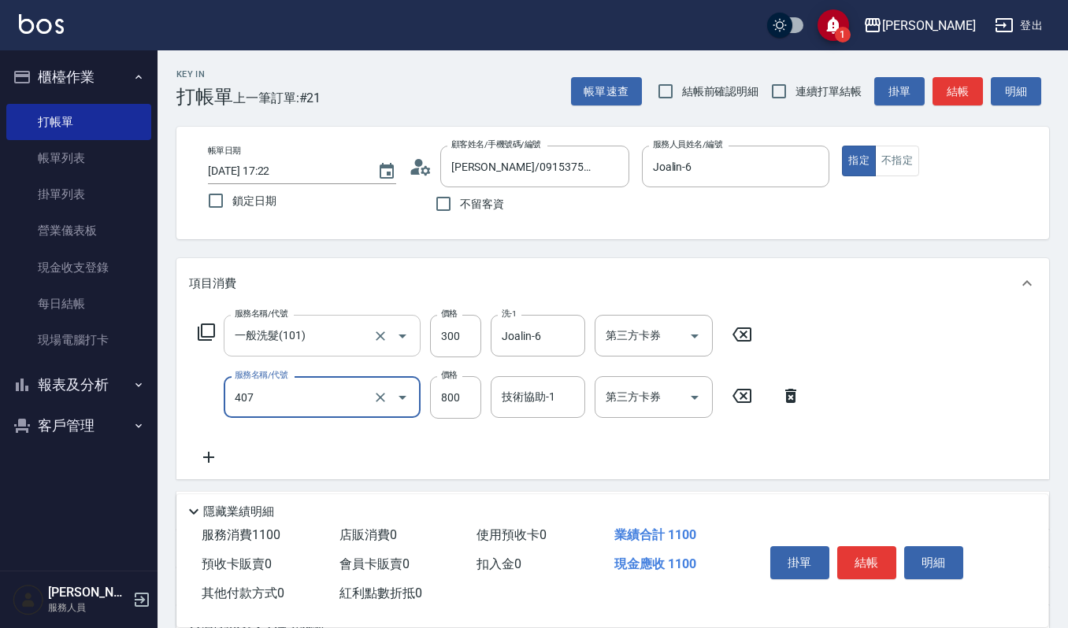
type input "補染(407)"
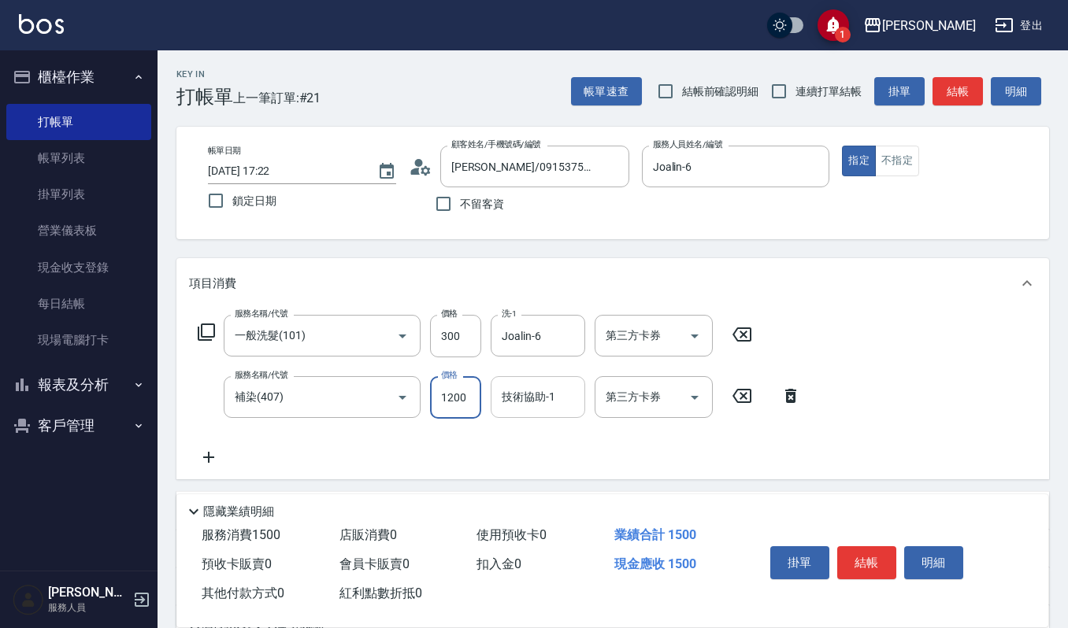
type input "1200"
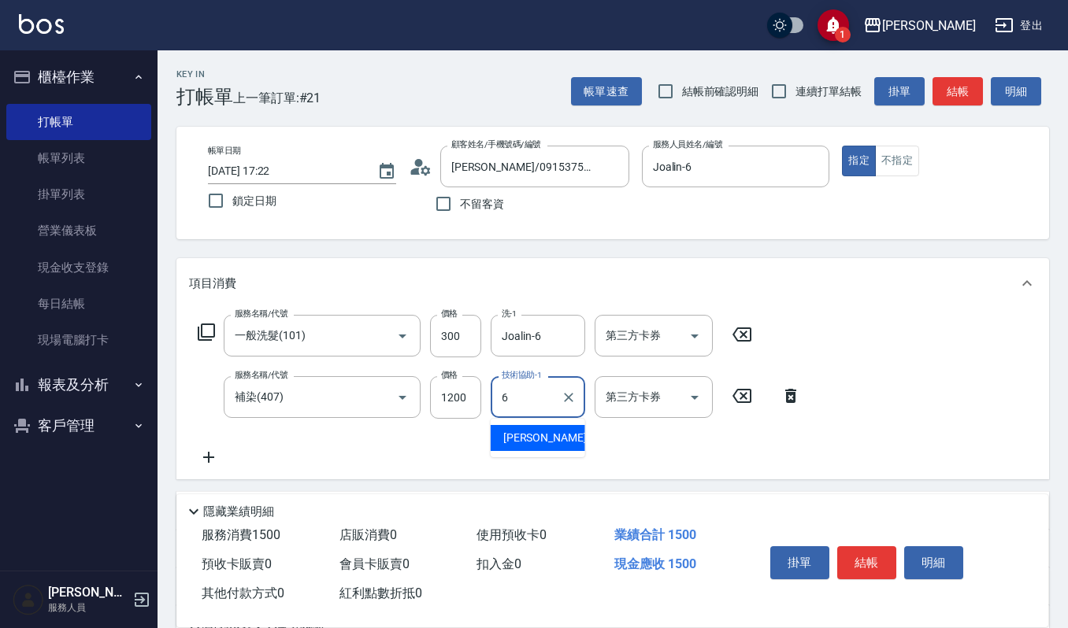
type input "Joalin-6"
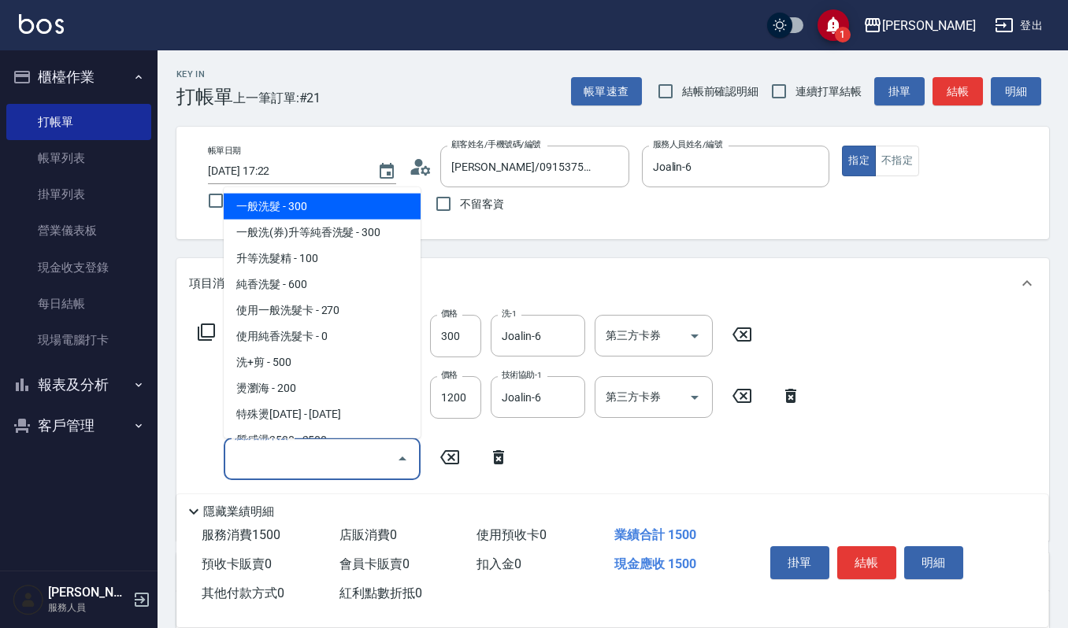
click at [323, 454] on input "服務名稱/代號" at bounding box center [310, 459] width 159 height 28
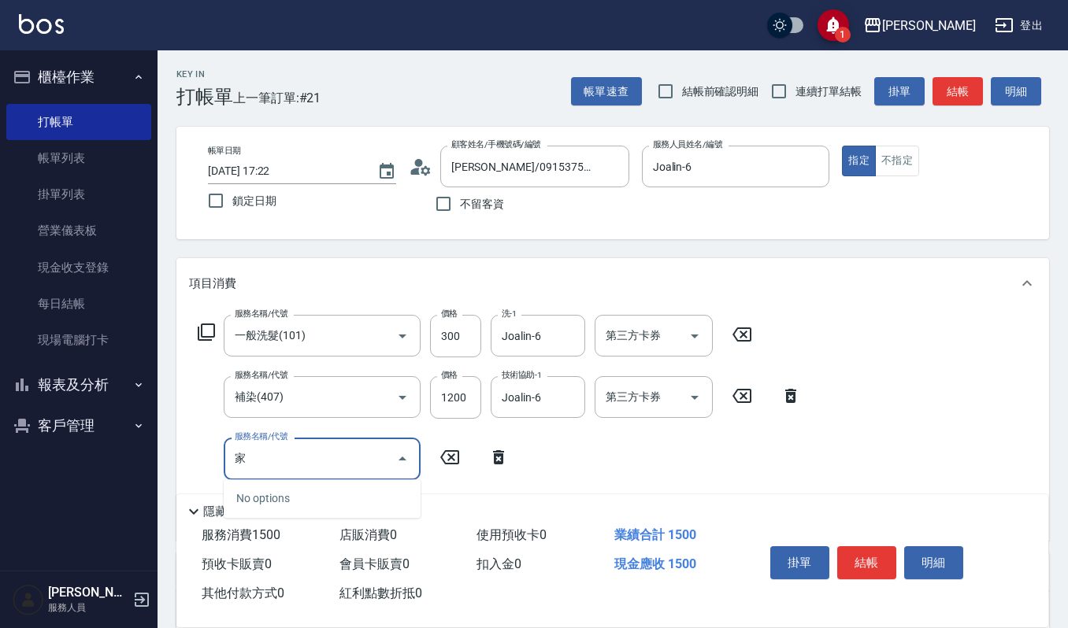
type input "加"
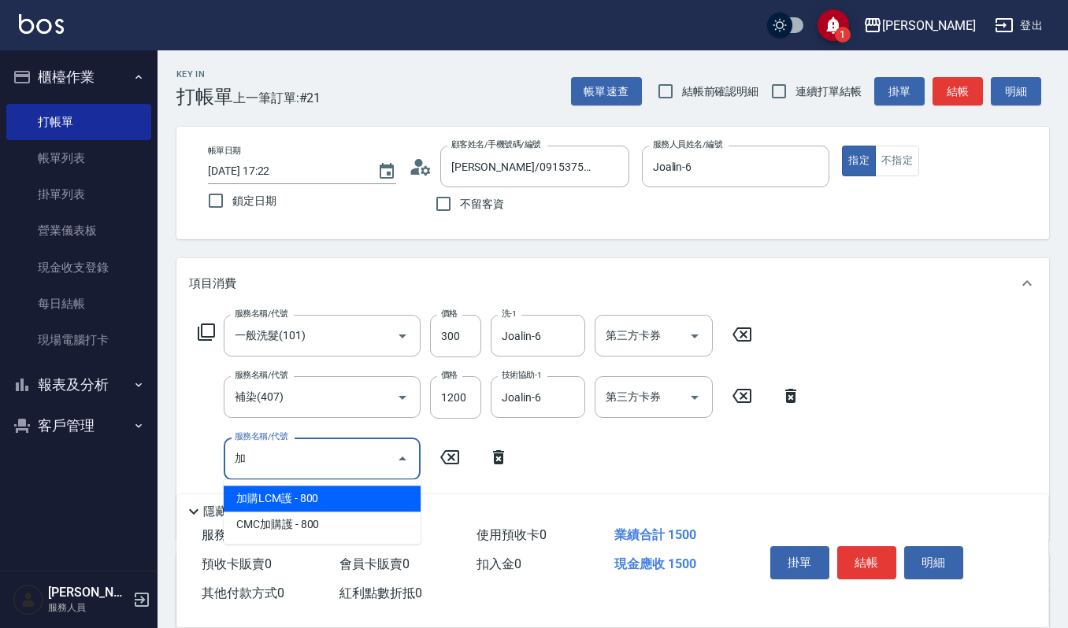
click at [343, 454] on input "加" at bounding box center [310, 459] width 159 height 28
type input "(設計師自備)藍色小精靈(570)"
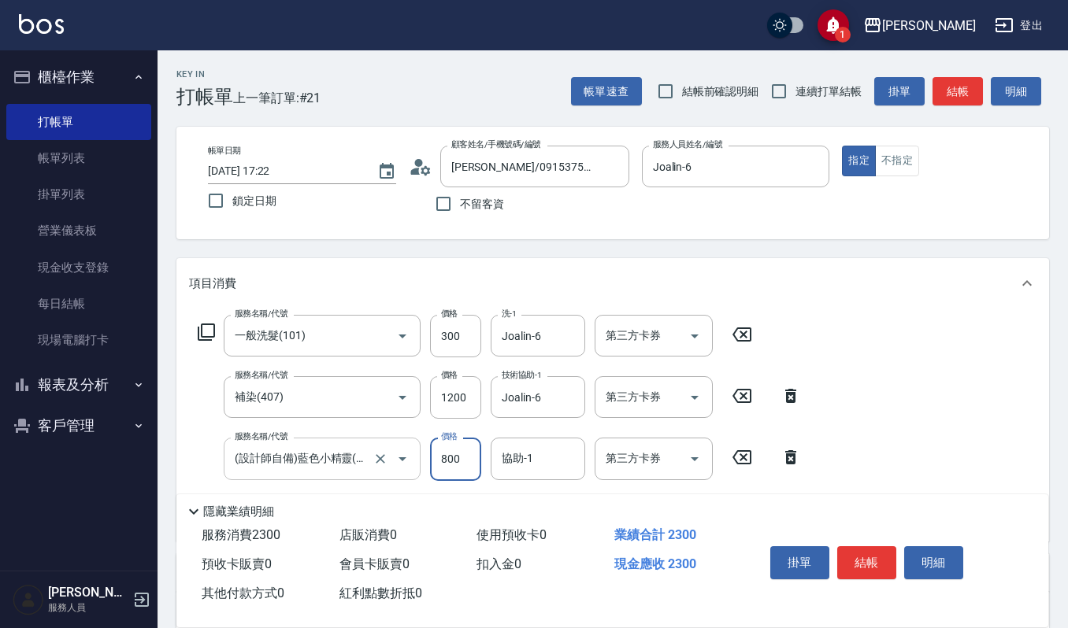
type input "800"
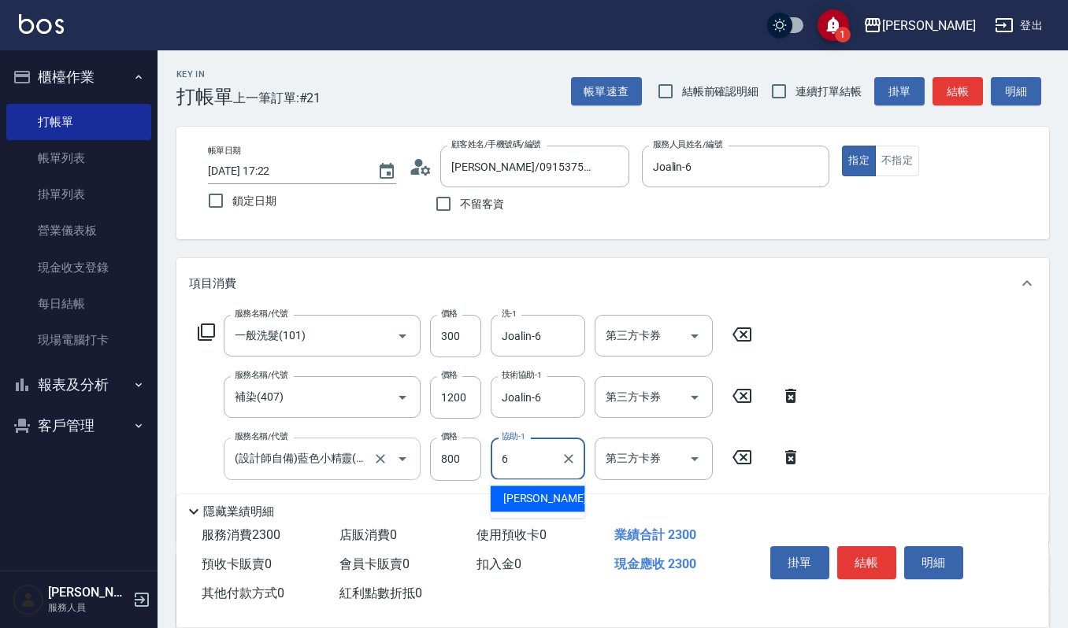
type input "Joalin-6"
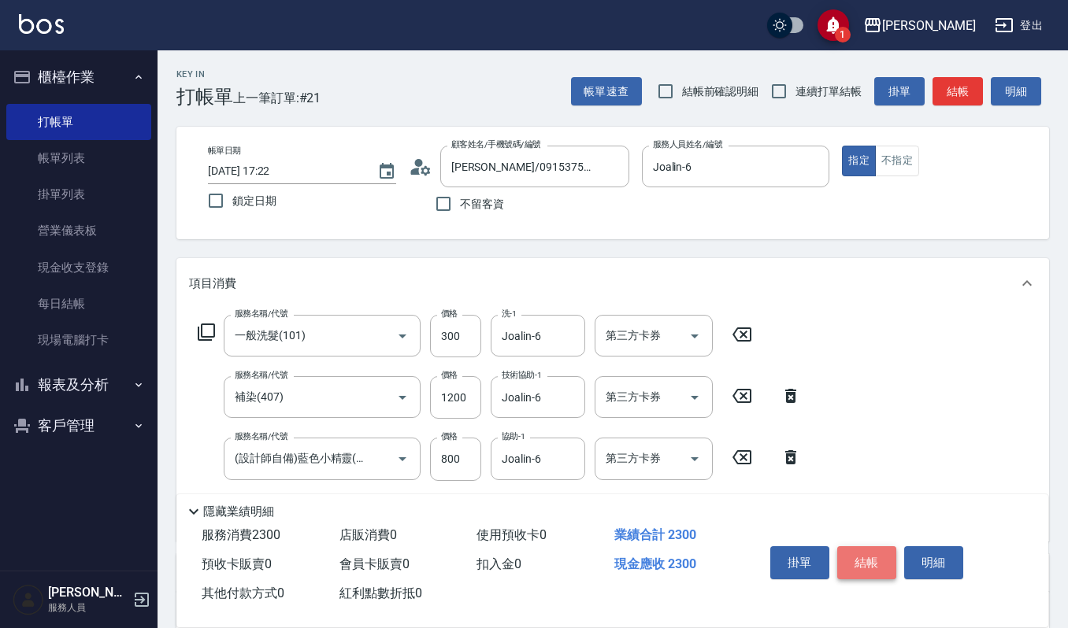
click at [857, 552] on button "結帳" at bounding box center [866, 563] width 59 height 33
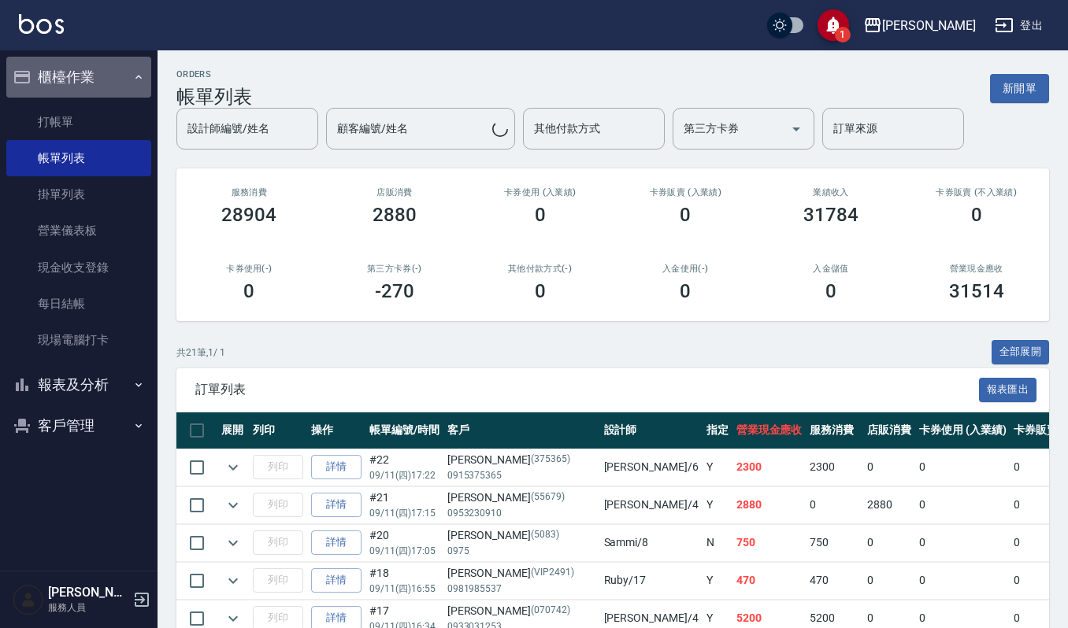
click at [98, 88] on button "櫃檯作業" at bounding box center [78, 77] width 145 height 41
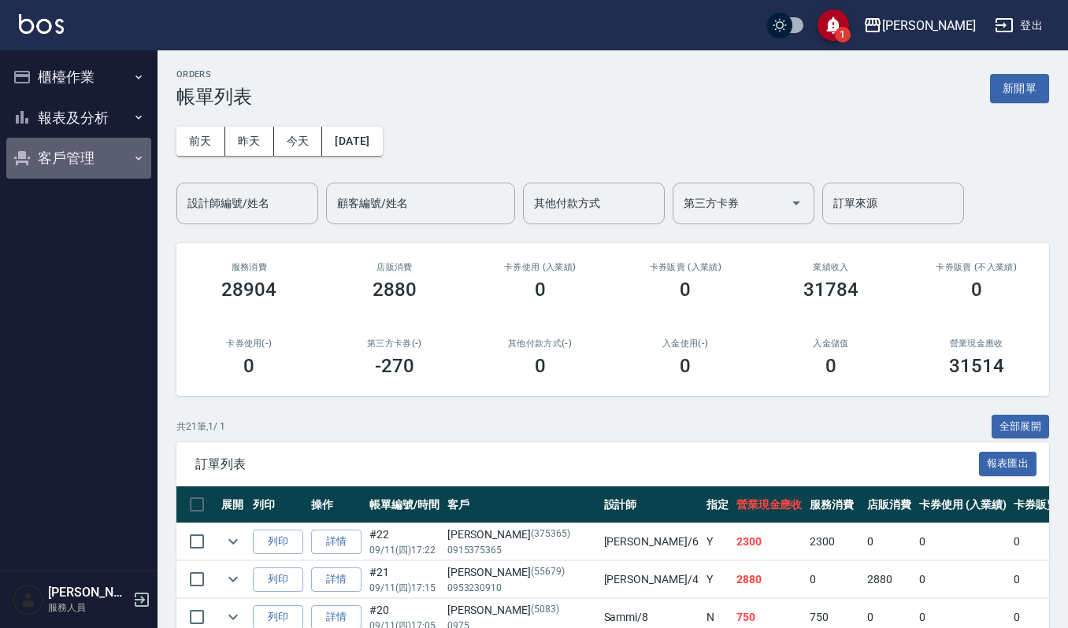
click at [98, 162] on button "客戶管理" at bounding box center [78, 158] width 145 height 41
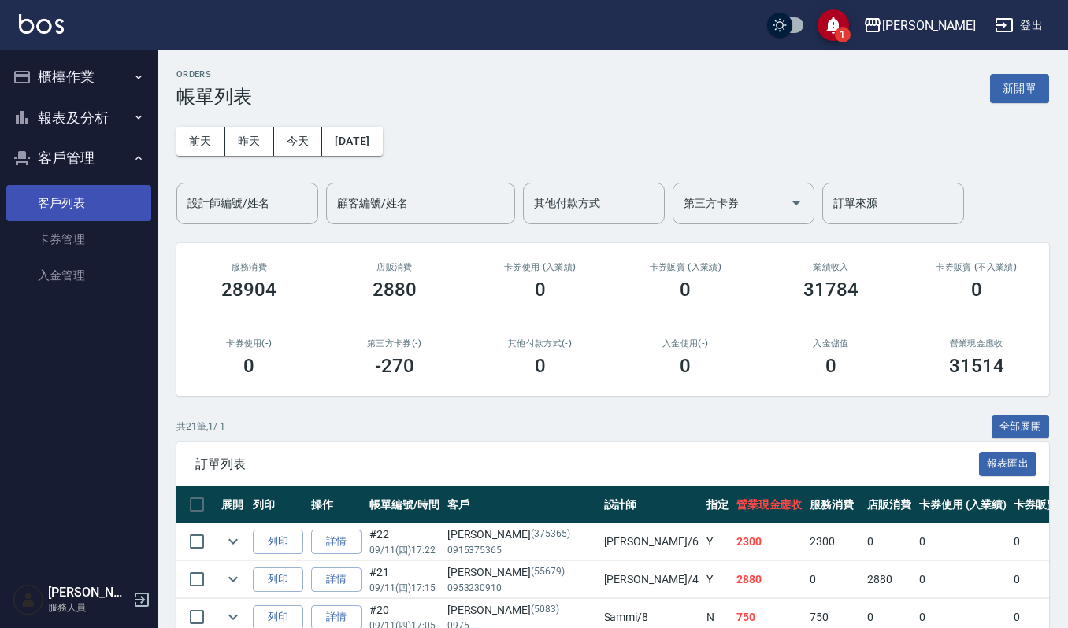
click at [120, 214] on link "客戶列表" at bounding box center [78, 203] width 145 height 36
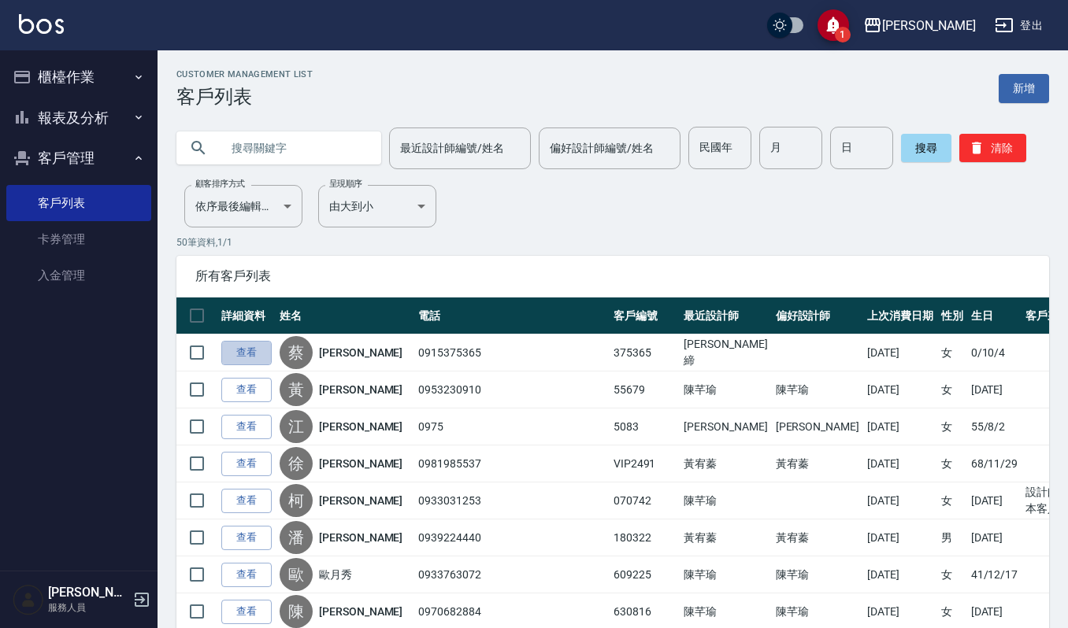
click at [237, 351] on link "查看" at bounding box center [246, 353] width 50 height 24
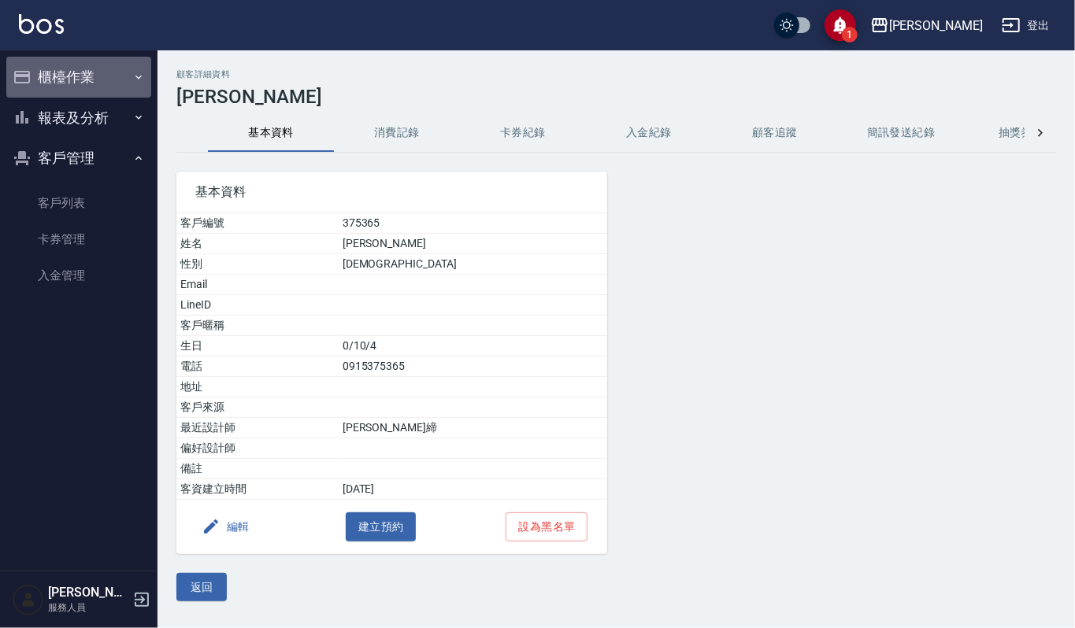
click at [69, 79] on button "櫃檯作業" at bounding box center [78, 77] width 145 height 41
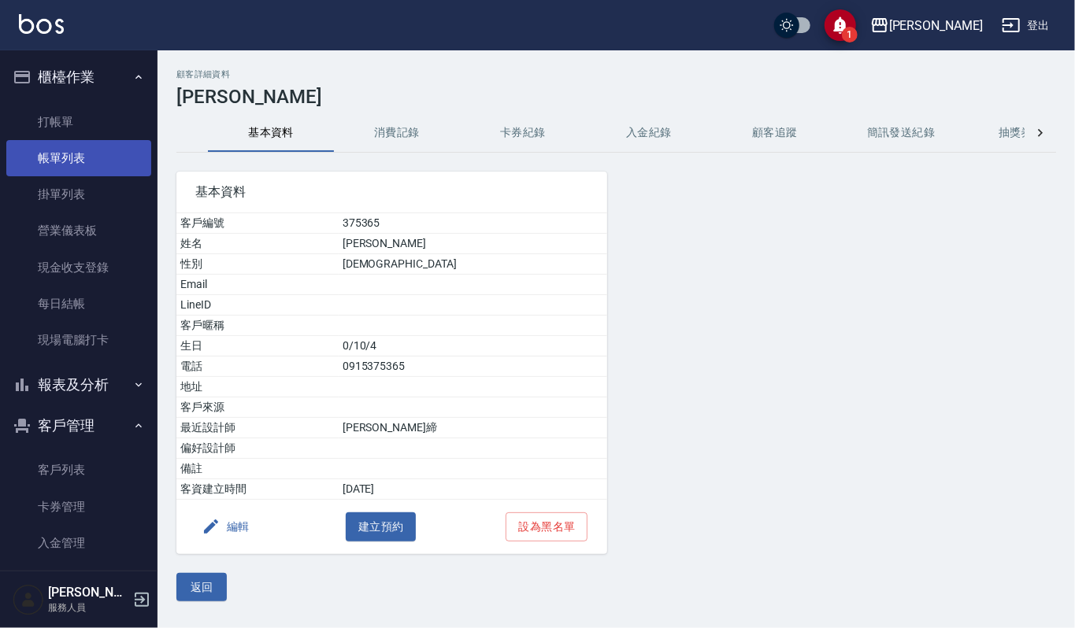
click at [102, 158] on link "帳單列表" at bounding box center [78, 158] width 145 height 36
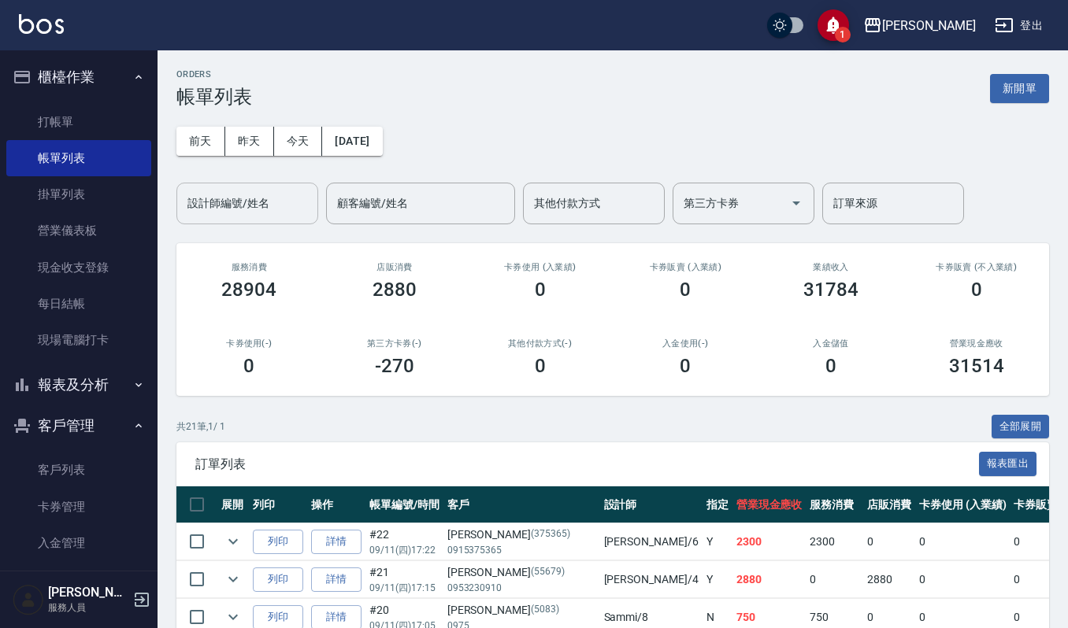
drag, startPoint x: 243, startPoint y: 209, endPoint x: 298, endPoint y: 211, distance: 54.4
click at [257, 209] on input "設計師編號/姓名" at bounding box center [248, 204] width 128 height 28
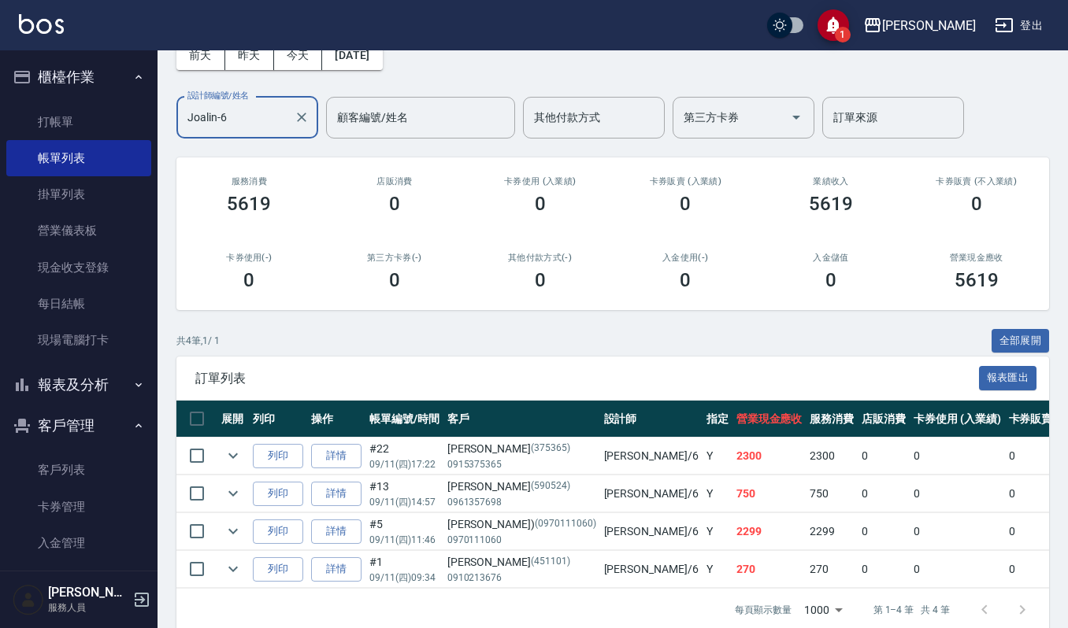
scroll to position [126, 0]
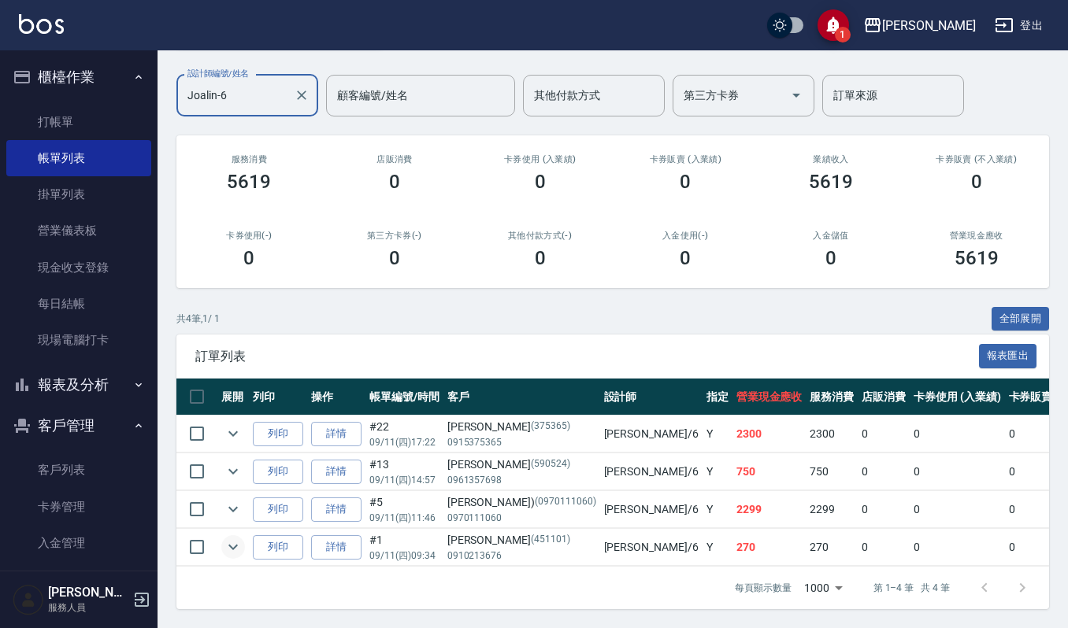
type input "Joalin-6"
click at [230, 538] on icon "expand row" at bounding box center [233, 547] width 19 height 19
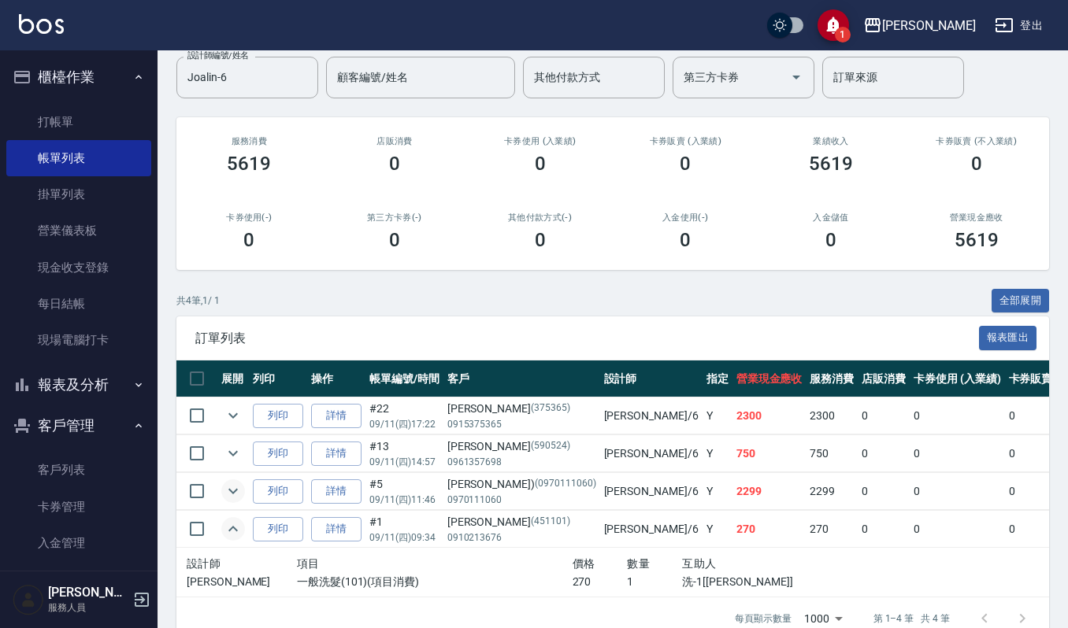
click at [237, 496] on icon "expand row" at bounding box center [233, 491] width 19 height 19
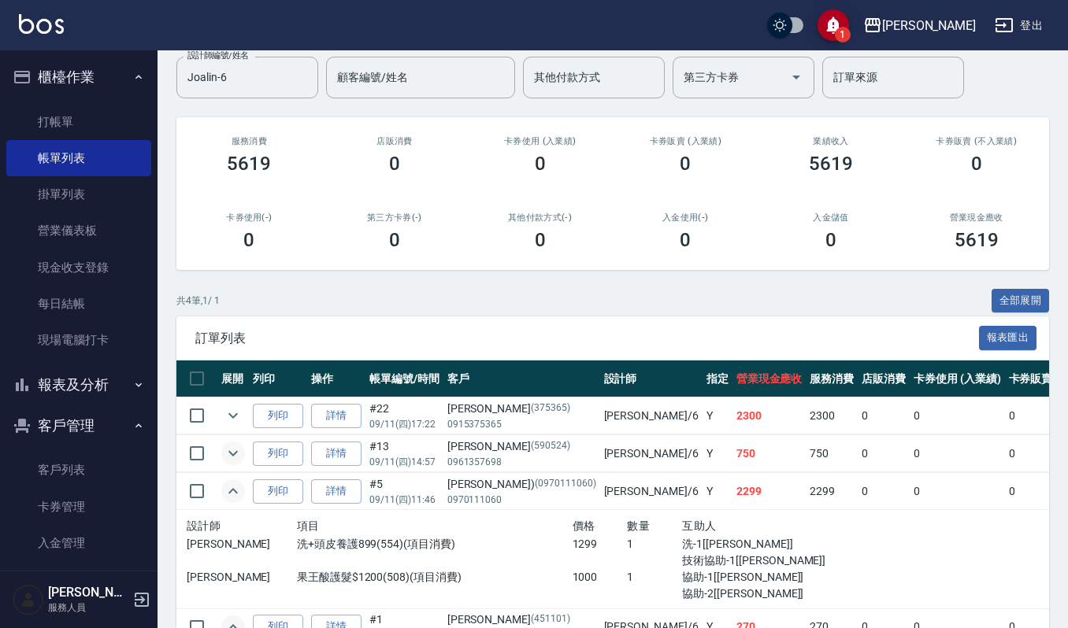
click at [238, 461] on icon "expand row" at bounding box center [233, 453] width 19 height 19
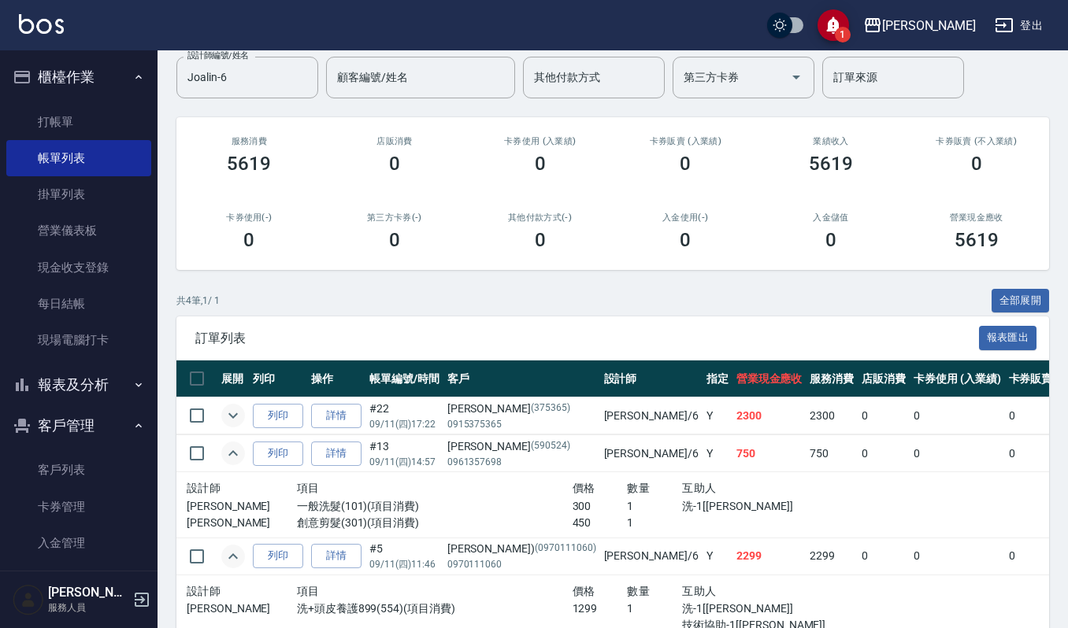
click at [237, 417] on icon "expand row" at bounding box center [233, 415] width 19 height 19
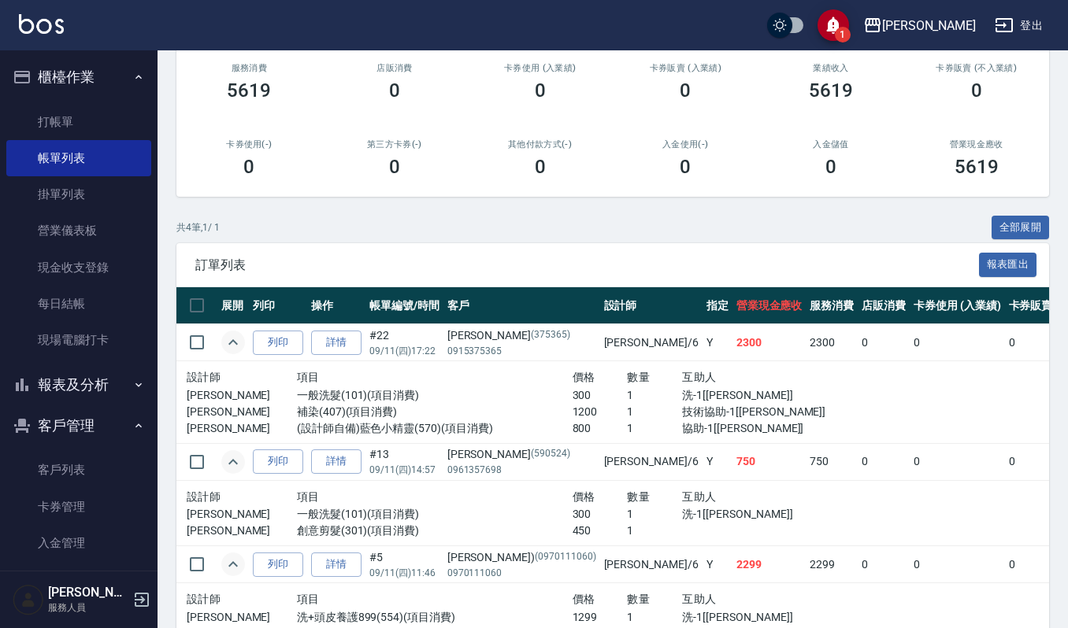
scroll to position [0, 0]
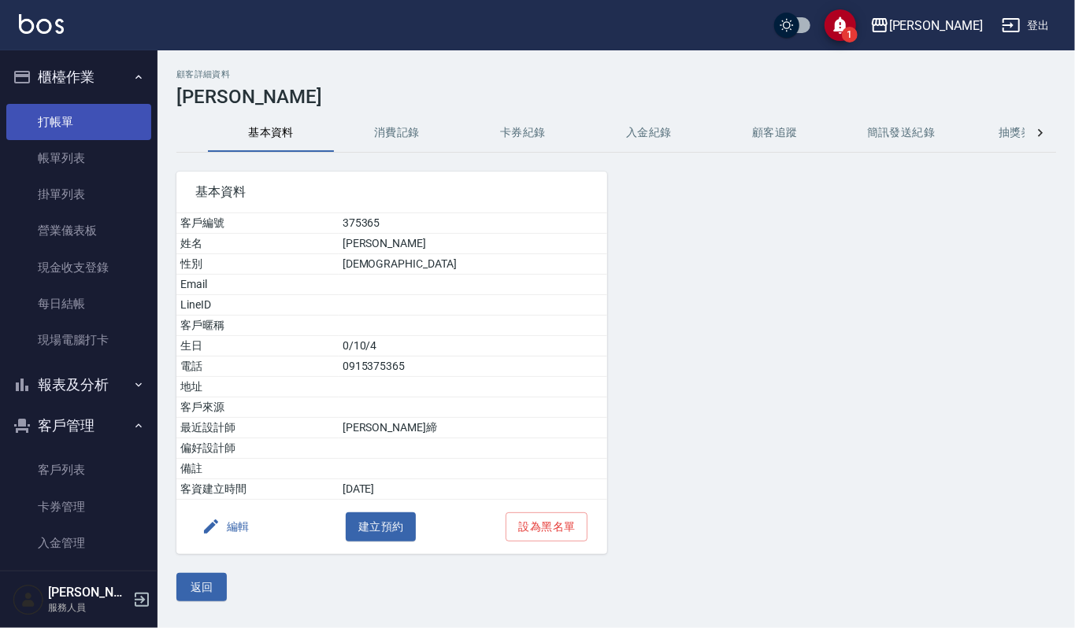
click at [57, 114] on link "打帳單" at bounding box center [78, 122] width 145 height 36
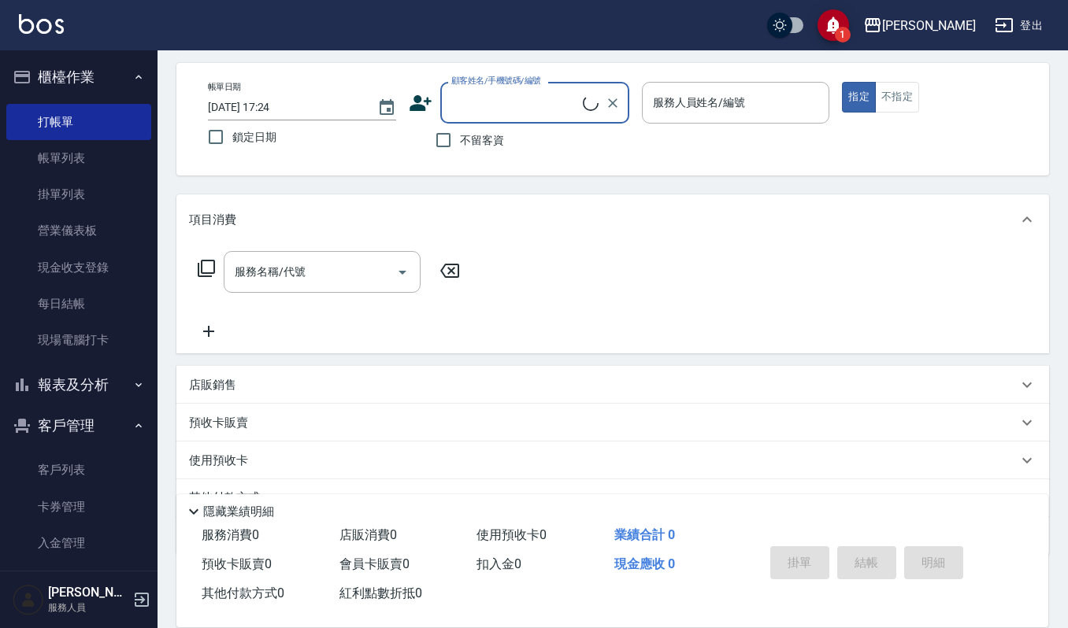
scroll to position [139, 0]
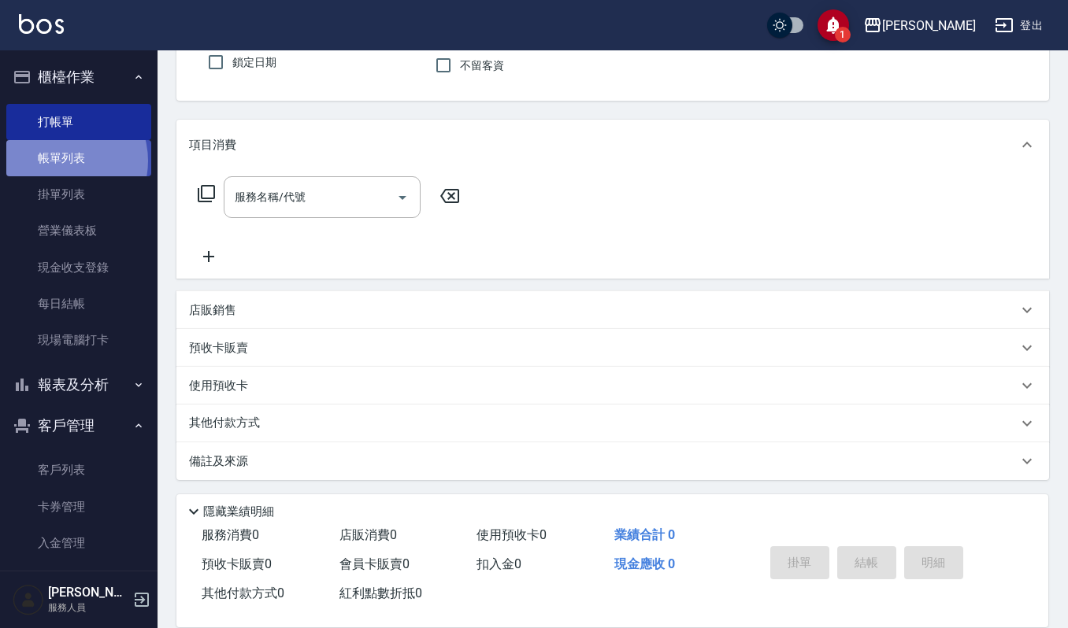
click at [60, 161] on link "帳單列表" at bounding box center [78, 158] width 145 height 36
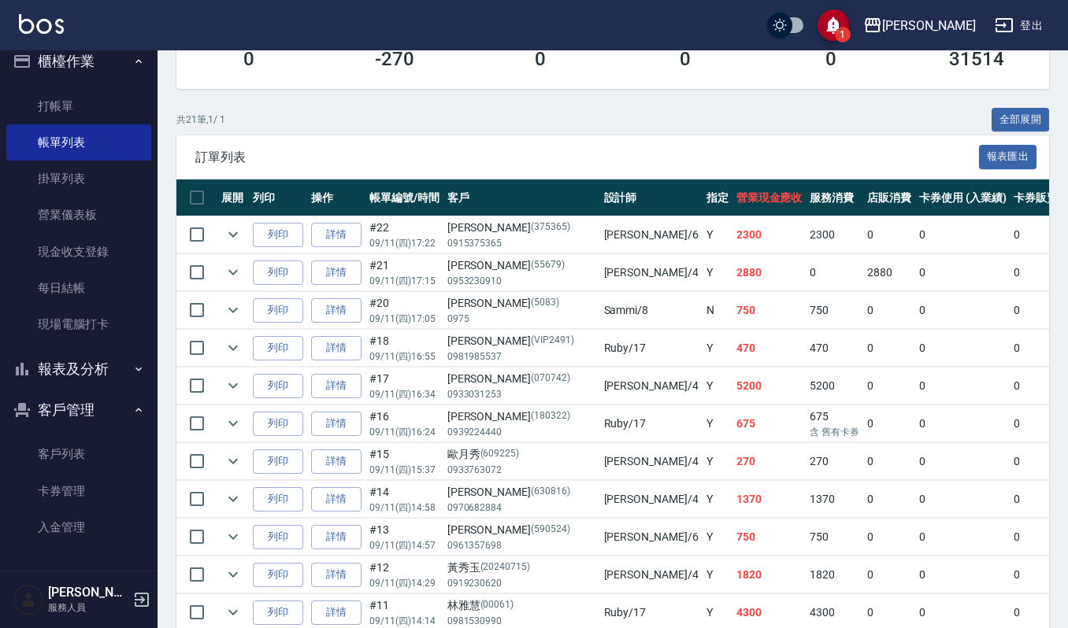
scroll to position [315, 0]
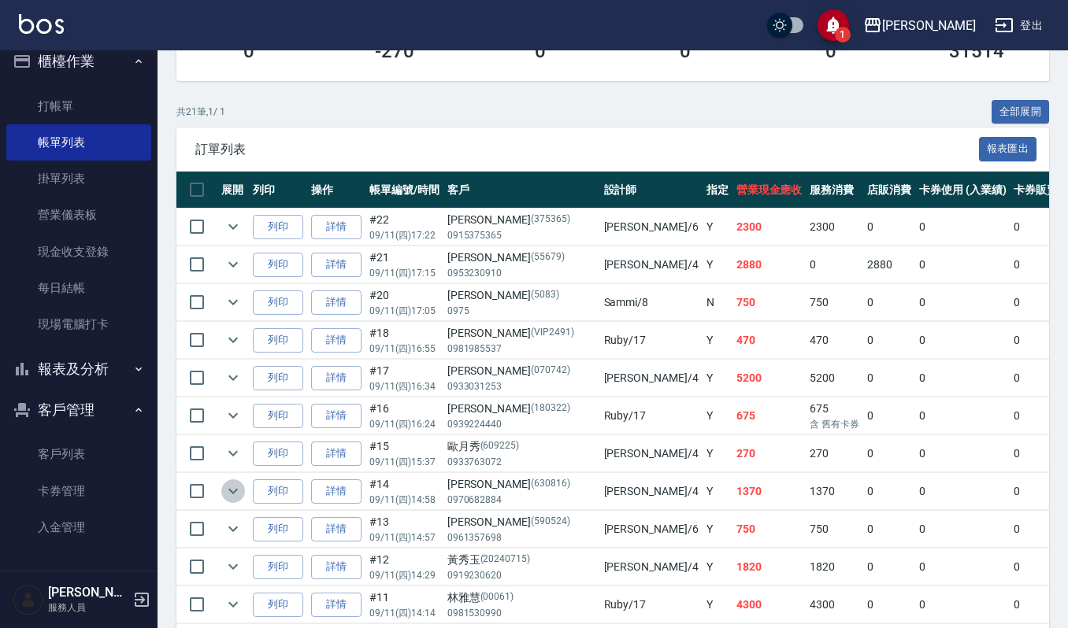
click at [230, 501] on icon "expand row" at bounding box center [233, 491] width 19 height 19
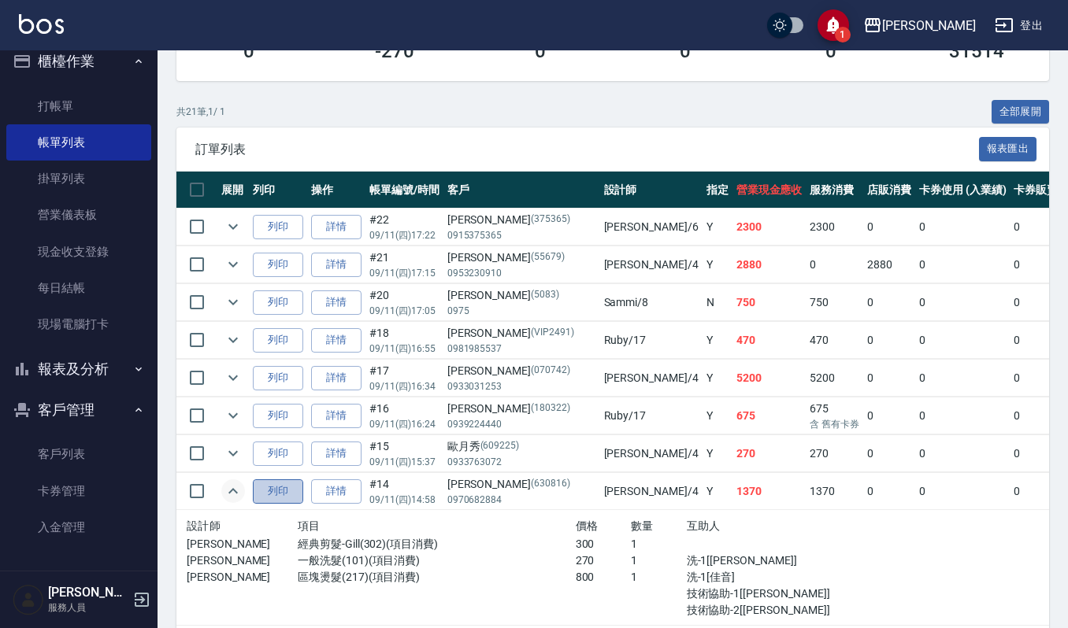
click at [299, 501] on button "列印" at bounding box center [278, 492] width 50 height 24
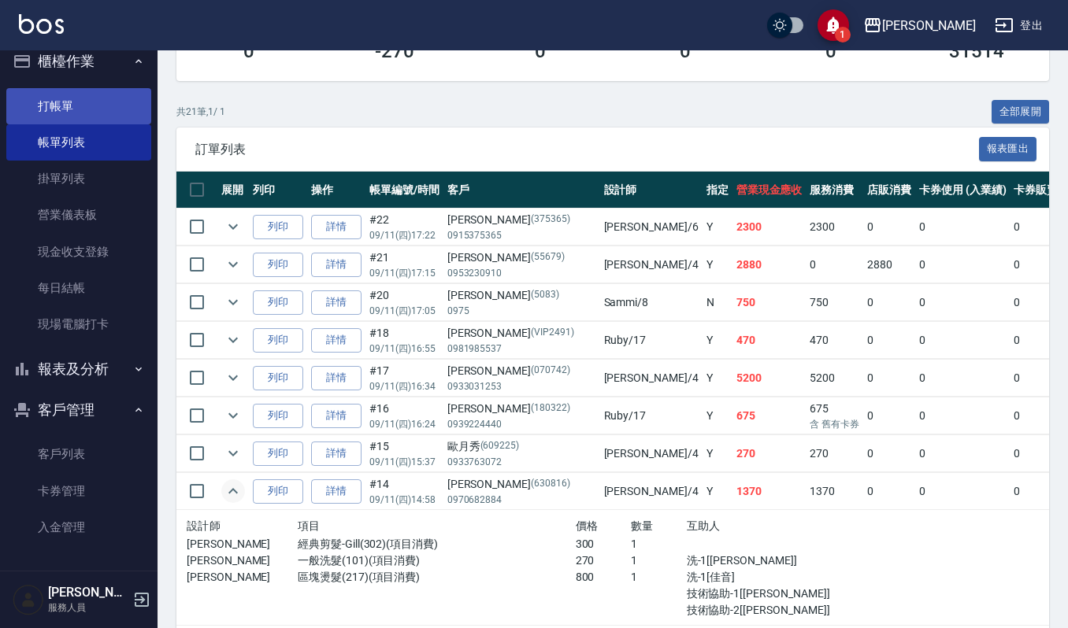
click at [91, 96] on link "打帳單" at bounding box center [78, 106] width 145 height 36
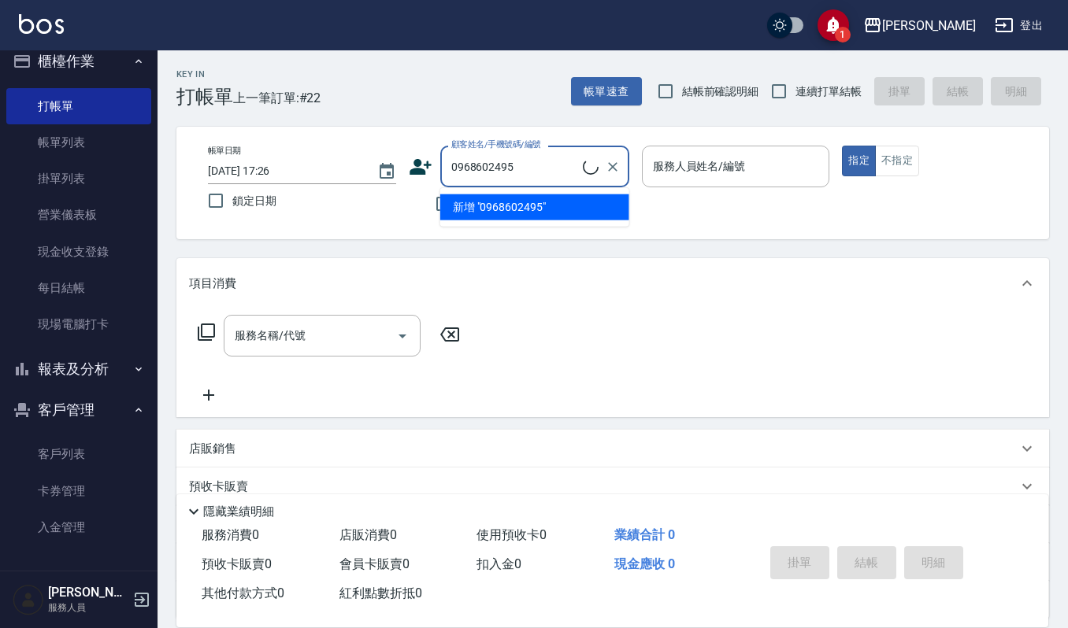
type input "0968602495"
click at [842, 146] on button "指定" at bounding box center [859, 161] width 34 height 31
type button "true"
drag, startPoint x: 513, startPoint y: 165, endPoint x: 445, endPoint y: 172, distance: 68.9
click at [445, 172] on div "0968602495 顧客姓名/手機號碼/編號" at bounding box center [534, 167] width 189 height 42
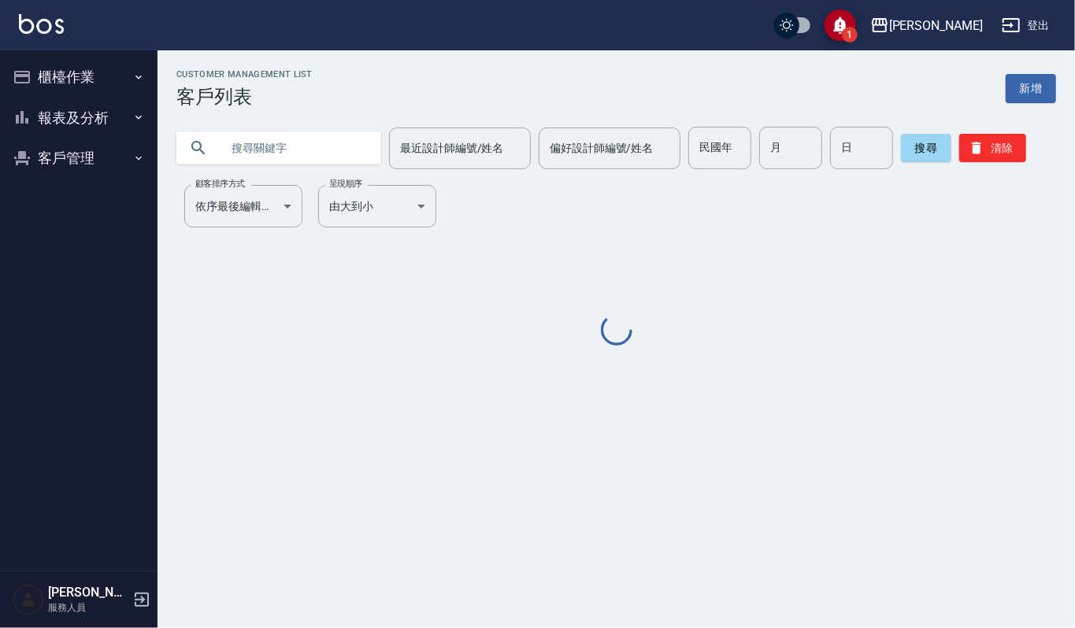
click at [277, 149] on input "text" at bounding box center [295, 148] width 148 height 43
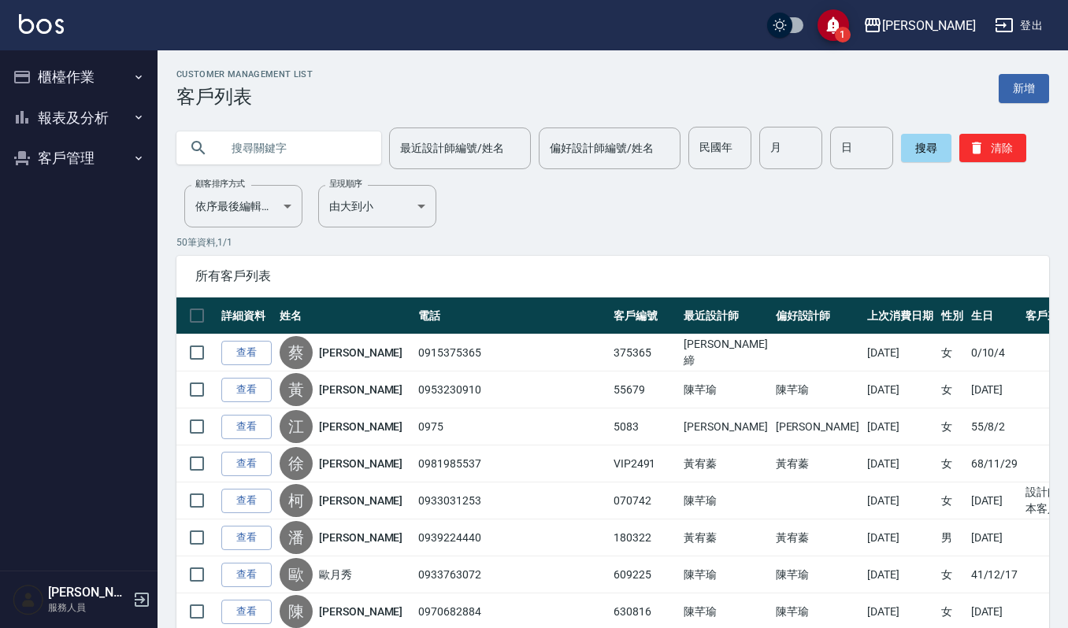
paste input "0968602495"
type input "0968602495"
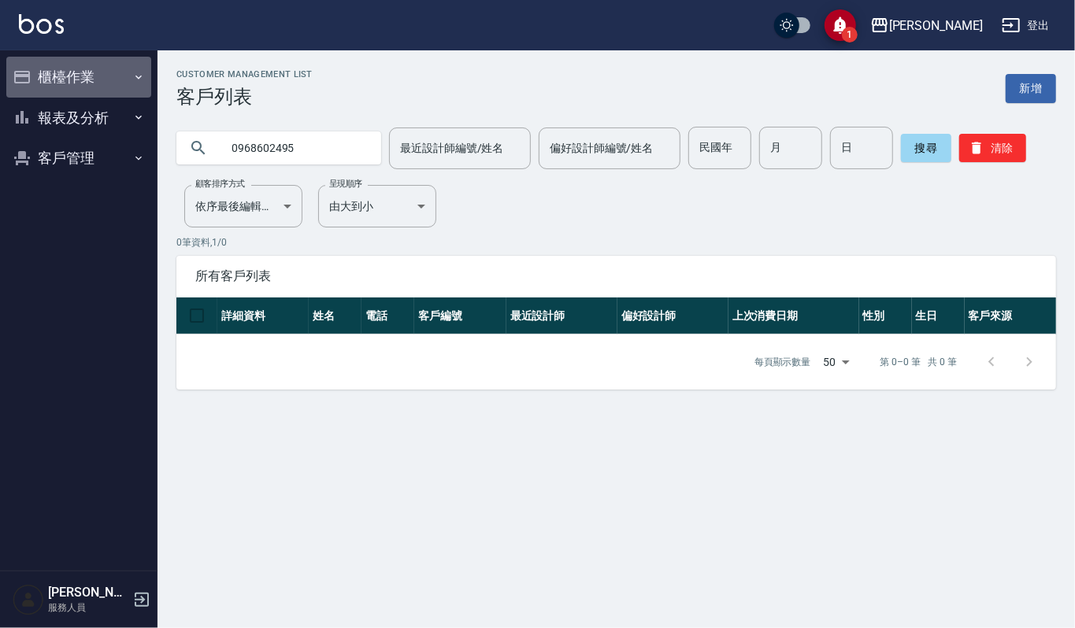
click at [112, 69] on button "櫃檯作業" at bounding box center [78, 77] width 145 height 41
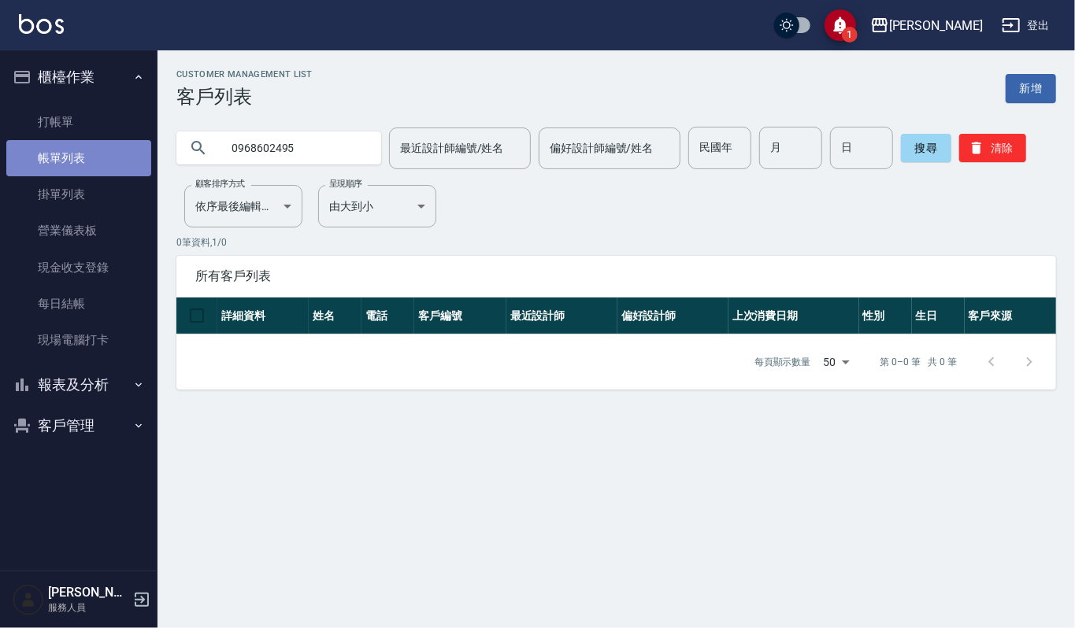
click at [101, 156] on link "帳單列表" at bounding box center [78, 158] width 145 height 36
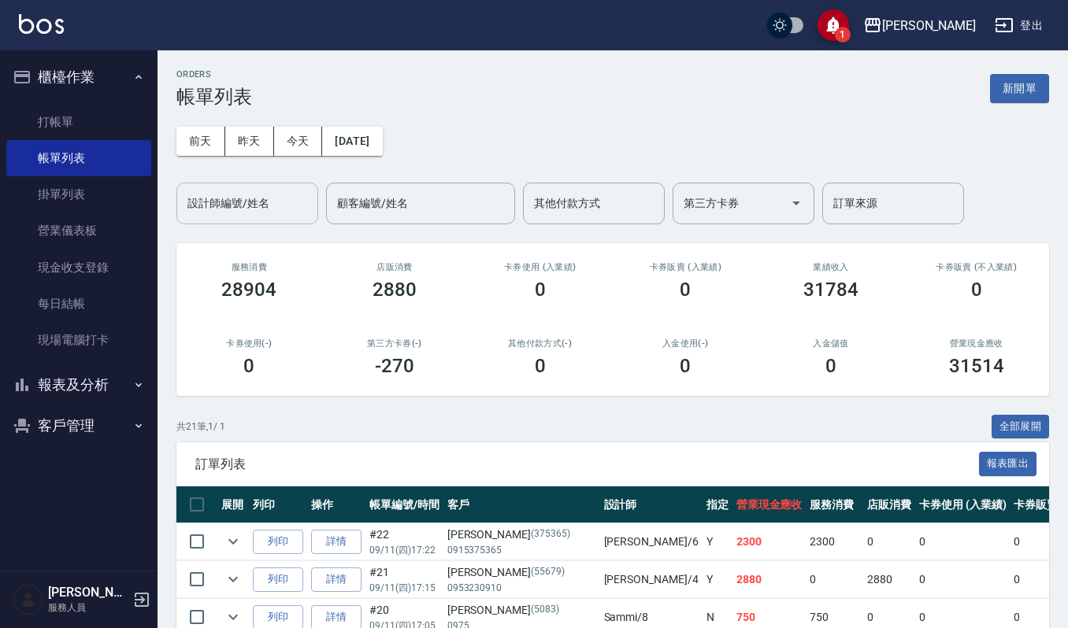
click at [244, 209] on input "設計師編號/姓名" at bounding box center [248, 204] width 128 height 28
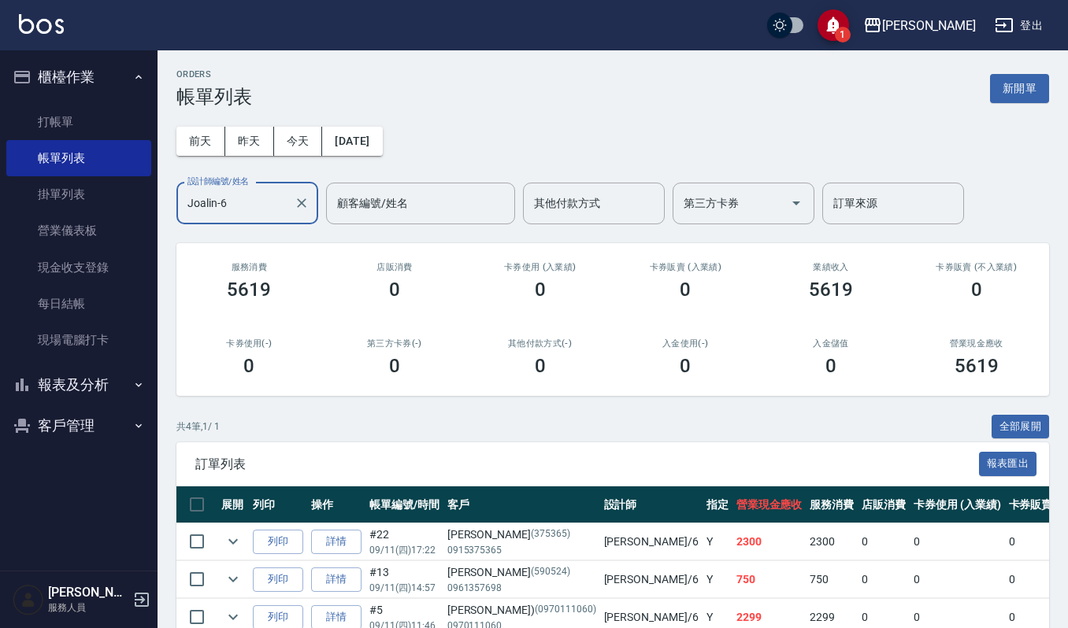
scroll to position [126, 0]
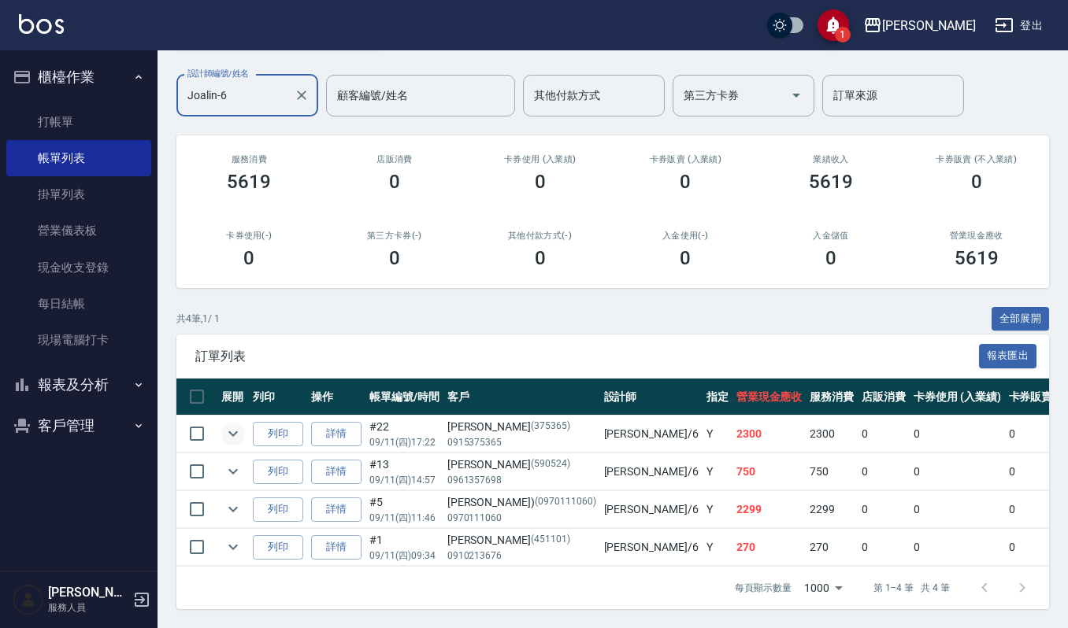
type input "Joalin-6"
click at [237, 424] on icon "expand row" at bounding box center [233, 433] width 19 height 19
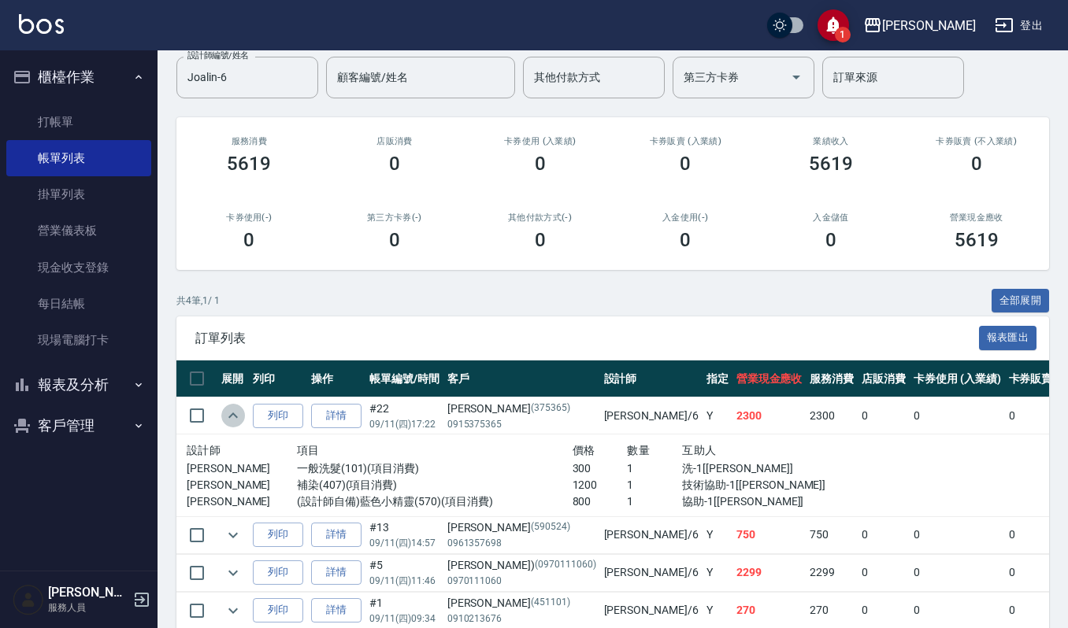
click at [236, 423] on icon "expand row" at bounding box center [233, 415] width 19 height 19
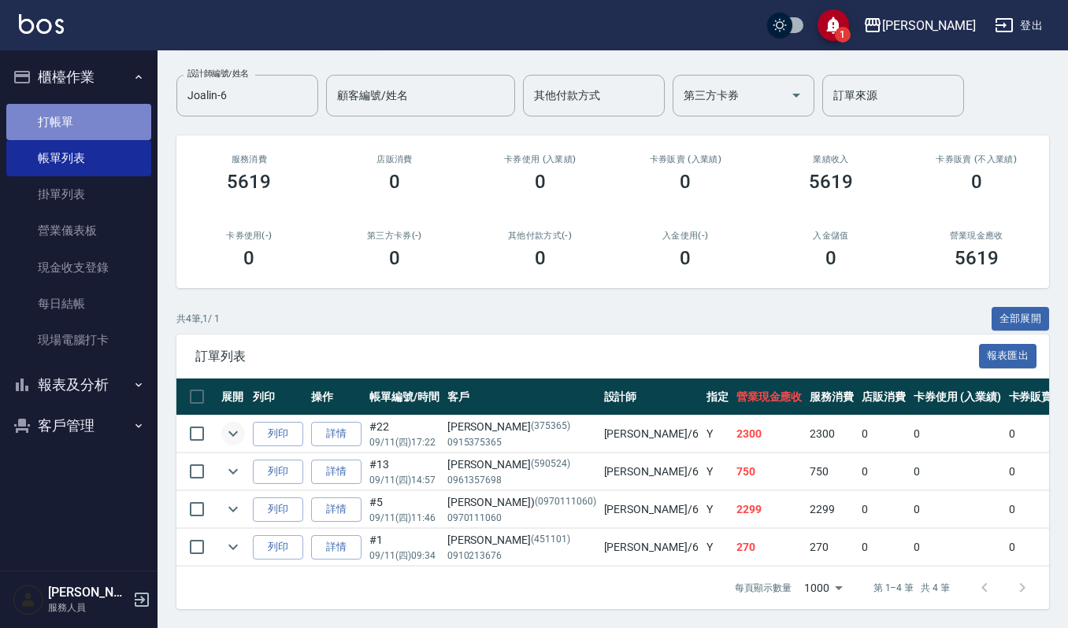
click at [98, 115] on link "打帳單" at bounding box center [78, 122] width 145 height 36
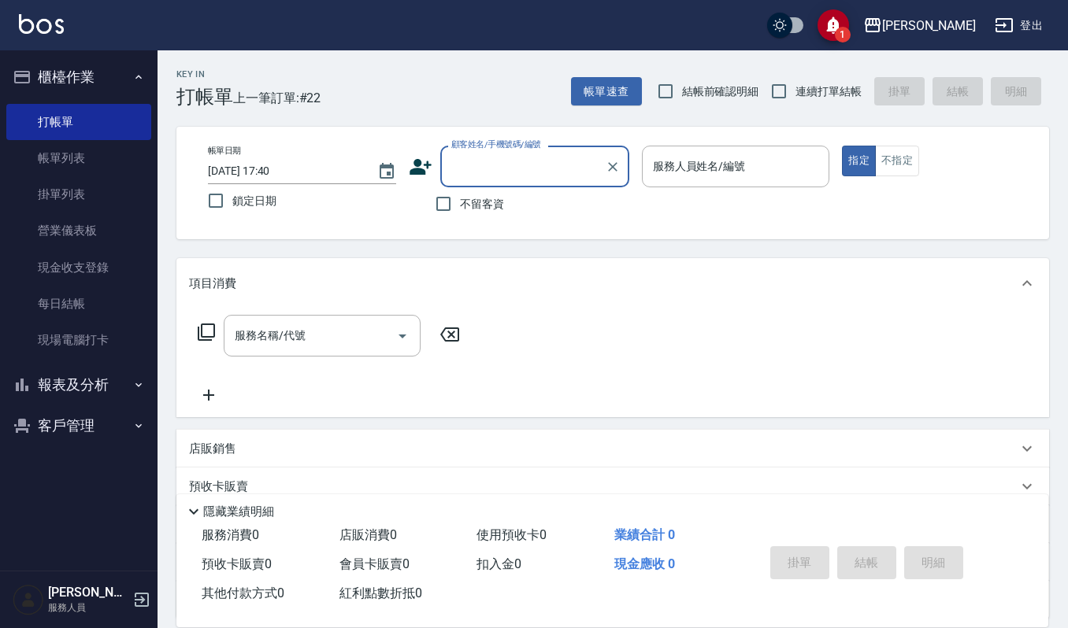
click at [54, 419] on button "客戶管理" at bounding box center [78, 426] width 145 height 41
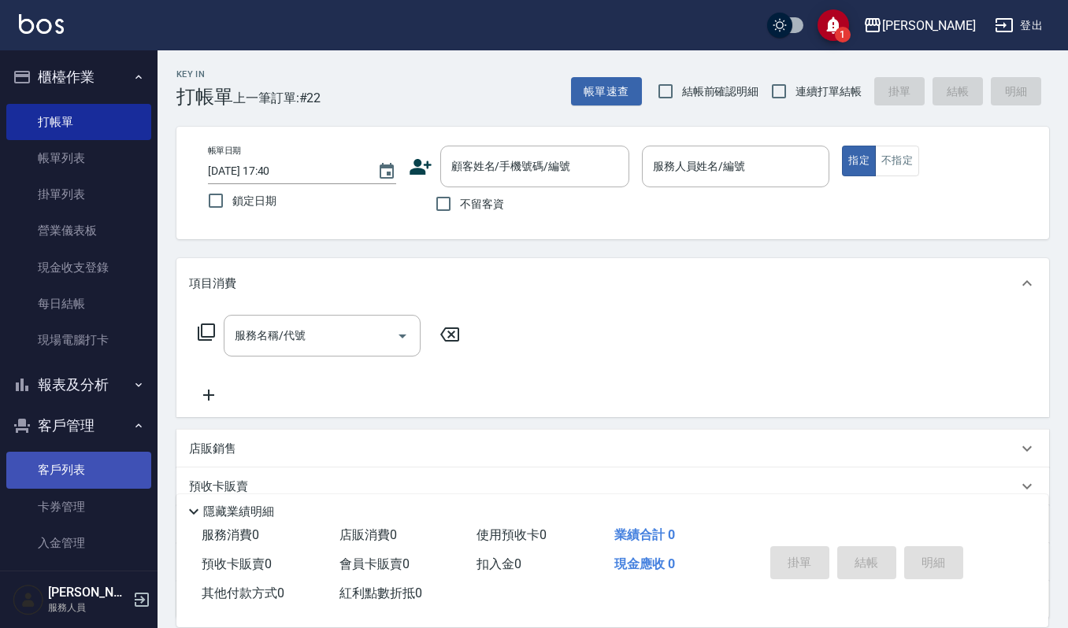
click at [55, 464] on link "客戶列表" at bounding box center [78, 470] width 145 height 36
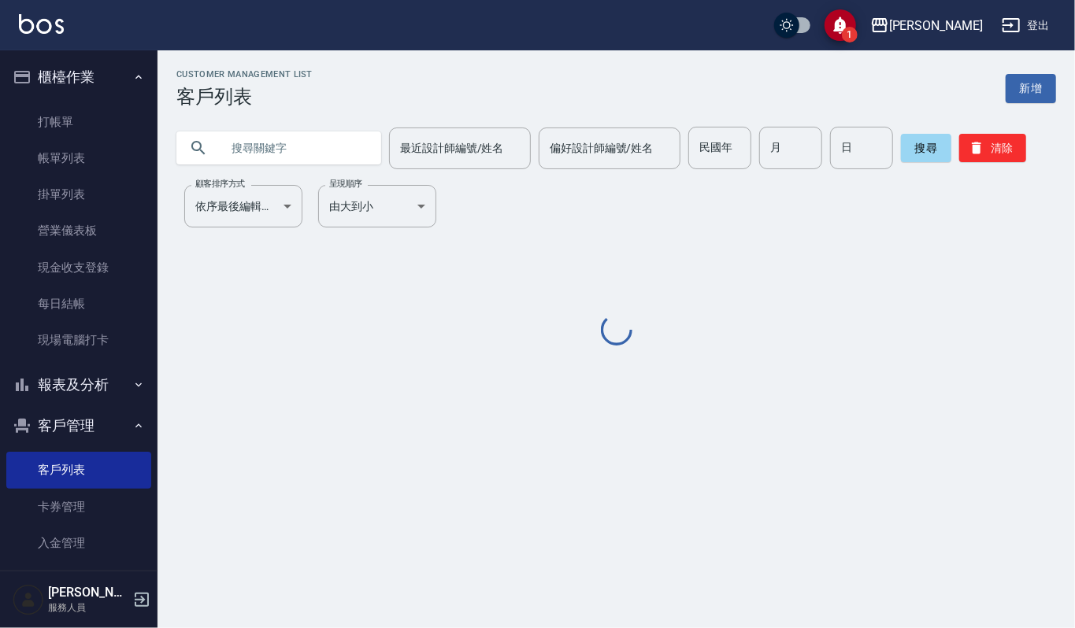
click at [304, 146] on input "text" at bounding box center [295, 148] width 148 height 43
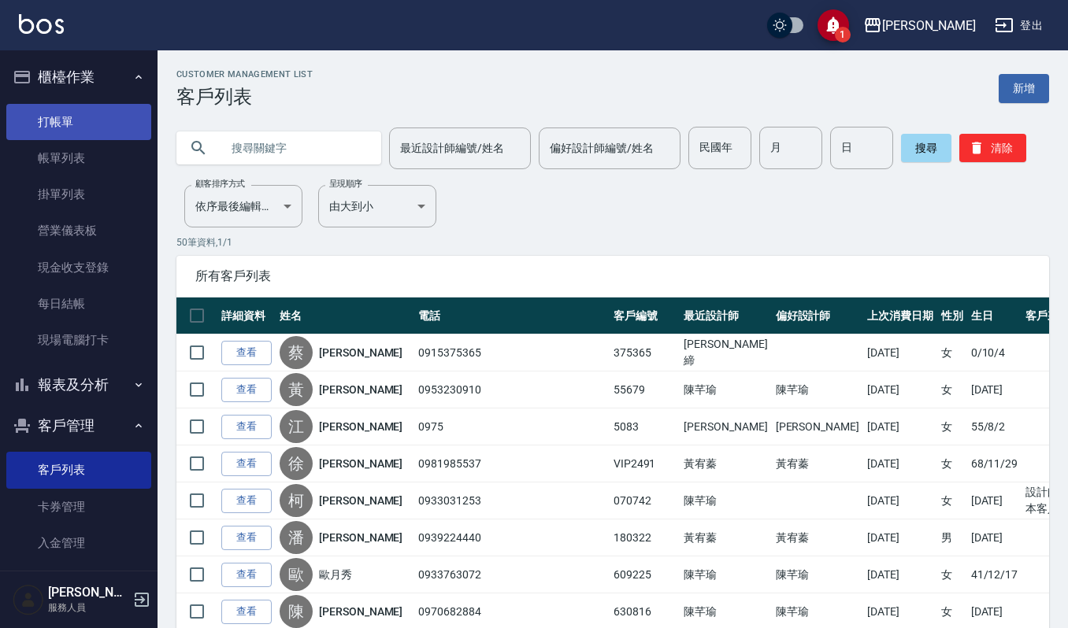
click at [50, 126] on link "打帳單" at bounding box center [78, 122] width 145 height 36
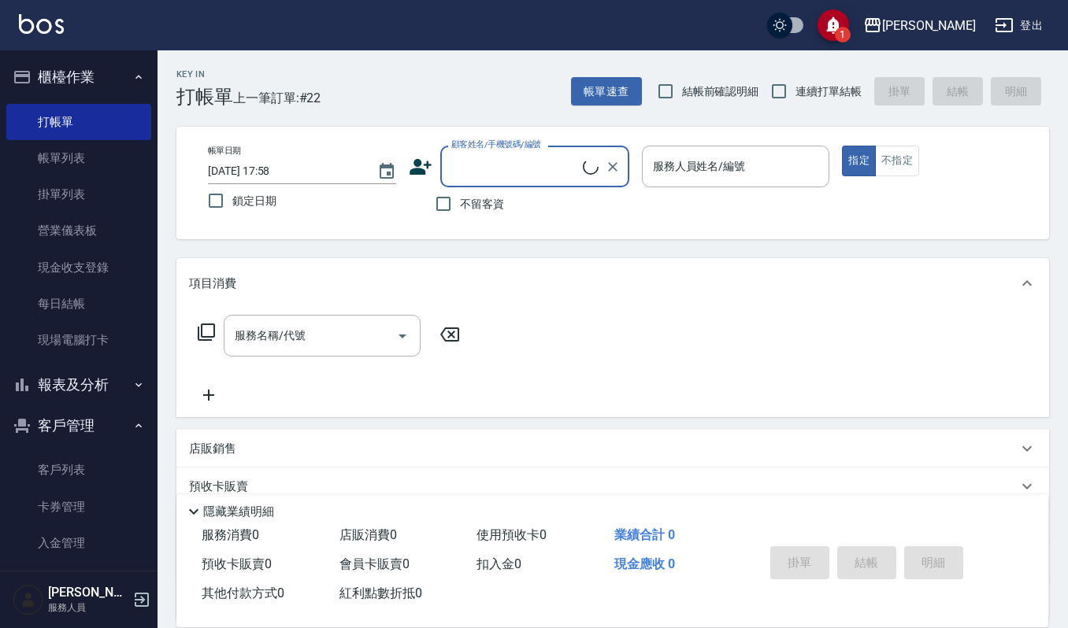
click at [423, 164] on icon at bounding box center [421, 167] width 24 height 24
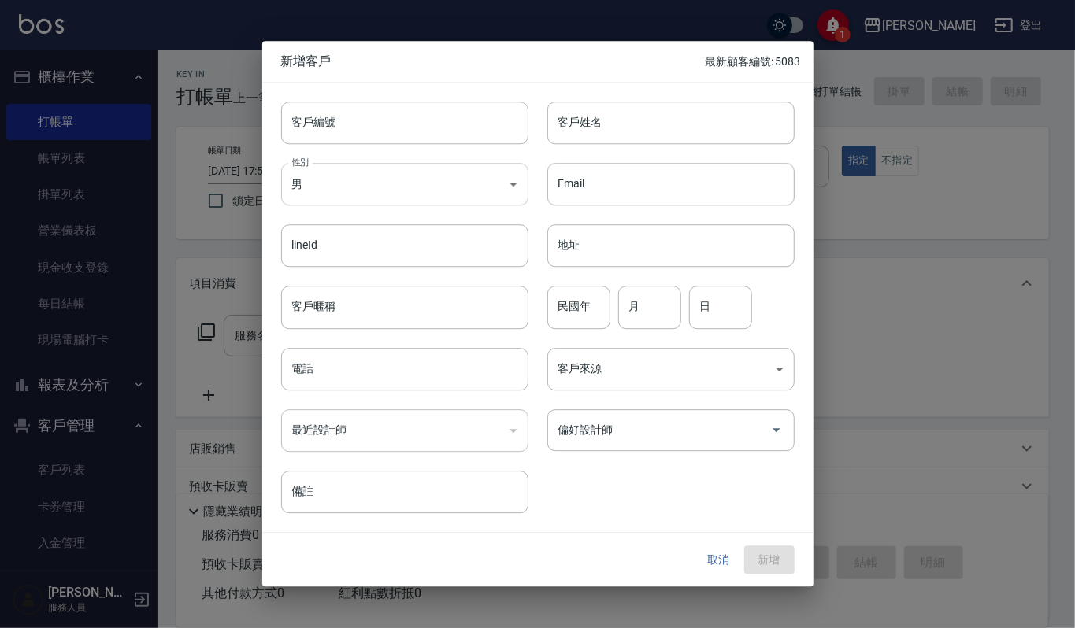
click at [518, 180] on body "1 上越[PERSON_NAME] 登出 櫃檯作業 打帳單 帳單列表 掛單列表 營業儀表板 現金收支登錄 每日結帳 現場電腦打卡 報表及分析 報表目錄 店家區…" at bounding box center [537, 383] width 1075 height 767
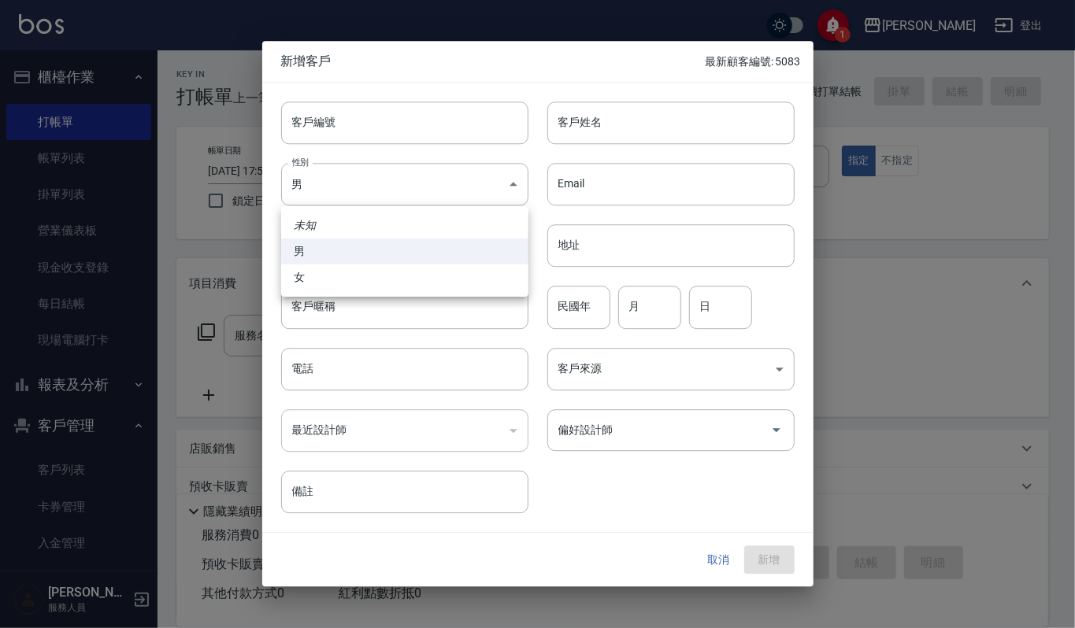
click at [430, 279] on li "女" at bounding box center [404, 278] width 247 height 26
type input "[DEMOGRAPHIC_DATA]"
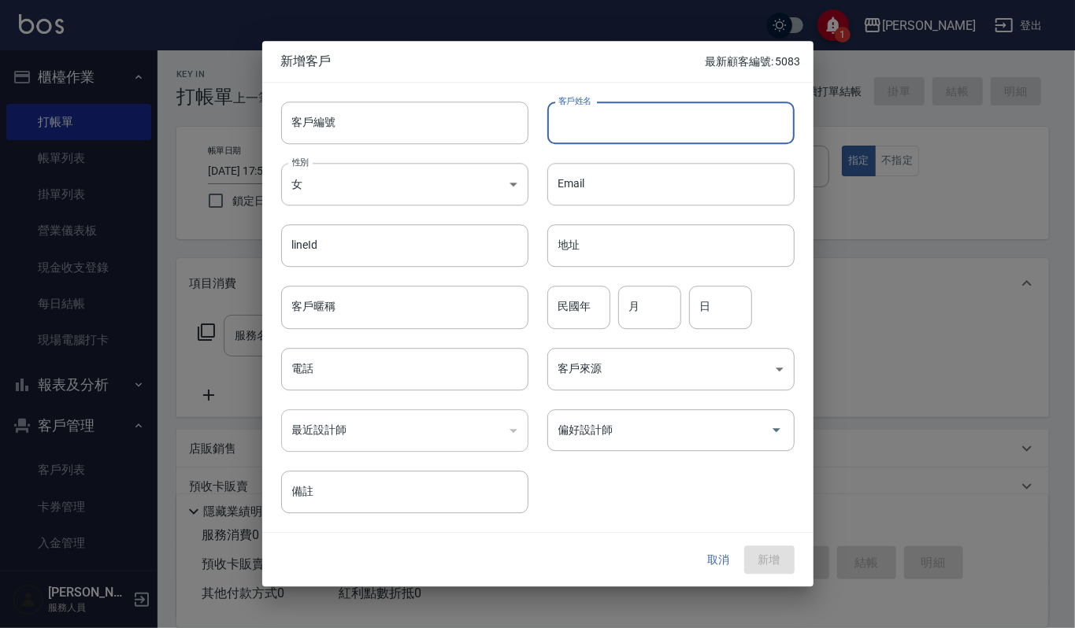
click at [575, 127] on input "客戶姓名" at bounding box center [670, 123] width 247 height 43
click at [562, 310] on input "民國年" at bounding box center [578, 308] width 63 height 43
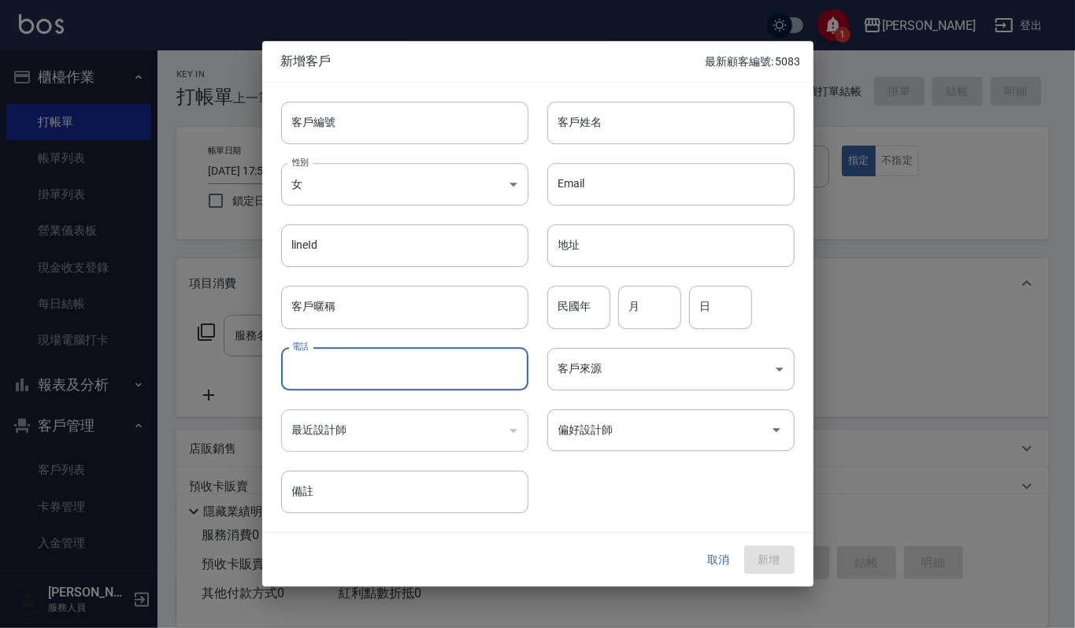
click at [357, 372] on input "電話" at bounding box center [404, 369] width 247 height 43
click at [780, 432] on icon "Open" at bounding box center [776, 430] width 19 height 19
type input "0968602495"
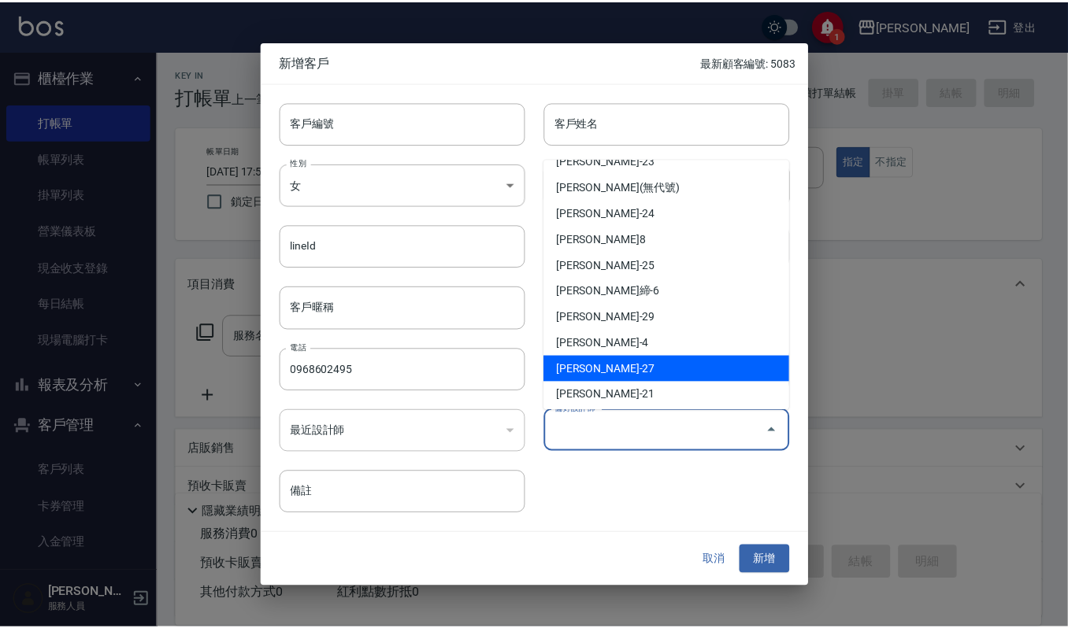
scroll to position [176, 0]
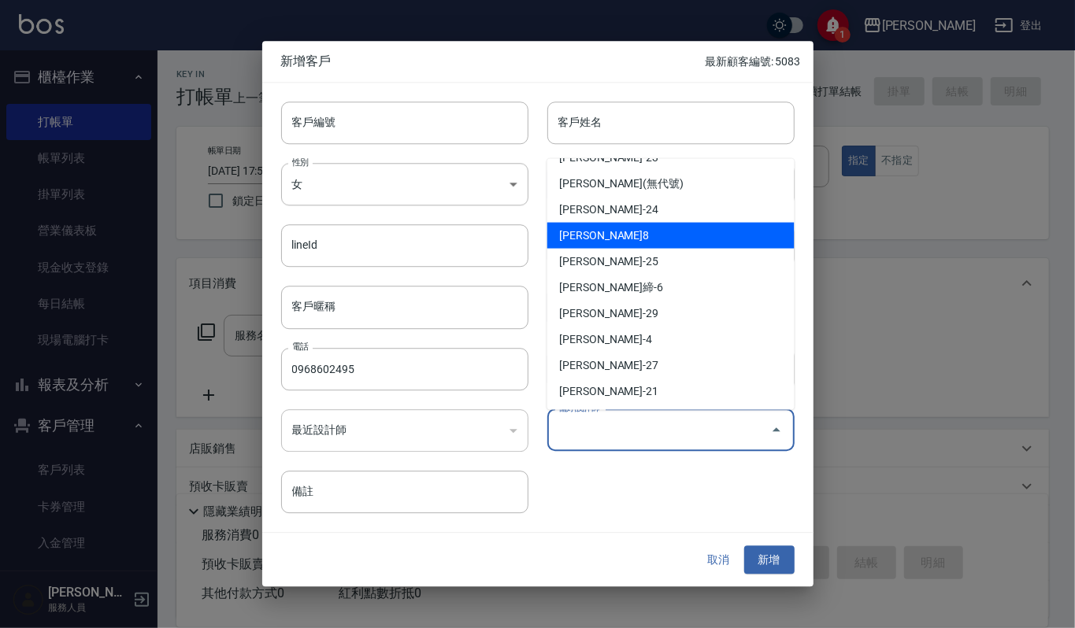
click at [606, 233] on li "[PERSON_NAME]8" at bounding box center [670, 235] width 247 height 26
type input "[PERSON_NAME]"
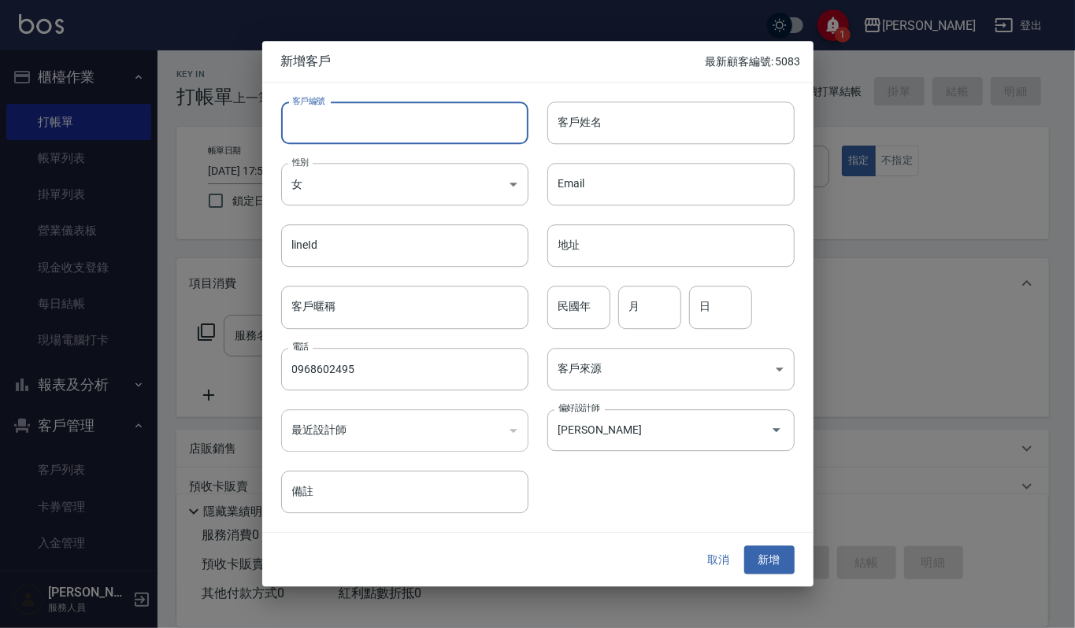
click at [413, 115] on input "客戶編號" at bounding box center [404, 123] width 247 height 43
click at [302, 120] on input "1+56466" at bounding box center [386, 123] width 211 height 43
type input "156466"
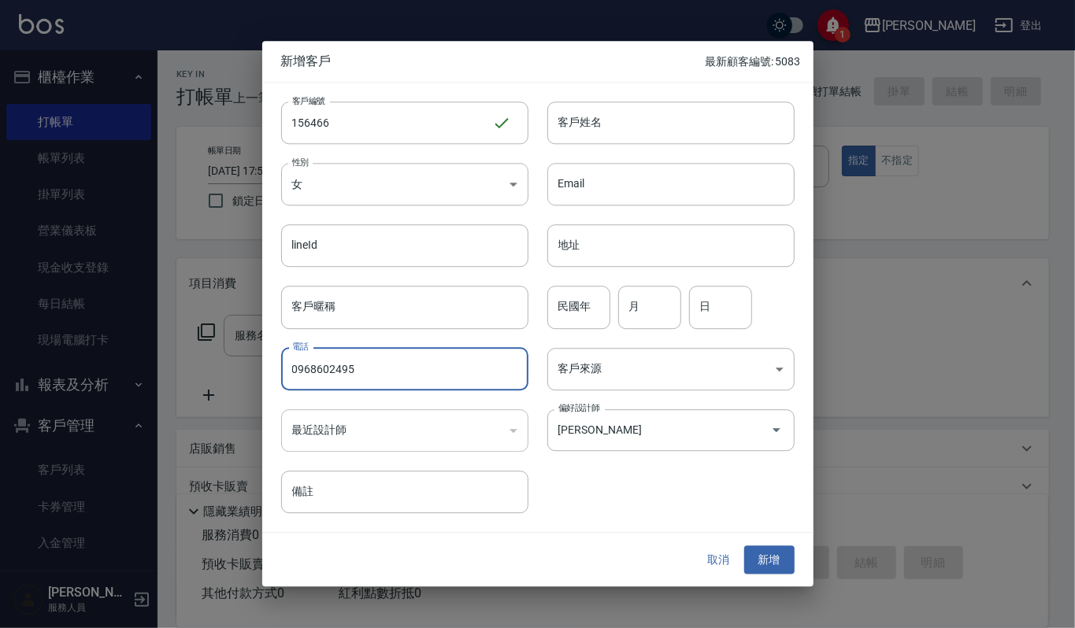
drag, startPoint x: 291, startPoint y: 367, endPoint x: 350, endPoint y: 365, distance: 59.9
click at [350, 365] on input "0968602495" at bounding box center [404, 369] width 247 height 43
click at [773, 556] on button "新增" at bounding box center [769, 560] width 50 height 29
click at [357, 313] on input "客戶暱稱" at bounding box center [404, 308] width 247 height 43
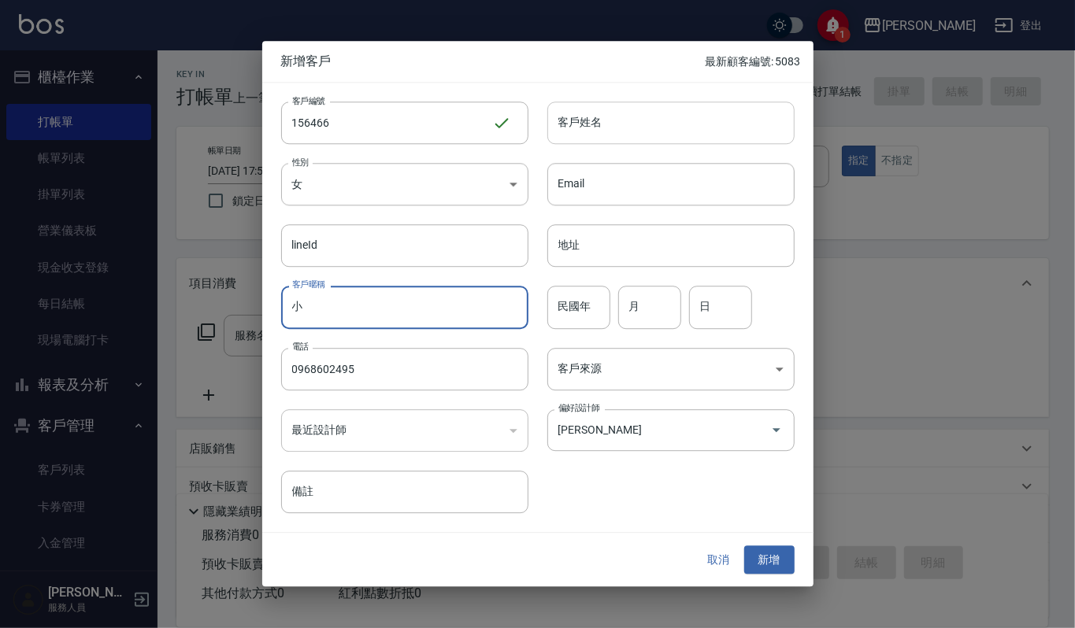
type input "小"
click at [580, 127] on input "客戶姓名" at bounding box center [670, 123] width 247 height 43
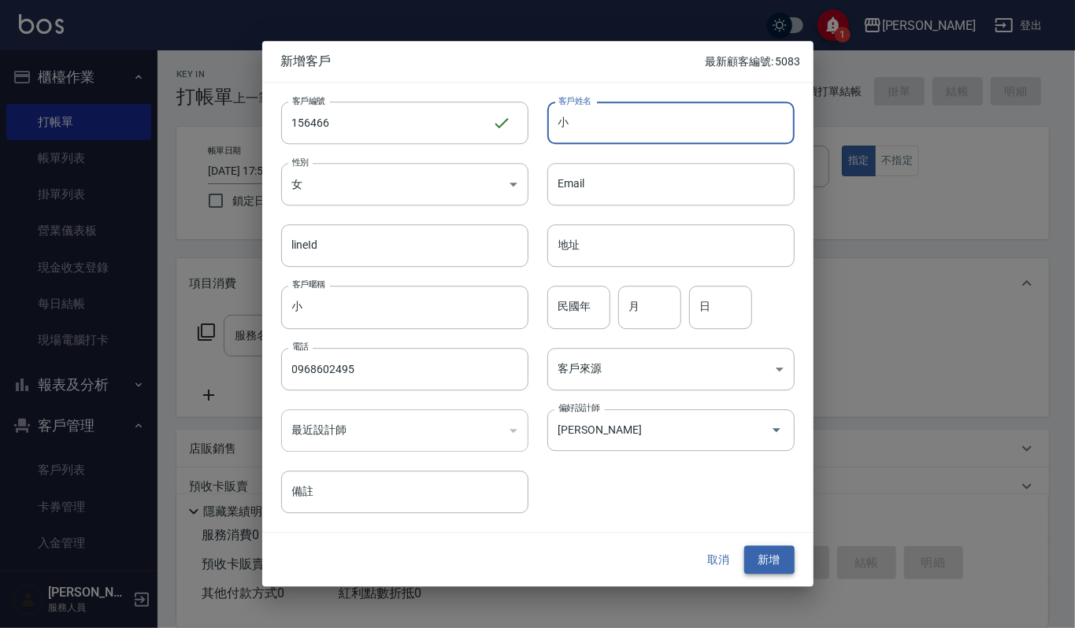
type input "小"
click at [767, 559] on button "新增" at bounding box center [769, 560] width 50 height 29
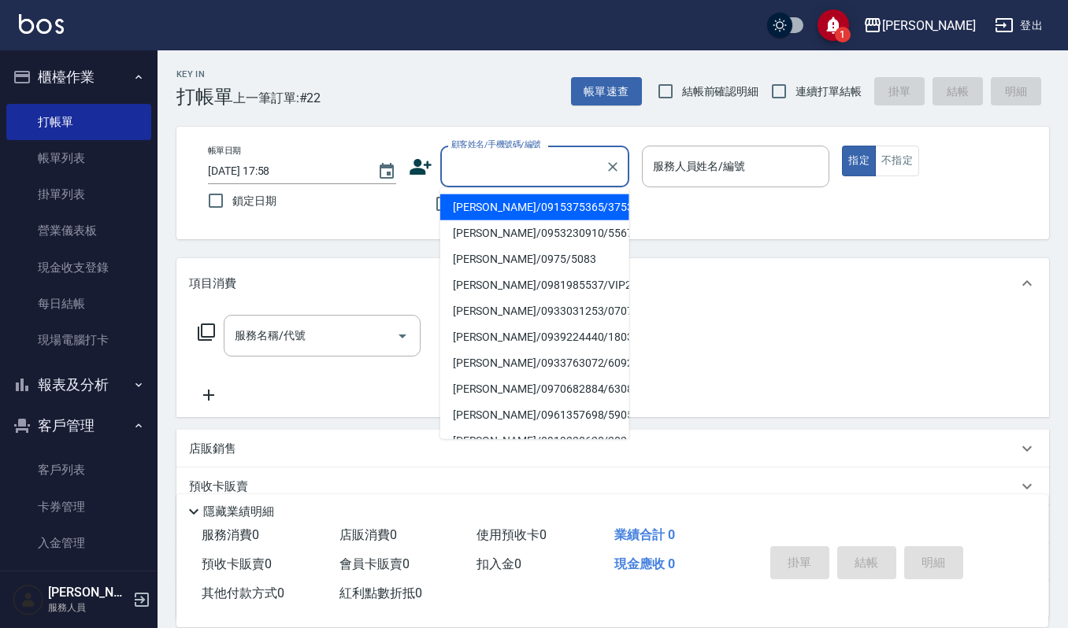
paste input "0968602495"
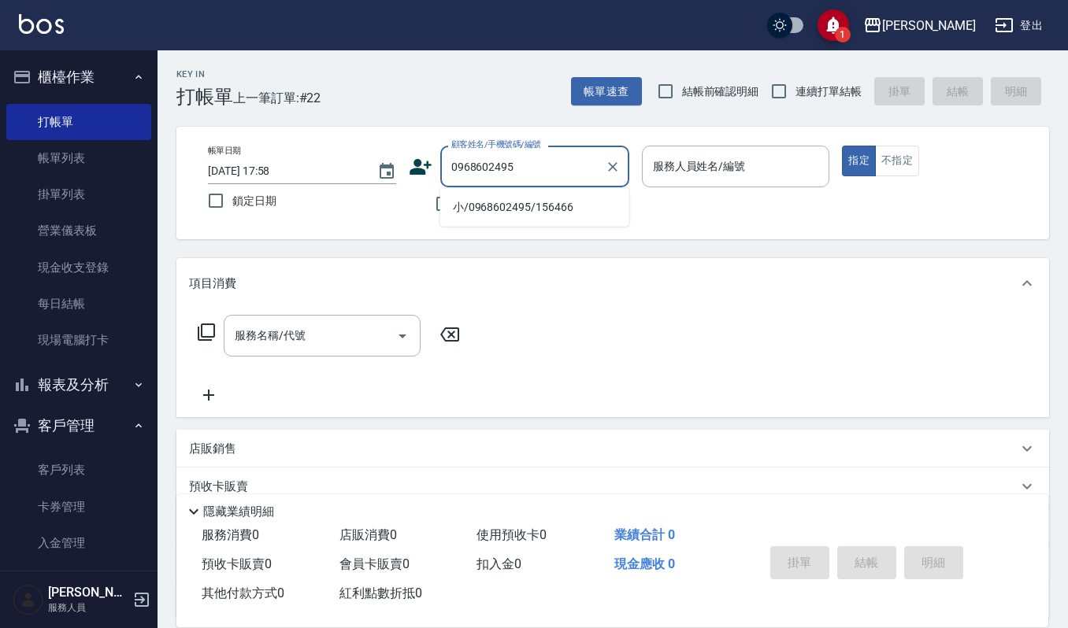
click at [499, 214] on li "小/0968602495/156466" at bounding box center [534, 208] width 189 height 26
type input "小/0968602495/156466"
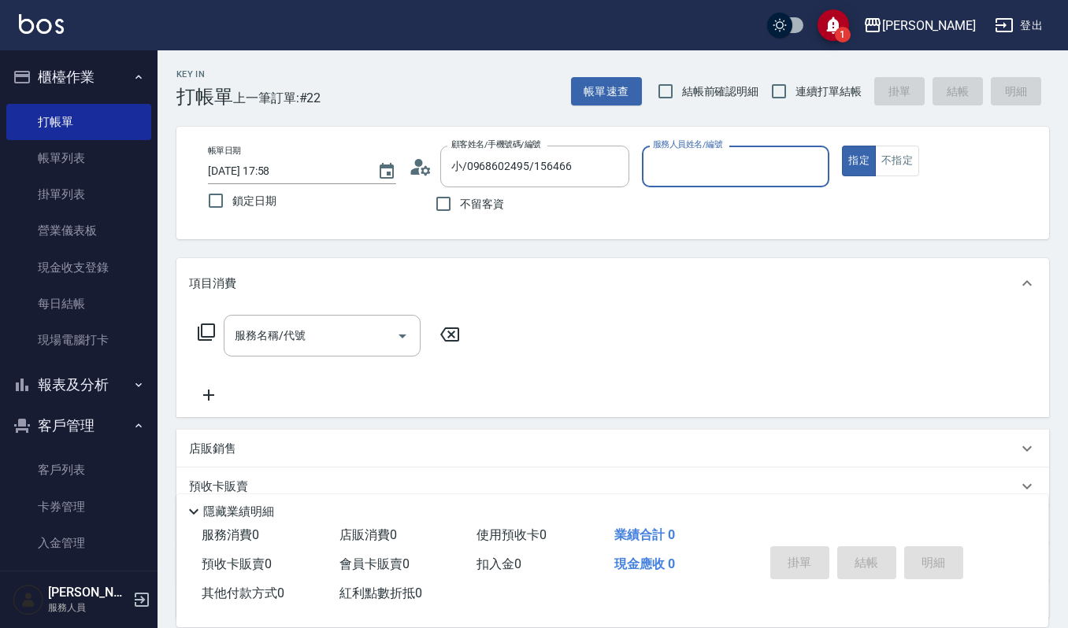
type input "Sammi-8"
click at [401, 338] on icon "Open" at bounding box center [402, 336] width 19 height 19
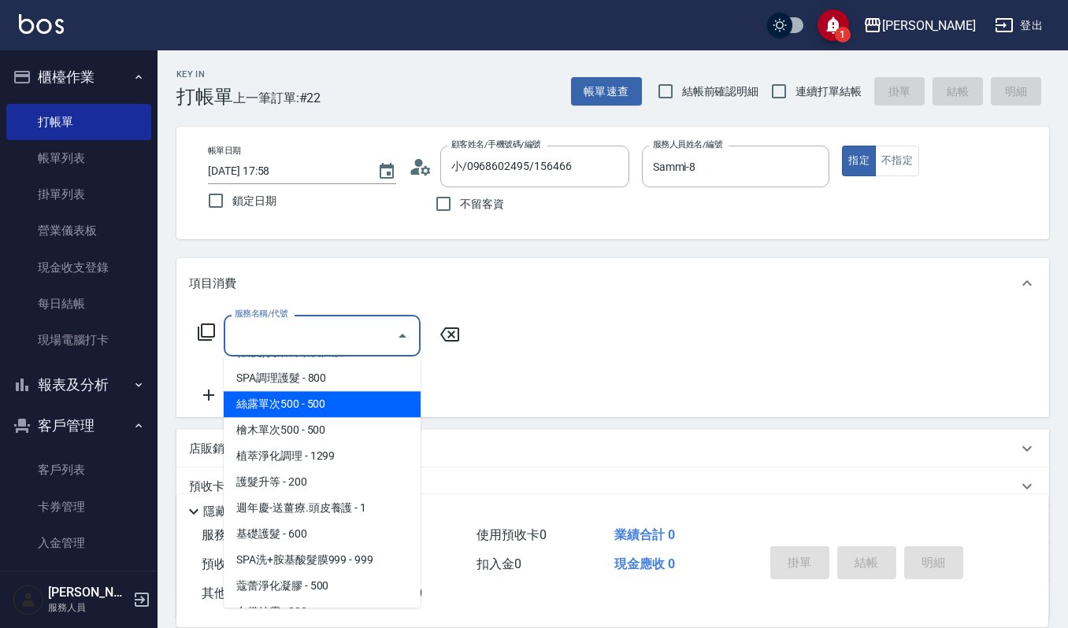
scroll to position [1365, 0]
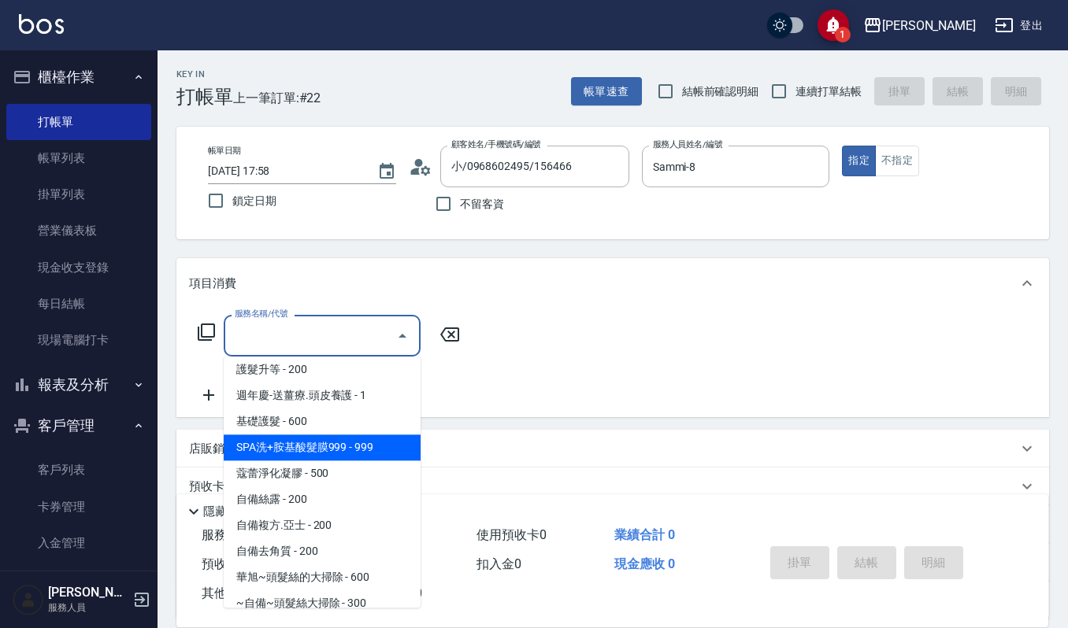
click at [326, 436] on span "SPA洗+胺基酸髮膜999 - 999" at bounding box center [322, 448] width 197 height 26
type input "SPA洗+胺基酸髮膜999(529)"
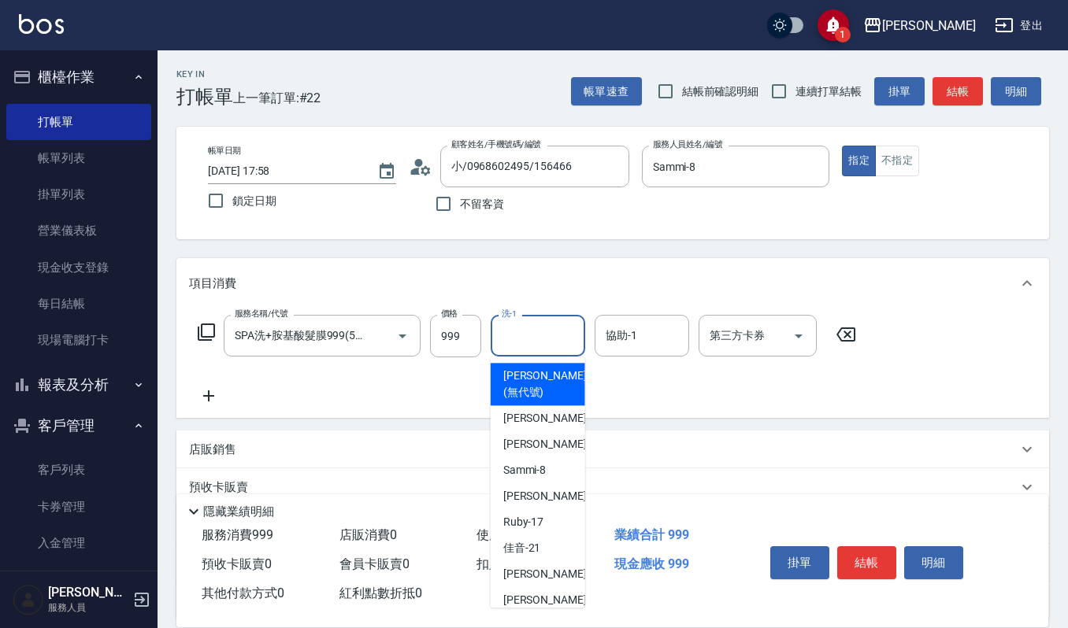
click at [515, 339] on input "洗-1" at bounding box center [538, 336] width 80 height 28
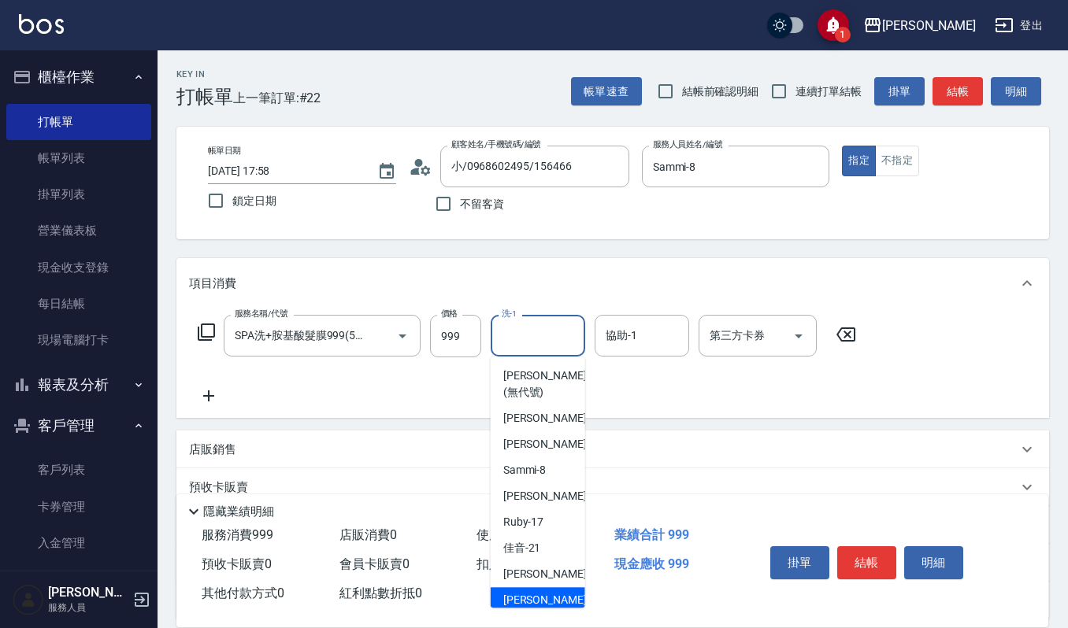
click at [525, 600] on span "[PERSON_NAME] -23" at bounding box center [552, 600] width 99 height 17
type input "[PERSON_NAME]-23"
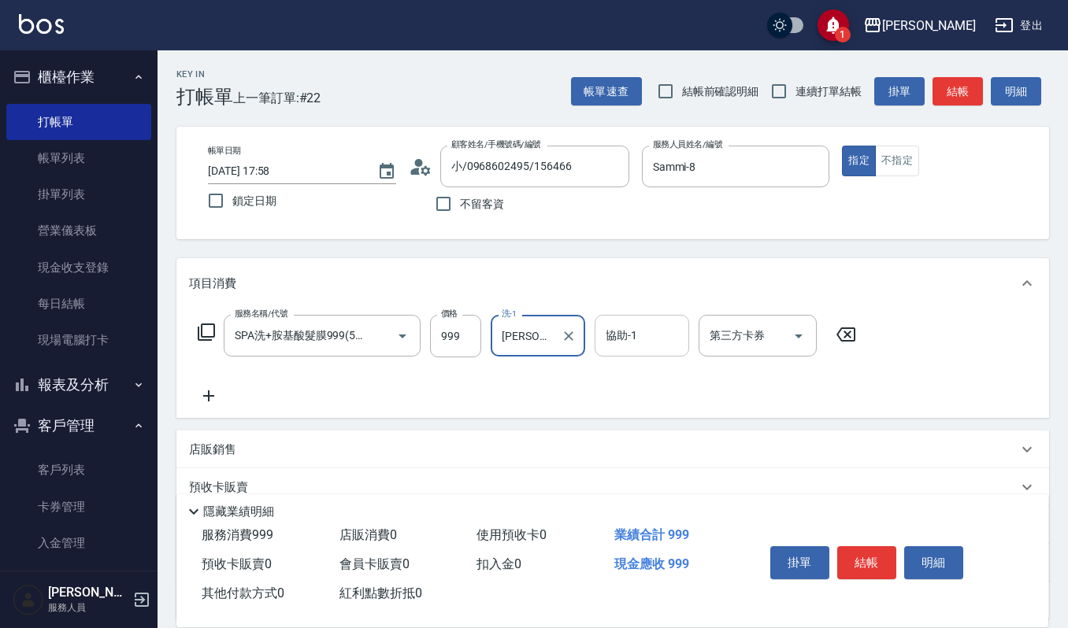
click at [612, 335] on input "協助-1" at bounding box center [642, 336] width 80 height 28
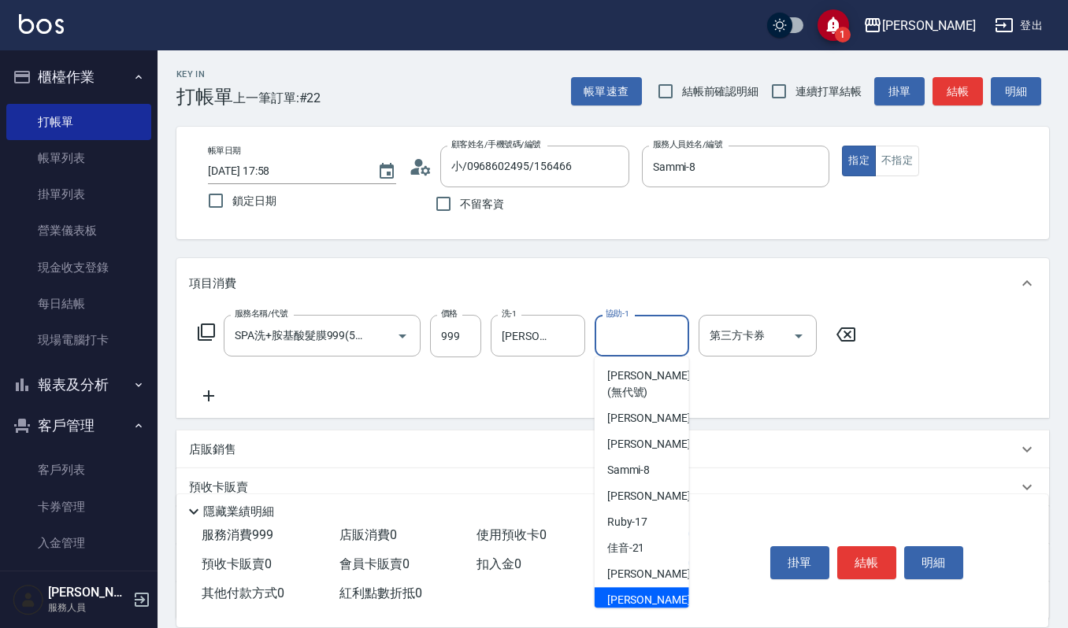
click at [633, 602] on span "[PERSON_NAME] -23" at bounding box center [656, 600] width 99 height 17
type input "[PERSON_NAME]-23"
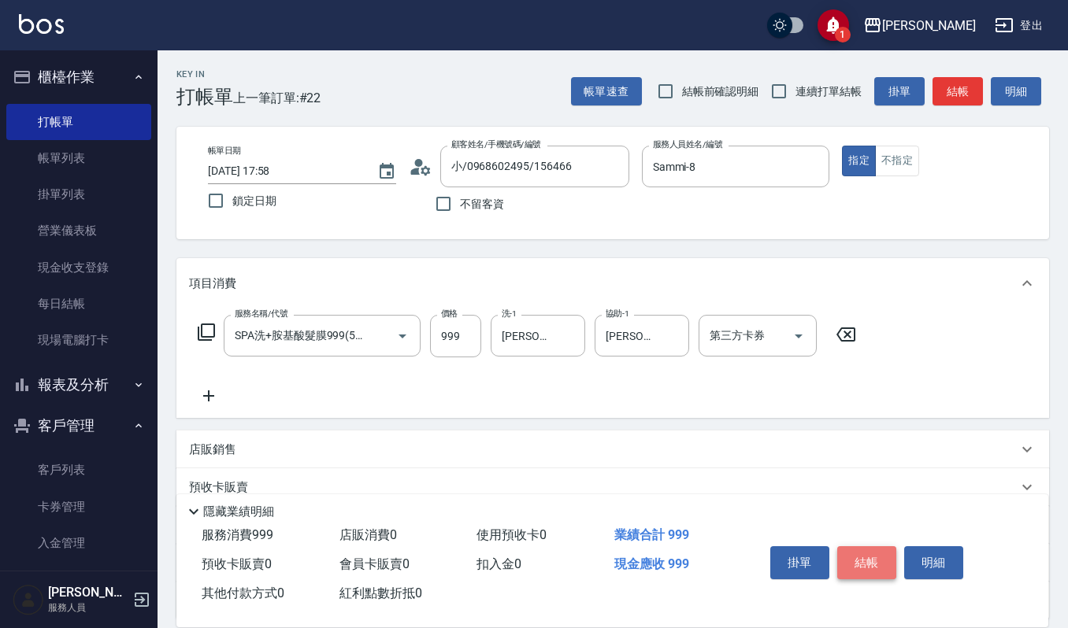
click at [860, 547] on button "結帳" at bounding box center [866, 563] width 59 height 33
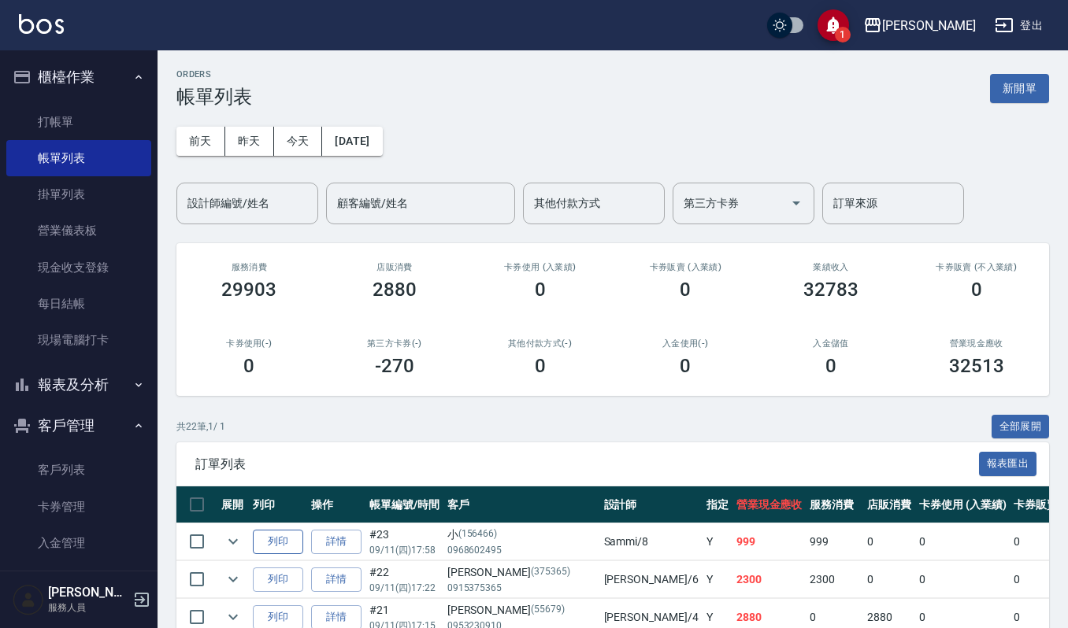
click at [285, 543] on button "列印" at bounding box center [278, 542] width 50 height 24
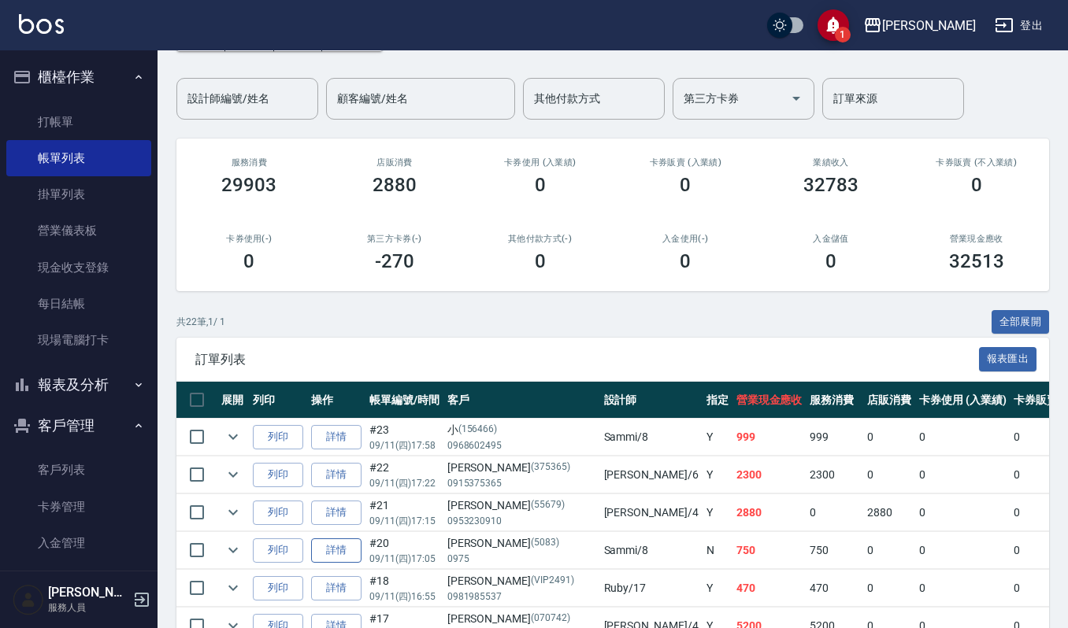
click at [334, 558] on link "詳情" at bounding box center [336, 551] width 50 height 24
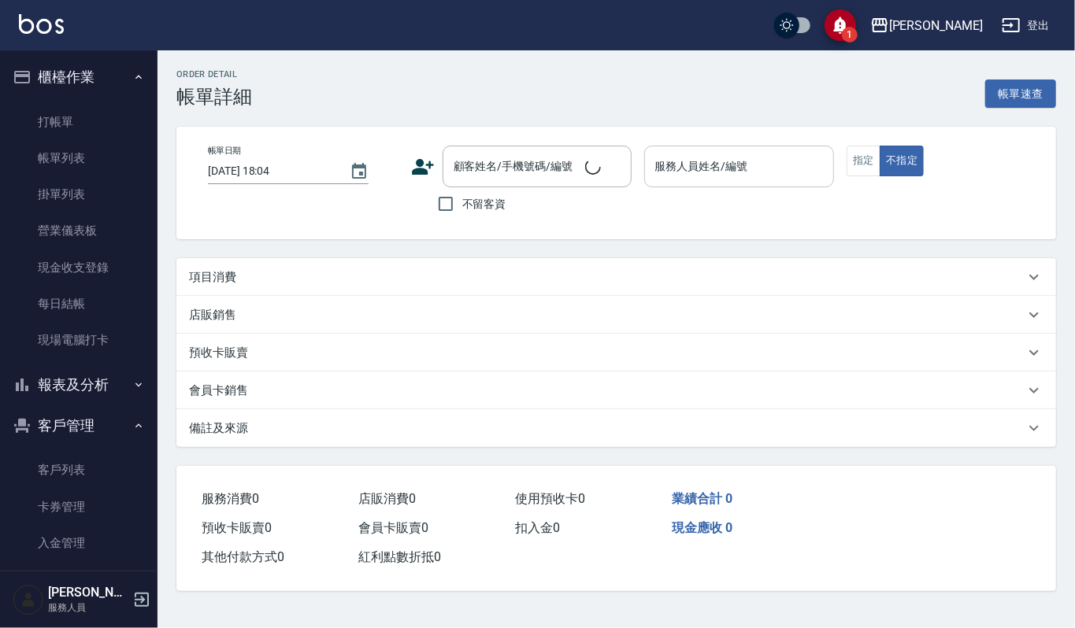
type input "[DATE] 17:05"
type input "Sammi-8"
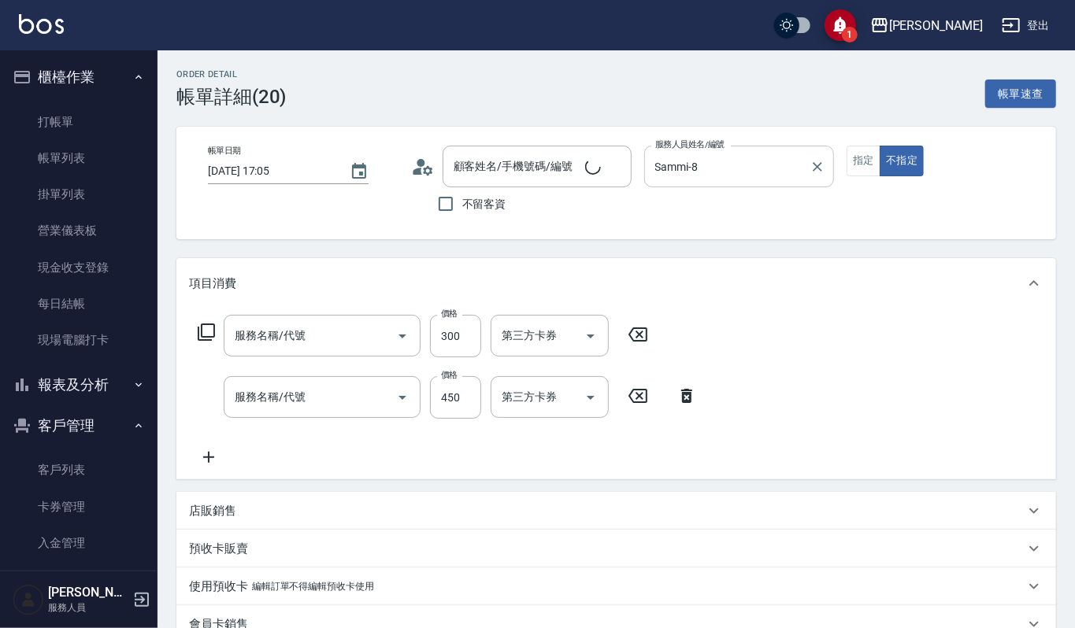
type input "一般洗髮(101)"
type input "創意剪髮(301)"
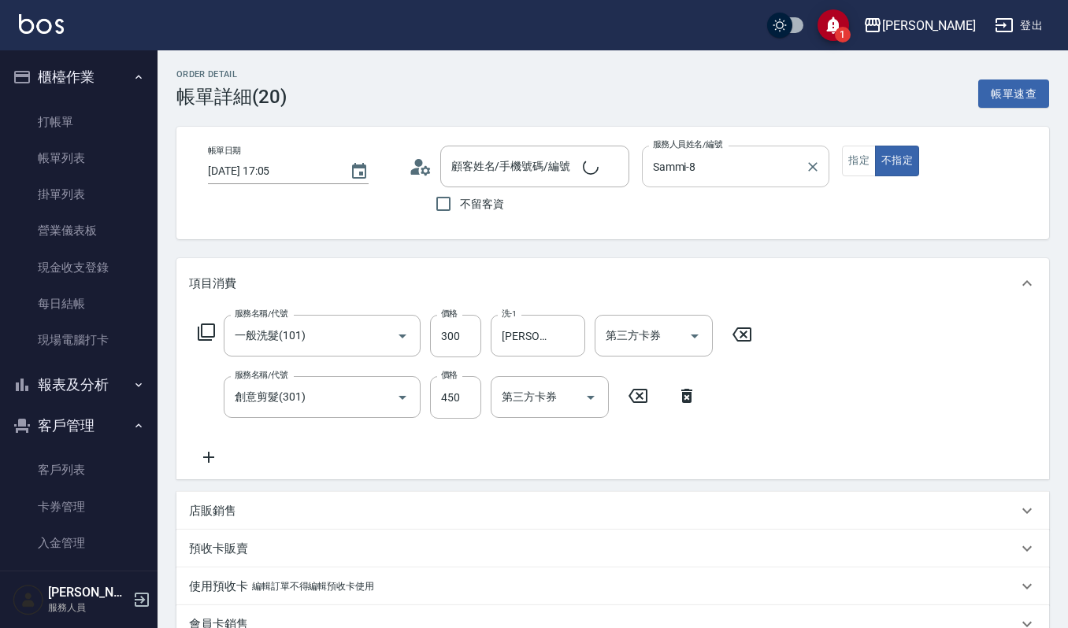
type input "[PERSON_NAME]/0975/5083"
click at [857, 167] on button "指定" at bounding box center [859, 161] width 34 height 31
click at [398, 337] on icon "Open" at bounding box center [402, 336] width 19 height 19
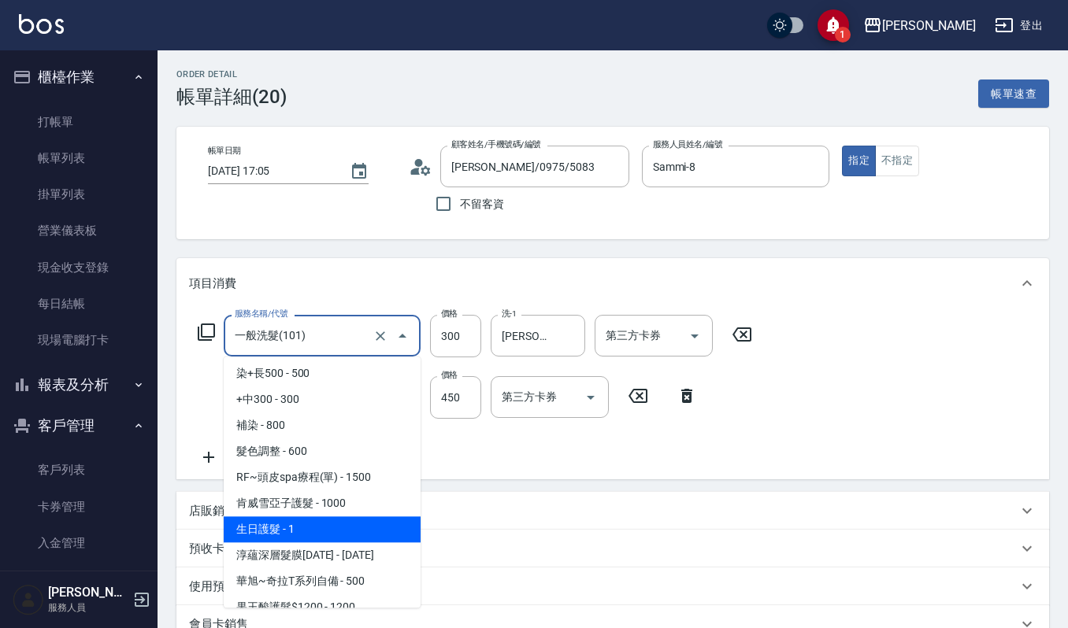
scroll to position [735, 0]
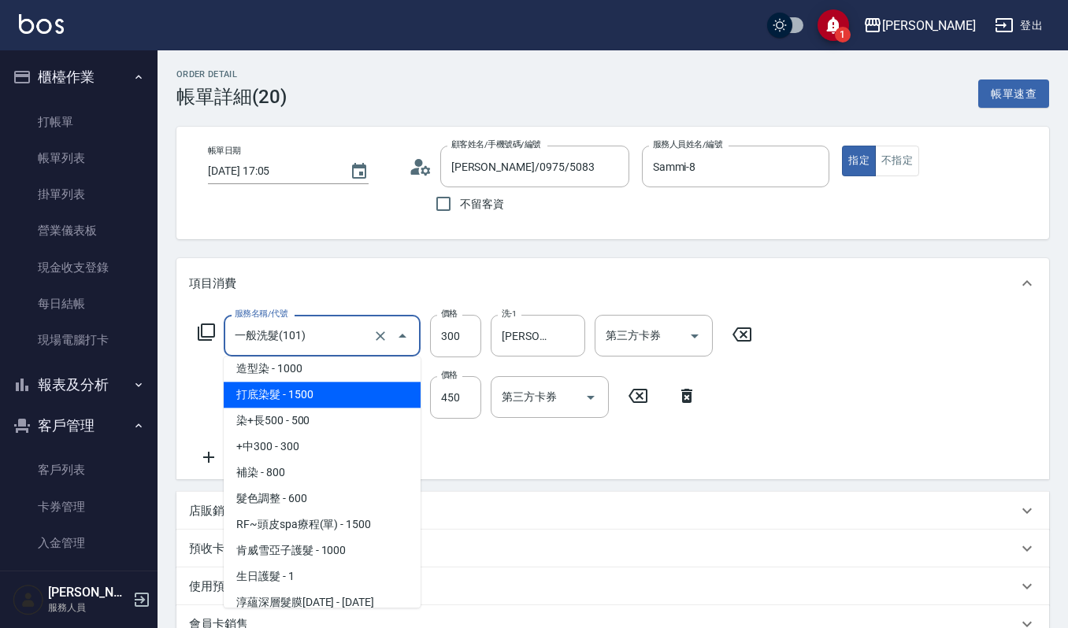
click at [299, 399] on span "打底染髮 - 1500" at bounding box center [322, 395] width 197 height 26
type input "打底染髮(402)"
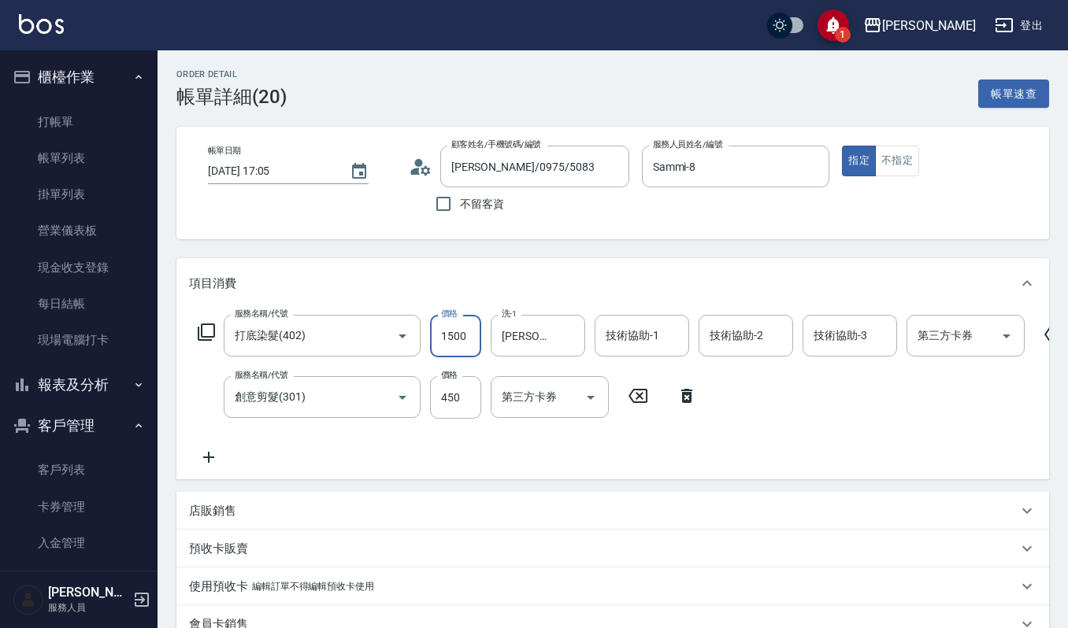
click at [466, 331] on input "1500" at bounding box center [455, 336] width 51 height 43
type input "1600"
click at [659, 334] on input "技術協助-1" at bounding box center [642, 336] width 80 height 28
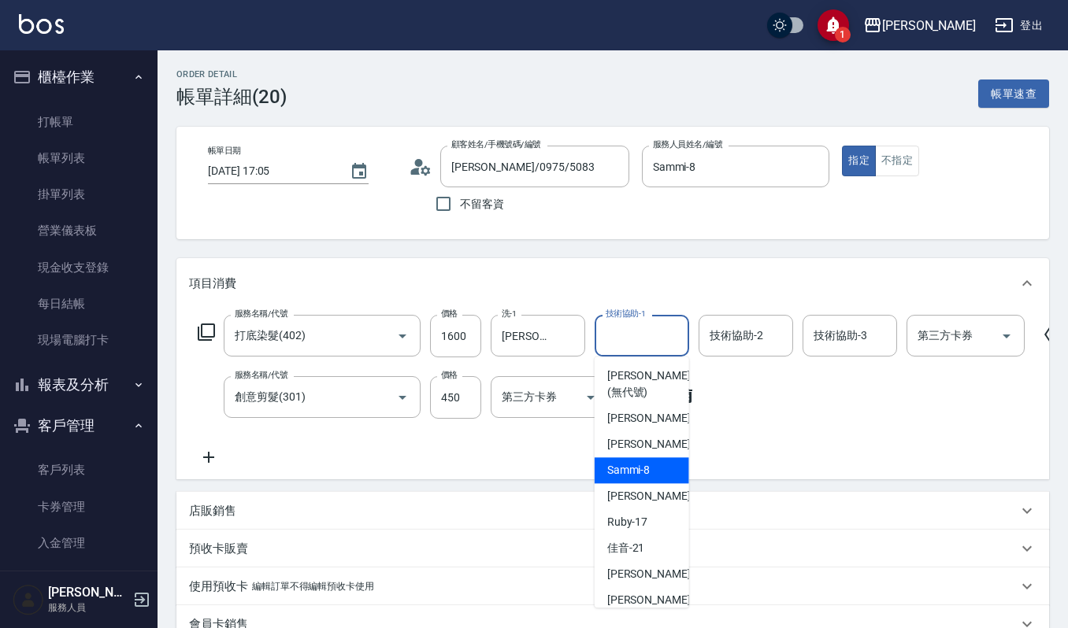
click at [652, 469] on div "Sammi -8" at bounding box center [642, 471] width 95 height 26
type input "Sammi-8"
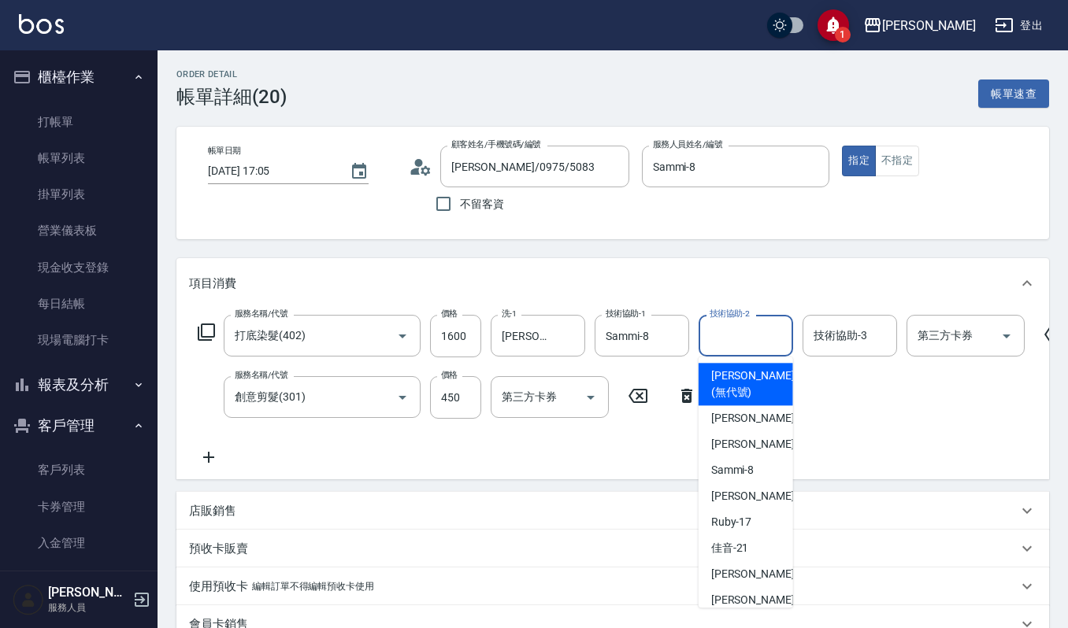
click at [725, 332] on input "技術協助-2" at bounding box center [746, 336] width 80 height 28
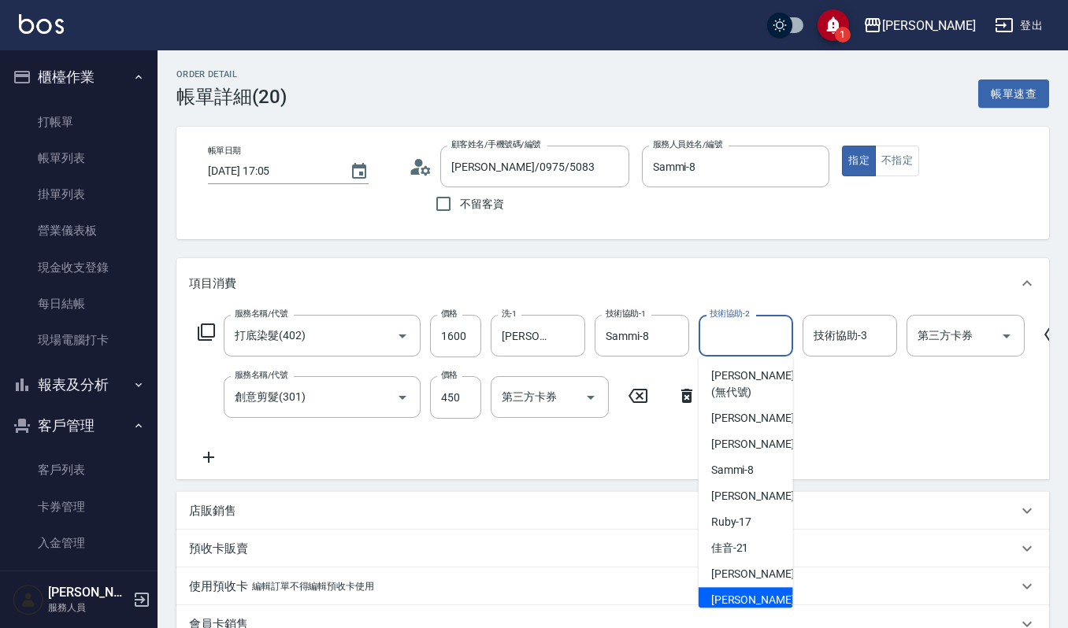
click at [737, 596] on span "[PERSON_NAME] -23" at bounding box center [760, 600] width 99 height 17
type input "[PERSON_NAME]-23"
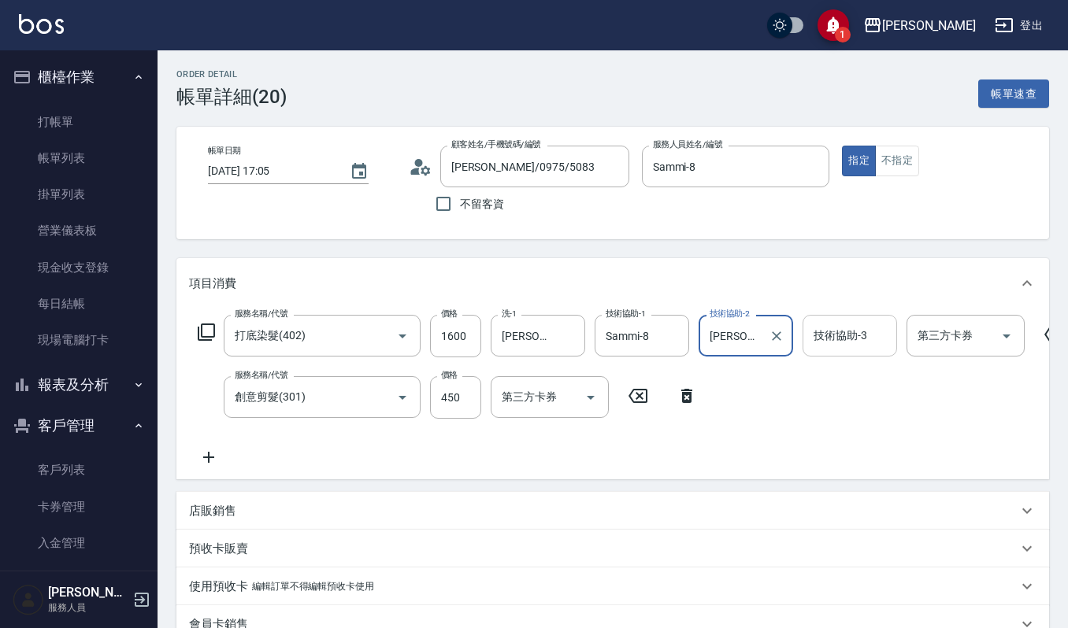
click at [852, 335] on input "技術協助-3" at bounding box center [850, 336] width 80 height 28
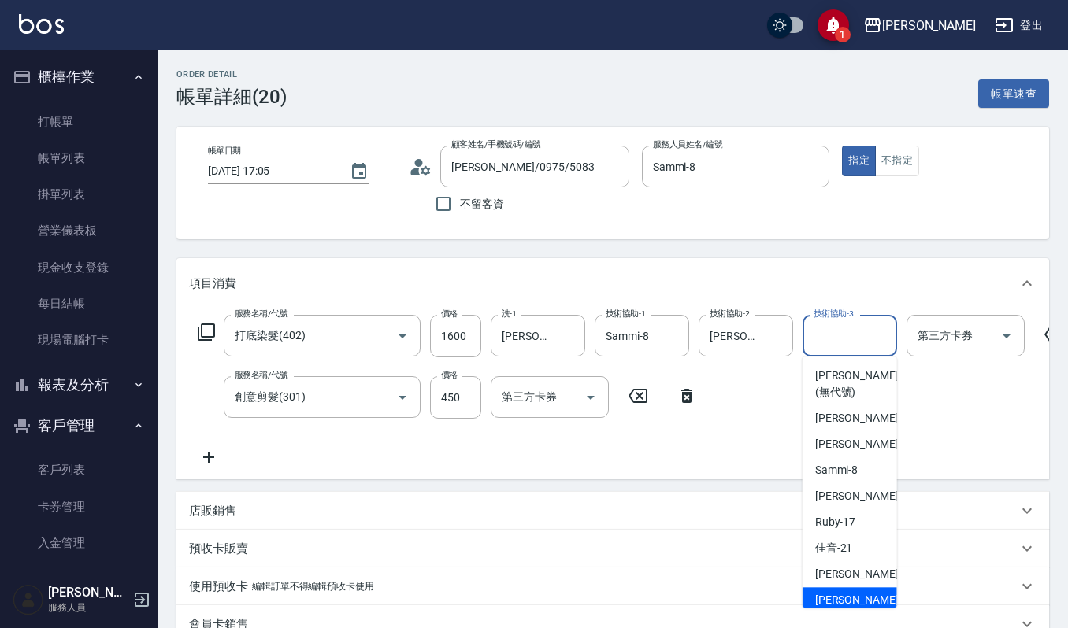
click at [825, 596] on span "[PERSON_NAME] -23" at bounding box center [864, 600] width 99 height 17
type input "[PERSON_NAME]-23"
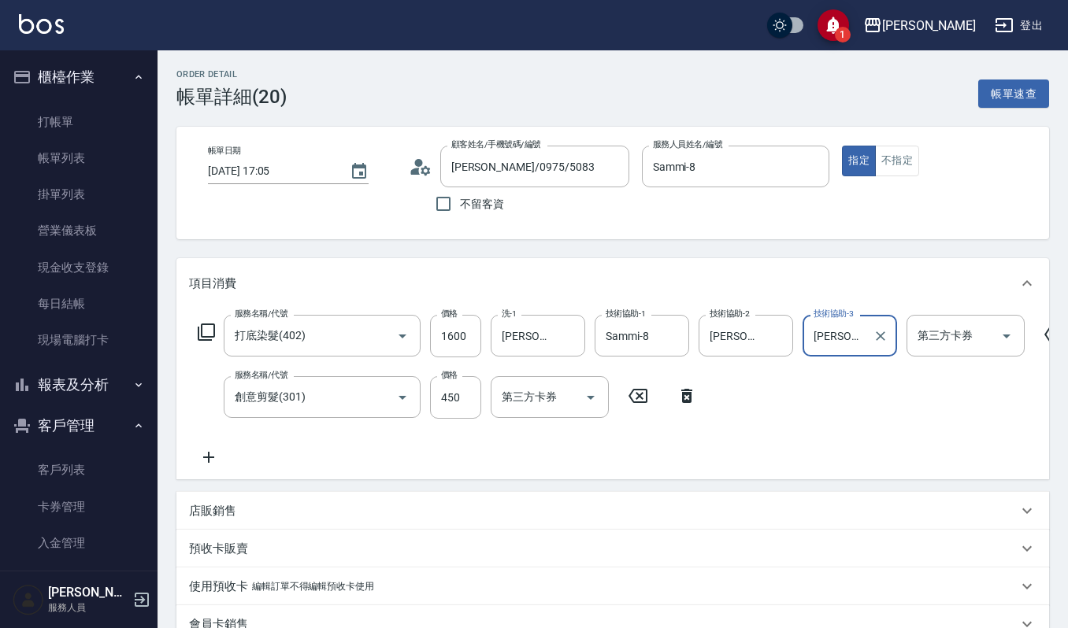
click at [211, 457] on icon at bounding box center [208, 457] width 39 height 19
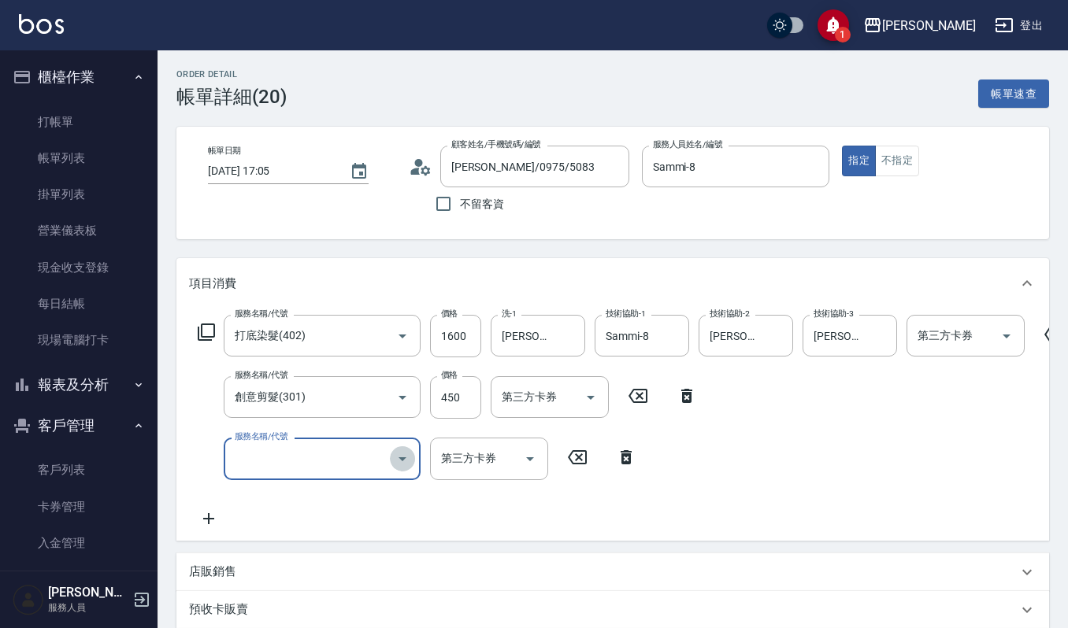
click at [405, 454] on icon "Open" at bounding box center [402, 459] width 19 height 19
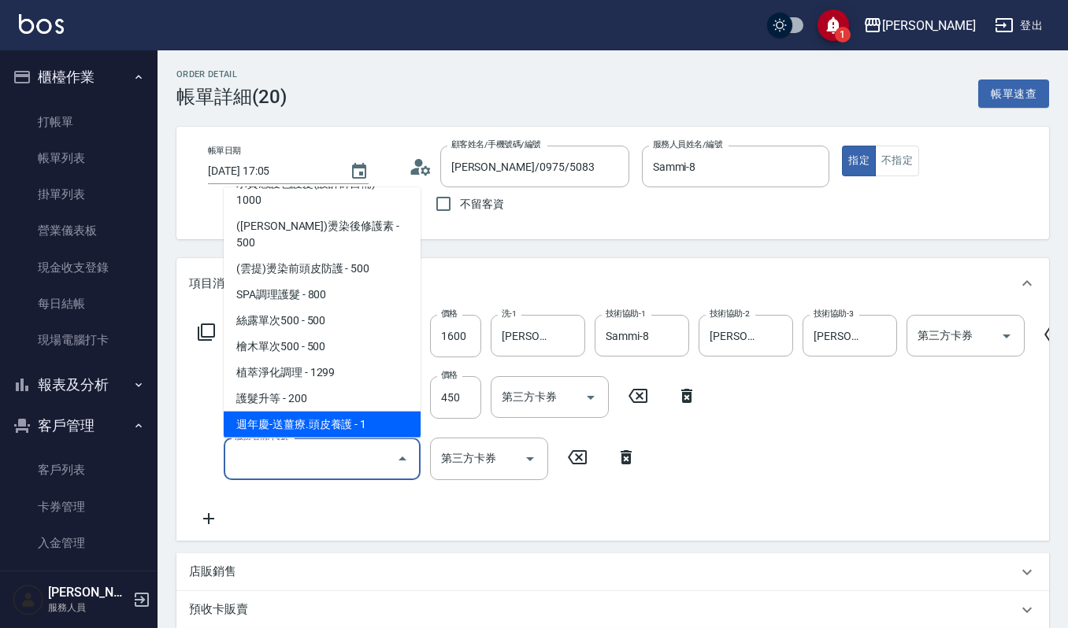
scroll to position [1050, 0]
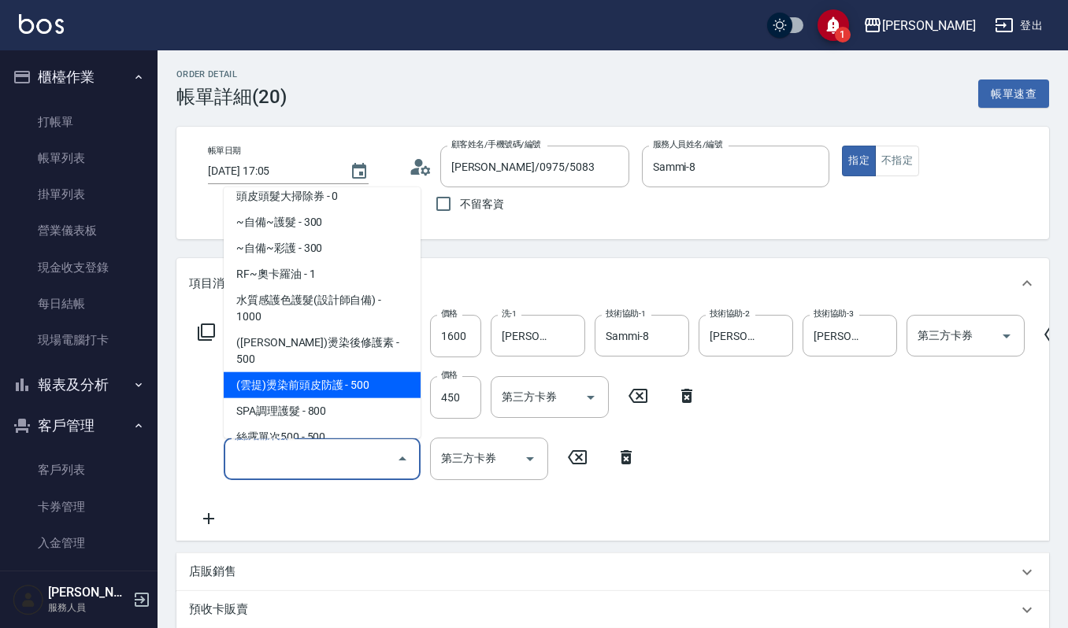
click at [342, 372] on span "(雲提)燙染前頭皮防護 - 500" at bounding box center [322, 385] width 197 height 26
type input "(雲提)燙染前頭皮防護(518)"
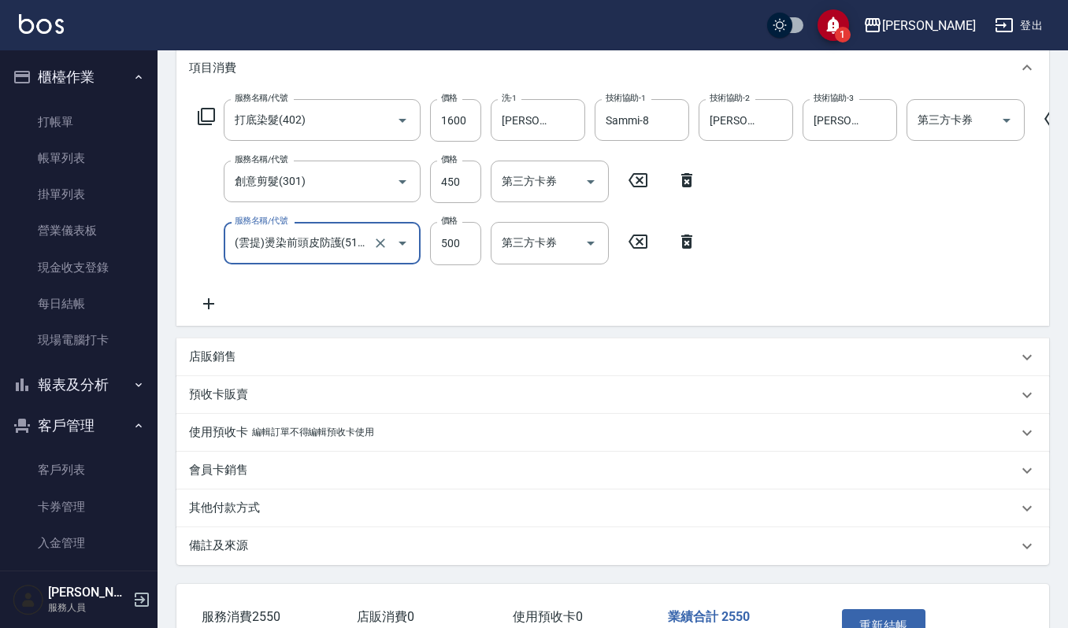
scroll to position [290, 0]
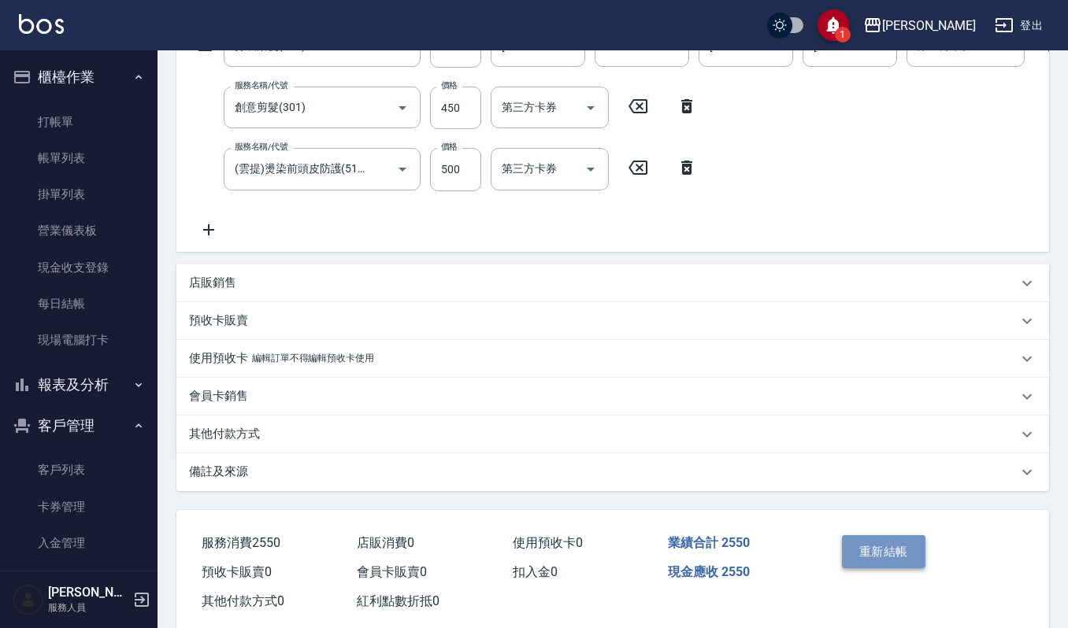
click at [880, 564] on button "重新結帳" at bounding box center [883, 552] width 83 height 33
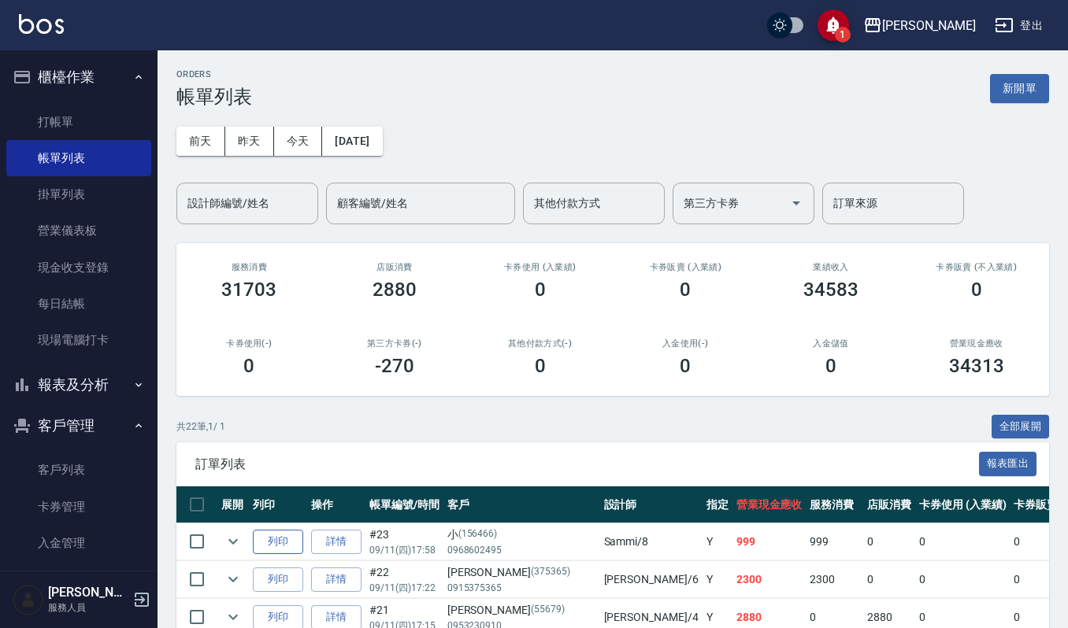
click at [279, 540] on button "列印" at bounding box center [278, 542] width 50 height 24
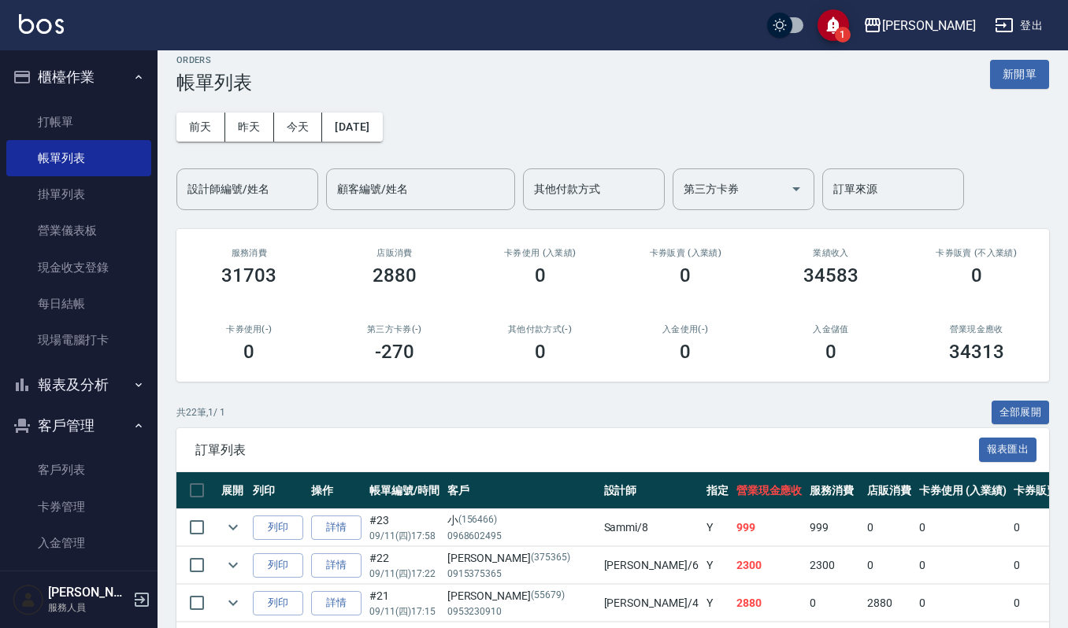
scroll to position [105, 0]
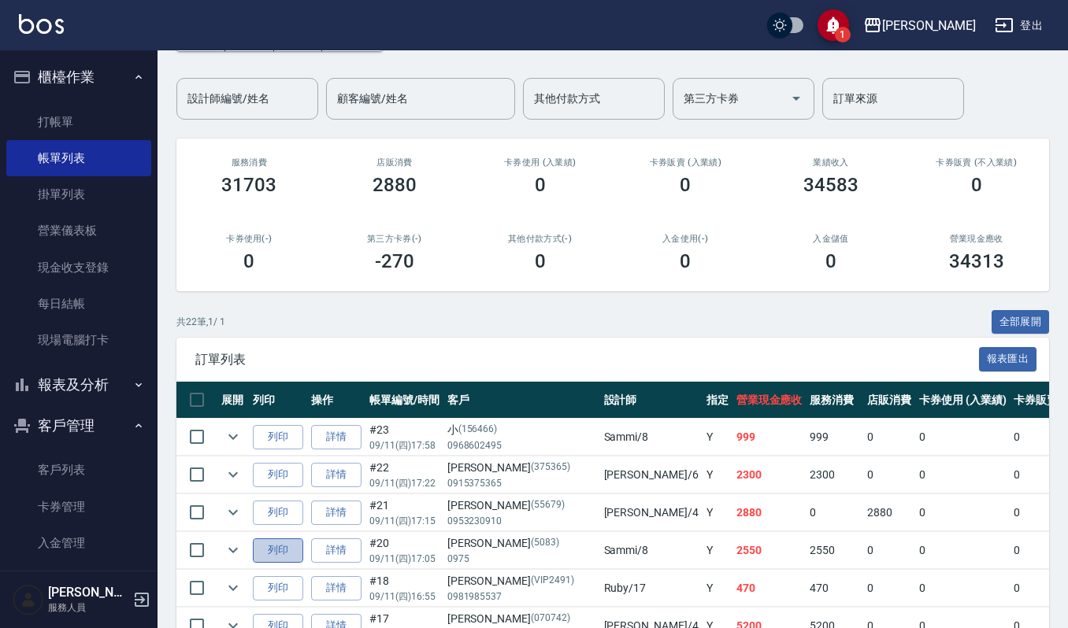
click at [291, 552] on button "列印" at bounding box center [278, 551] width 50 height 24
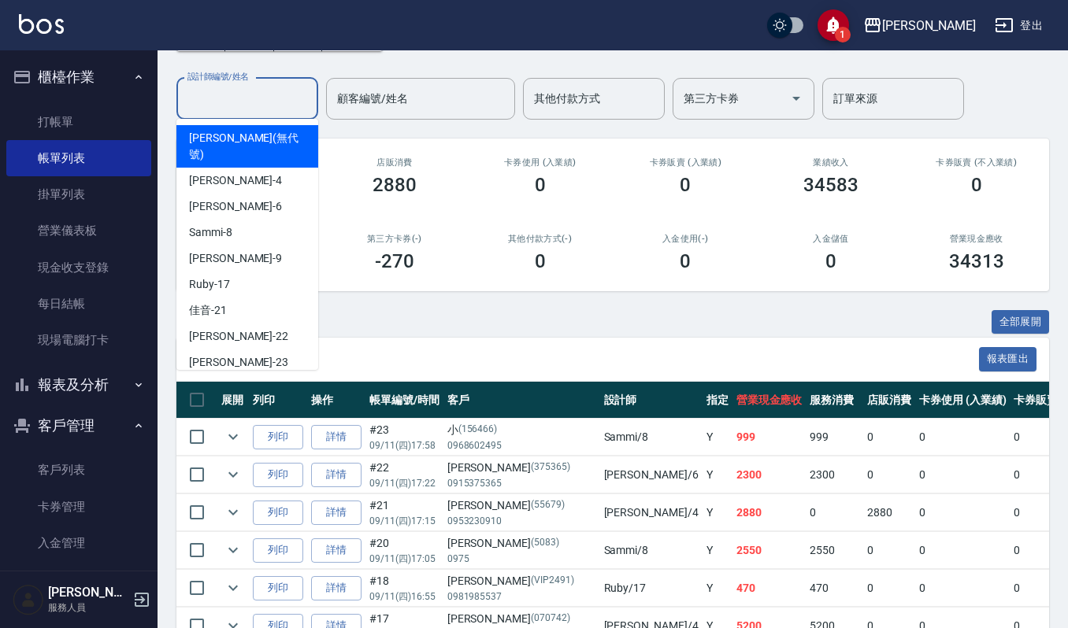
click at [224, 98] on input "設計師編號/姓名" at bounding box center [248, 99] width 128 height 28
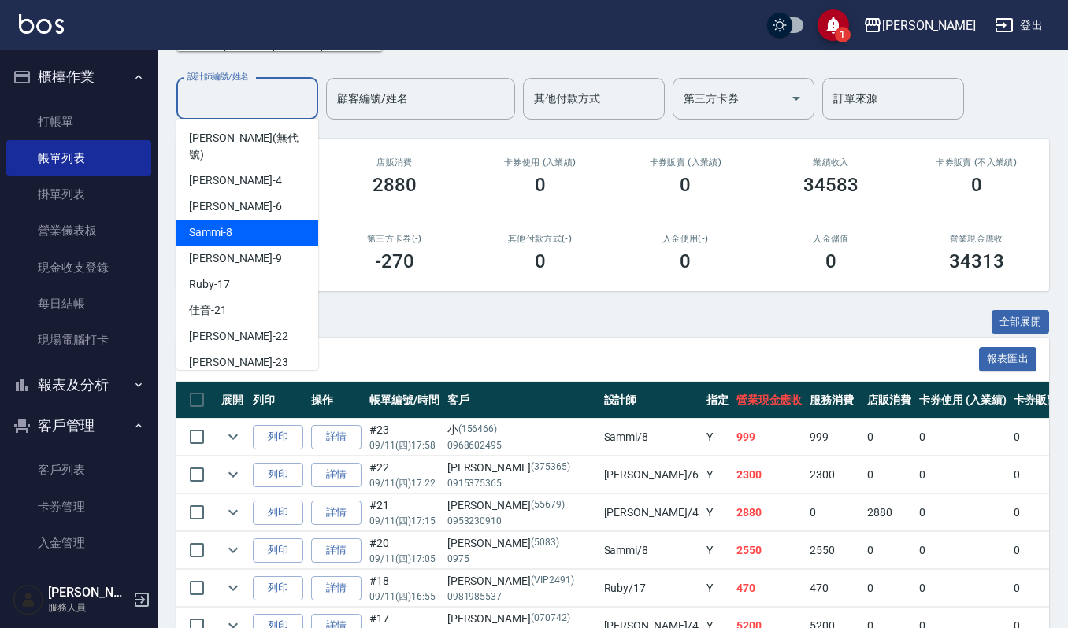
click at [239, 220] on div "Sammi -8" at bounding box center [247, 233] width 142 height 26
type input "Sammi-8"
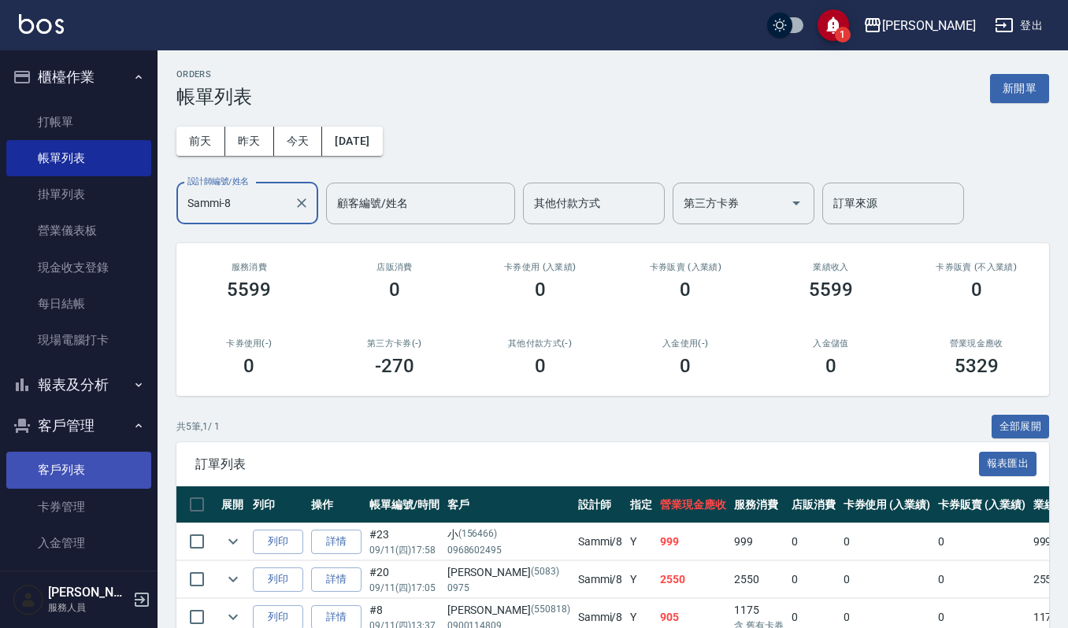
click at [92, 460] on link "客戶列表" at bounding box center [78, 470] width 145 height 36
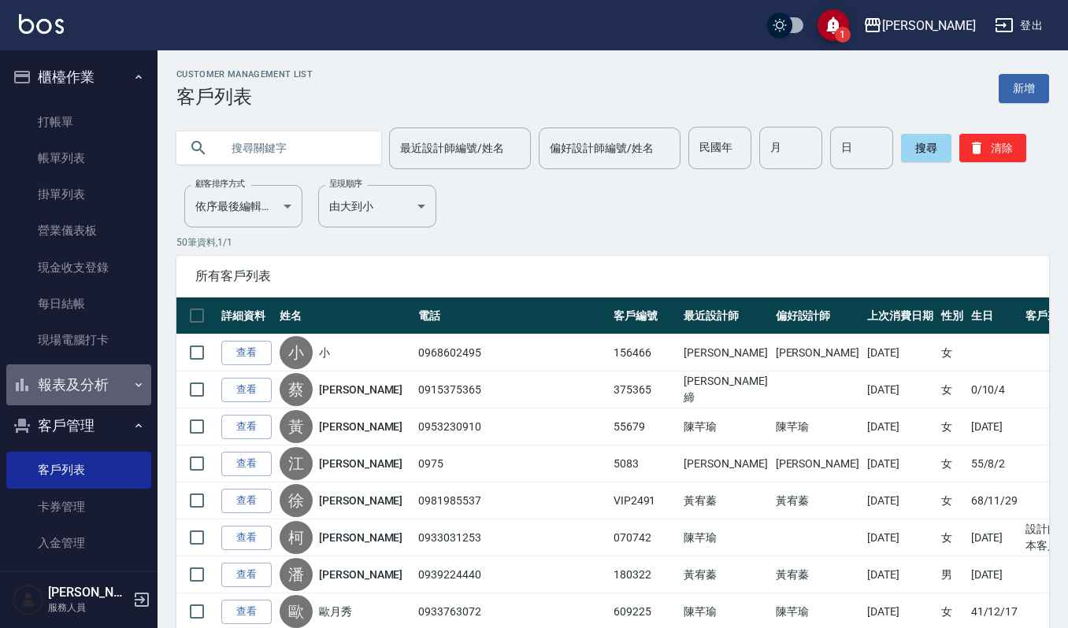
click at [85, 386] on button "報表及分析" at bounding box center [78, 385] width 145 height 41
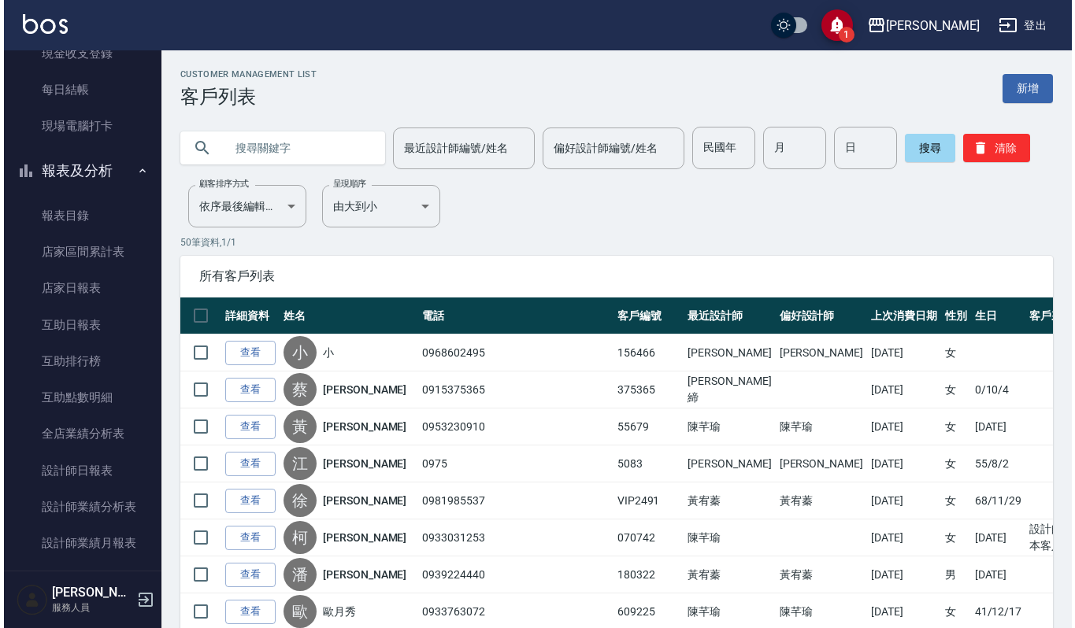
scroll to position [315, 0]
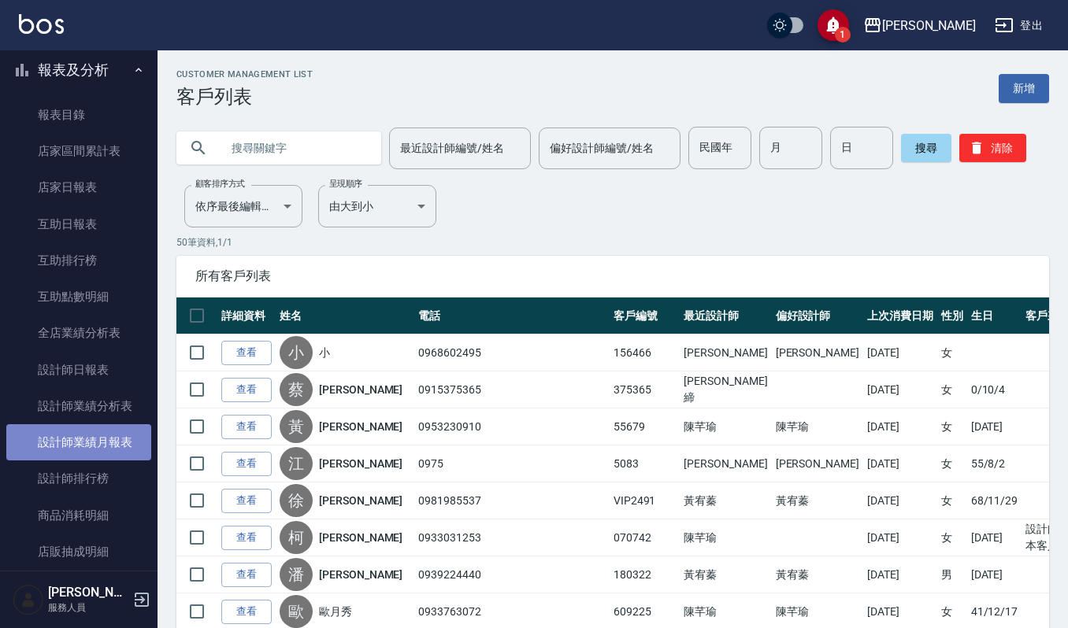
click at [92, 439] on link "設計師業績月報表" at bounding box center [78, 442] width 145 height 36
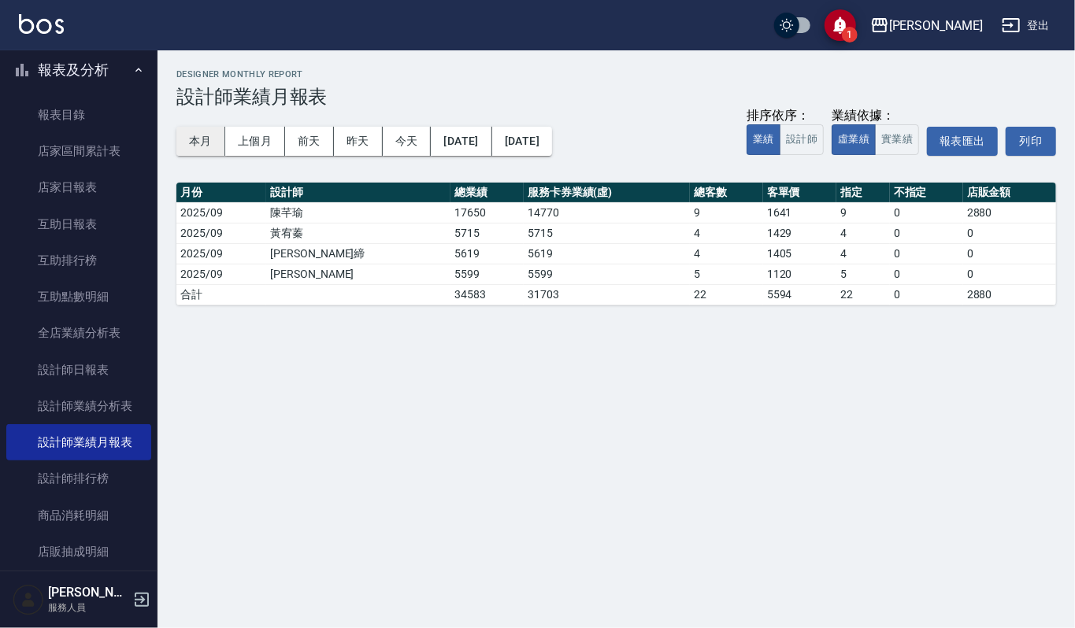
click at [199, 133] on button "本月" at bounding box center [200, 141] width 49 height 29
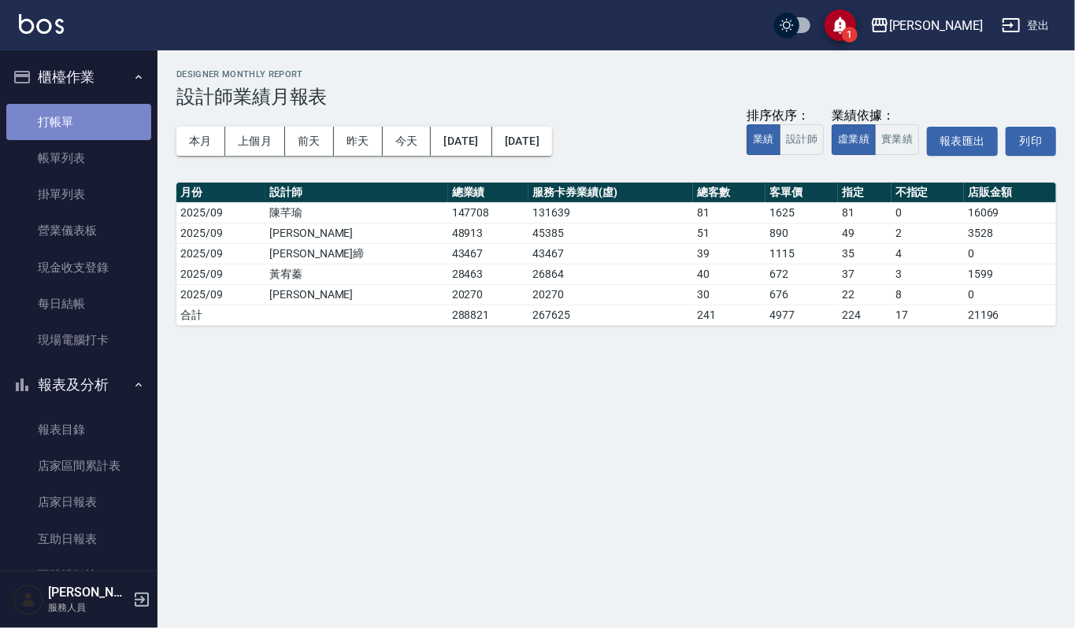
click at [96, 123] on link "打帳單" at bounding box center [78, 122] width 145 height 36
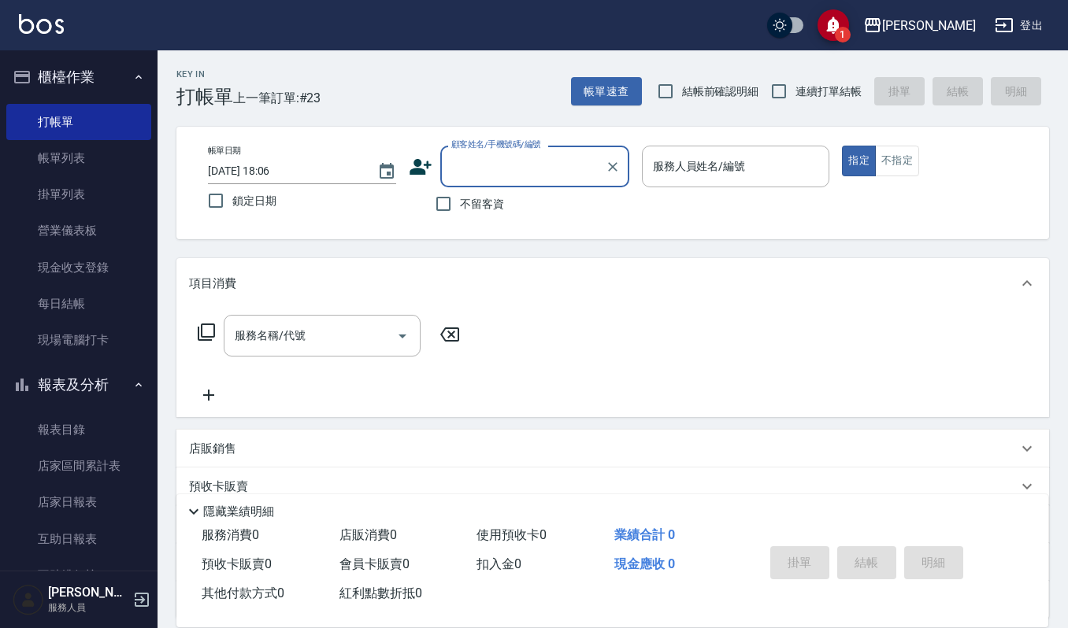
click at [71, 382] on button "報表及分析" at bounding box center [78, 385] width 145 height 41
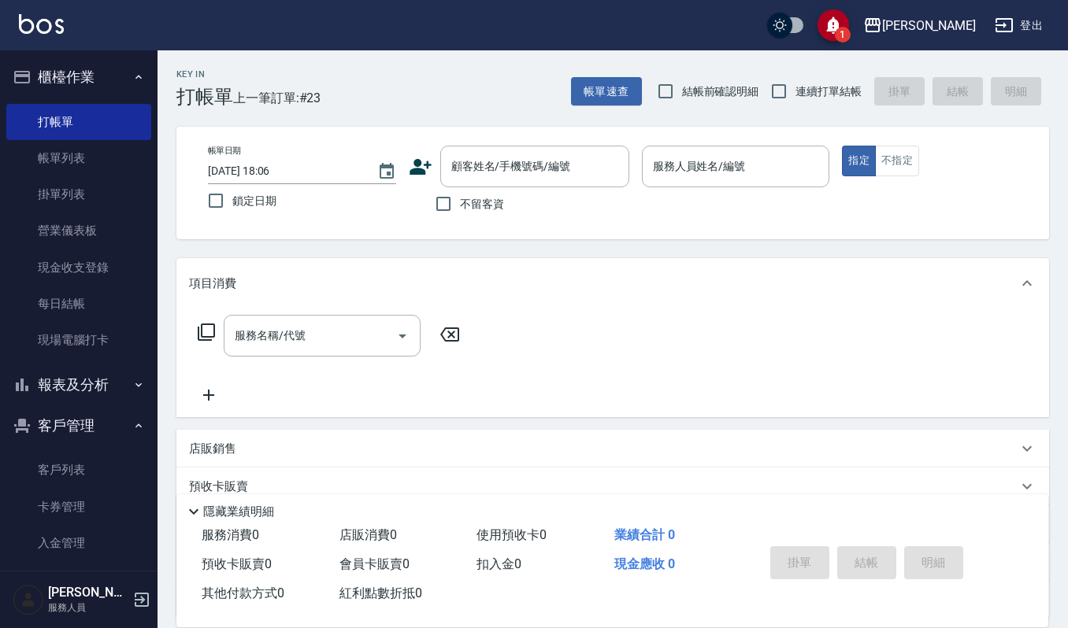
click at [102, 69] on button "櫃檯作業" at bounding box center [78, 77] width 145 height 41
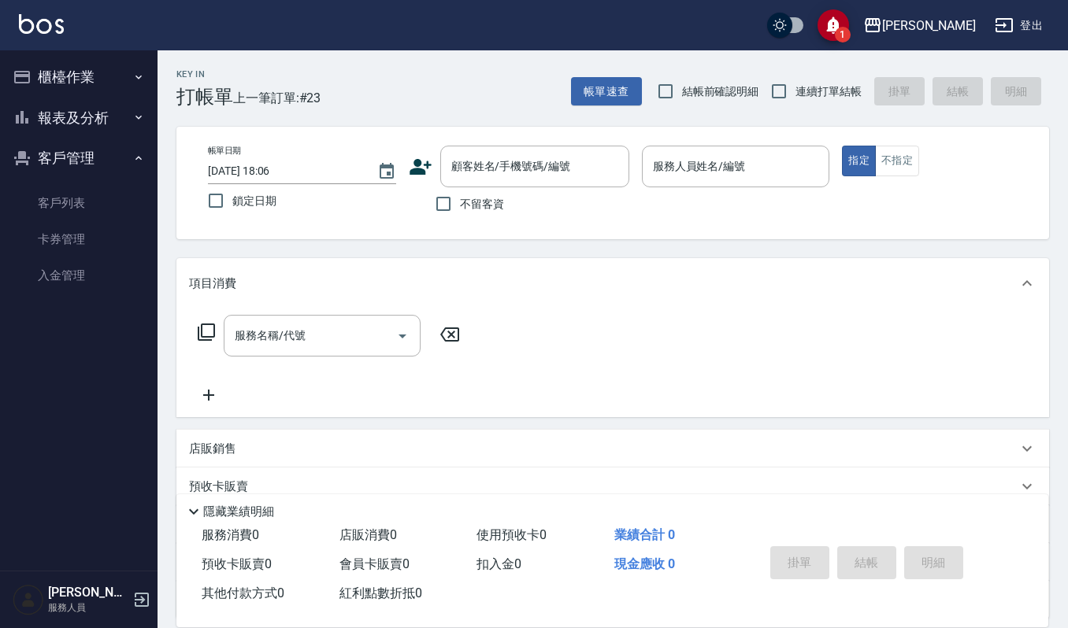
click at [115, 124] on button "報表及分析" at bounding box center [78, 118] width 145 height 41
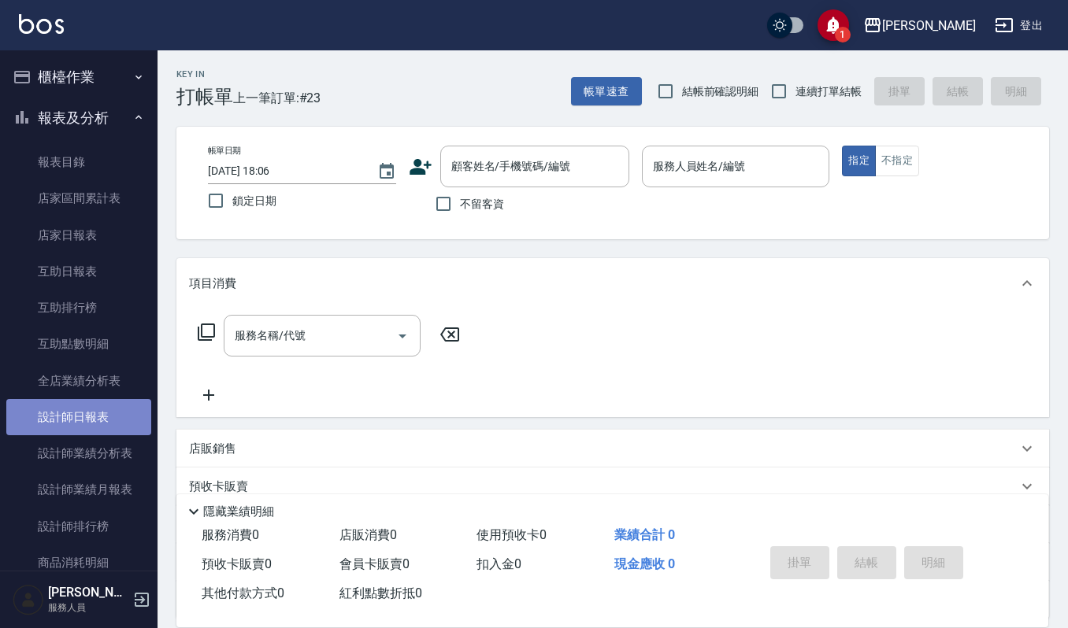
click at [105, 411] on link "設計師日報表" at bounding box center [78, 417] width 145 height 36
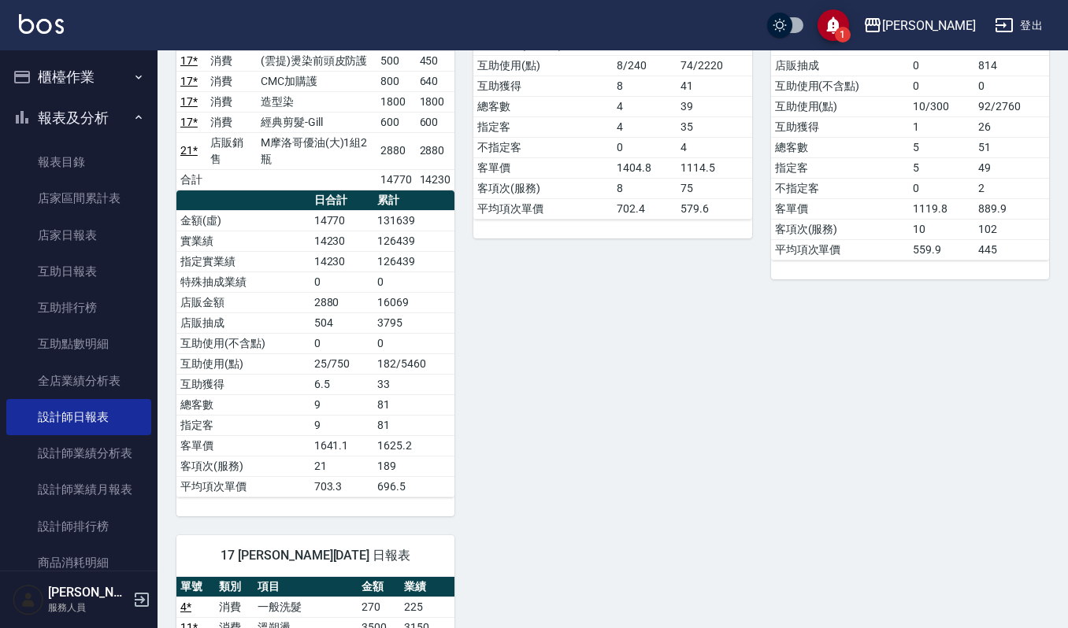
scroll to position [1090, 0]
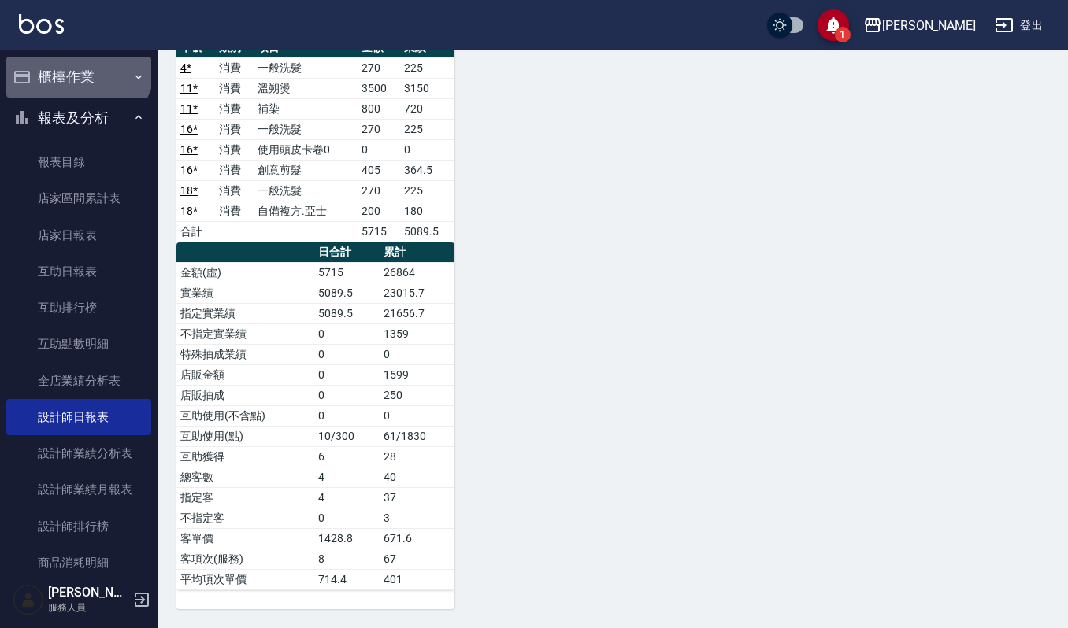
click at [76, 66] on button "櫃檯作業" at bounding box center [78, 77] width 145 height 41
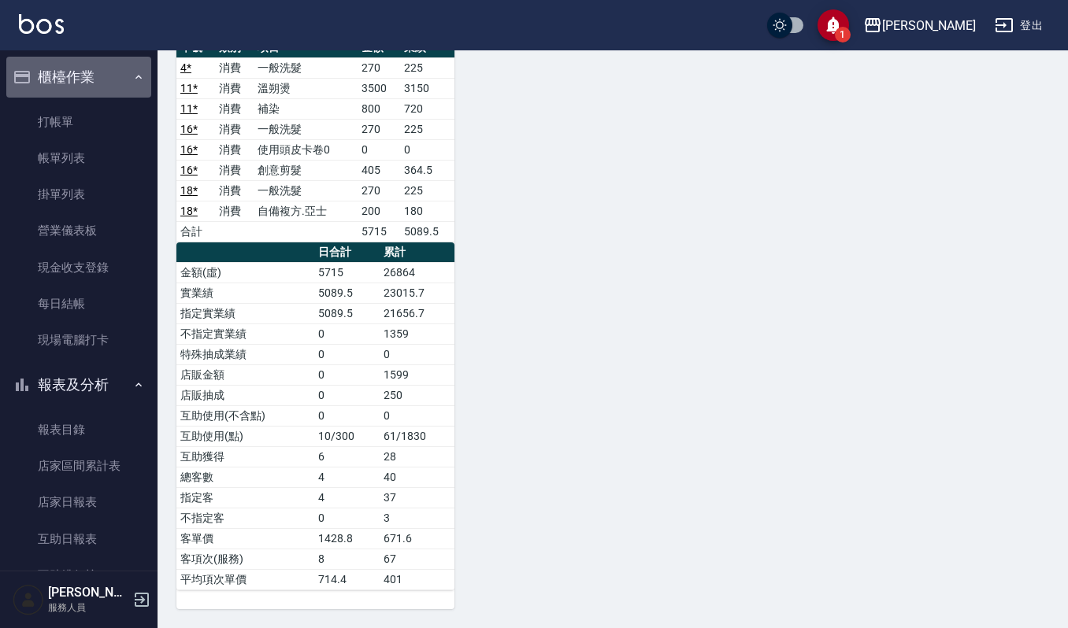
click at [92, 80] on button "櫃檯作業" at bounding box center [78, 77] width 145 height 41
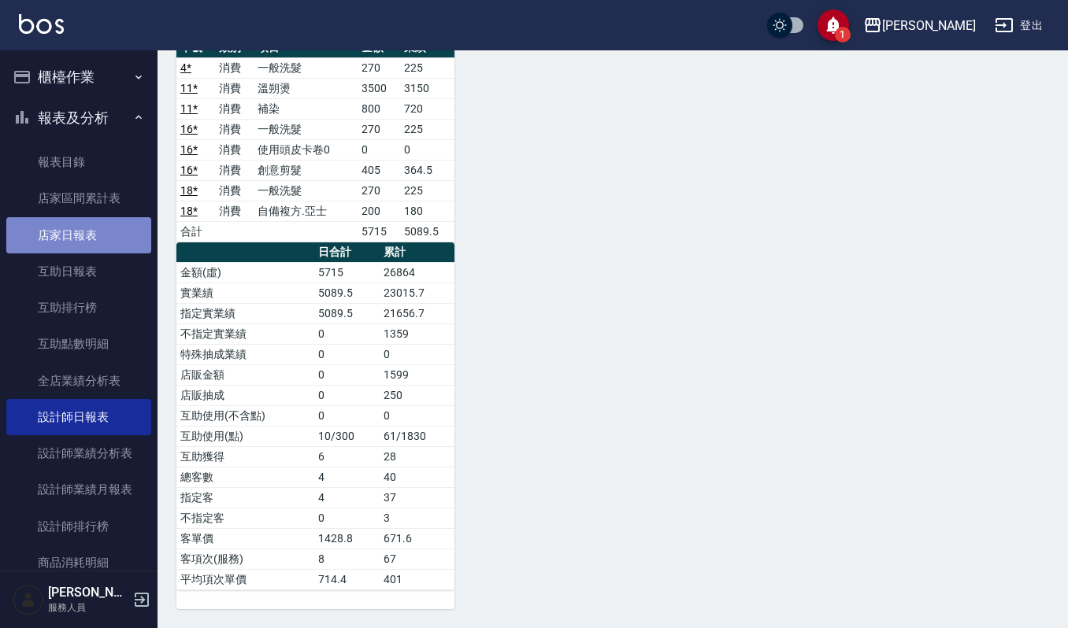
click at [102, 233] on link "店家日報表" at bounding box center [78, 235] width 145 height 36
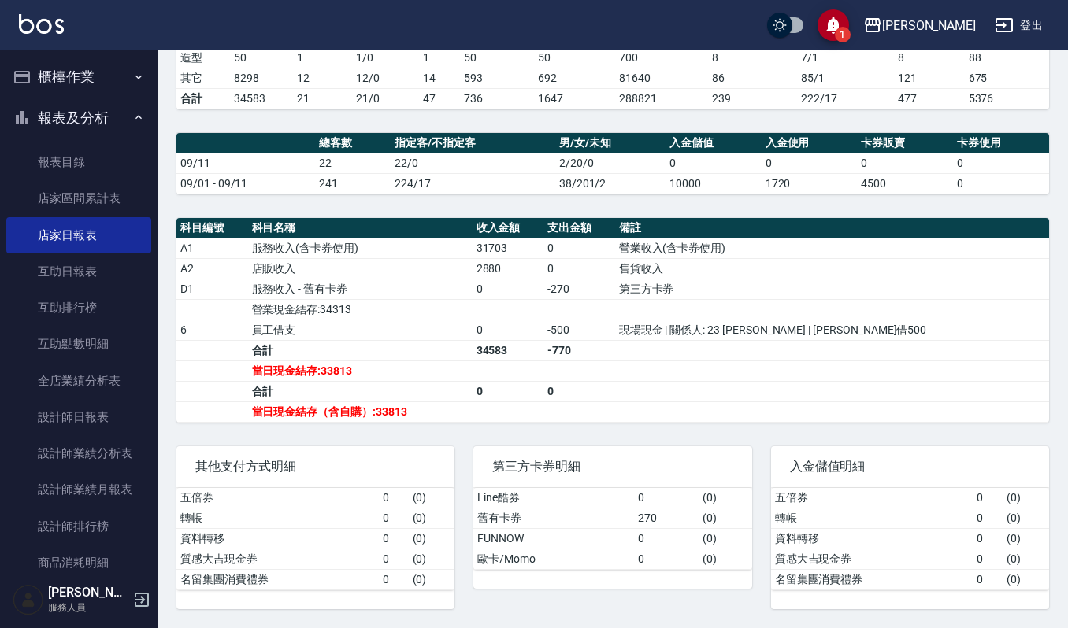
scroll to position [354, 0]
click at [70, 73] on button "櫃檯作業" at bounding box center [78, 77] width 145 height 41
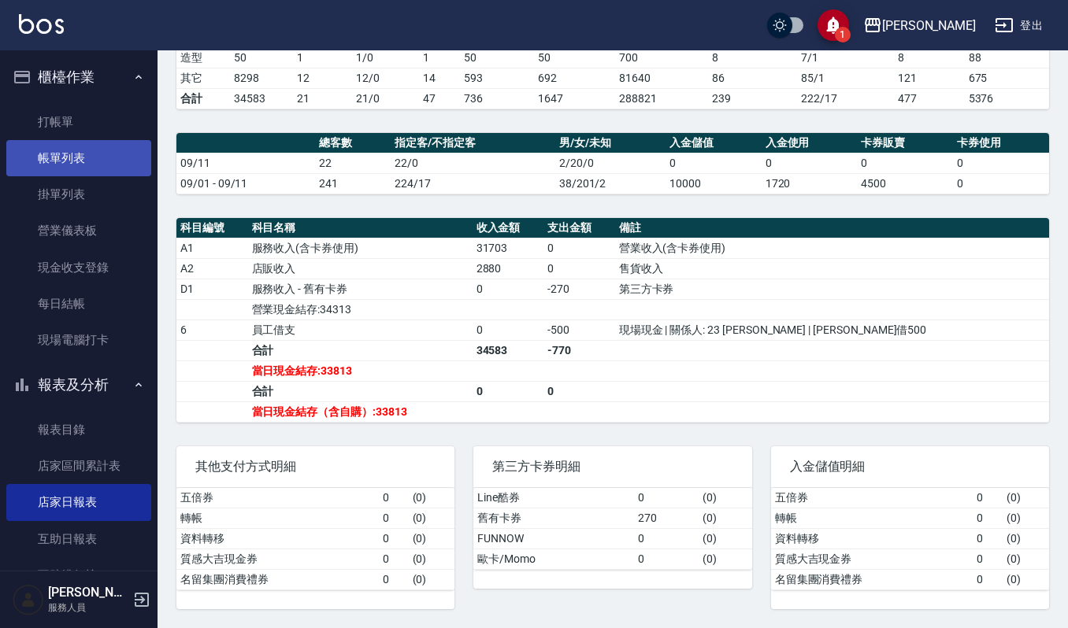
click at [95, 156] on link "帳單列表" at bounding box center [78, 158] width 145 height 36
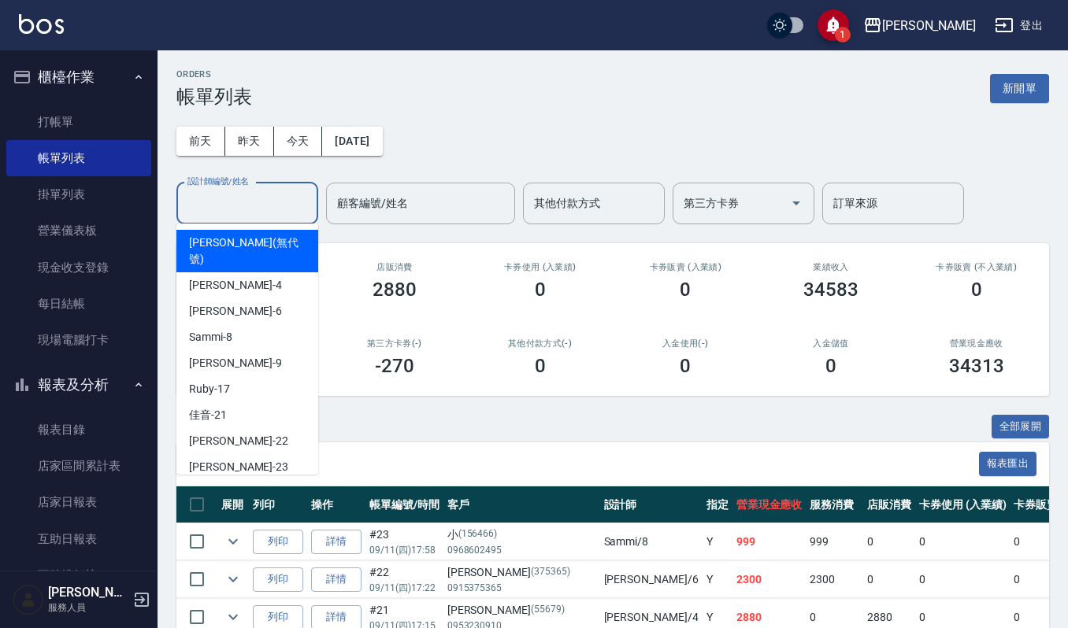
click at [296, 197] on input "設計師編號/姓名" at bounding box center [248, 204] width 128 height 28
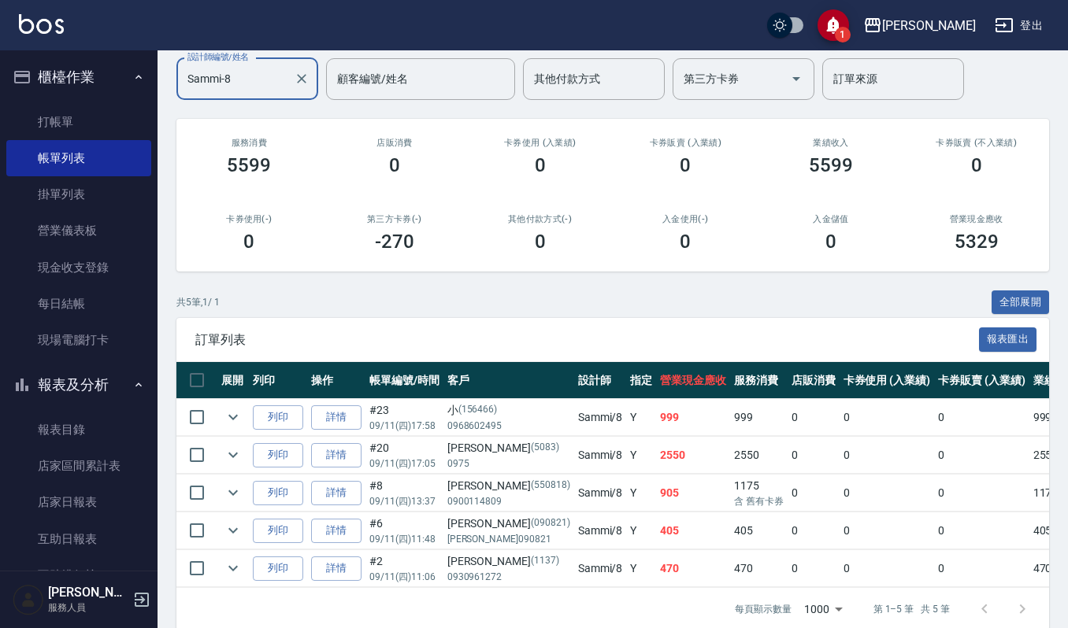
scroll to position [127, 0]
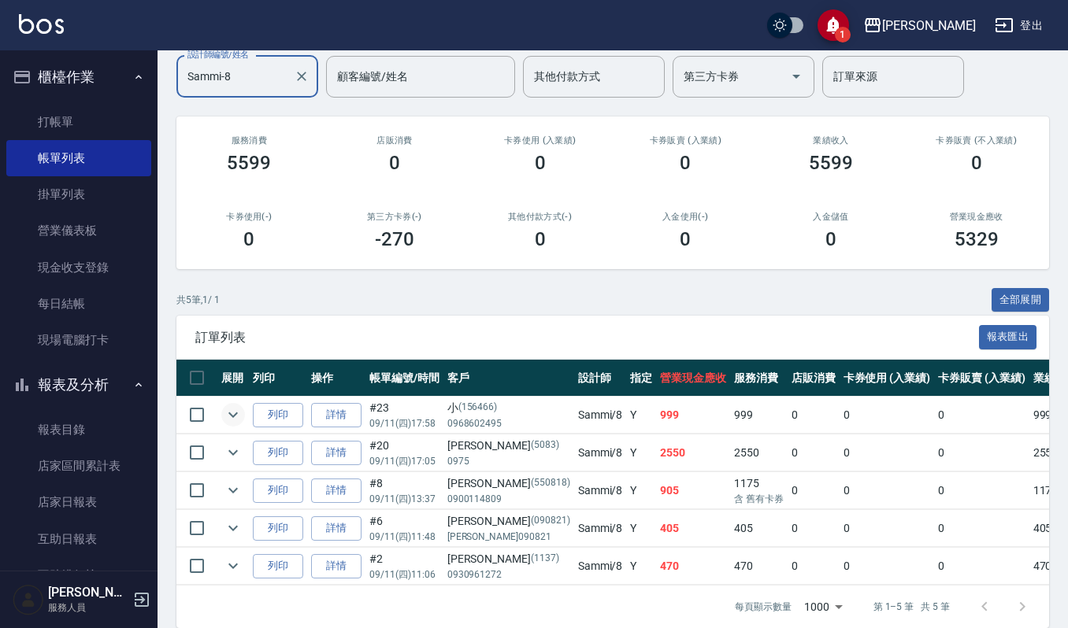
type input "Sammi-8"
click at [230, 410] on icon "expand row" at bounding box center [233, 415] width 19 height 19
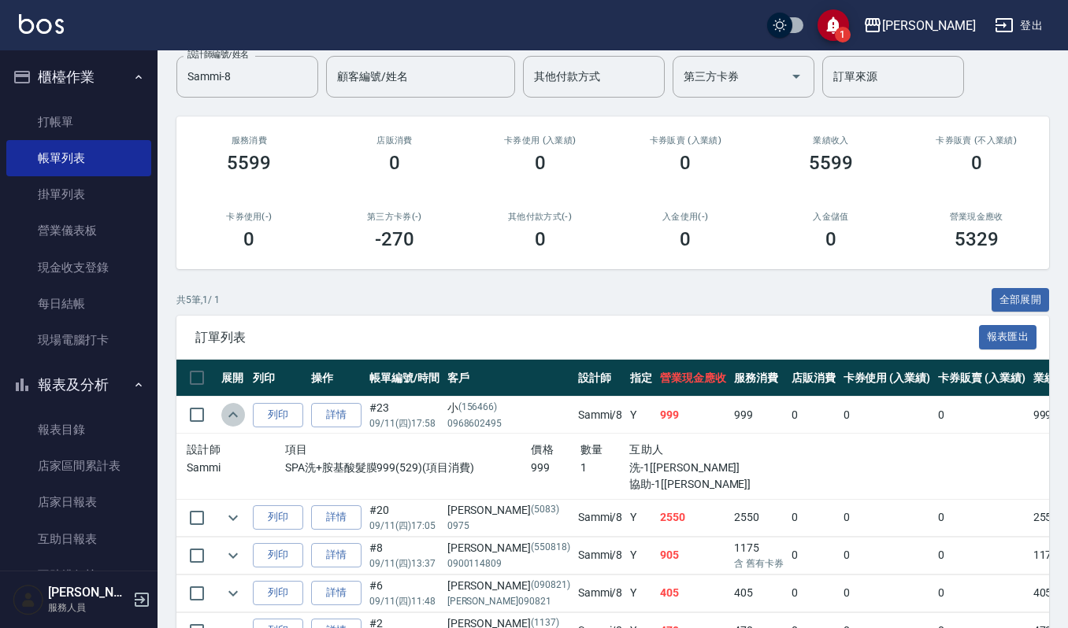
click at [230, 410] on icon "expand row" at bounding box center [233, 415] width 19 height 19
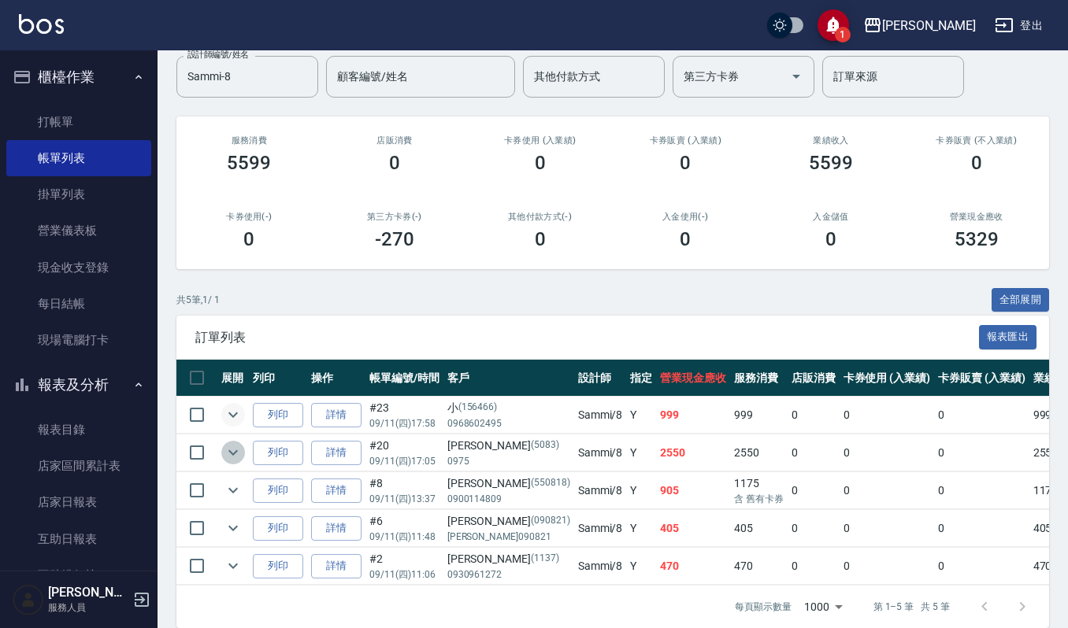
click at [233, 456] on icon "expand row" at bounding box center [232, 453] width 9 height 6
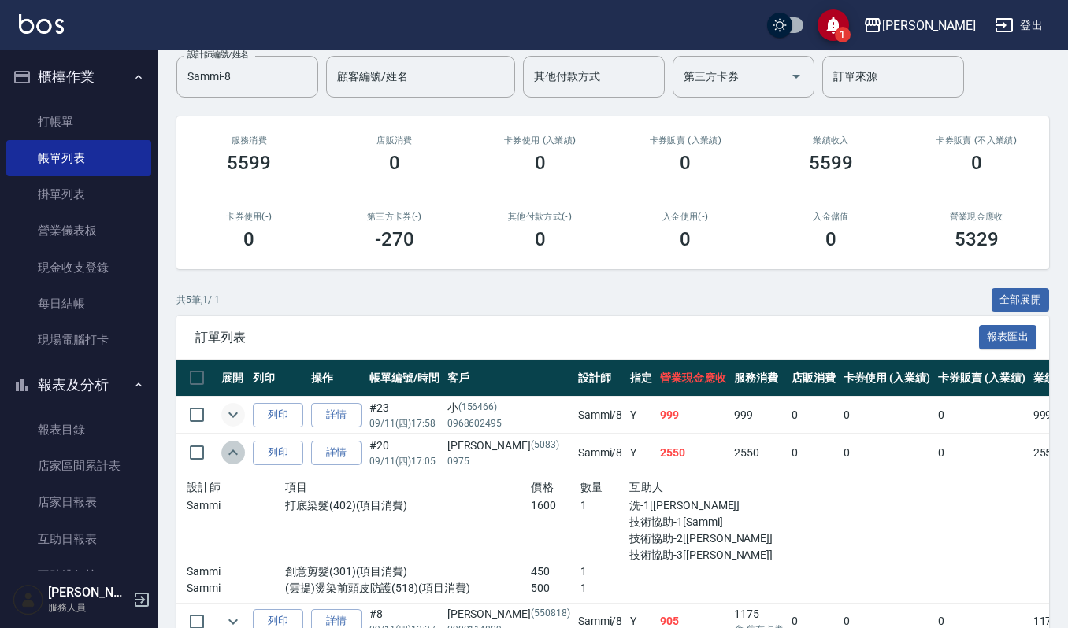
click at [233, 457] on icon "expand row" at bounding box center [233, 452] width 19 height 19
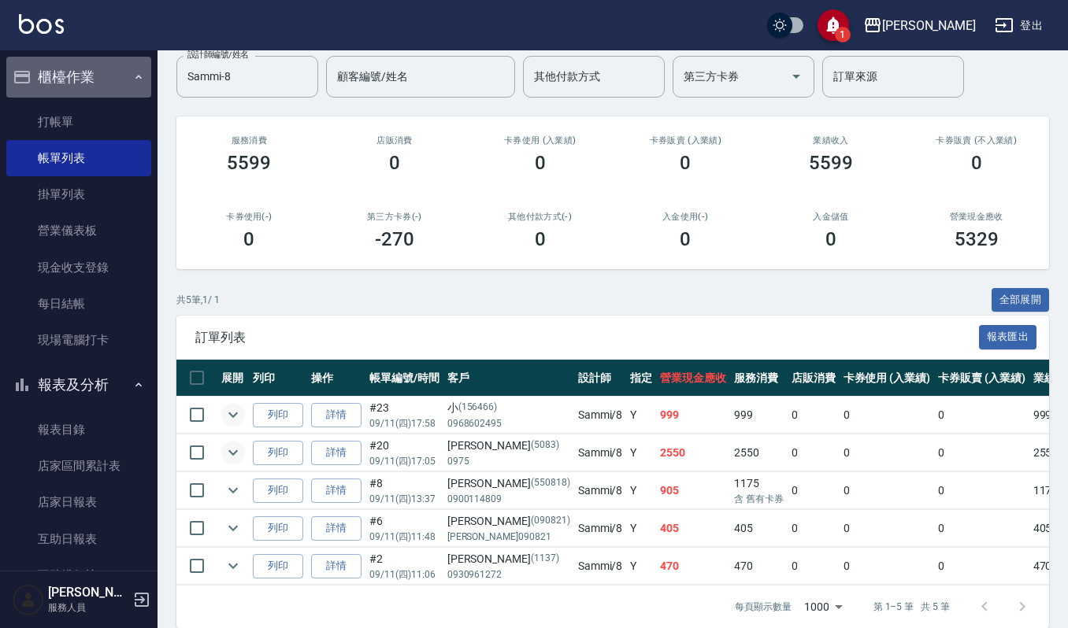
click at [118, 80] on button "櫃檯作業" at bounding box center [78, 77] width 145 height 41
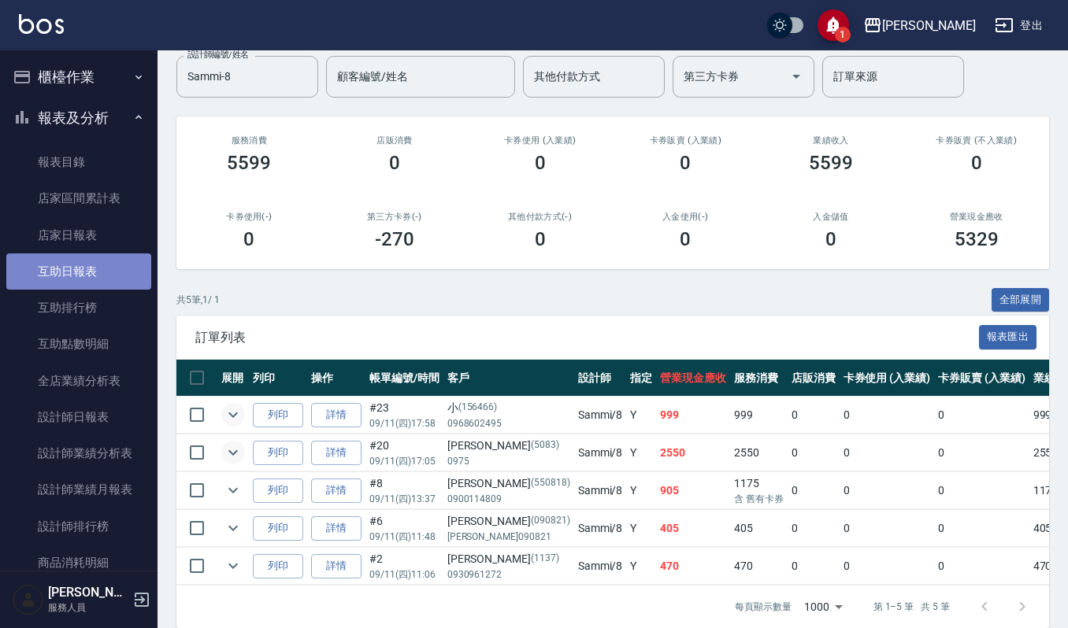
click at [108, 280] on link "互助日報表" at bounding box center [78, 272] width 145 height 36
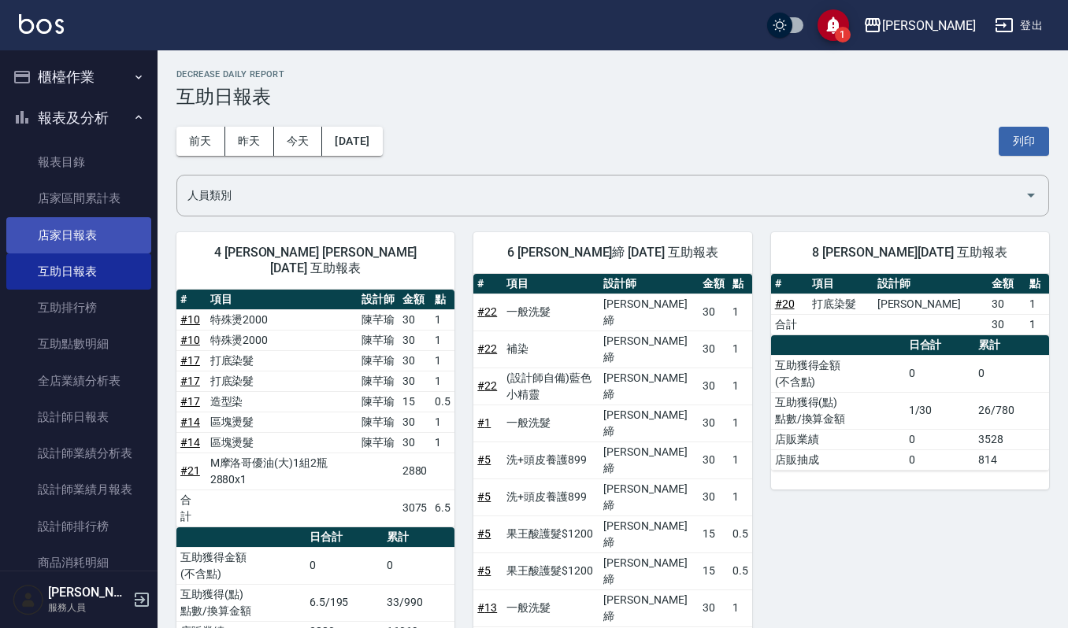
click at [96, 224] on link "店家日報表" at bounding box center [78, 235] width 145 height 36
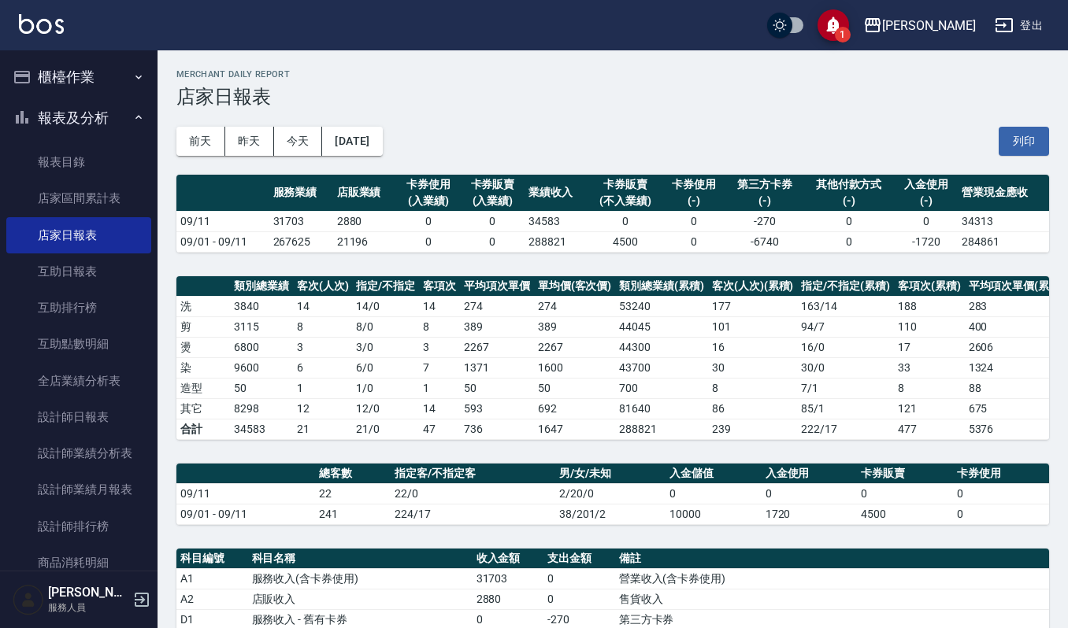
scroll to position [354, 0]
